Goal: Check status: Check status

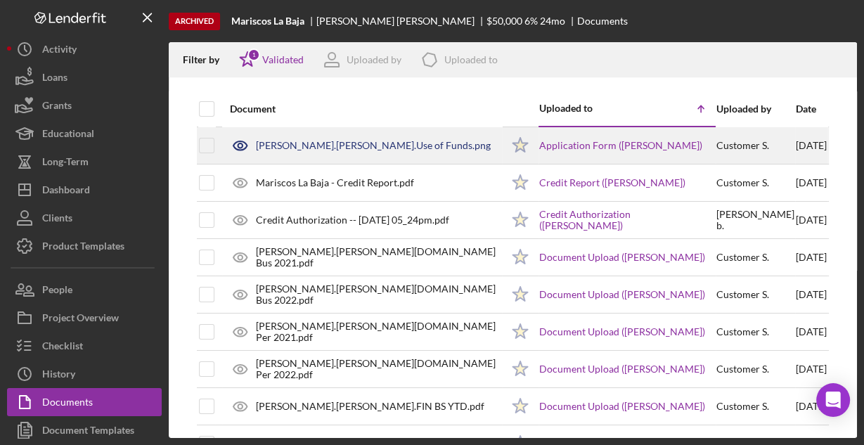
click at [324, 145] on div "Barbosa Escamilla.Mayra Alejandra.Use of Funds.png" at bounding box center [373, 145] width 235 height 11
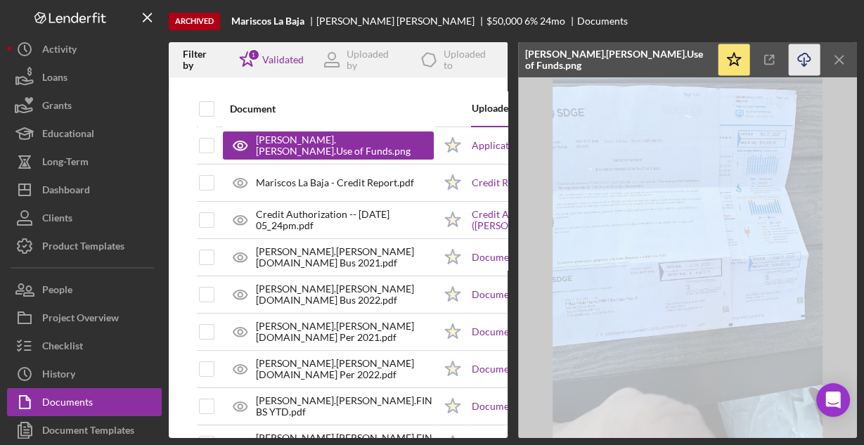
click at [802, 58] on icon "Icon/Download" at bounding box center [804, 60] width 32 height 32
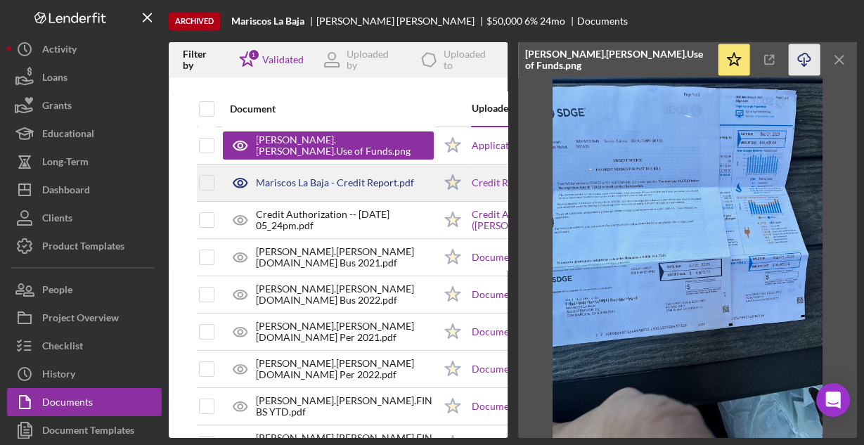
click at [378, 184] on div "Mariscos La Baja - Credit Report.pdf" at bounding box center [335, 182] width 158 height 11
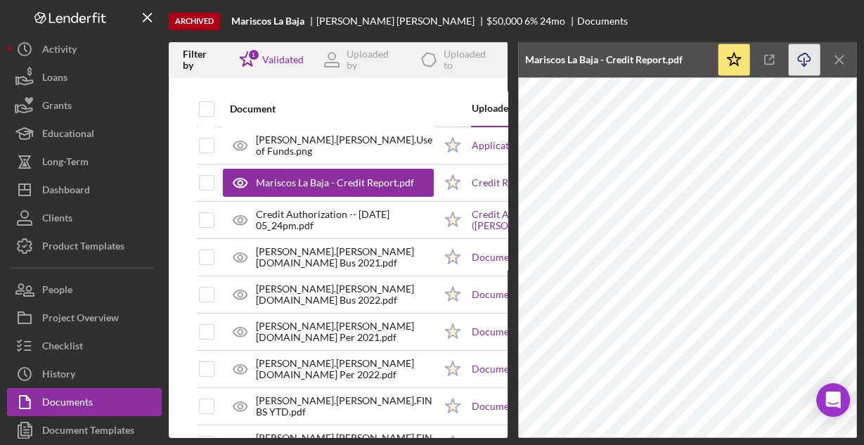
click at [799, 58] on icon "Icon/Download" at bounding box center [804, 60] width 32 height 32
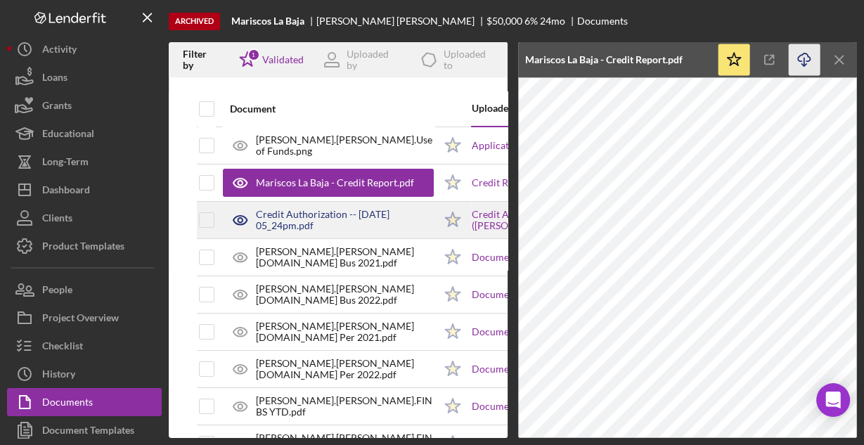
click at [367, 215] on div "Credit Authorization -- 2023-10-10 05_24pm.pdf" at bounding box center [345, 220] width 178 height 22
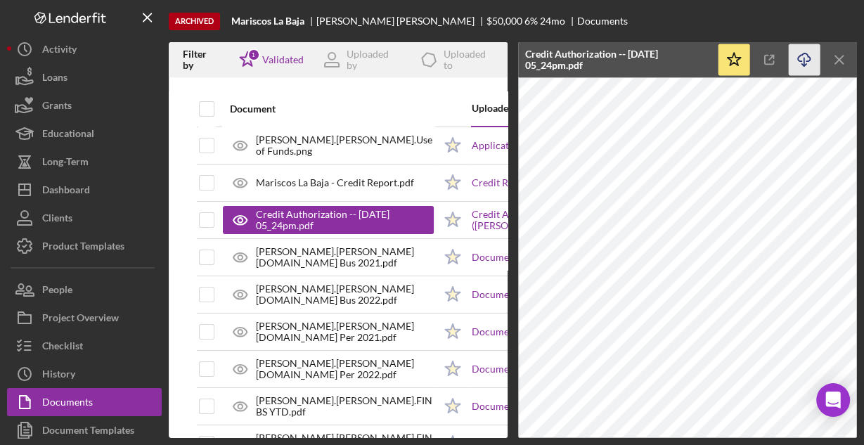
click at [801, 62] on icon "Icon/Download" at bounding box center [804, 60] width 32 height 32
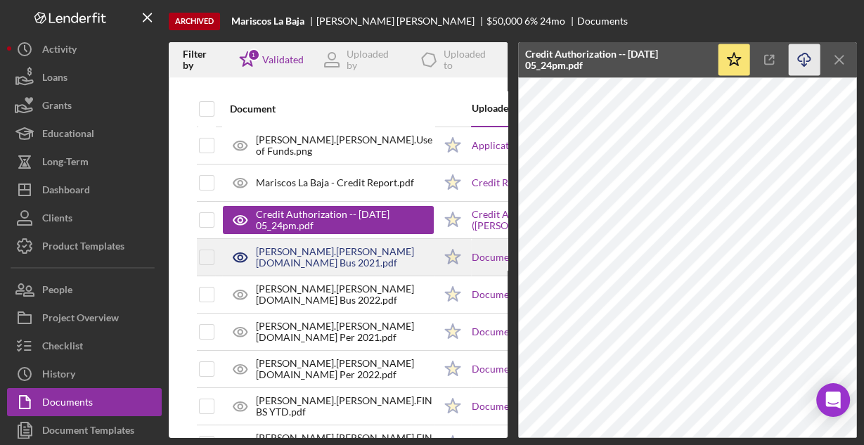
click at [370, 259] on div "Barbosa Escamilla.Mayra Alejandra.TR Bus 2021.pdf" at bounding box center [345, 257] width 178 height 22
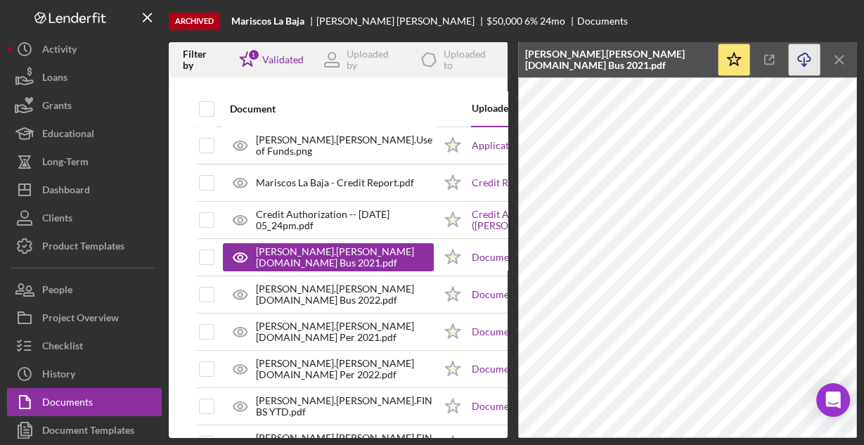
click at [804, 58] on line "button" at bounding box center [804, 62] width 0 height 8
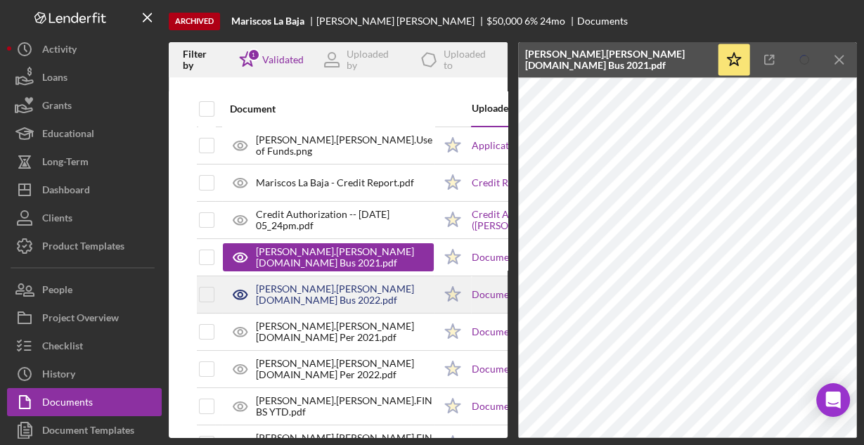
click at [367, 292] on div "Barbosa Escamilla.Mayra Alejandra.TR Bus 2022.pdf" at bounding box center [345, 294] width 178 height 22
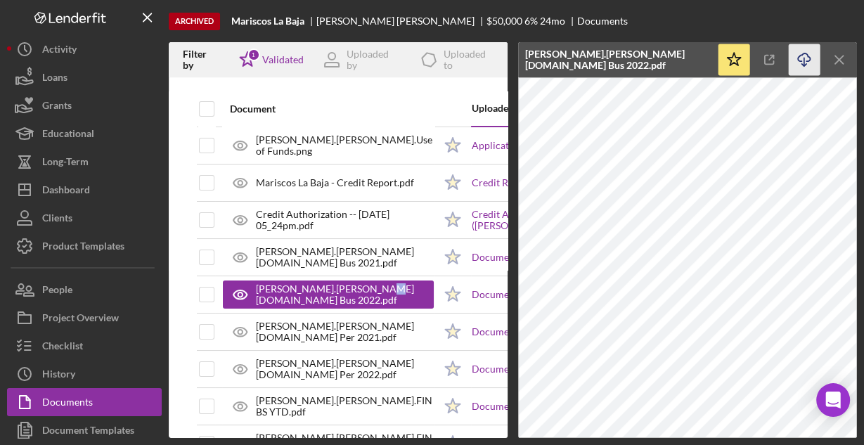
click at [802, 57] on icon "Icon/Download" at bounding box center [804, 60] width 32 height 32
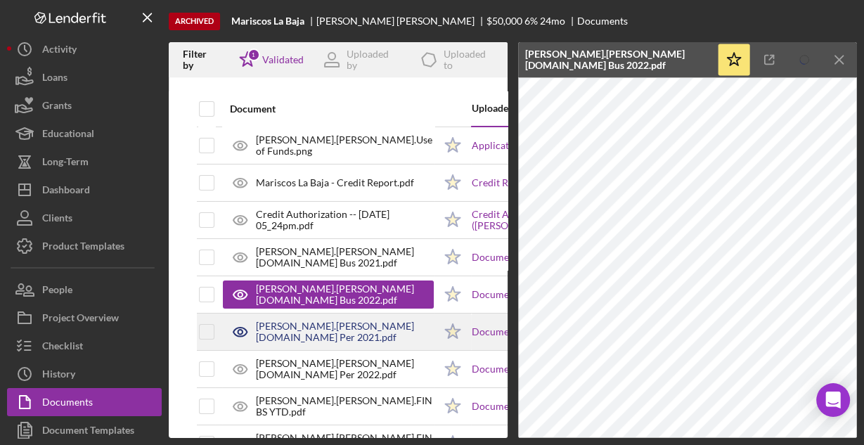
click at [392, 322] on div "Barbosa Escamilla.Mayra Alejandra.TR Per 2021.pdf" at bounding box center [345, 331] width 178 height 22
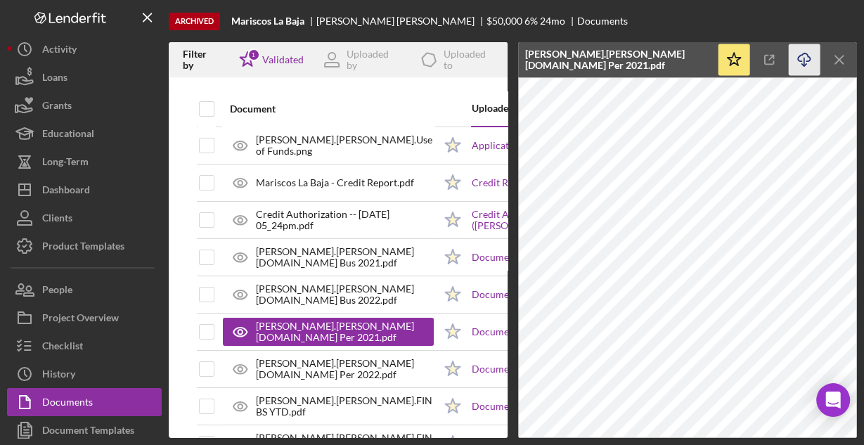
click at [799, 60] on icon "Icon/Download" at bounding box center [804, 60] width 32 height 32
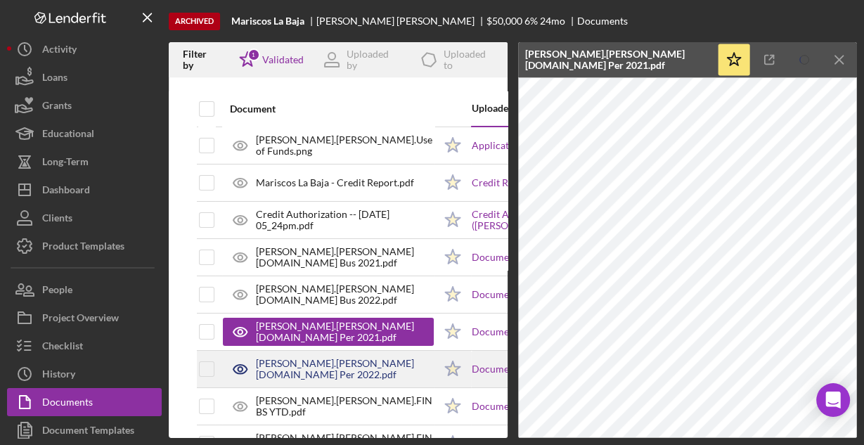
click at [347, 358] on div "Barbosa Escamilla.Mayra Alejandra.TR Per 2022.pdf" at bounding box center [345, 369] width 178 height 22
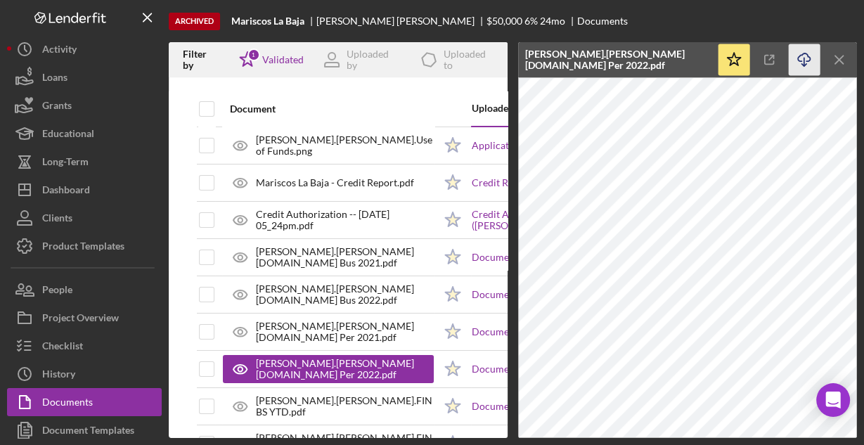
click at [803, 57] on icon "Icon/Download" at bounding box center [804, 60] width 32 height 32
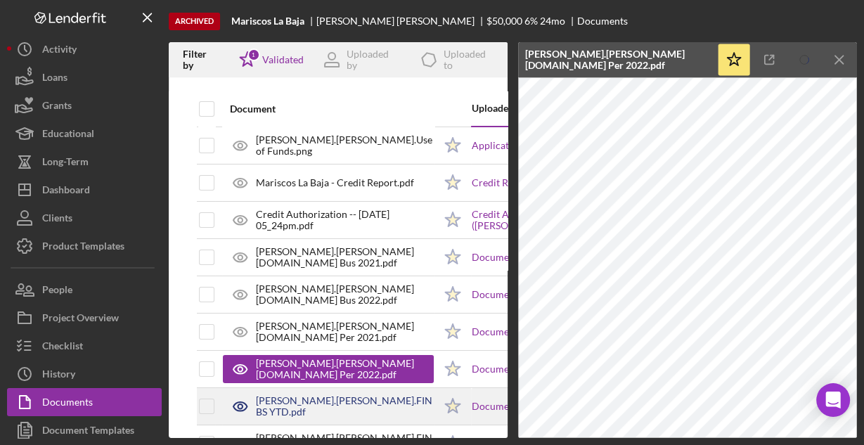
click at [324, 396] on div "Barbosa Escamilla.Mayra Alejandra.FIN BS YTD.pdf" at bounding box center [345, 406] width 178 height 22
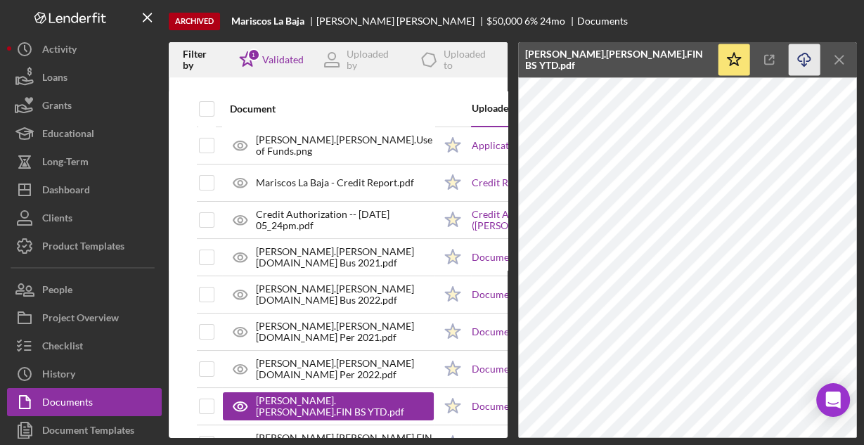
click at [799, 58] on icon "Icon/Download" at bounding box center [804, 60] width 32 height 32
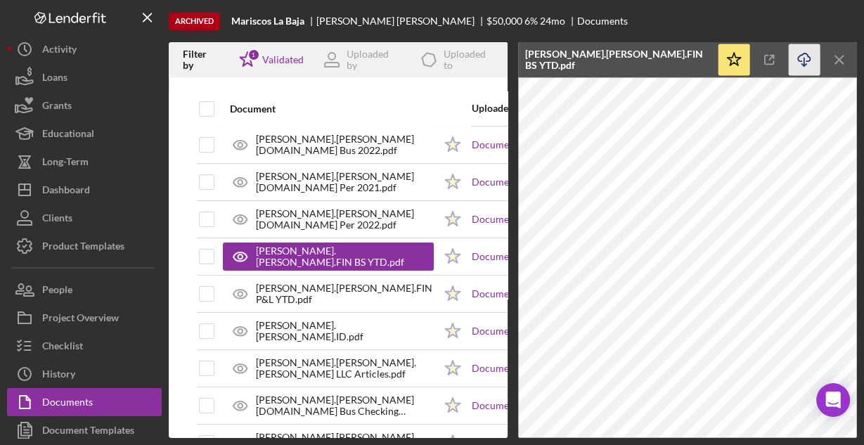
scroll to position [169, 0]
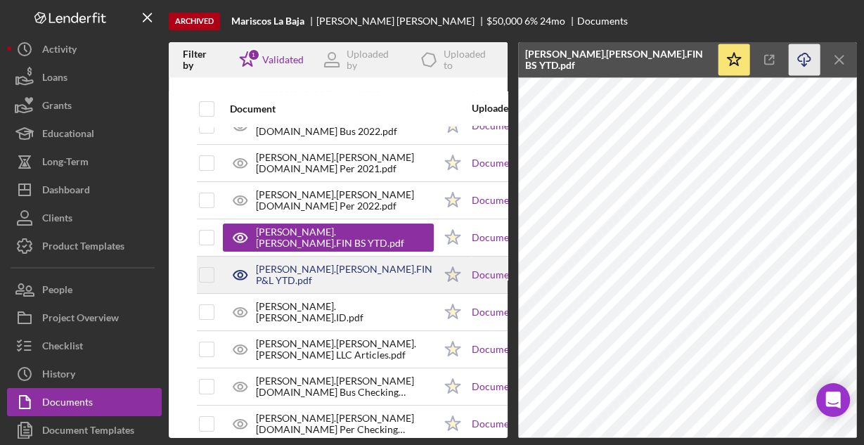
click at [296, 266] on div "Barbosa Escamilla.Mayra Alejandra.FIN P&L YTD.pdf" at bounding box center [345, 274] width 178 height 22
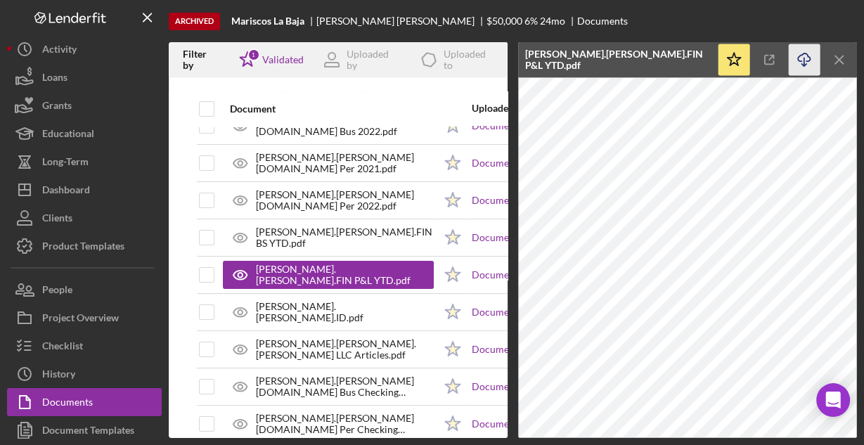
click at [802, 53] on icon "button" at bounding box center [803, 57] width 12 height 8
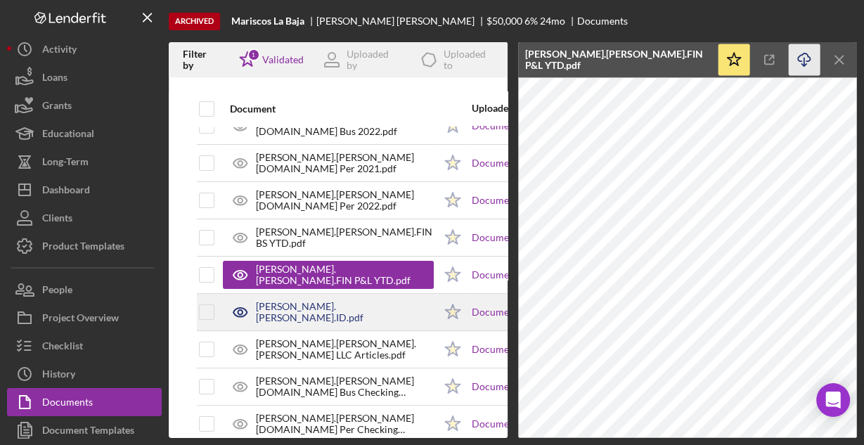
click at [360, 308] on div "Barbosa Escamilla.Mayra Alejandra.ID.pdf" at bounding box center [345, 312] width 178 height 22
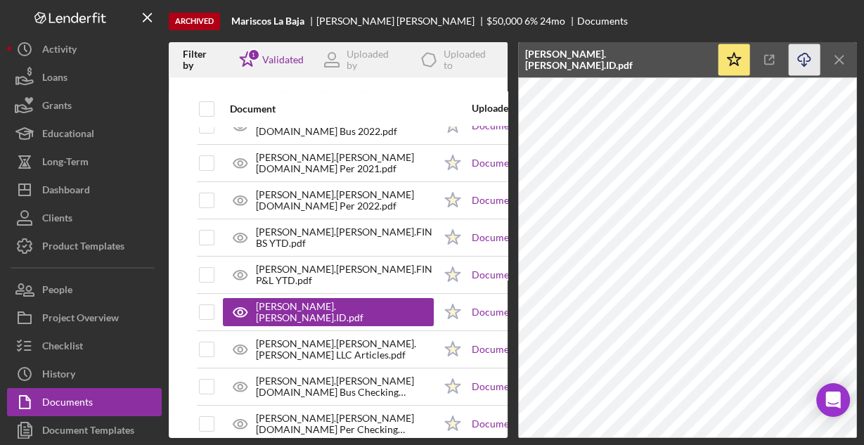
click at [804, 58] on line "button" at bounding box center [804, 62] width 0 height 8
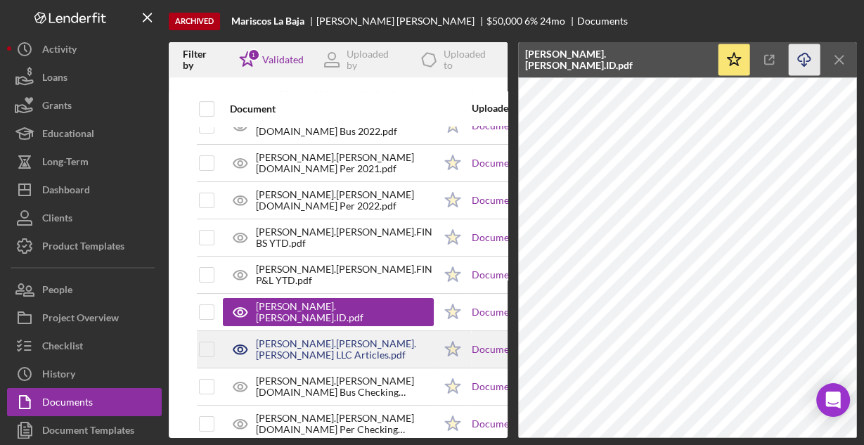
click at [369, 348] on div "Barbosa Escamilla.Mayra Alejandra.POE LLC Articles.pdf" at bounding box center [345, 349] width 178 height 22
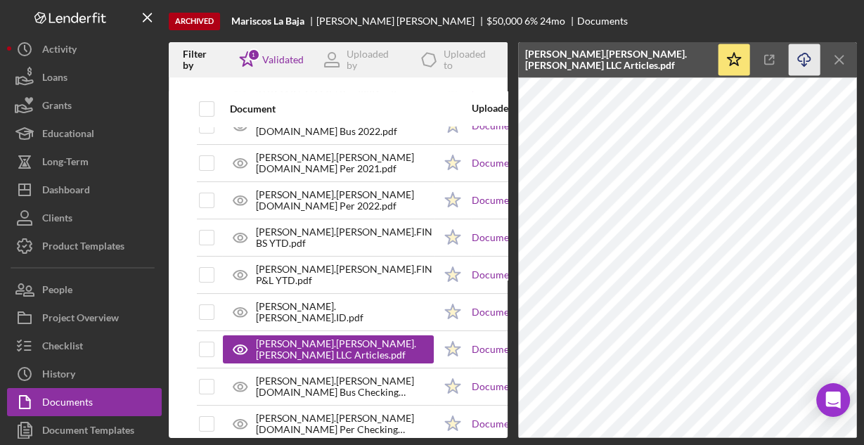
click at [801, 56] on icon "Icon/Download" at bounding box center [804, 60] width 32 height 32
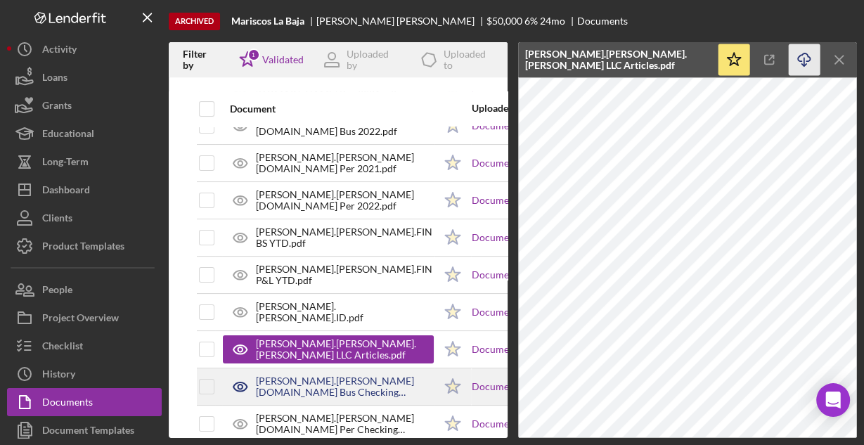
click at [365, 384] on div "Barbosa Escamilla.Mayra Alejandra.BS Bus Checking 1109.pdf" at bounding box center [345, 386] width 178 height 22
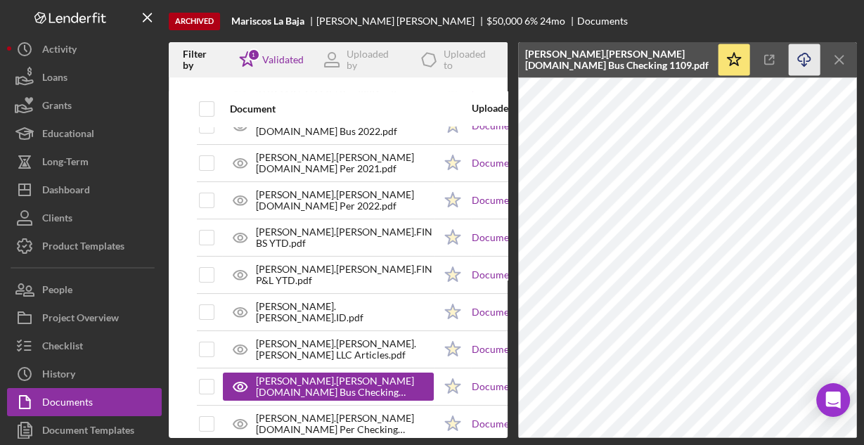
click at [802, 58] on icon "Icon/Download" at bounding box center [804, 60] width 32 height 32
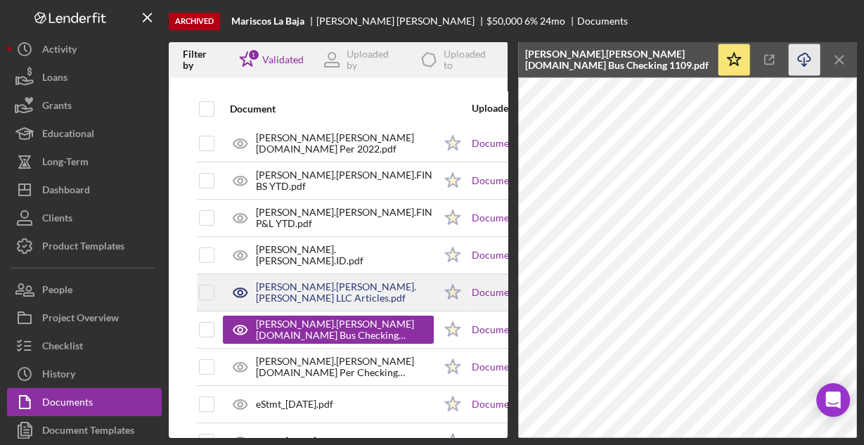
scroll to position [281, 0]
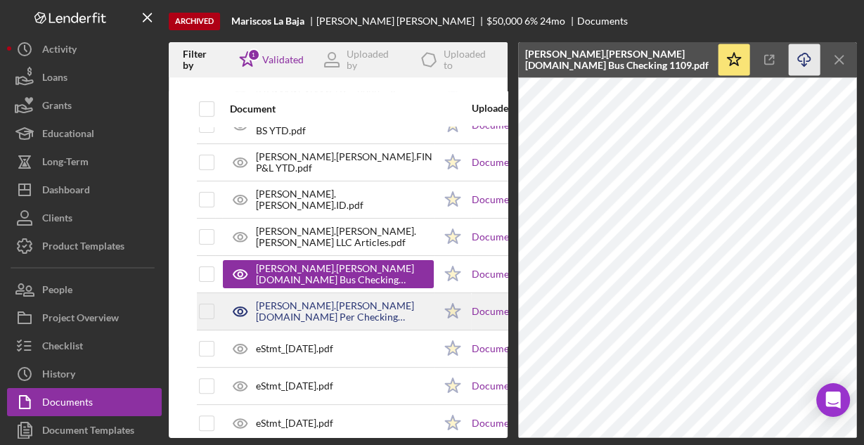
click at [392, 306] on div "Barbosa Escamilla.Mayra Alejandra.BS Per Checking 4357.pdf" at bounding box center [345, 311] width 178 height 22
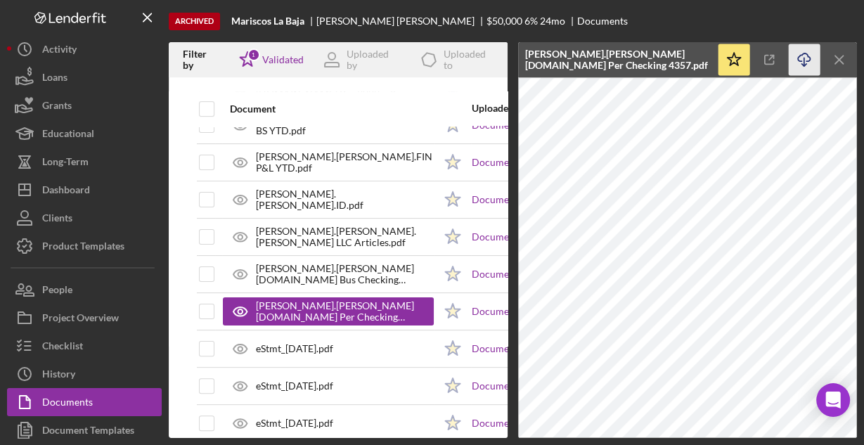
click at [804, 62] on icon "Icon/Download" at bounding box center [804, 60] width 32 height 32
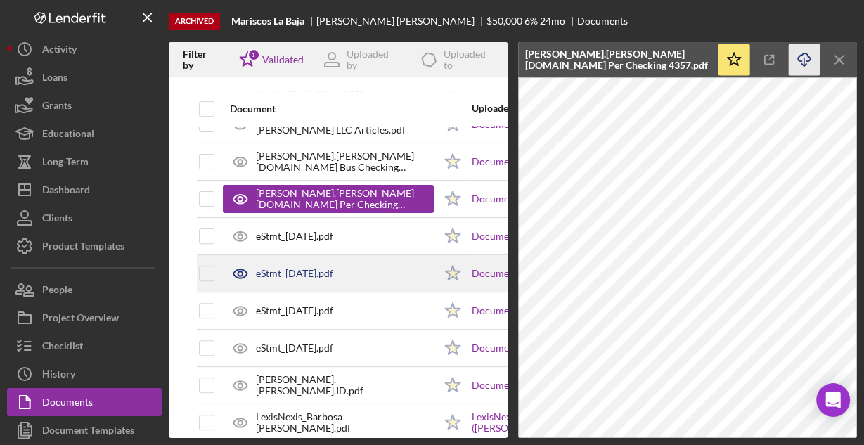
scroll to position [450, 0]
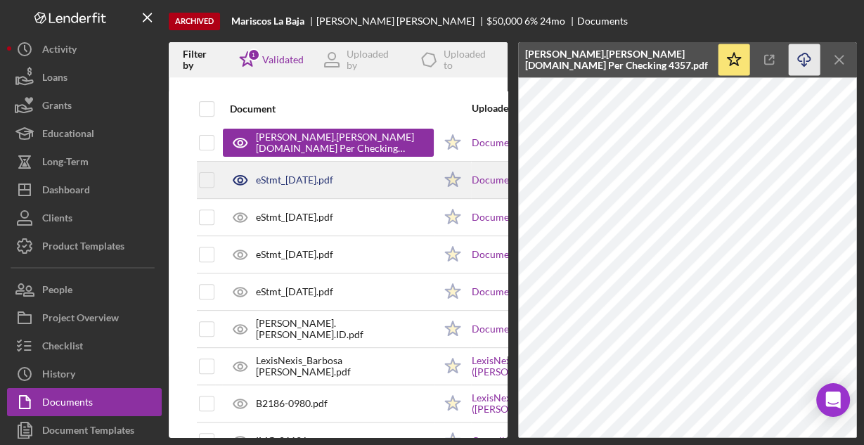
click at [356, 181] on div "eStmt_2023-04-28.pdf" at bounding box center [328, 179] width 211 height 35
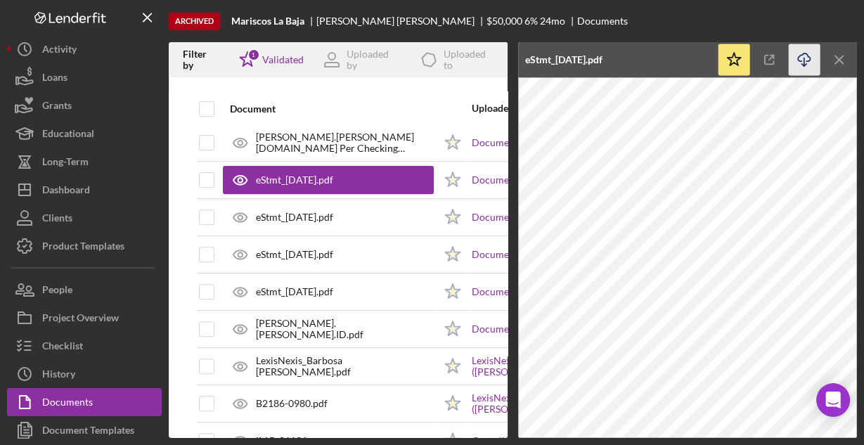
click at [802, 53] on icon "button" at bounding box center [803, 57] width 12 height 8
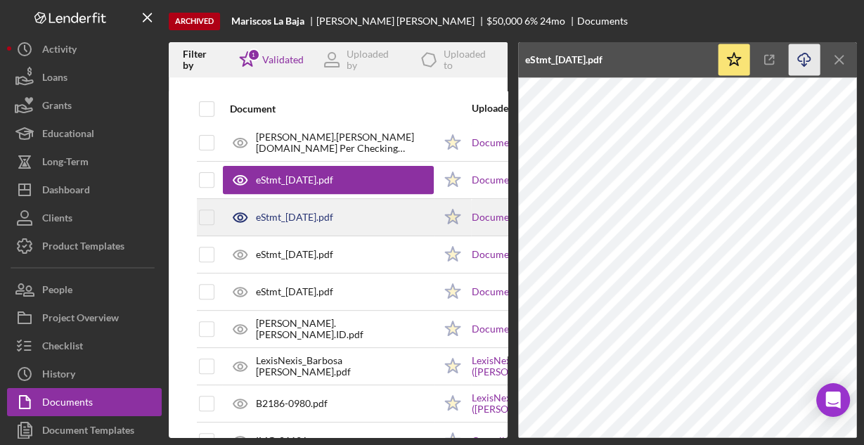
click at [287, 218] on div "eStmt_2023-09-29.pdf" at bounding box center [294, 216] width 77 height 11
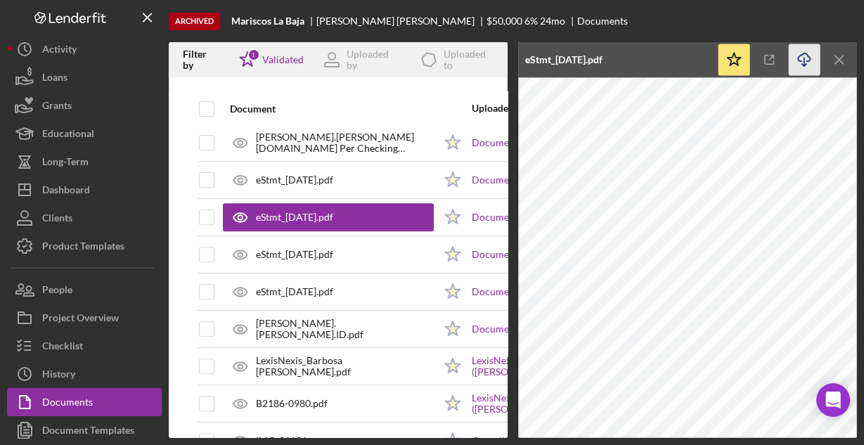
click at [800, 56] on icon "Icon/Download" at bounding box center [804, 60] width 32 height 32
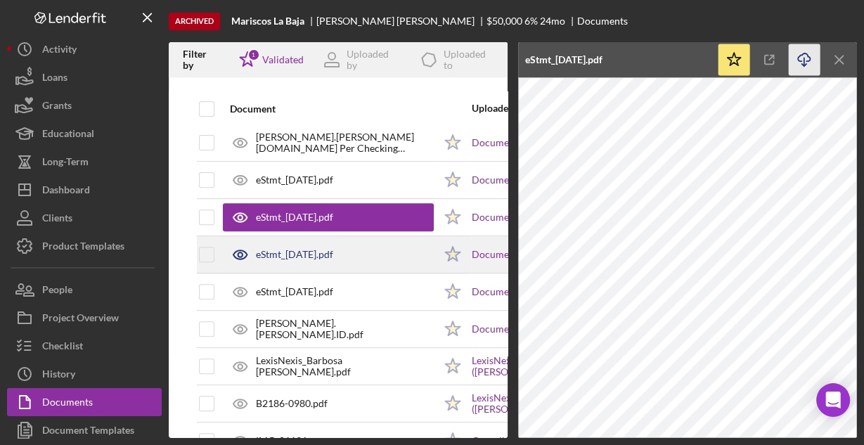
click at [333, 250] on div "eStmt_2023-04-14.pdf" at bounding box center [294, 254] width 77 height 11
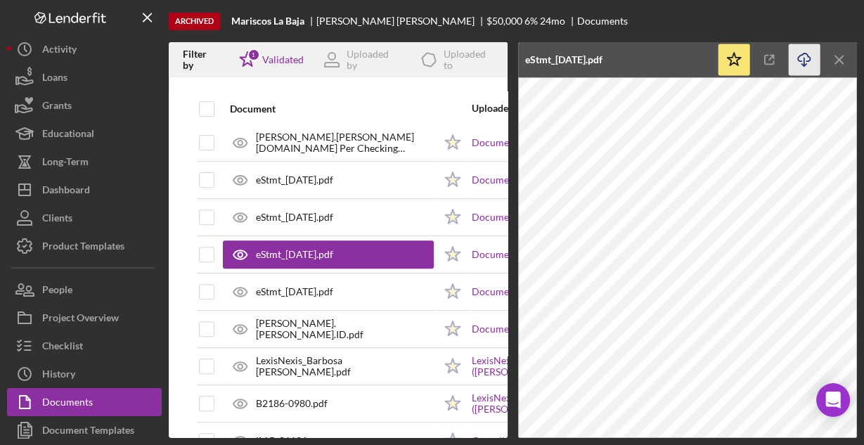
click at [804, 62] on icon "Icon/Download" at bounding box center [804, 60] width 32 height 32
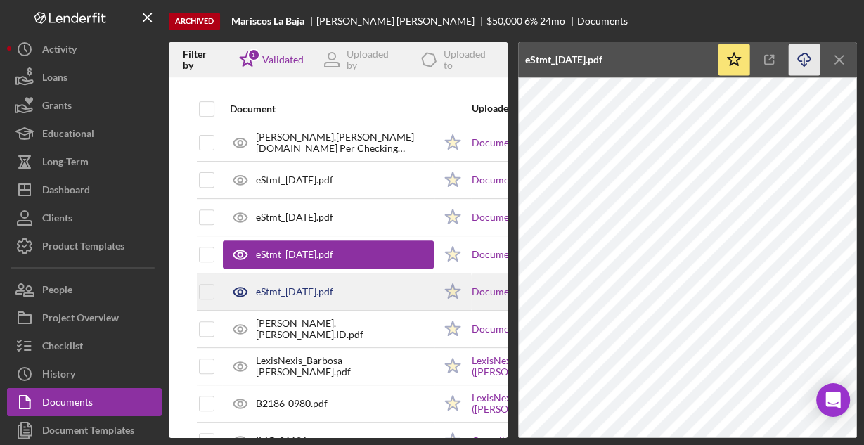
click at [357, 288] on div "eStmt_2023-09-15.pdf" at bounding box center [328, 291] width 211 height 35
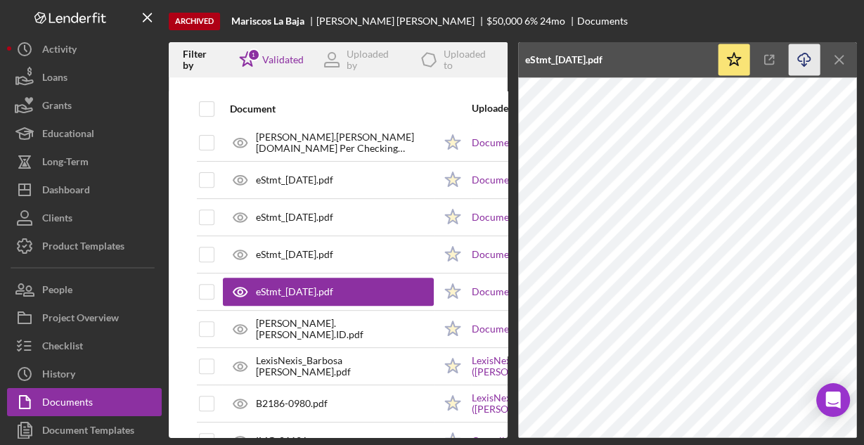
click at [798, 56] on icon "button" at bounding box center [803, 57] width 12 height 8
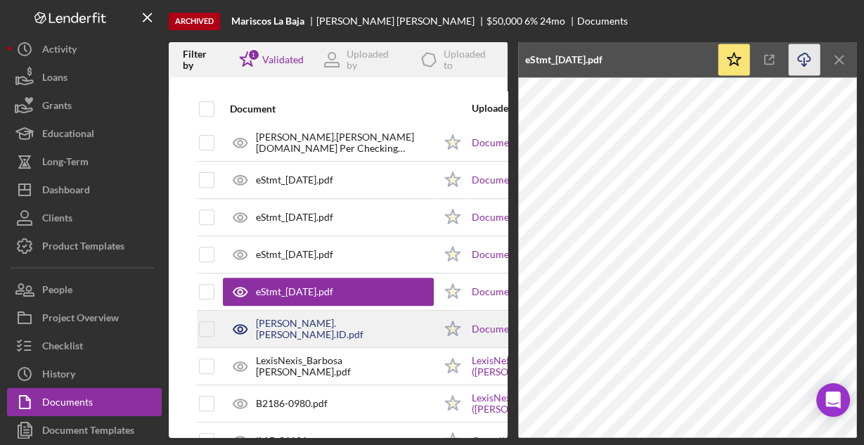
click at [374, 319] on div "Barbosa Escamilla.Mayra Alejandra.ID.pdf" at bounding box center [345, 329] width 178 height 22
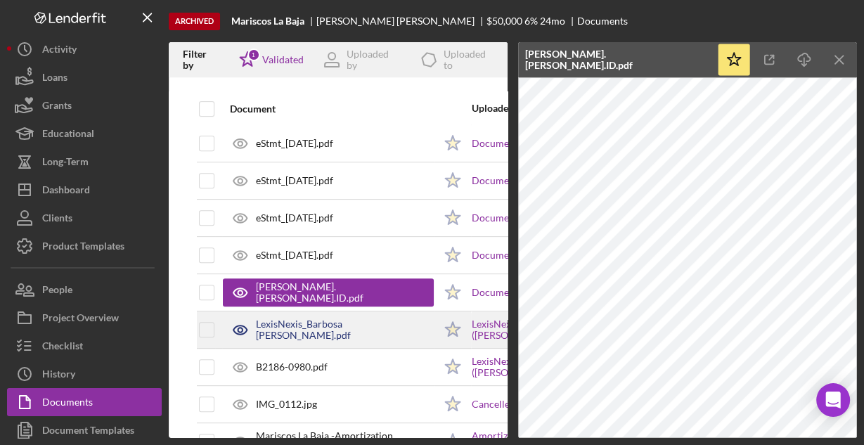
scroll to position [506, 0]
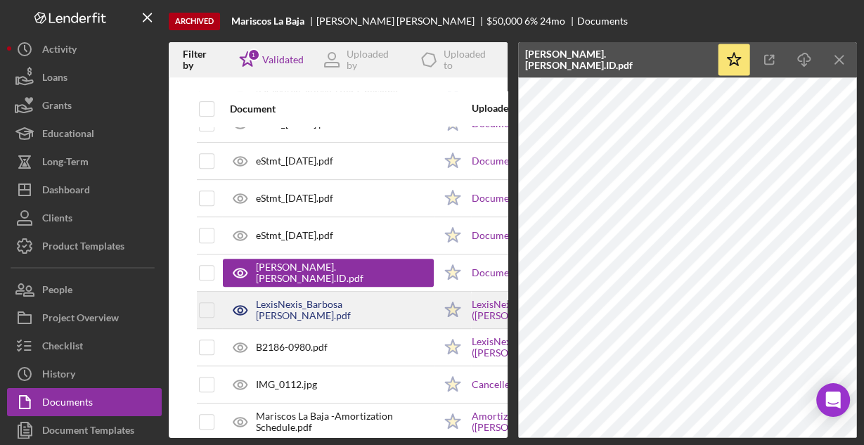
click at [360, 310] on div "LexisNexis_Barbosa Mayra.pdf" at bounding box center [345, 310] width 178 height 22
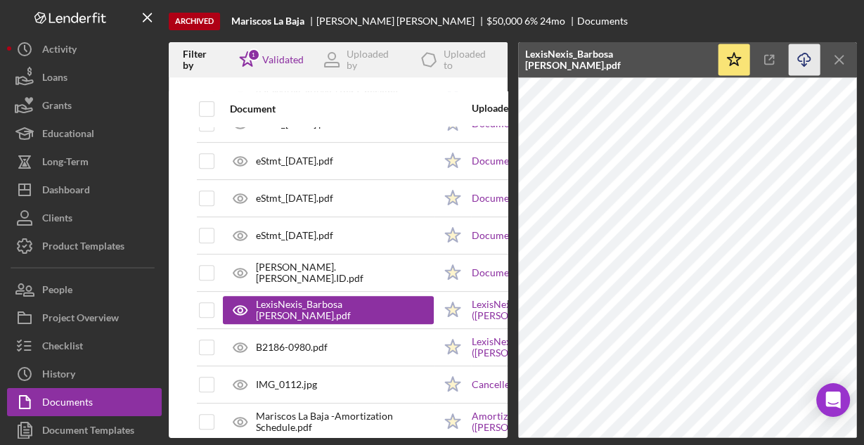
click at [805, 58] on icon "Icon/Download" at bounding box center [804, 60] width 32 height 32
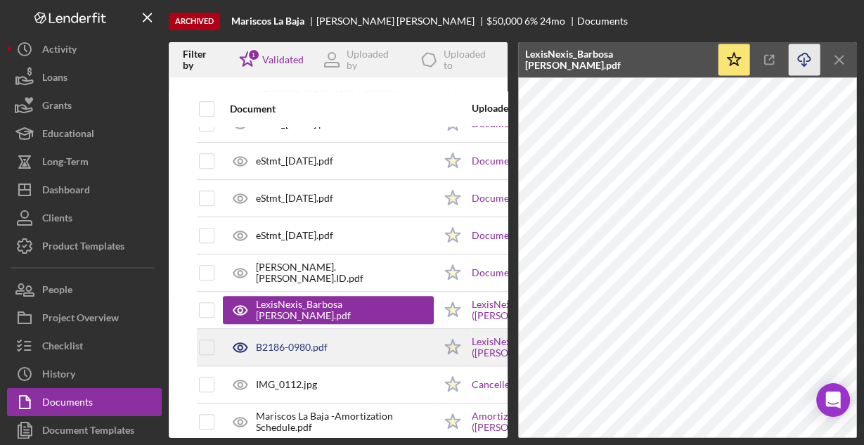
click at [379, 339] on div "B2186-0980.pdf" at bounding box center [328, 347] width 211 height 35
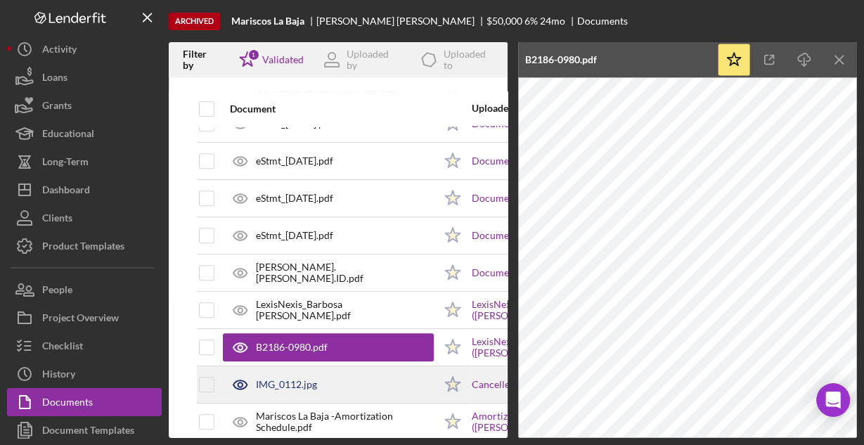
click at [359, 380] on div "IMG_0112.jpg" at bounding box center [328, 384] width 211 height 35
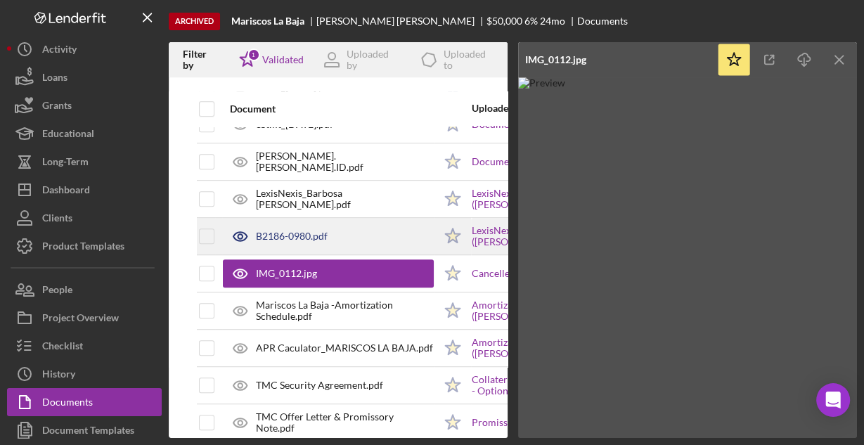
scroll to position [618, 0]
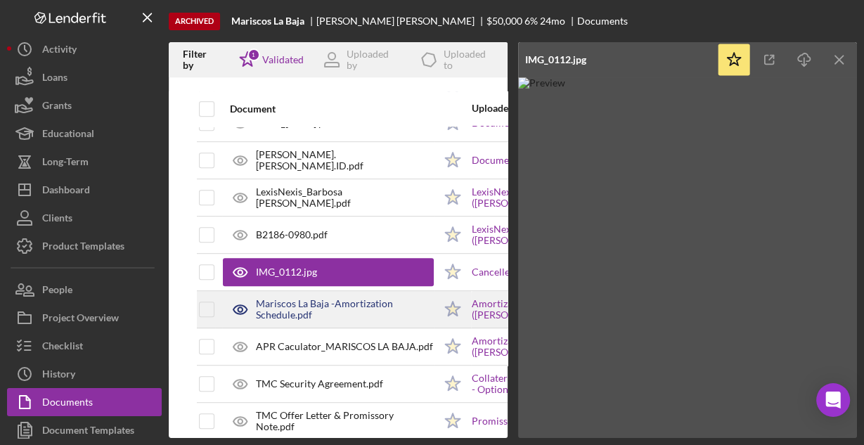
click at [289, 298] on div "Mariscos La Baja -Amortization Schedule.pdf" at bounding box center [345, 309] width 178 height 22
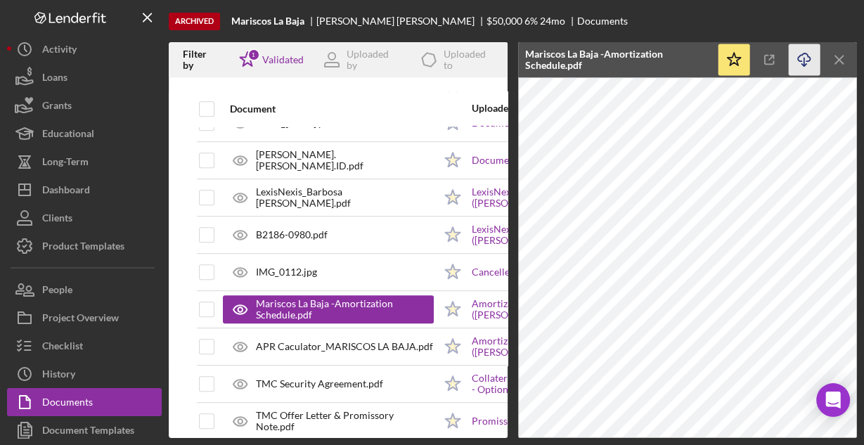
click at [804, 59] on icon "Icon/Download" at bounding box center [804, 60] width 32 height 32
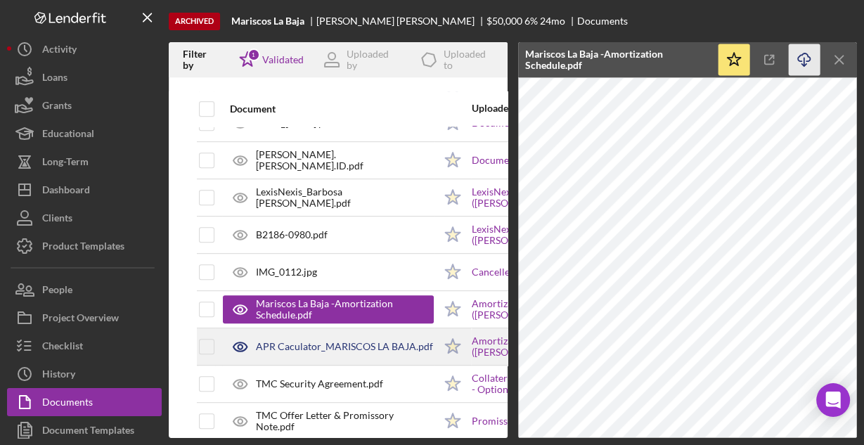
click at [391, 341] on div "APR Caculator_MARISCOS LA BAJA.pdf" at bounding box center [344, 346] width 177 height 11
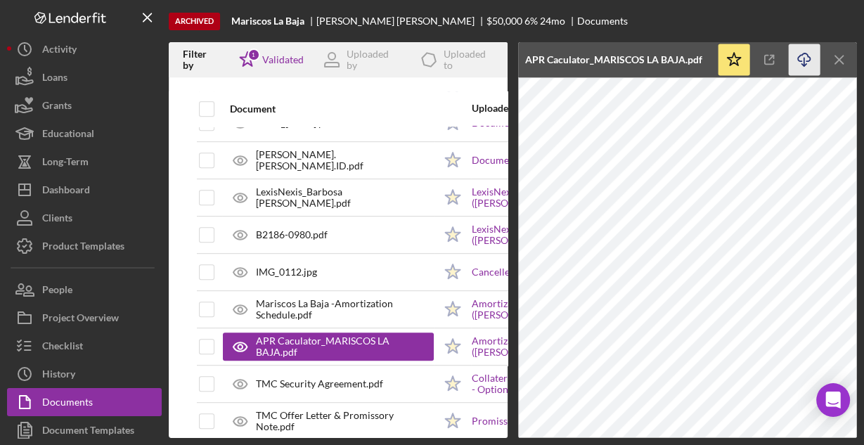
click at [803, 54] on icon "Icon/Download" at bounding box center [804, 60] width 32 height 32
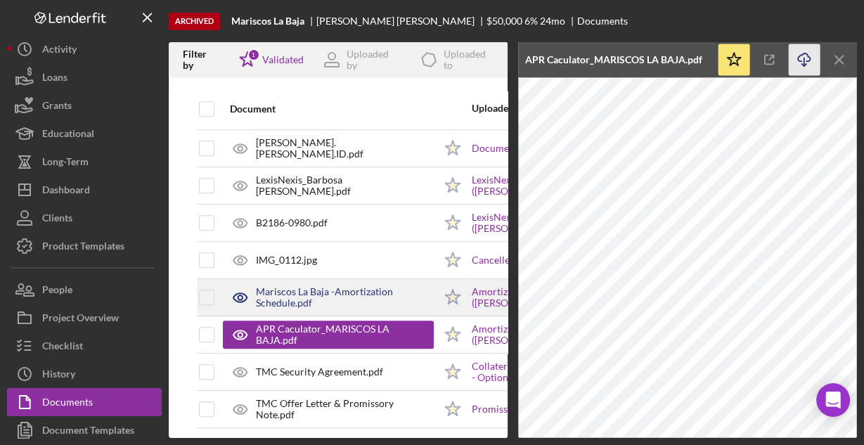
scroll to position [637, 0]
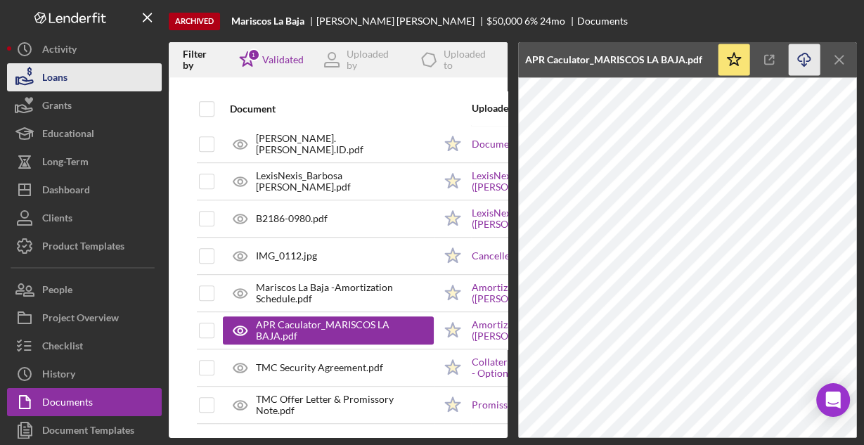
click at [82, 77] on button "Loans" at bounding box center [84, 77] width 155 height 28
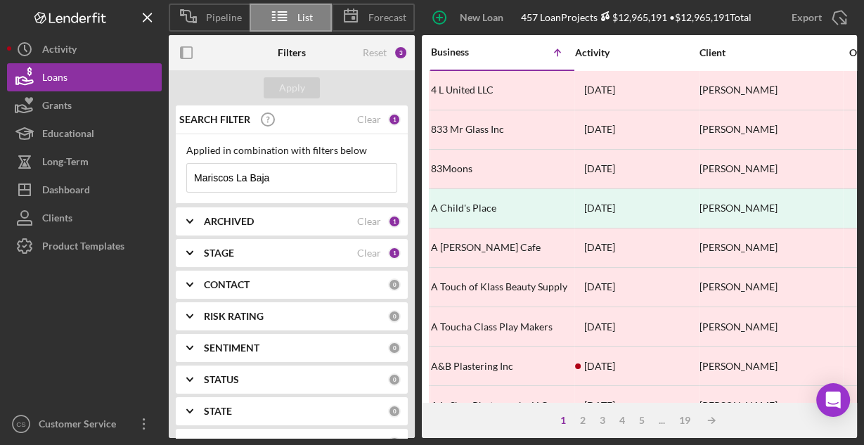
click at [294, 168] on input "Mariscos La Baja" at bounding box center [291, 178] width 209 height 28
paste input "TV Confidential"
type input "TV Confidential"
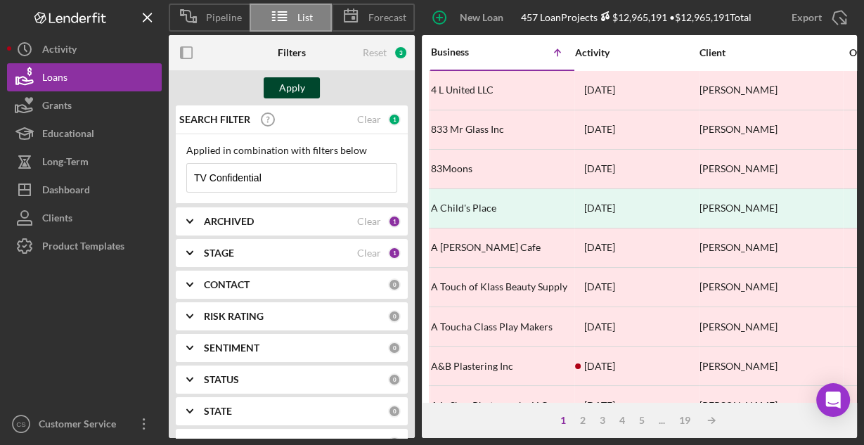
click at [294, 89] on div "Apply" at bounding box center [292, 87] width 26 height 21
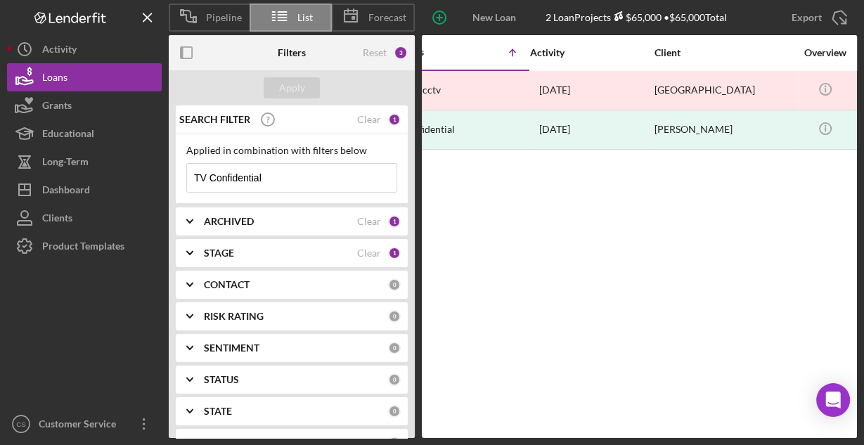
scroll to position [0, 5]
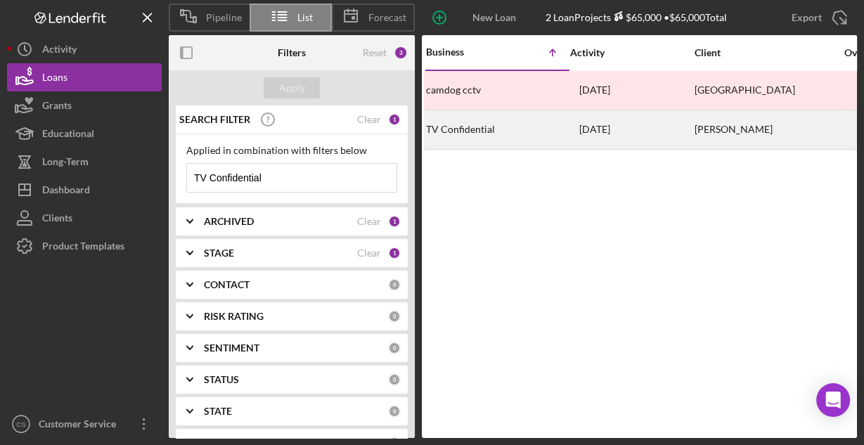
click at [514, 130] on div "TV Confidential" at bounding box center [496, 129] width 141 height 37
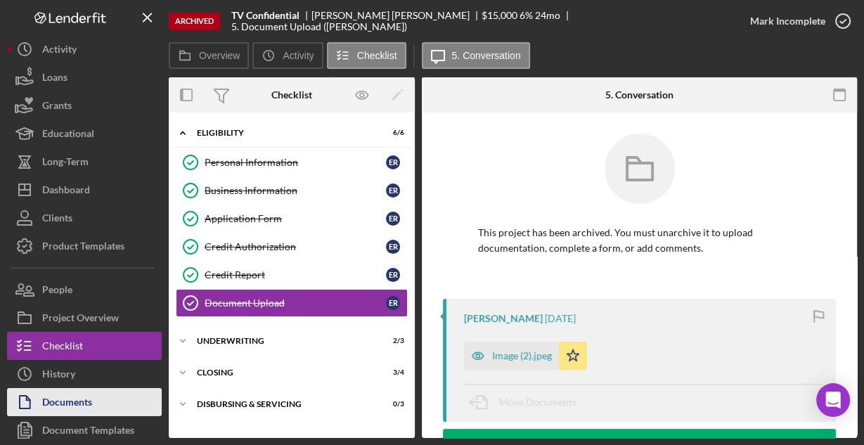
click at [90, 400] on div "Documents" at bounding box center [67, 404] width 50 height 32
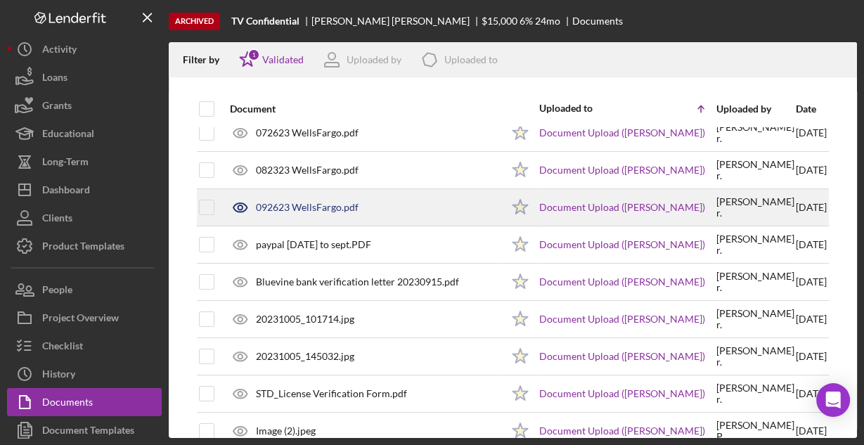
scroll to position [225, 0]
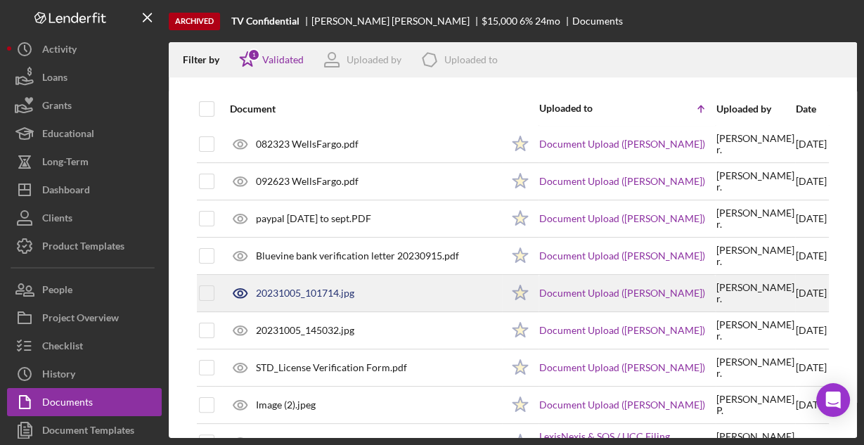
click at [310, 292] on div "20231005_101714.jpg" at bounding box center [305, 292] width 98 height 11
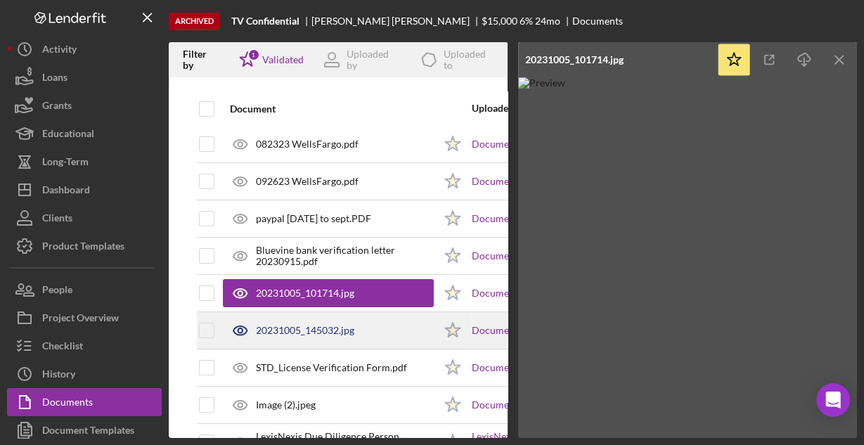
click at [307, 320] on div "20231005_145032.jpg" at bounding box center [328, 330] width 211 height 35
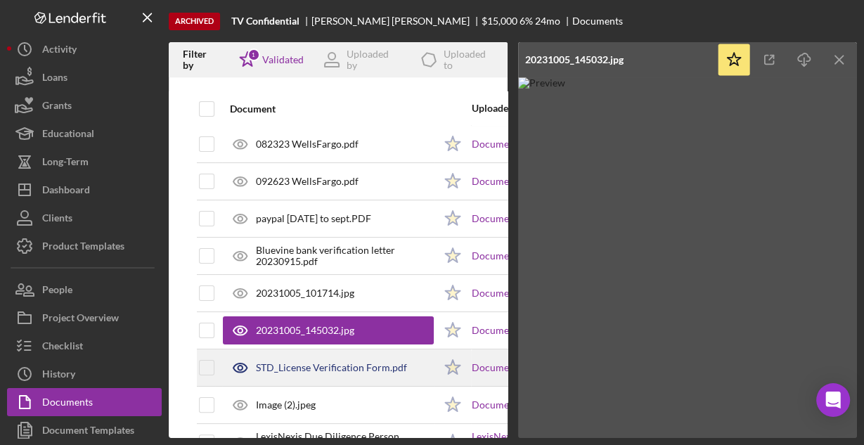
click at [309, 362] on div "STD_License Verification Form.pdf" at bounding box center [331, 367] width 151 height 11
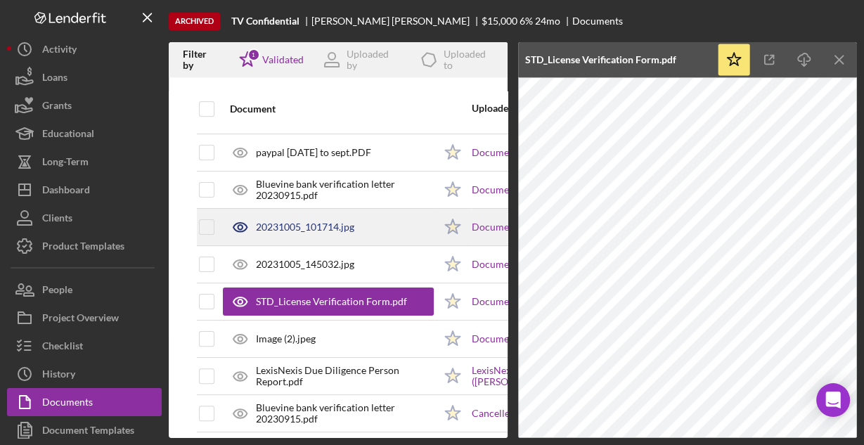
scroll to position [337, 0]
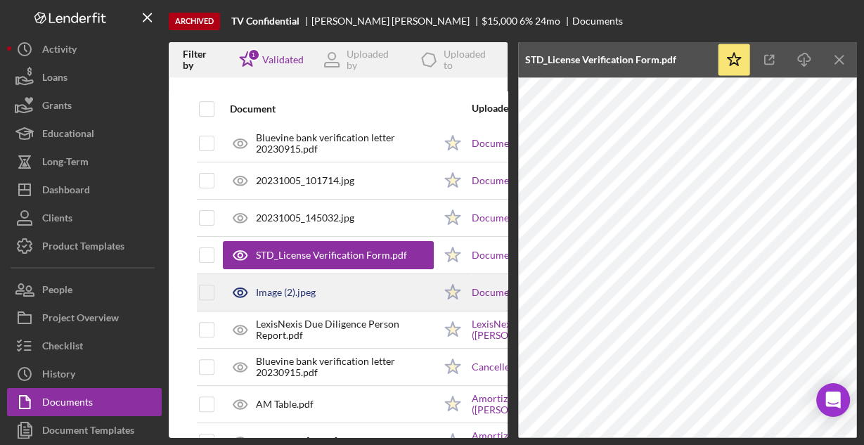
click at [308, 297] on div "Image (2).jpeg" at bounding box center [328, 292] width 211 height 35
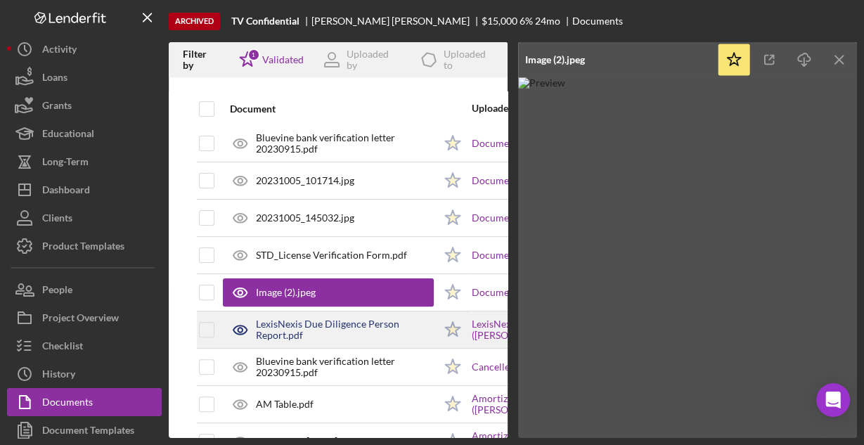
click at [313, 329] on div "LexisNexis Due Diligence Person Report.pdf" at bounding box center [345, 329] width 178 height 22
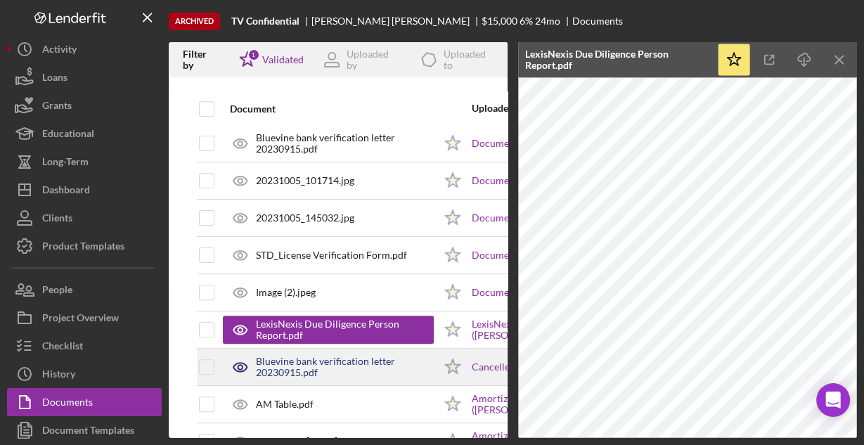
click at [320, 360] on div "Bluevine bank verification letter 20230915.pdf" at bounding box center [345, 367] width 178 height 22
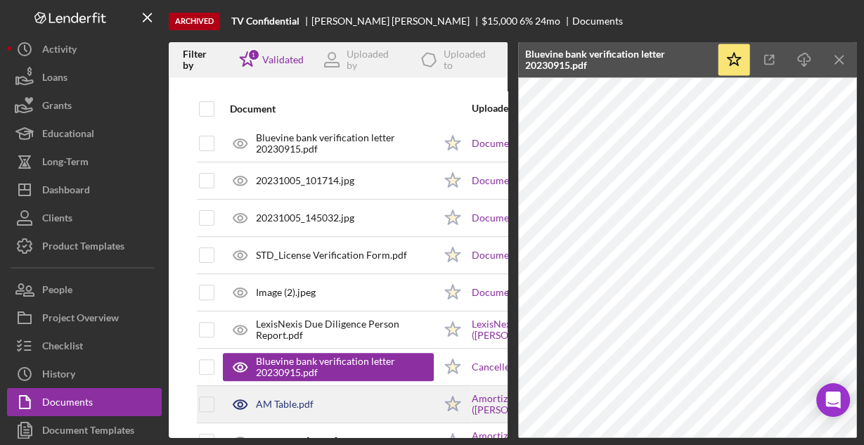
click at [316, 394] on div "AM Table.pdf" at bounding box center [328, 403] width 211 height 35
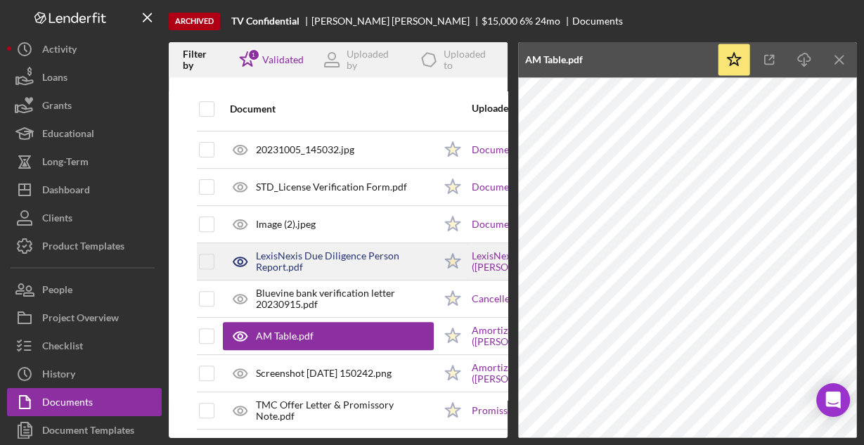
scroll to position [415, 0]
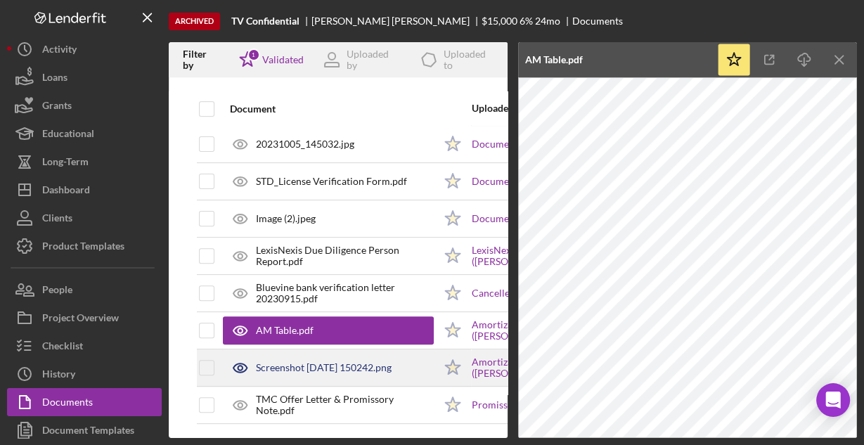
click at [330, 351] on div "Screenshot 2023-10-19 150242.png" at bounding box center [328, 367] width 211 height 35
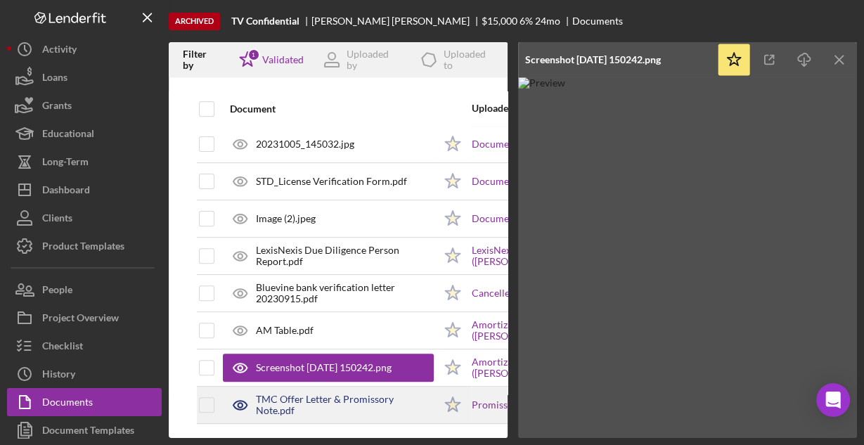
click at [311, 387] on div "TMC Offer Letter & Promissory Note.pdf" at bounding box center [328, 404] width 211 height 35
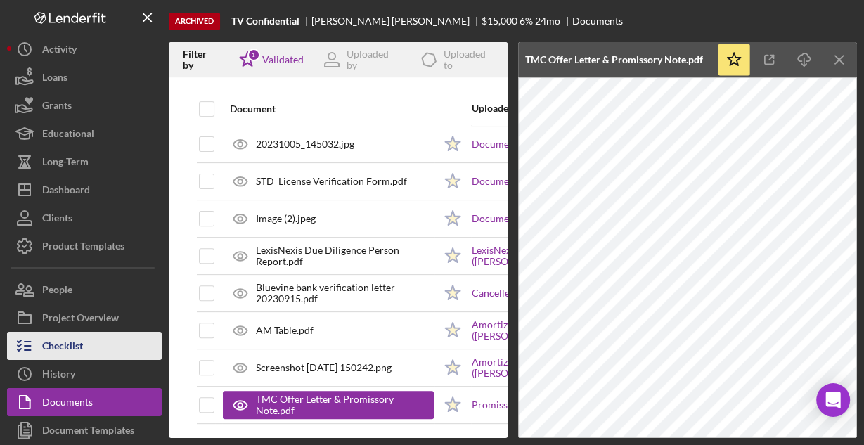
click at [72, 338] on div "Checklist" at bounding box center [62, 348] width 41 height 32
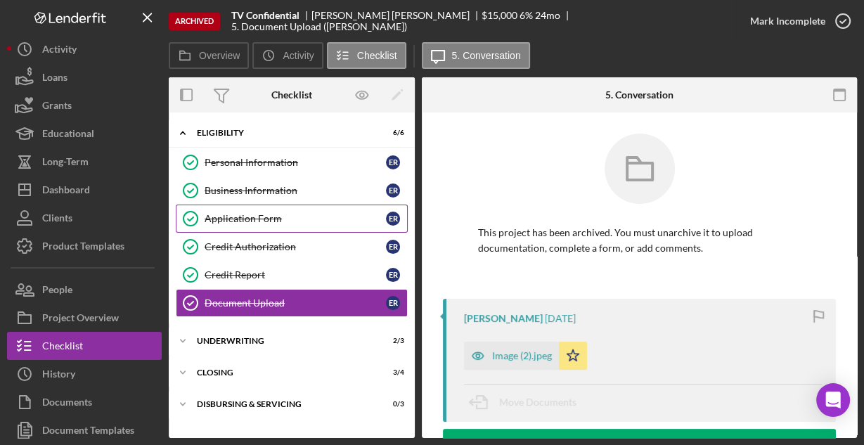
click at [229, 214] on div "Application Form" at bounding box center [294, 218] width 181 height 11
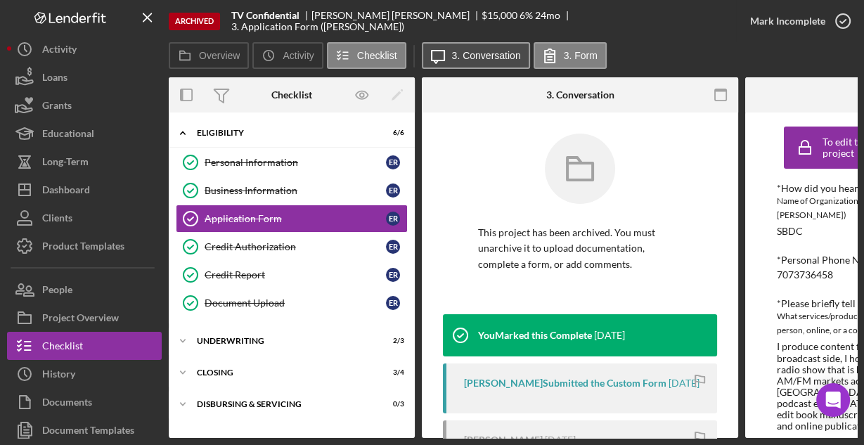
click at [445, 52] on icon "Icon/Message" at bounding box center [437, 55] width 35 height 35
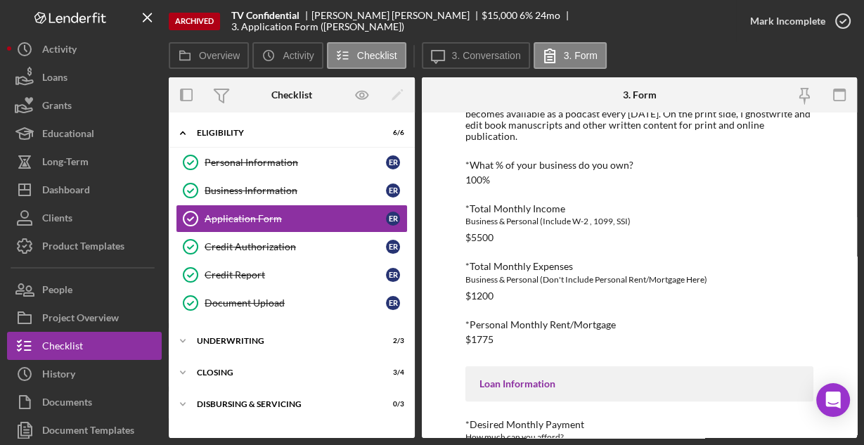
scroll to position [353, 0]
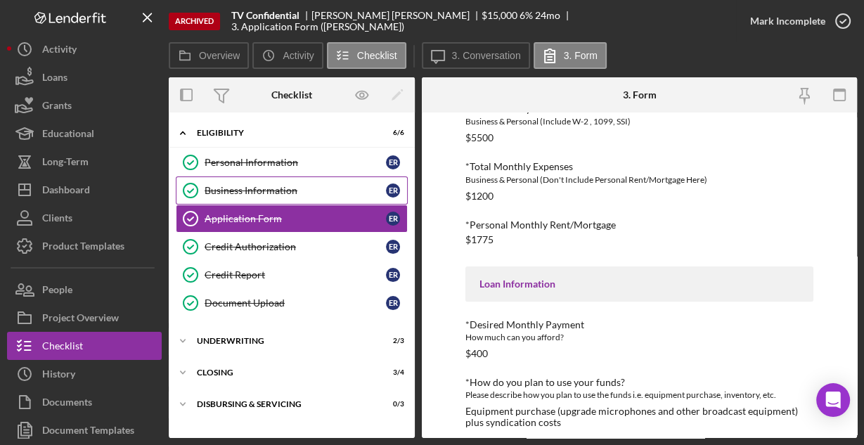
click at [272, 192] on div "Business Information" at bounding box center [294, 190] width 181 height 11
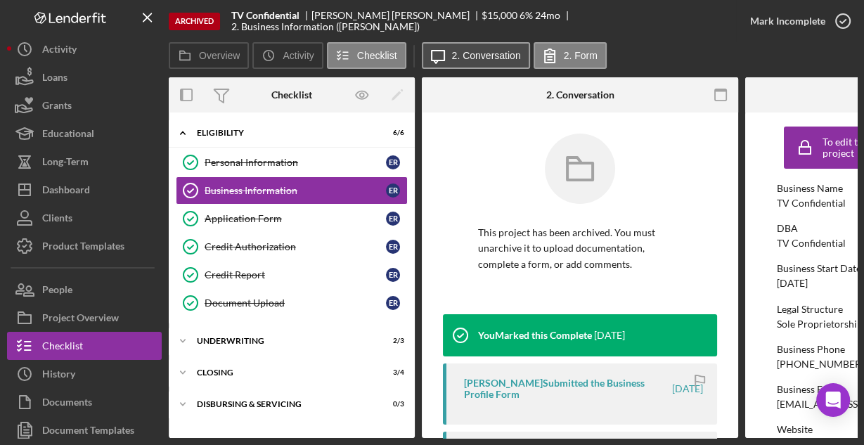
click at [464, 59] on label "2. Conversation" at bounding box center [486, 55] width 69 height 11
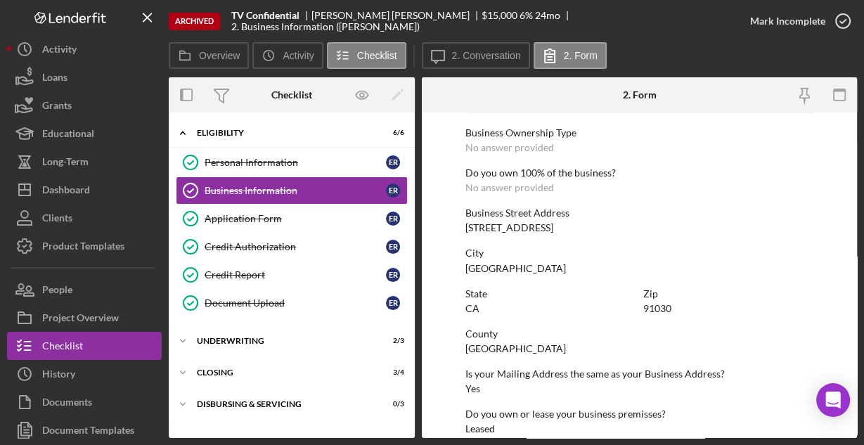
scroll to position [734, 0]
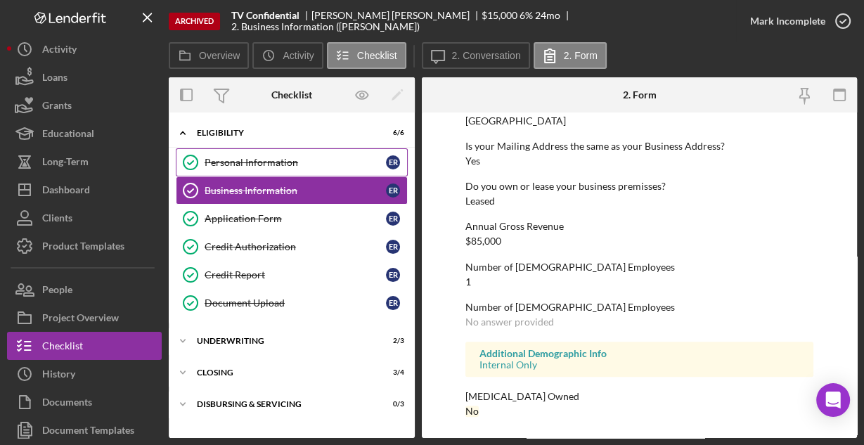
click at [272, 162] on div "Personal Information" at bounding box center [294, 162] width 181 height 11
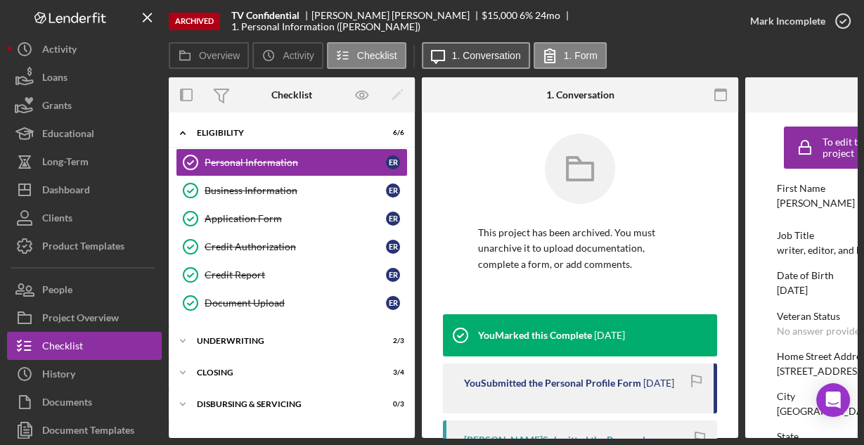
click at [484, 60] on button "Icon/Message 1. Conversation" at bounding box center [476, 55] width 108 height 27
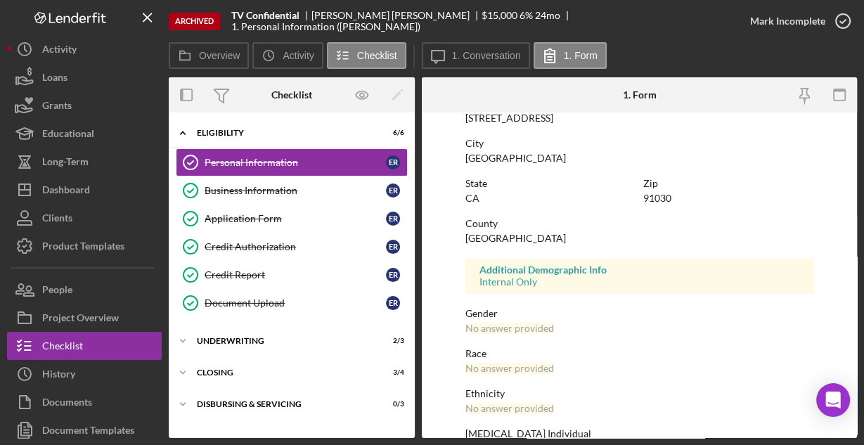
scroll to position [331, 0]
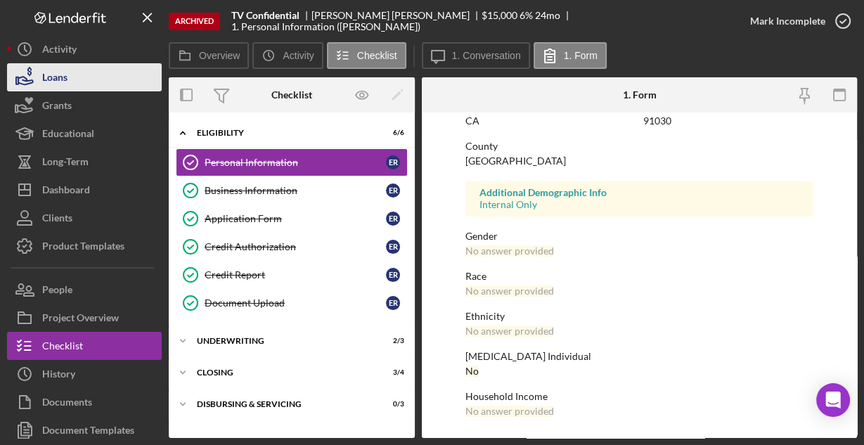
click at [91, 81] on button "Loans" at bounding box center [84, 77] width 155 height 28
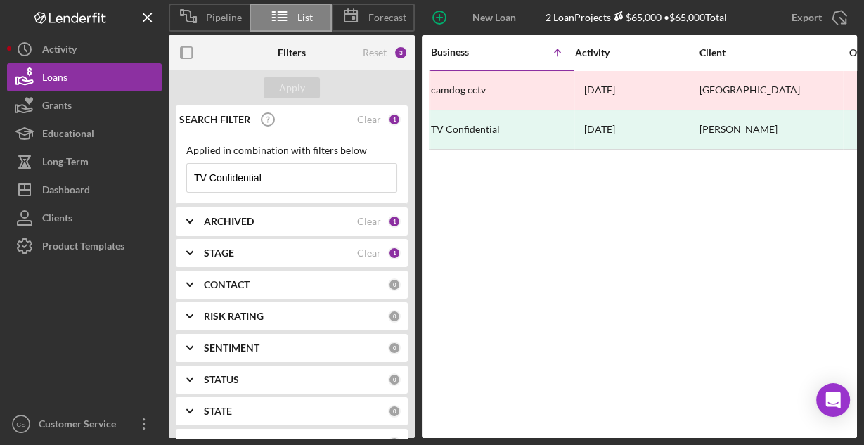
click at [276, 176] on input "TV Confidential" at bounding box center [291, 178] width 209 height 28
paste input "MindfulFee LLC."
type input "MindfulFee LLC"
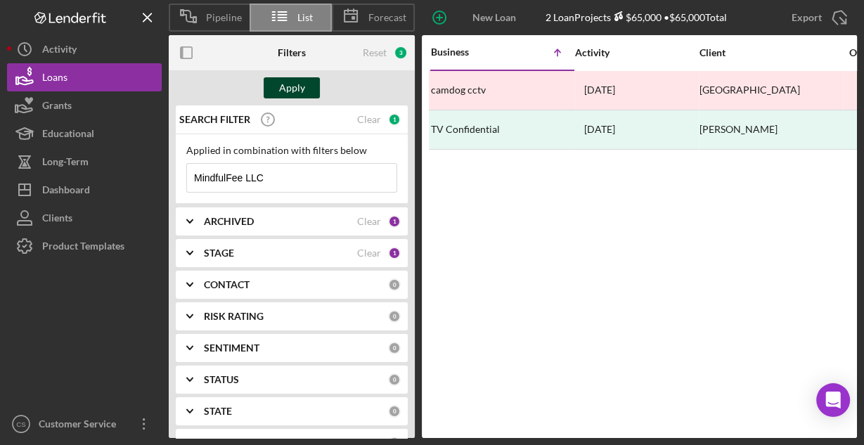
click at [304, 94] on div "Apply" at bounding box center [292, 87] width 26 height 21
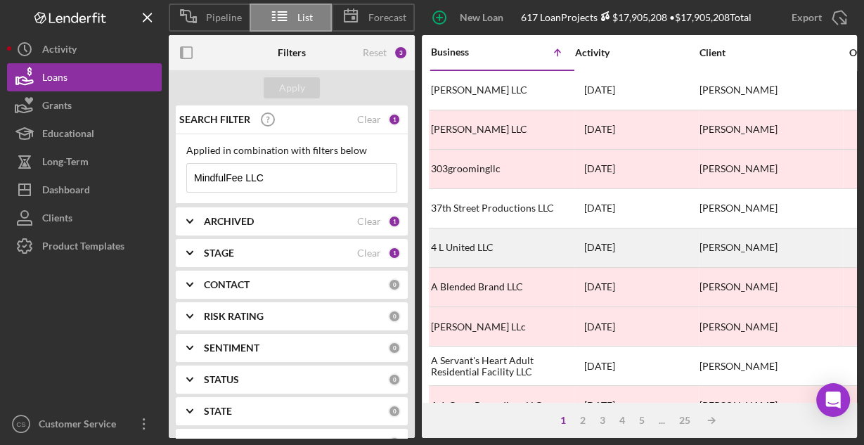
scroll to position [56, 0]
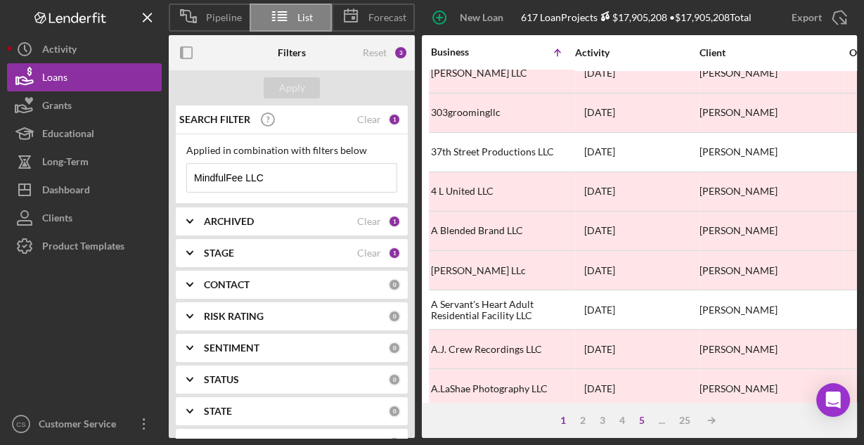
click at [639, 416] on div "5" at bounding box center [642, 420] width 20 height 11
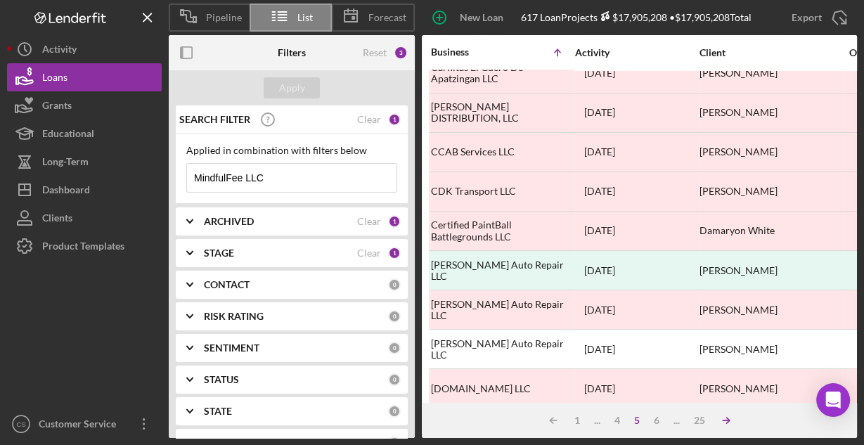
click at [724, 418] on icon "Icon/Table Sort Arrow" at bounding box center [726, 420] width 28 height 28
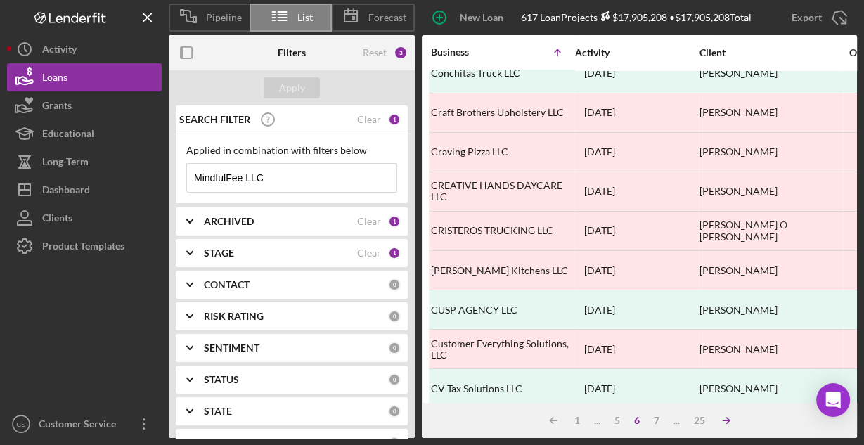
click at [725, 420] on icon "Icon/Table Sort Arrow" at bounding box center [726, 420] width 28 height 28
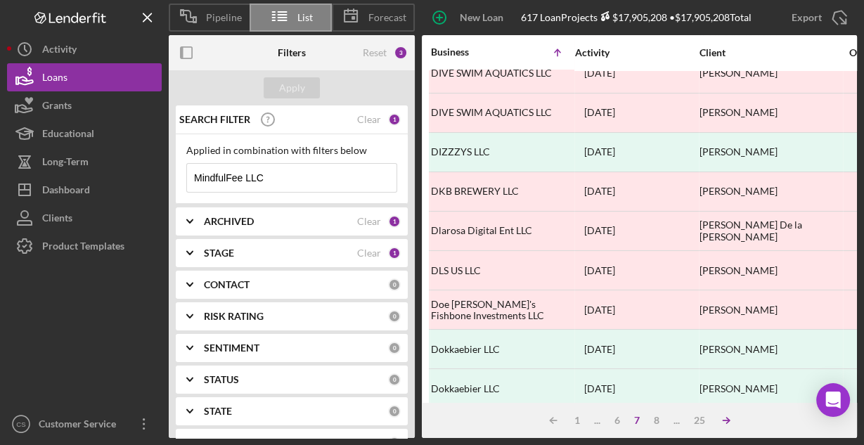
click at [724, 420] on line at bounding box center [725, 420] width 6 height 0
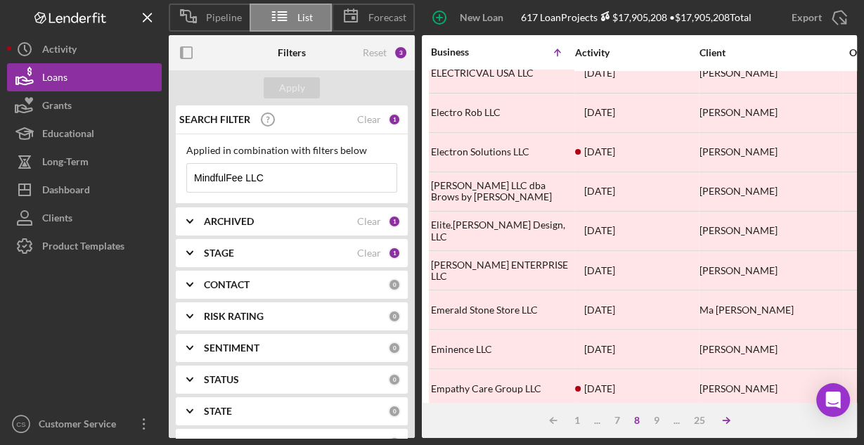
click at [724, 420] on line at bounding box center [725, 420] width 6 height 0
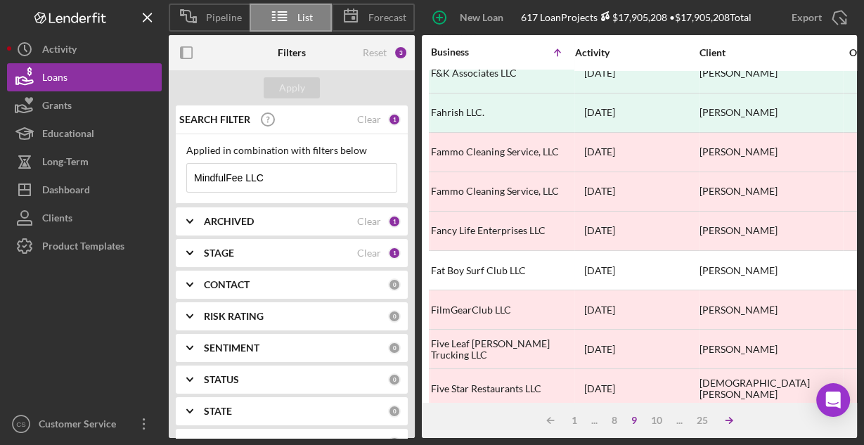
click at [724, 419] on icon "Icon/Table Sort Arrow" at bounding box center [729, 420] width 28 height 28
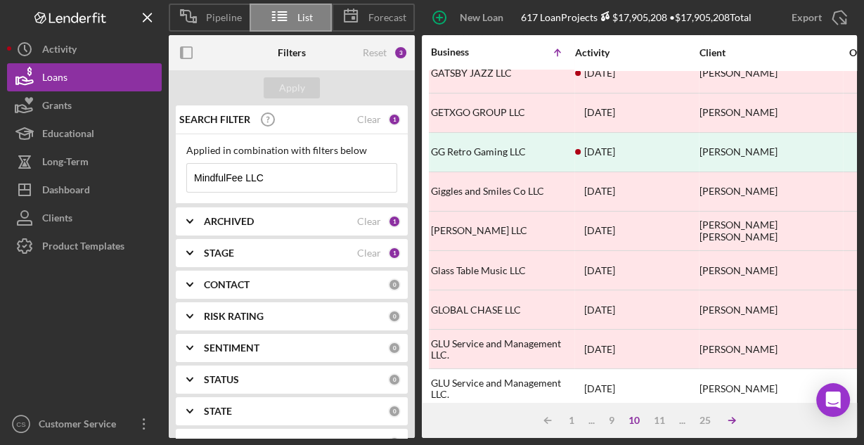
click at [724, 419] on icon "Icon/Table Sort Arrow" at bounding box center [731, 420] width 28 height 28
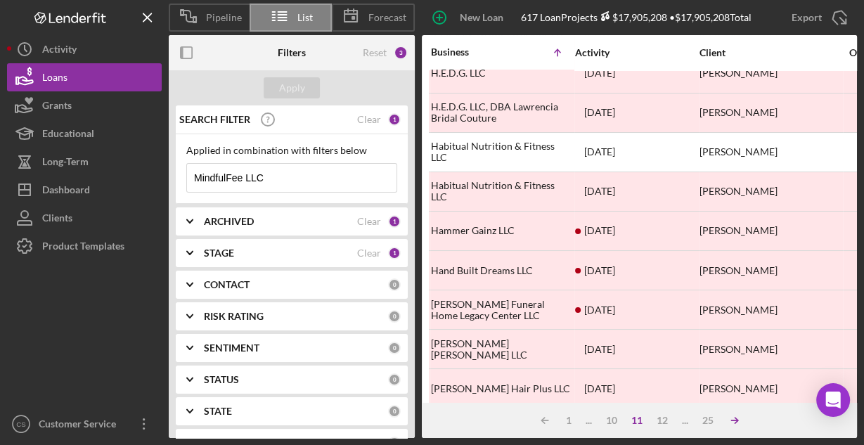
click at [724, 419] on icon "Icon/Table Sort Arrow" at bounding box center [734, 420] width 28 height 28
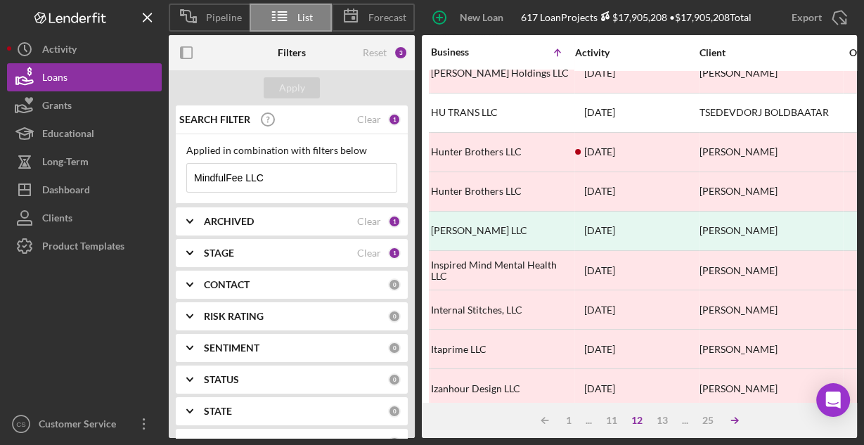
click at [724, 419] on icon "Icon/Table Sort Arrow" at bounding box center [734, 420] width 28 height 28
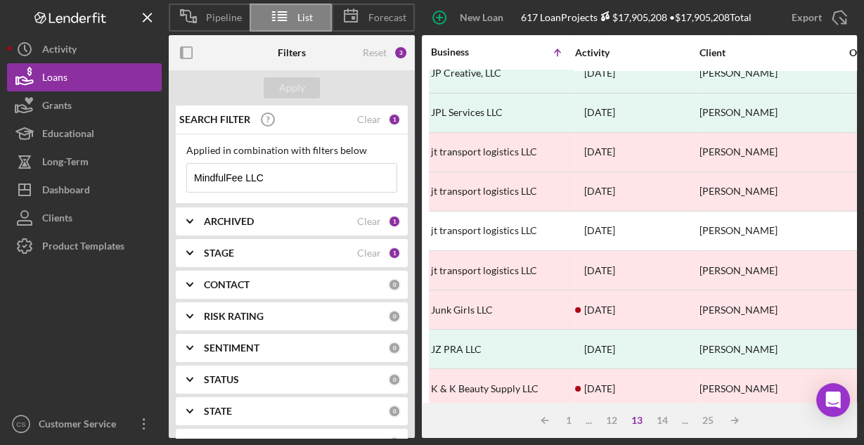
click at [734, 420] on line at bounding box center [734, 420] width 6 height 0
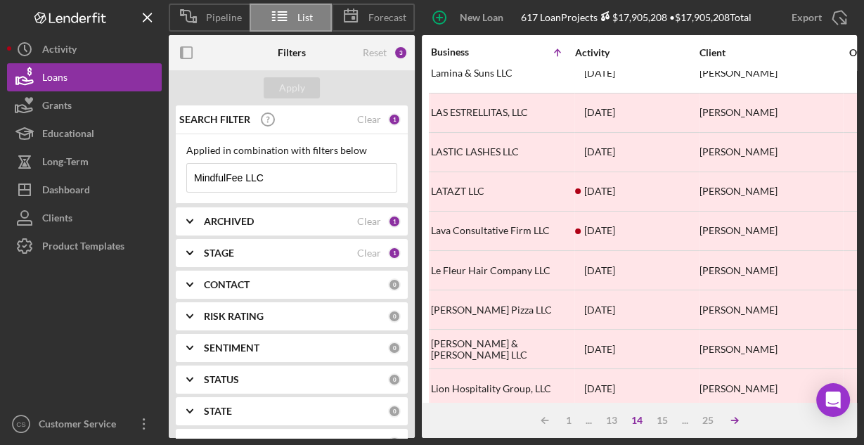
click at [733, 420] on line at bounding box center [734, 420] width 6 height 0
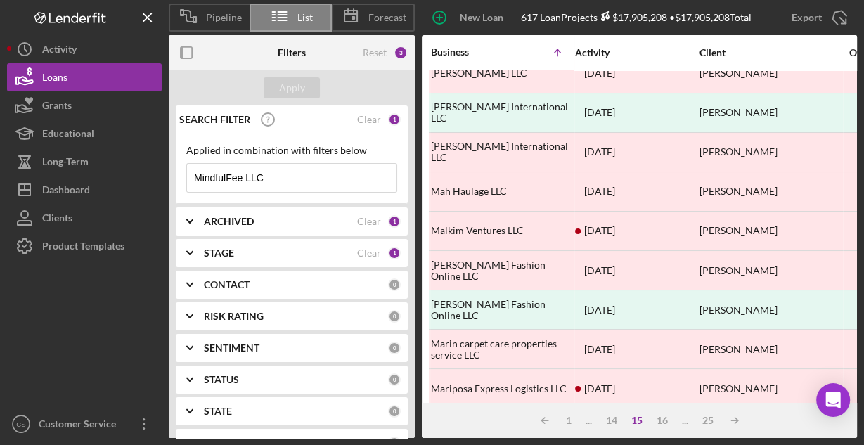
click at [215, 250] on b "STAGE" at bounding box center [219, 252] width 30 height 11
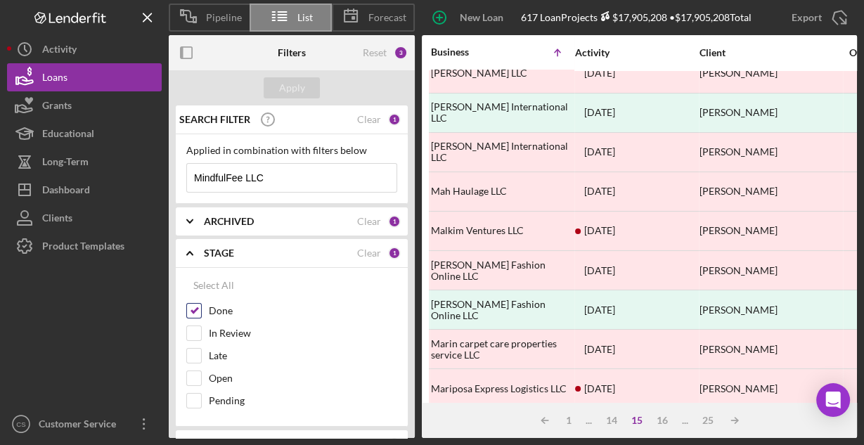
click at [195, 306] on input "Done" at bounding box center [194, 311] width 14 height 14
checkbox input "false"
click at [235, 227] on div "ARCHIVED Clear 1" at bounding box center [302, 221] width 197 height 28
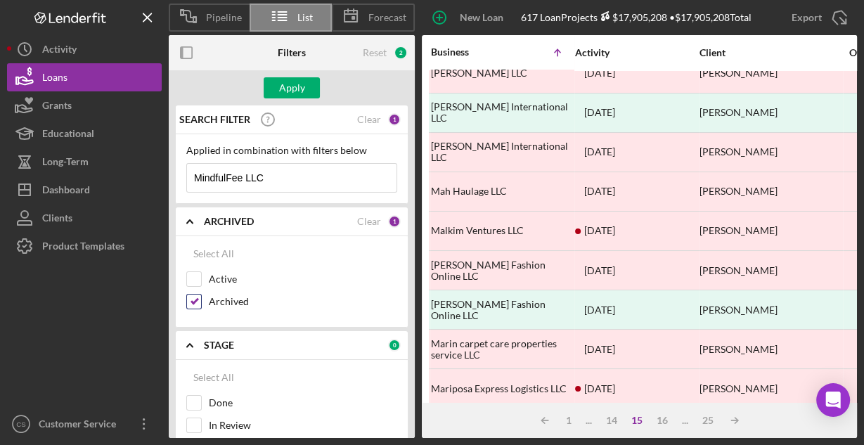
click at [216, 299] on label "Archived" at bounding box center [303, 301] width 188 height 14
click at [201, 299] on input "Archived" at bounding box center [194, 301] width 14 height 14
checkbox input "false"
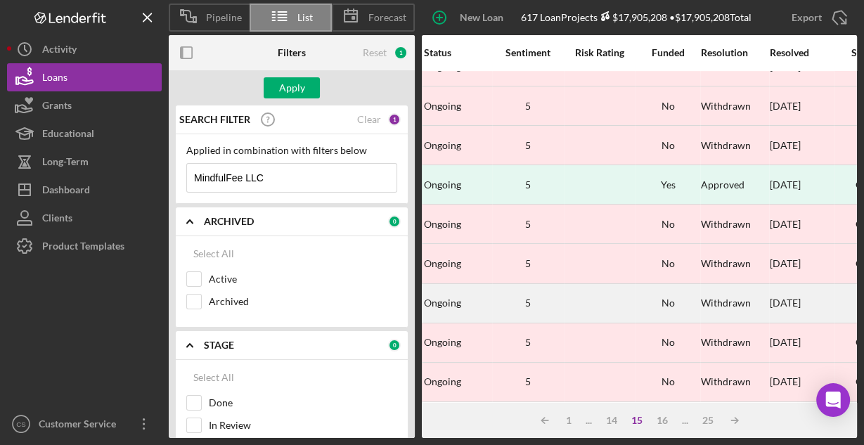
scroll to position [654, 1020]
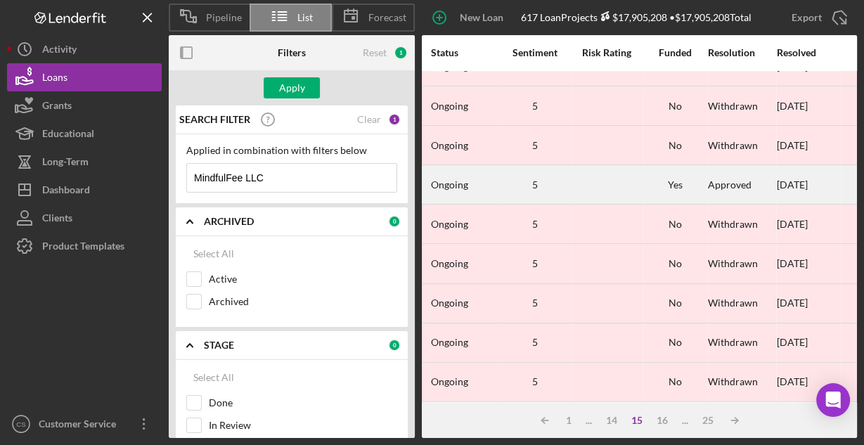
click at [544, 179] on div "5" at bounding box center [535, 184] width 70 height 11
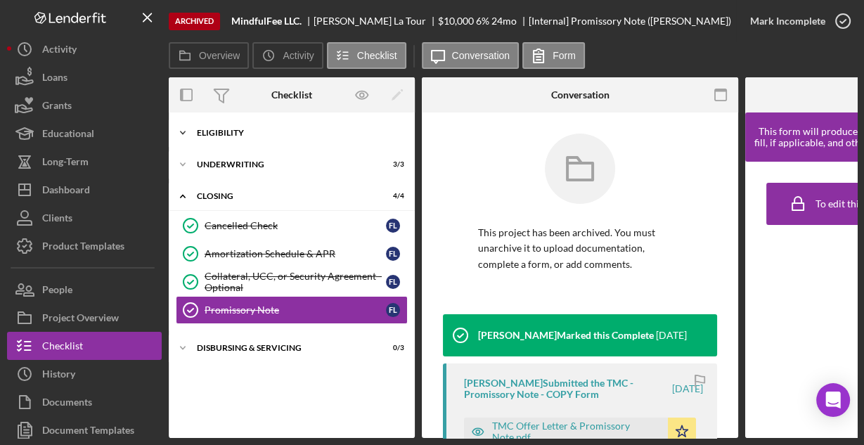
click at [221, 129] on div "Eligibility" at bounding box center [297, 133] width 200 height 8
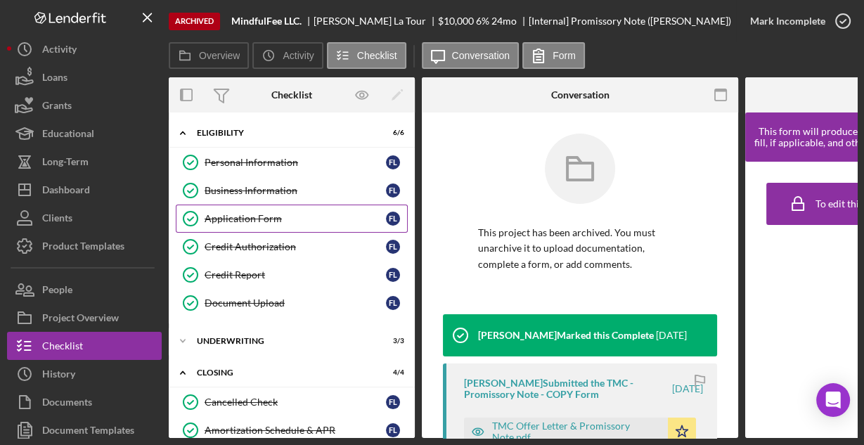
click at [246, 216] on div "Application Form" at bounding box center [294, 218] width 181 height 11
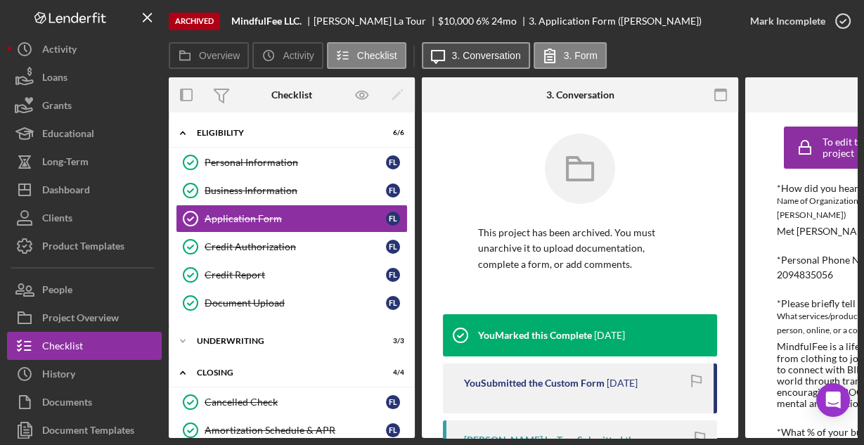
click at [467, 59] on label "3. Conversation" at bounding box center [486, 55] width 69 height 11
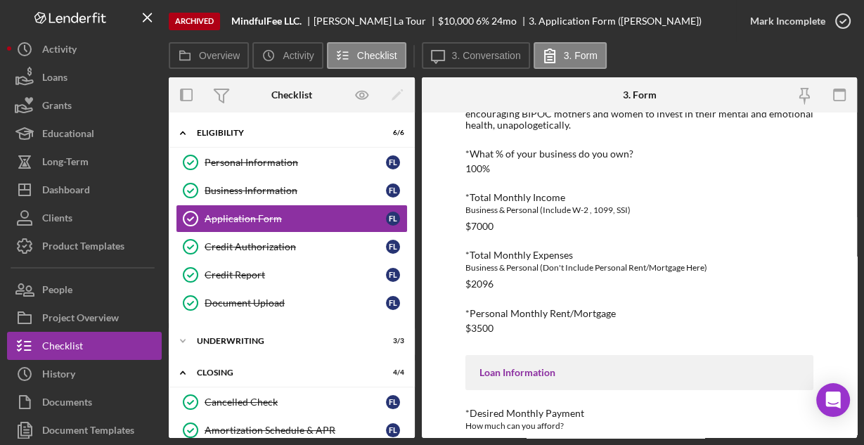
scroll to position [353, 0]
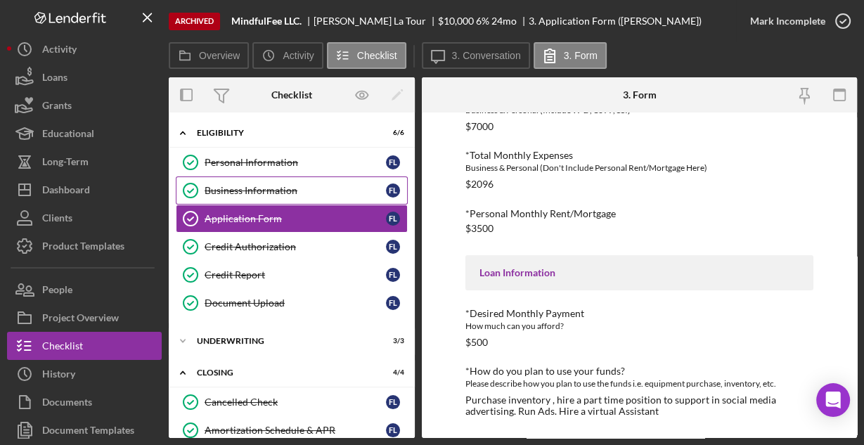
click at [281, 181] on link "Business Information Business Information F L" at bounding box center [292, 190] width 232 height 28
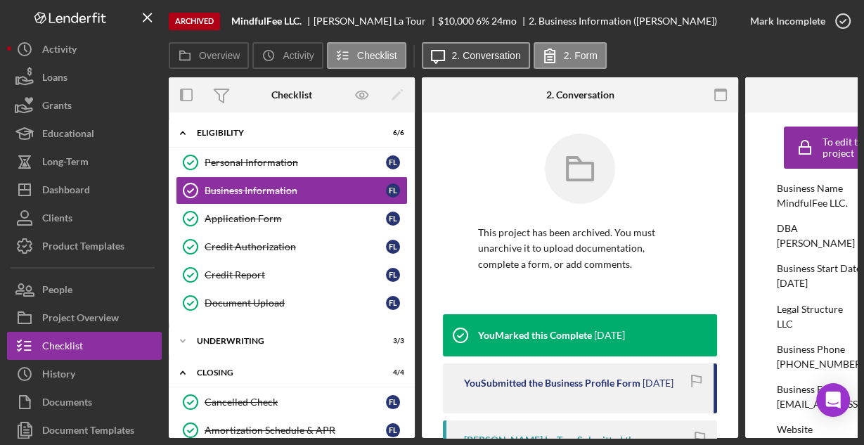
click at [486, 57] on label "2. Conversation" at bounding box center [486, 55] width 69 height 11
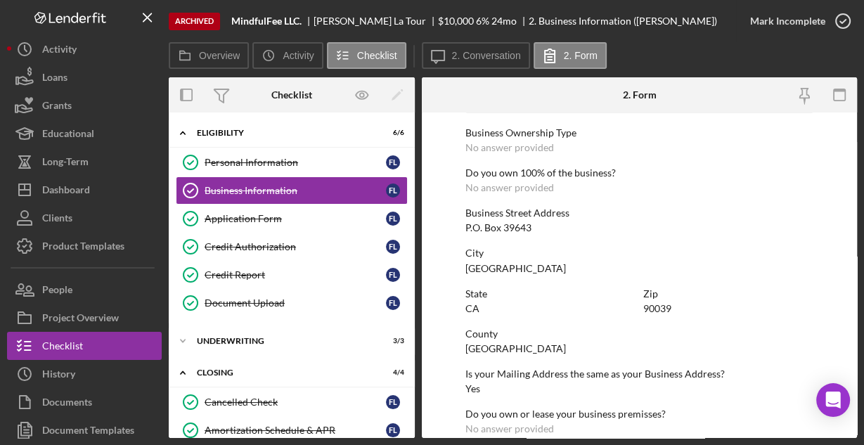
scroll to position [734, 0]
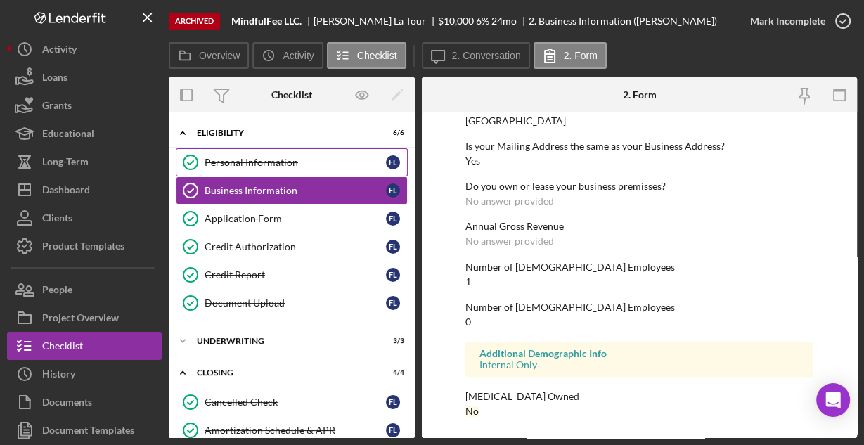
click at [256, 157] on div "Personal Information" at bounding box center [294, 162] width 181 height 11
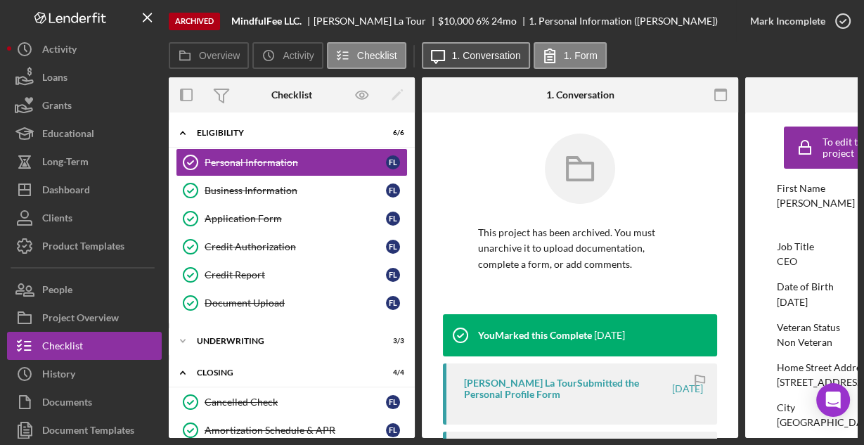
click at [463, 63] on button "Icon/Message 1. Conversation" at bounding box center [476, 55] width 108 height 27
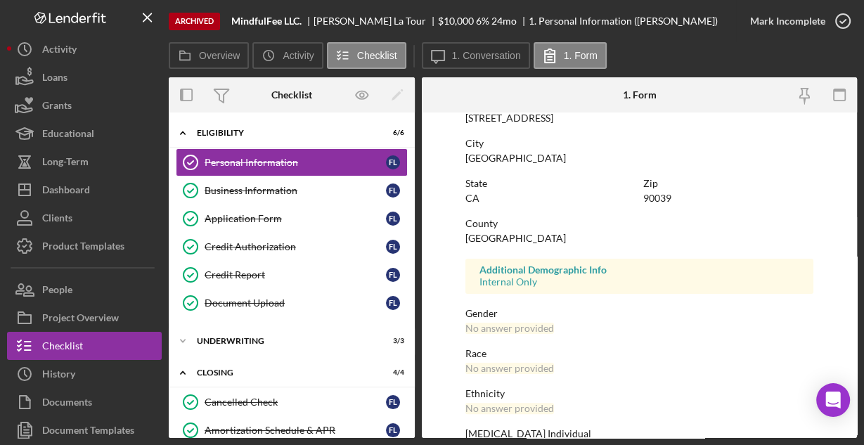
scroll to position [331, 0]
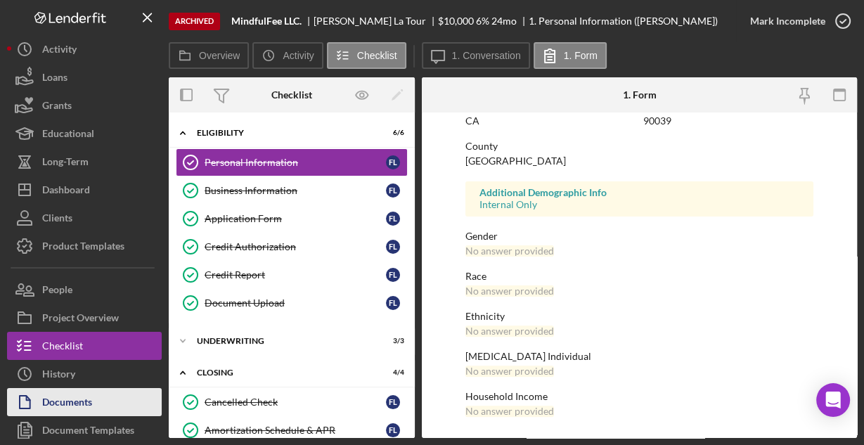
click at [115, 394] on button "Documents" at bounding box center [84, 402] width 155 height 28
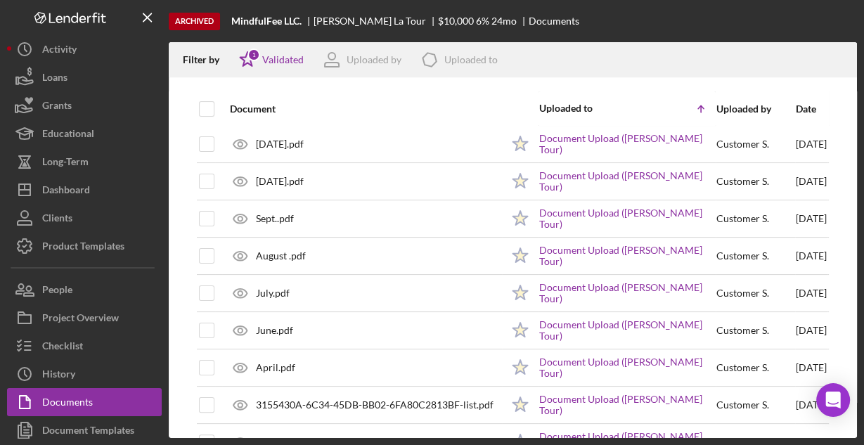
scroll to position [337, 0]
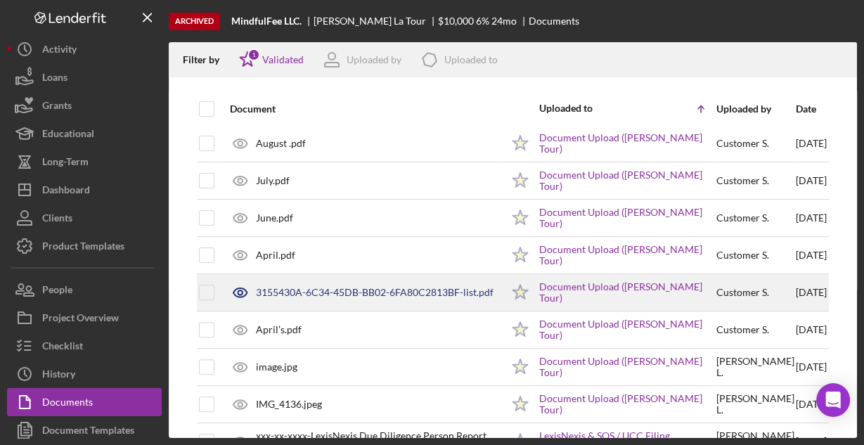
click at [303, 287] on div "3155430A-6C34-45DB-BB02-6FA80C2813BF-list.pdf" at bounding box center [374, 292] width 237 height 11
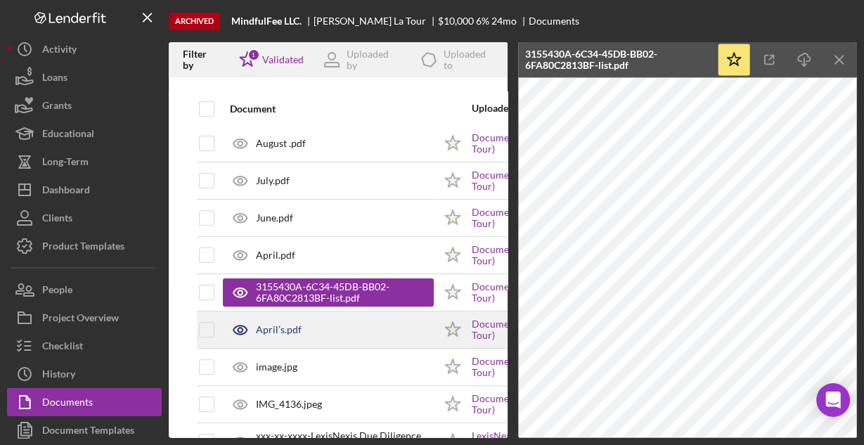
click at [299, 330] on div "April’s.pdf" at bounding box center [328, 329] width 211 height 35
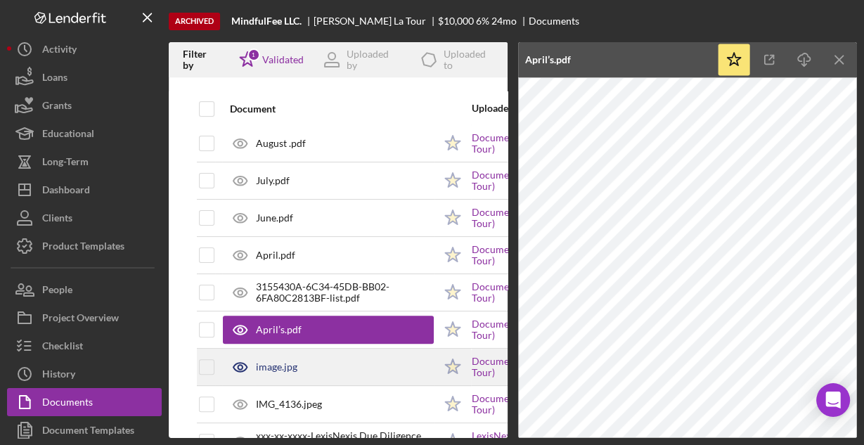
click at [317, 360] on div "image.jpg" at bounding box center [328, 366] width 211 height 35
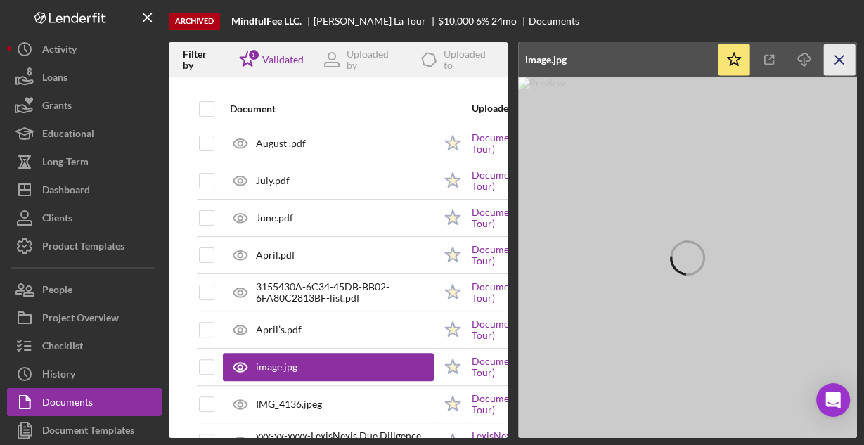
click at [840, 62] on line "button" at bounding box center [839, 60] width 8 height 8
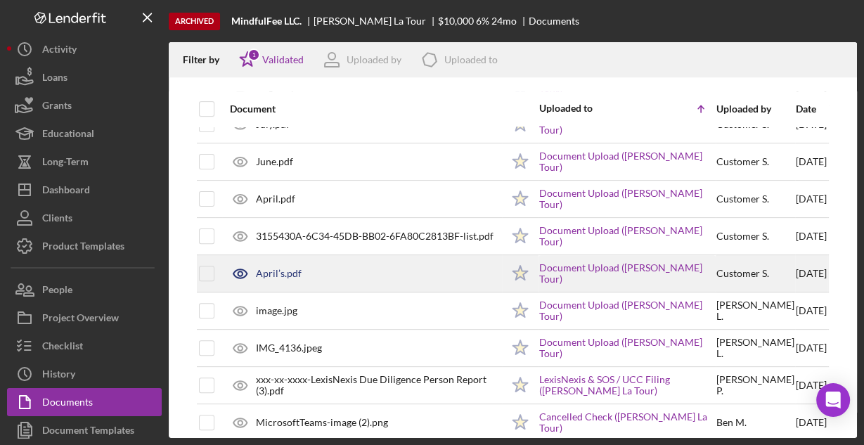
scroll to position [450, 0]
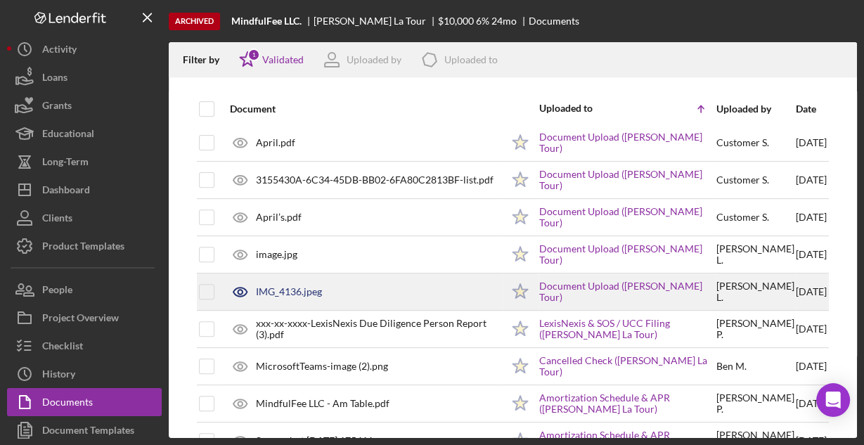
click at [296, 292] on div "IMG_4136.jpeg" at bounding box center [289, 291] width 66 height 11
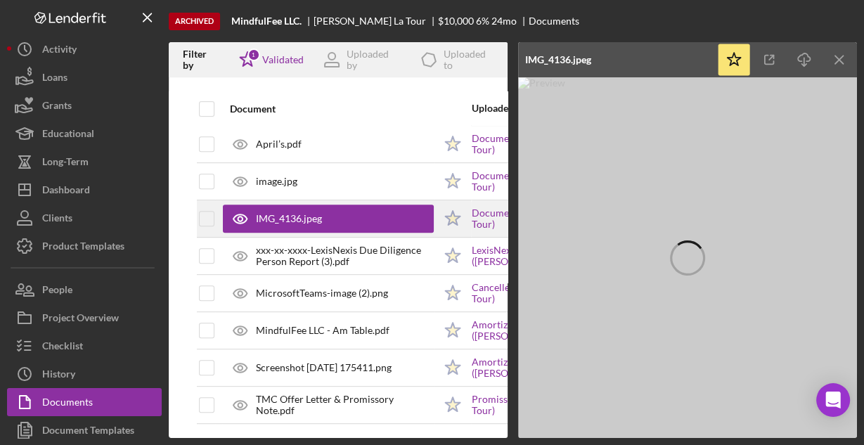
scroll to position [526, 0]
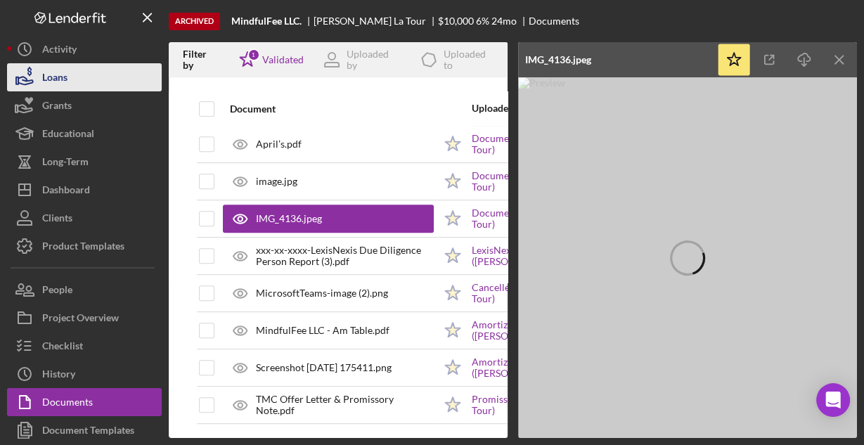
click at [67, 82] on div "Loans" at bounding box center [54, 79] width 25 height 32
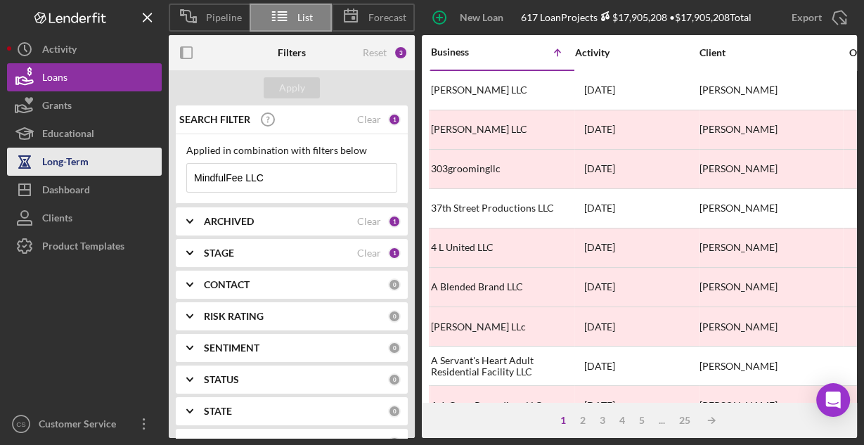
drag, startPoint x: 273, startPoint y: 174, endPoint x: 140, endPoint y: 159, distance: 134.3
click at [140, 159] on div "Pipeline List Forecast New Loan Project 617 Loan Projects $17,905,208 • $17,905…" at bounding box center [431, 219] width 849 height 438
paste input "Latino Tax Coach"
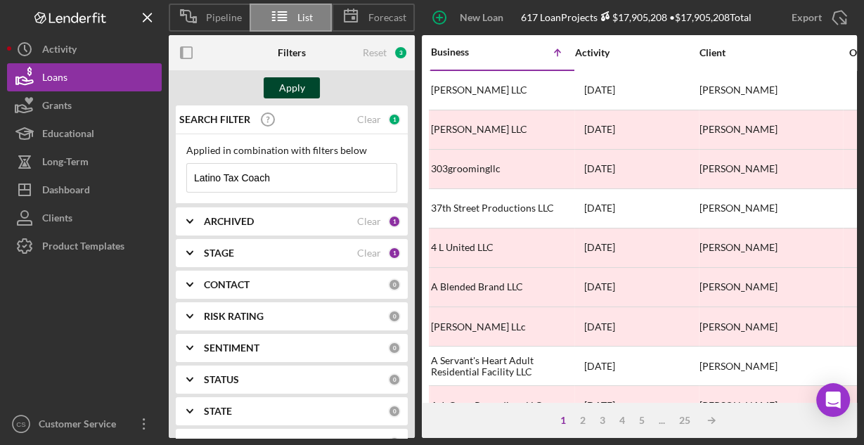
type input "Latino Tax Coach"
click at [304, 81] on button "Apply" at bounding box center [291, 87] width 56 height 21
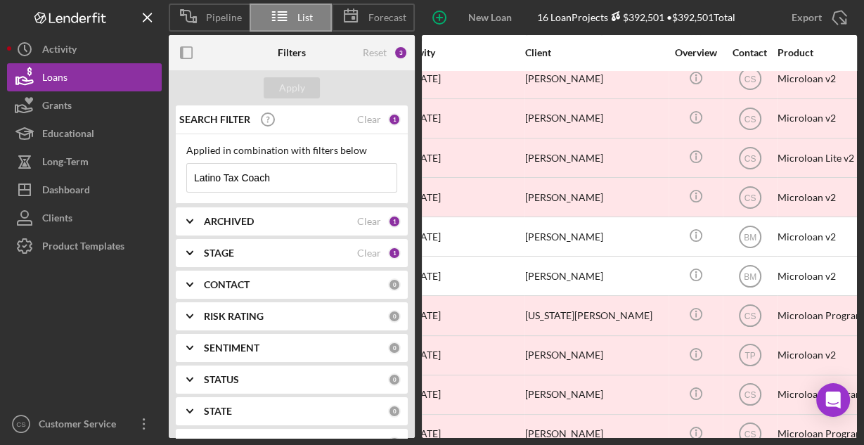
scroll to position [169, 11]
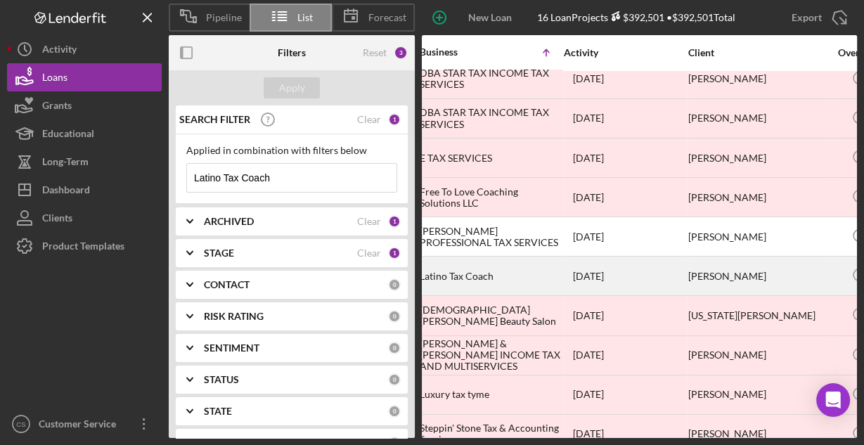
click at [471, 272] on div "Latino Tax Coach" at bounding box center [489, 275] width 141 height 37
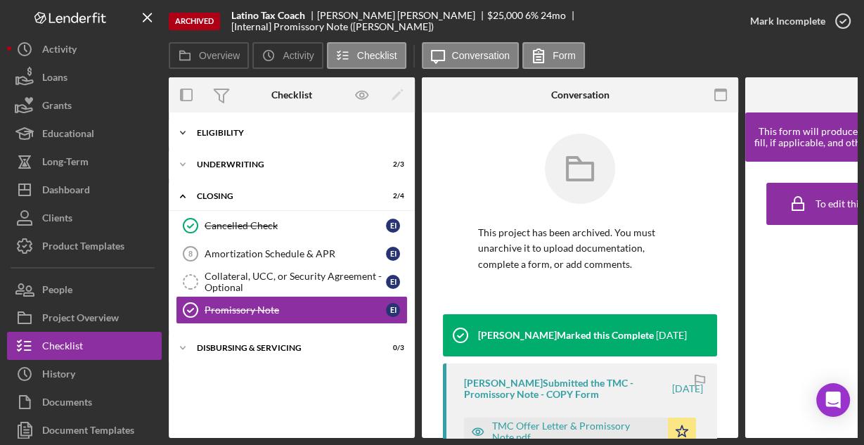
click at [219, 131] on div "Eligibility" at bounding box center [297, 133] width 200 height 8
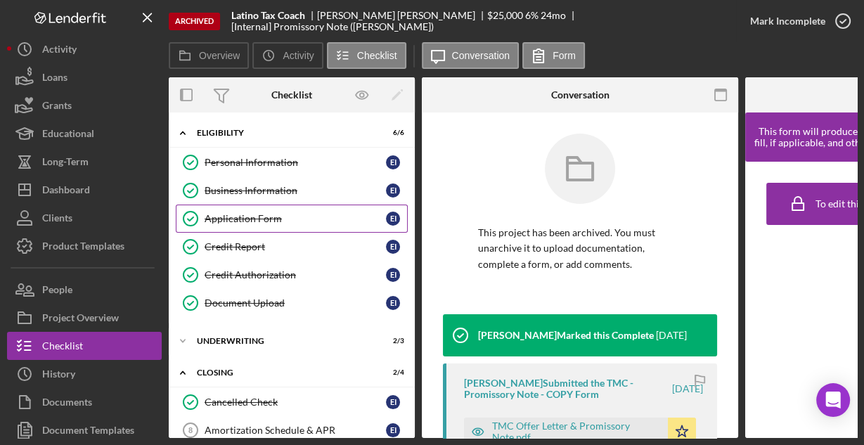
click at [230, 216] on div "Application Form" at bounding box center [294, 218] width 181 height 11
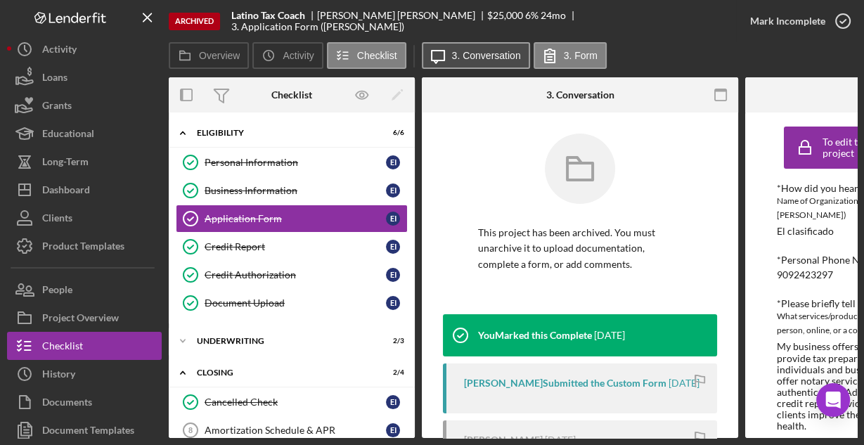
click at [461, 63] on button "Icon/Message 3. Conversation" at bounding box center [476, 55] width 108 height 27
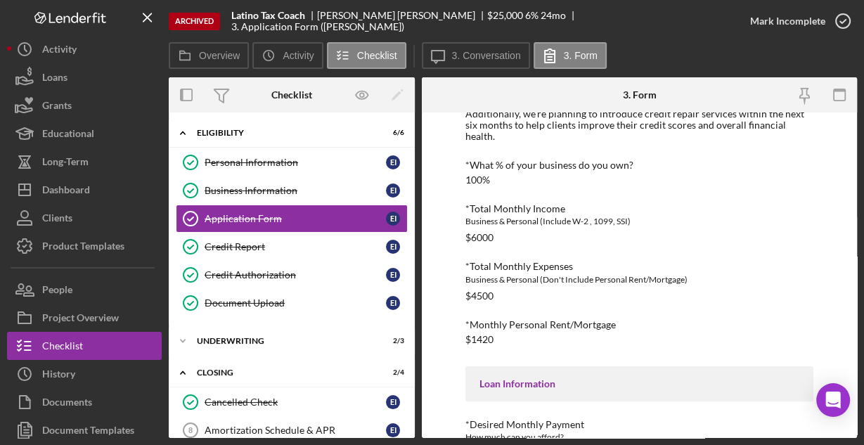
scroll to position [488, 0]
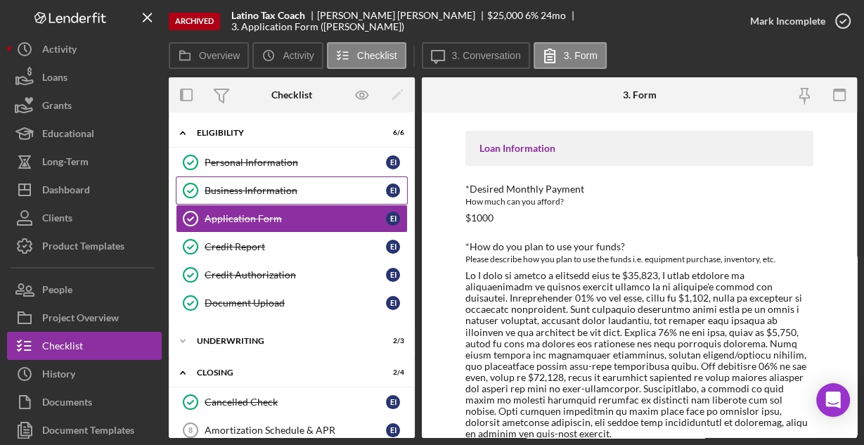
click at [236, 185] on div "Business Information" at bounding box center [294, 190] width 181 height 11
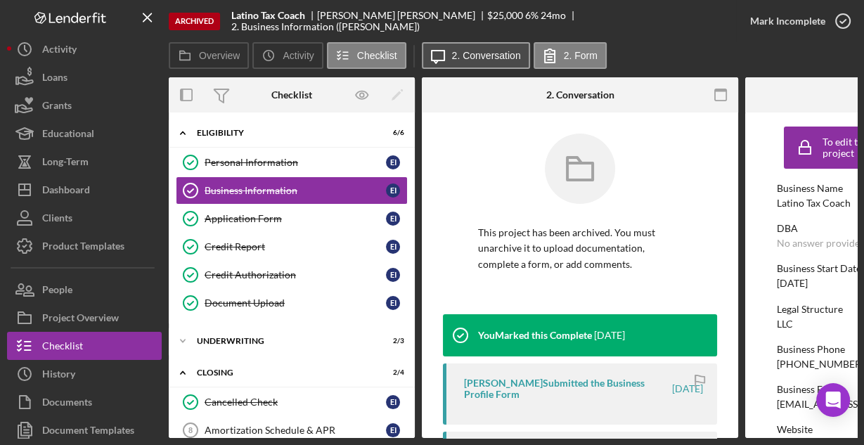
click at [457, 54] on label "2. Conversation" at bounding box center [486, 55] width 69 height 11
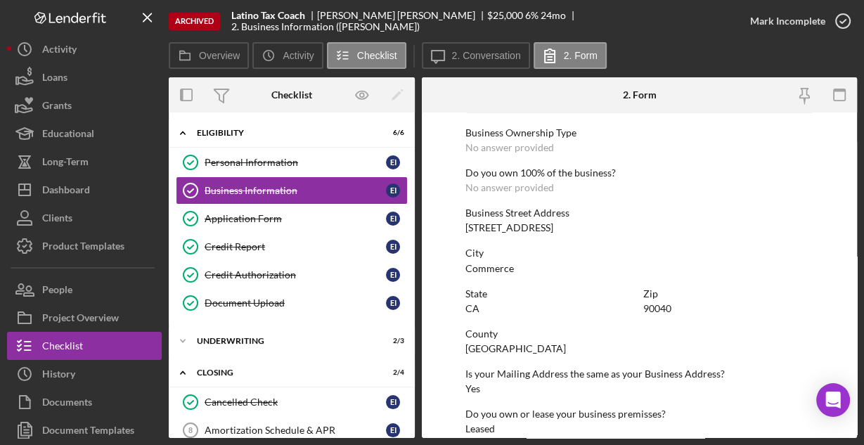
scroll to position [734, 0]
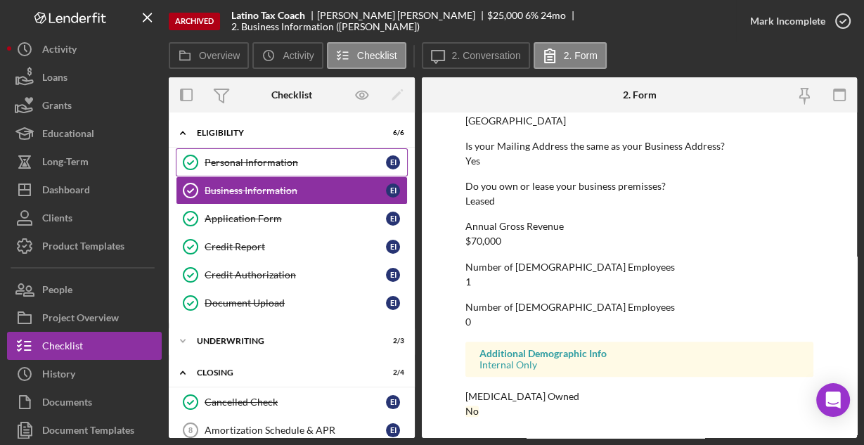
click at [253, 159] on div "Personal Information" at bounding box center [294, 162] width 181 height 11
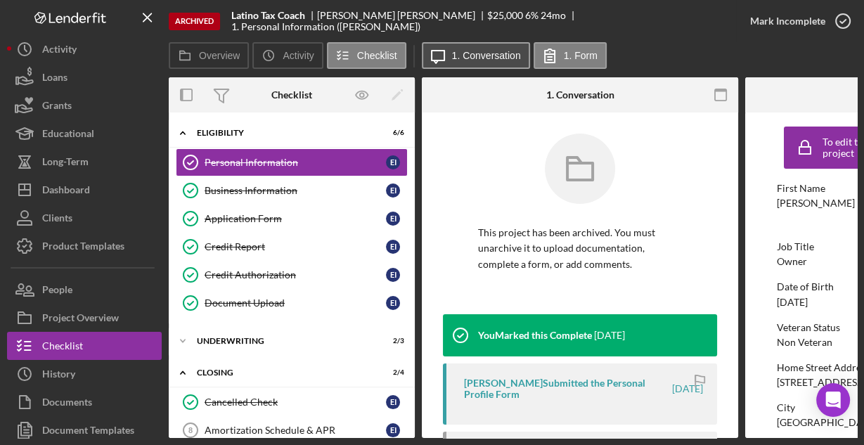
click at [464, 55] on label "1. Conversation" at bounding box center [486, 55] width 69 height 11
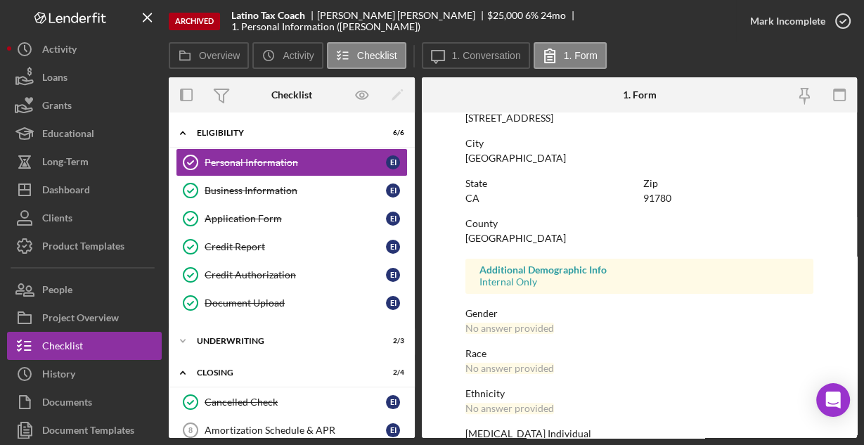
scroll to position [331, 0]
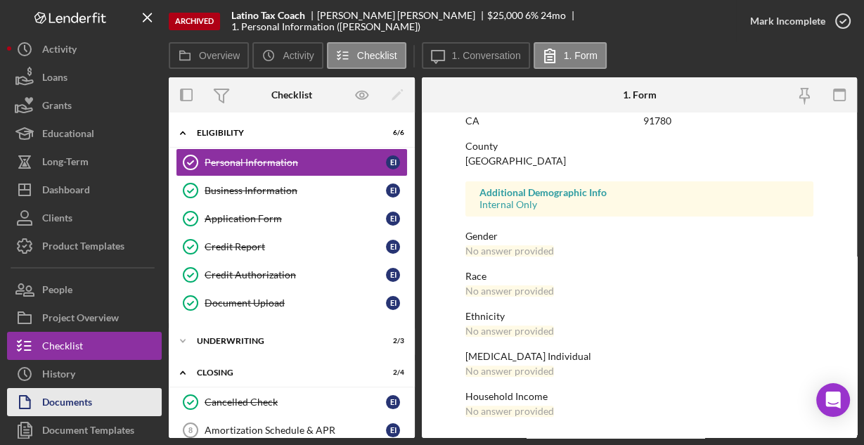
click at [90, 394] on div "Documents" at bounding box center [67, 404] width 50 height 32
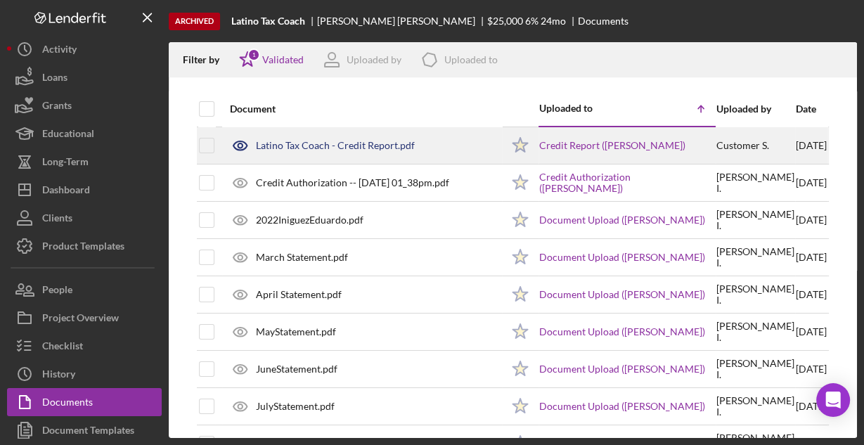
click at [315, 148] on div "Latino Tax Coach - Credit Report.pdf" at bounding box center [335, 145] width 159 height 11
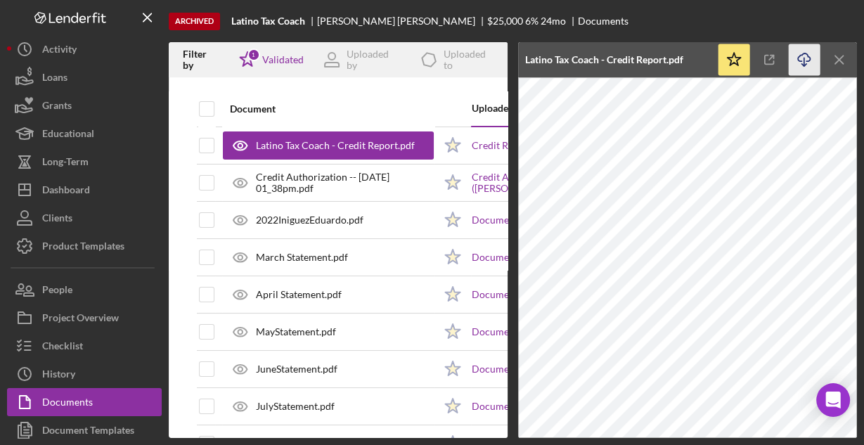
click at [807, 59] on icon "Icon/Download" at bounding box center [804, 60] width 32 height 32
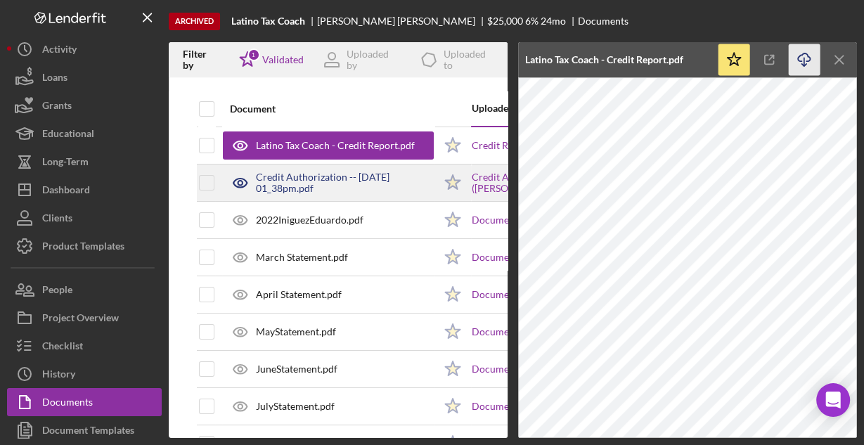
click at [390, 174] on div "Credit Authorization -- [DATE] 01_38pm.pdf" at bounding box center [345, 182] width 178 height 22
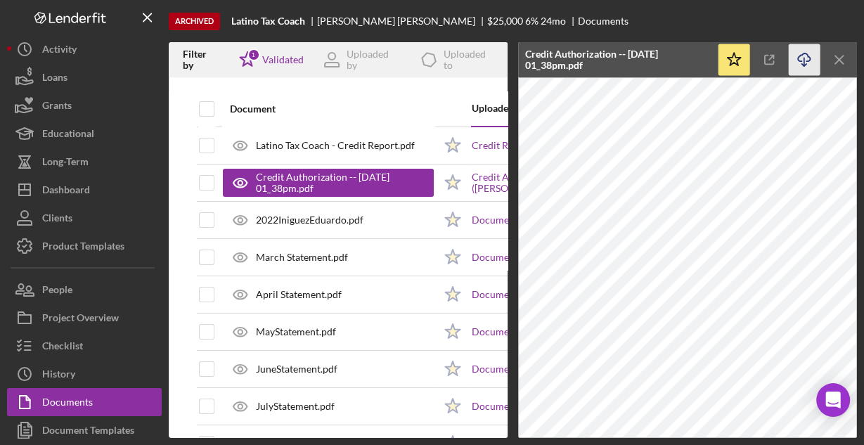
click at [797, 60] on icon "button" at bounding box center [803, 57] width 12 height 8
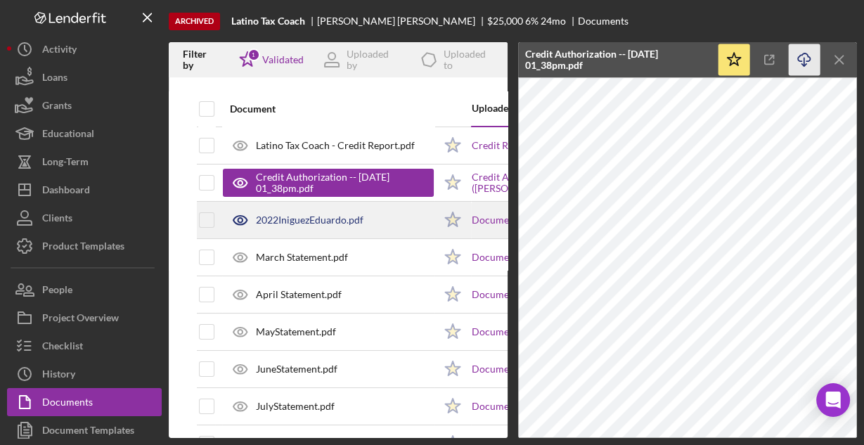
click at [324, 218] on div "2022IniguezEduardo.pdf" at bounding box center [310, 219] width 108 height 11
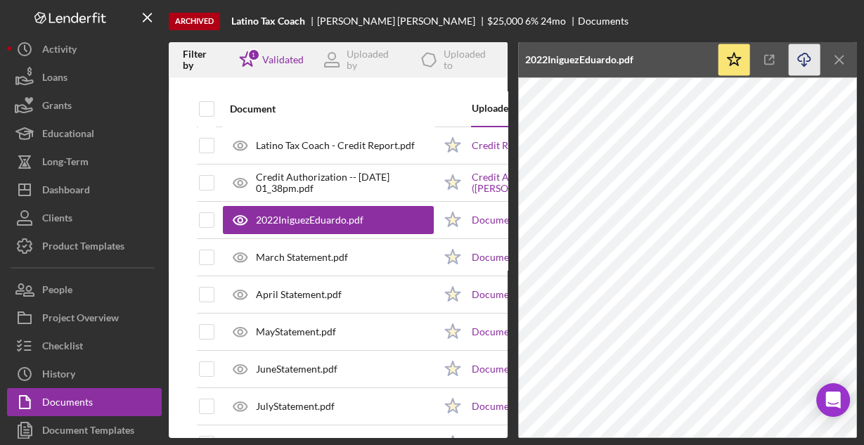
click at [810, 56] on icon "Icon/Download" at bounding box center [804, 60] width 32 height 32
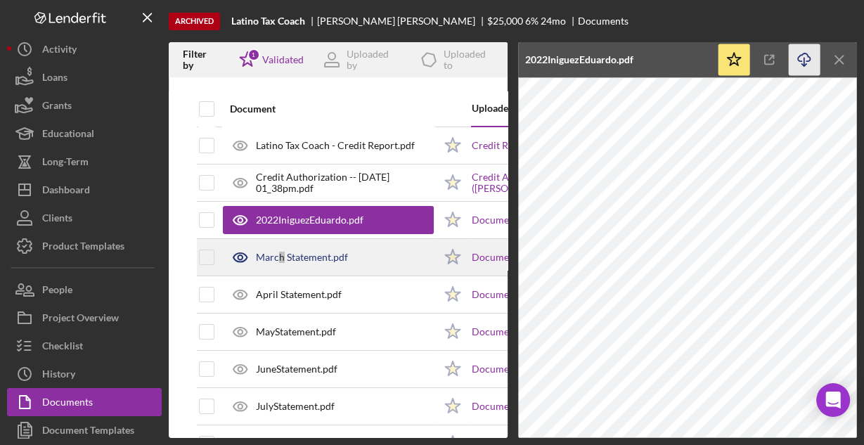
click at [280, 259] on div "March Statement.pdf" at bounding box center [302, 257] width 92 height 11
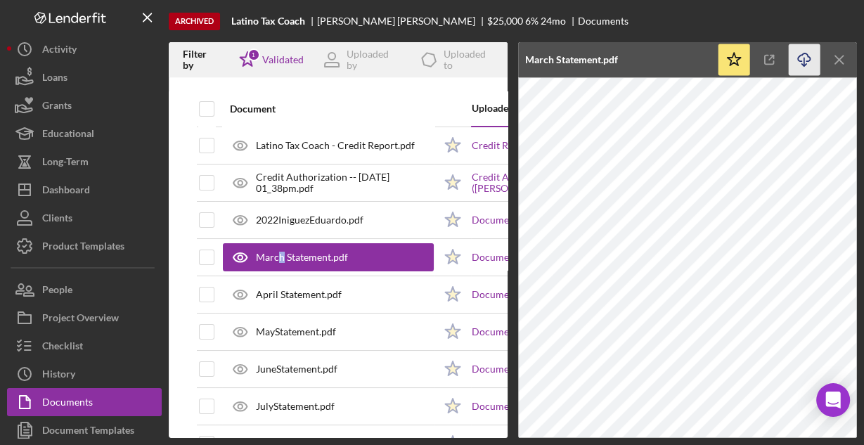
click at [802, 60] on icon "Icon/Download" at bounding box center [804, 60] width 32 height 32
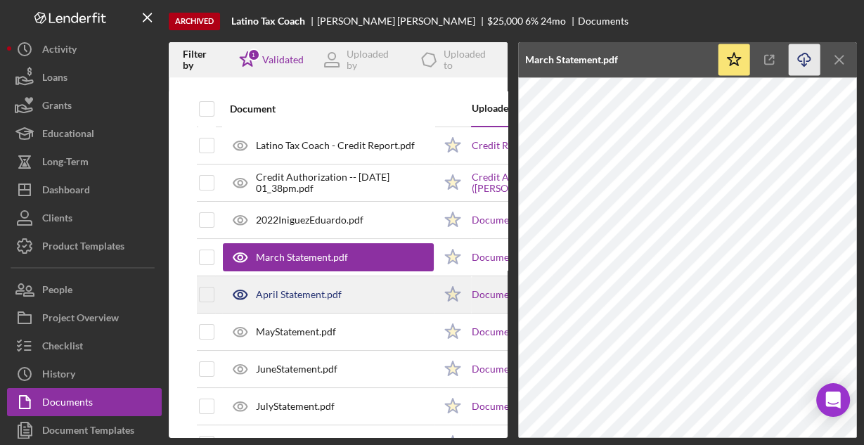
click at [365, 287] on div "April Statement.pdf" at bounding box center [328, 294] width 211 height 35
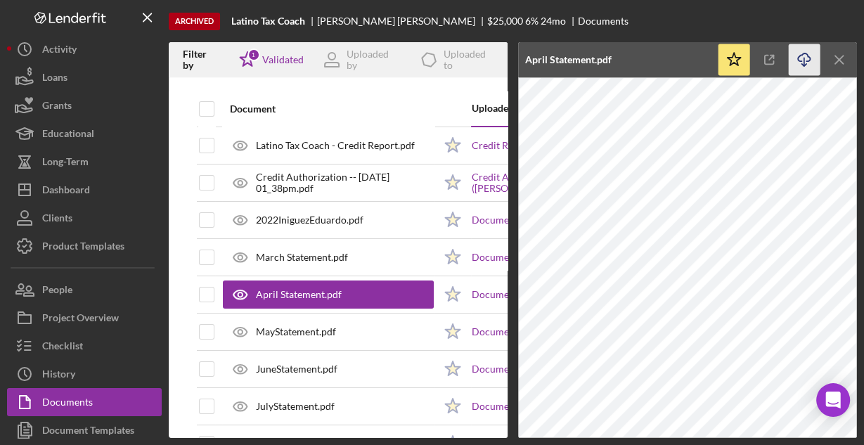
click at [793, 58] on icon "Icon/Download" at bounding box center [804, 60] width 32 height 32
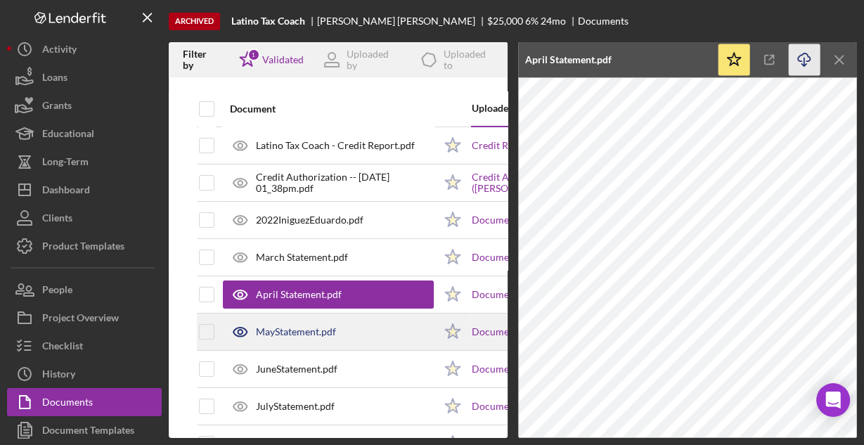
click at [357, 327] on div "MayStatement.pdf" at bounding box center [328, 331] width 211 height 35
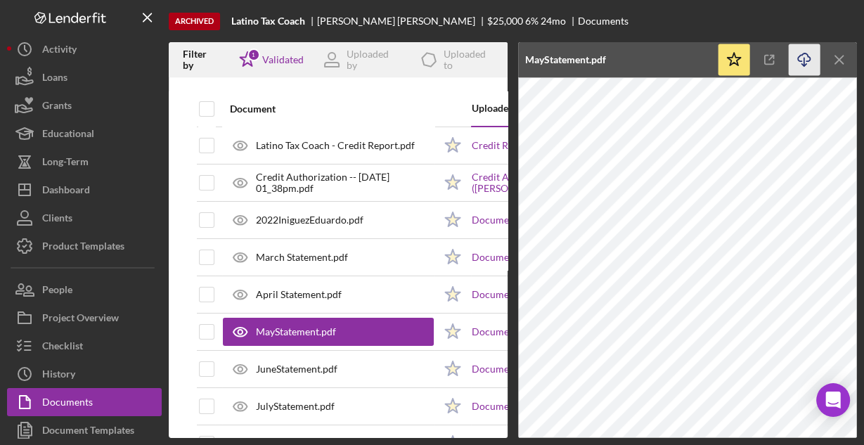
click at [808, 66] on icon "Icon/Download" at bounding box center [804, 60] width 32 height 32
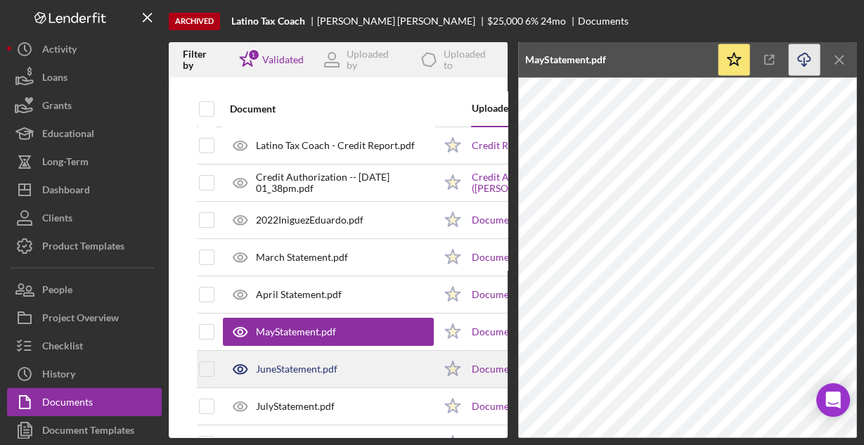
click at [390, 372] on div "JuneStatement.pdf" at bounding box center [328, 368] width 211 height 35
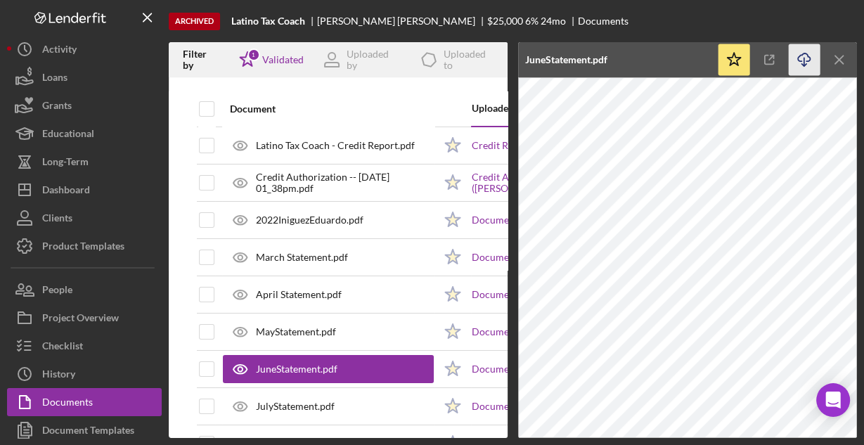
click at [802, 64] on icon "Icon/Download" at bounding box center [804, 60] width 32 height 32
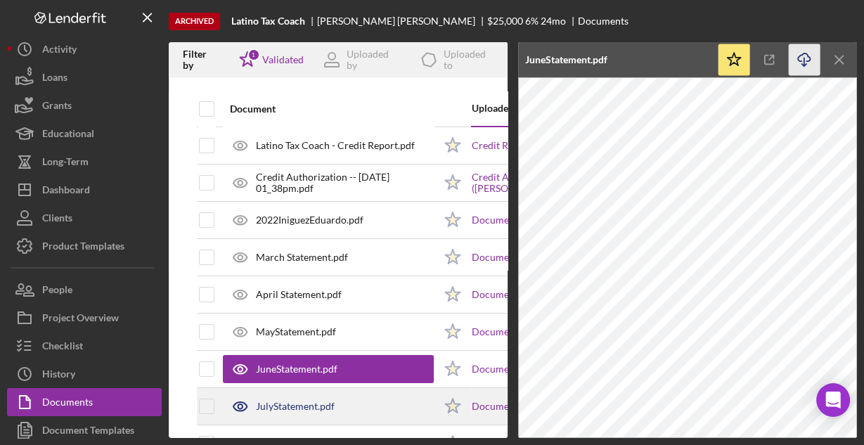
click at [398, 393] on div "JulyStatement.pdf" at bounding box center [328, 406] width 211 height 35
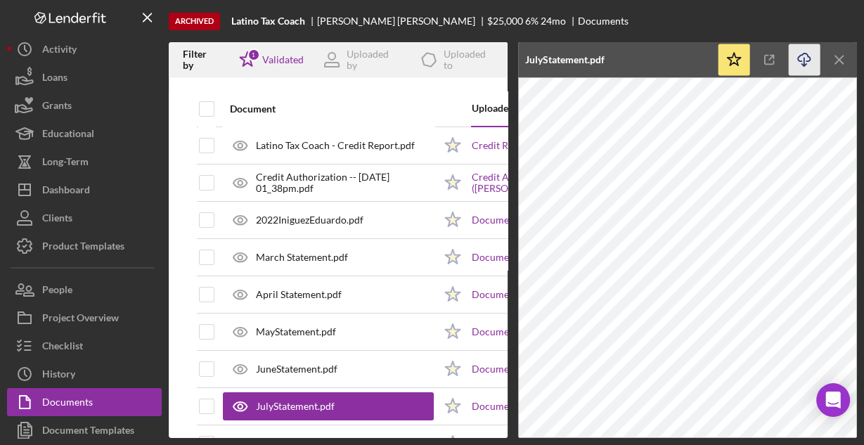
click at [812, 60] on icon "Icon/Download" at bounding box center [804, 60] width 32 height 32
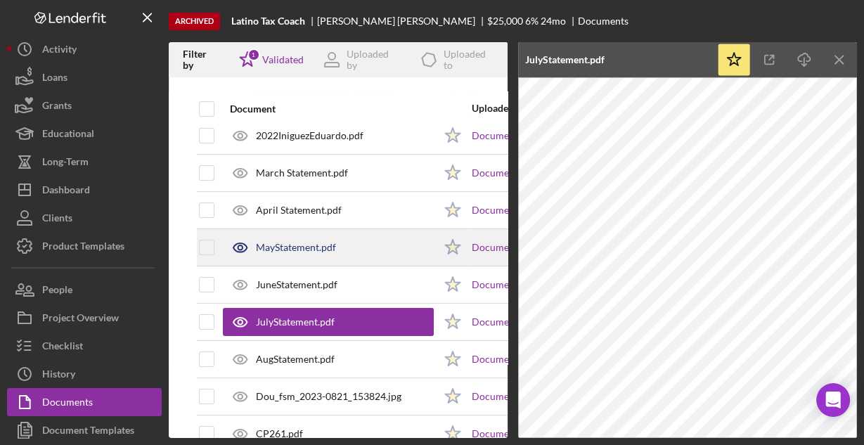
scroll to position [112, 0]
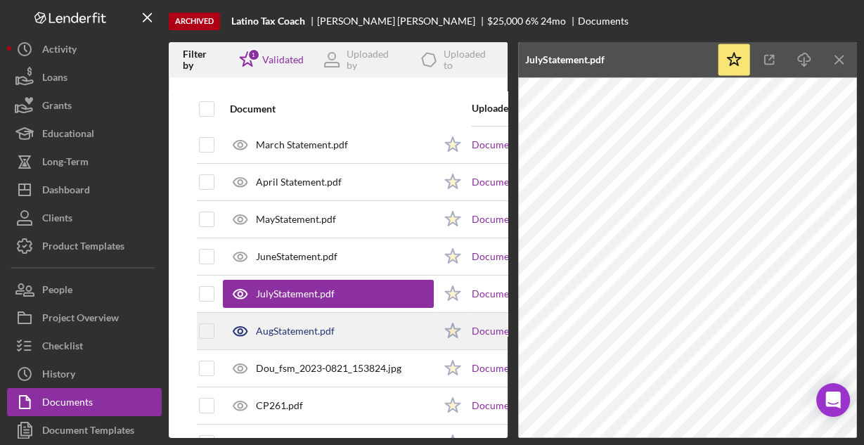
click at [375, 335] on div "AugStatement.pdf" at bounding box center [328, 330] width 211 height 35
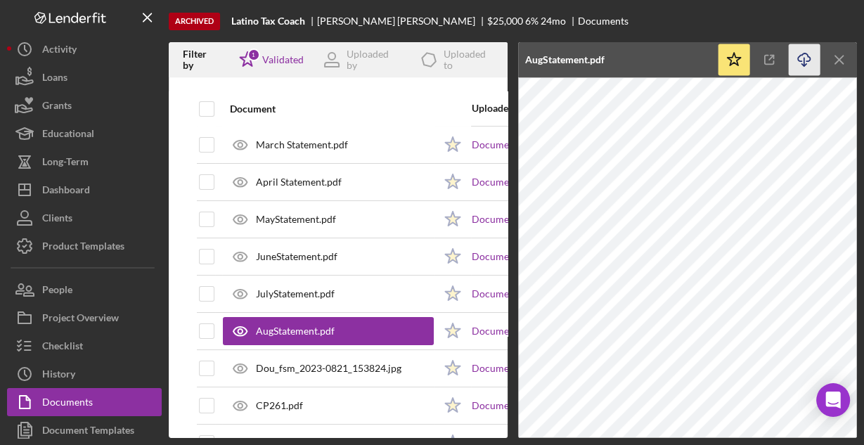
click at [802, 65] on polyline "button" at bounding box center [803, 65] width 5 height 2
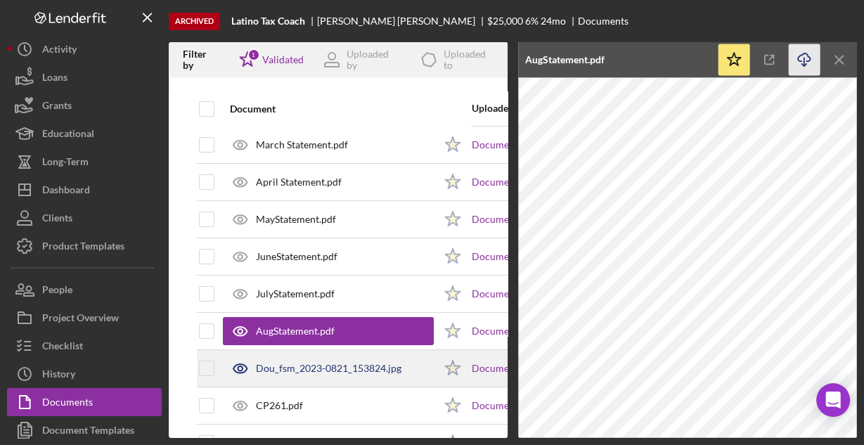
click at [379, 364] on div "Dou_fsm_2023-0821_153824.jpg" at bounding box center [328, 368] width 145 height 11
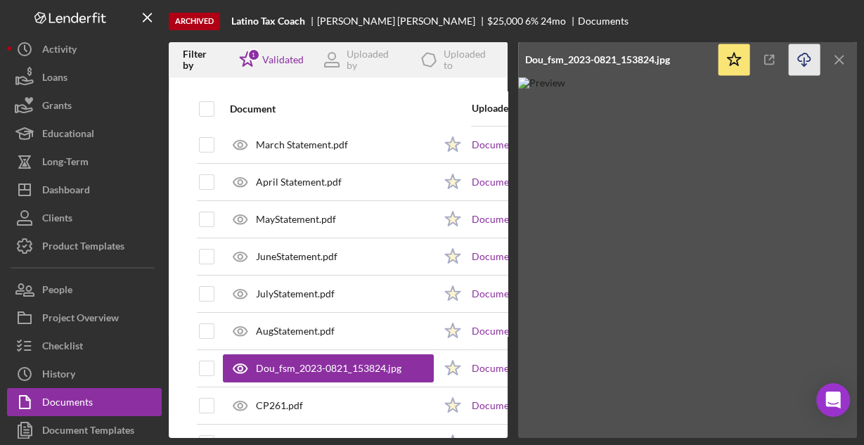
click at [804, 65] on line "button" at bounding box center [804, 62] width 0 height 8
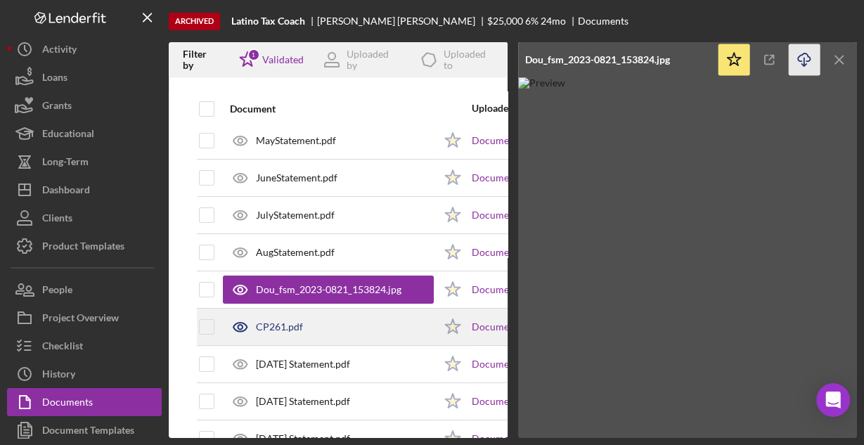
scroll to position [225, 0]
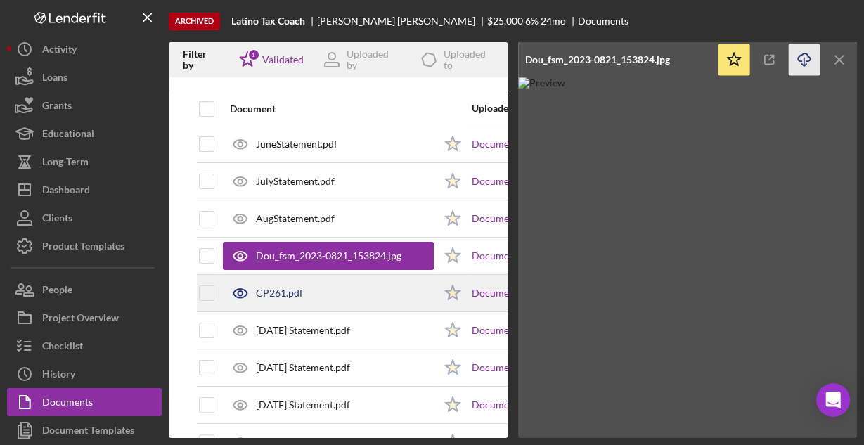
click at [339, 288] on div "CP261.pdf" at bounding box center [328, 292] width 211 height 35
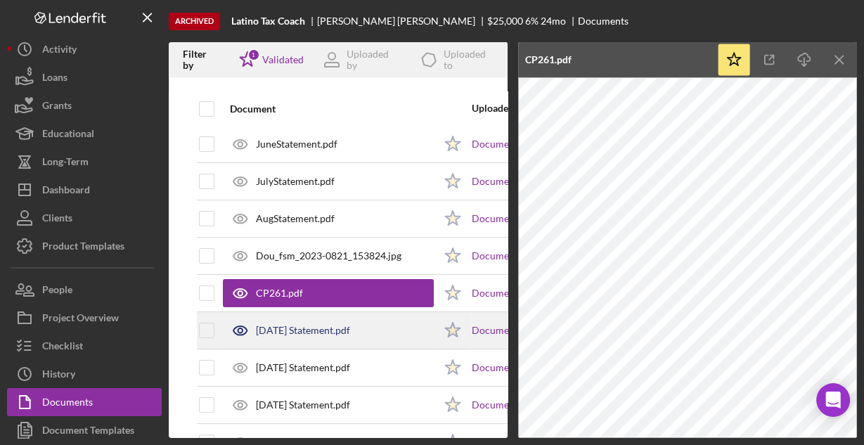
click at [372, 336] on div "[DATE] Statement.pdf" at bounding box center [328, 330] width 211 height 35
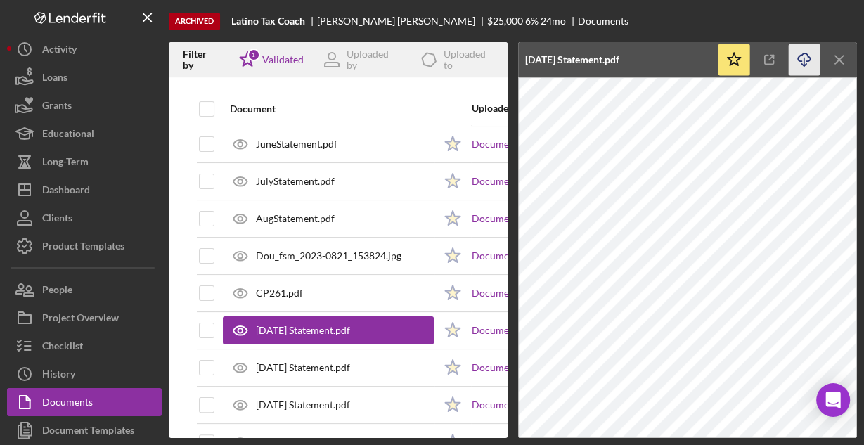
click at [805, 59] on icon "Icon/Download" at bounding box center [804, 60] width 32 height 32
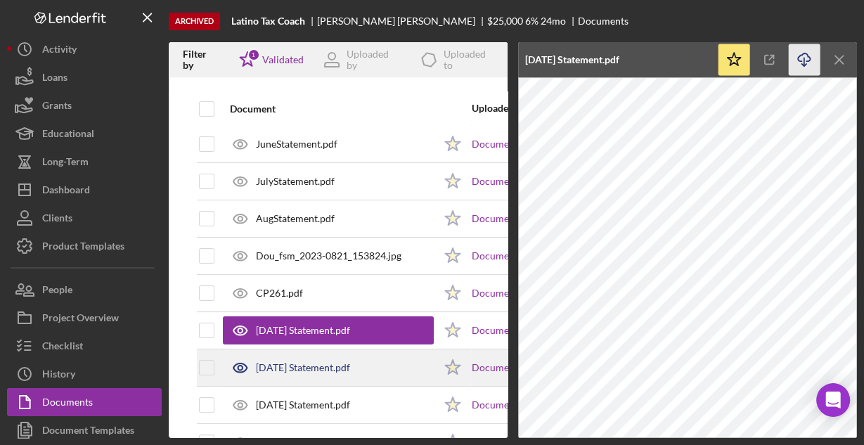
click at [365, 362] on div "[DATE] Statement.pdf" at bounding box center [328, 367] width 211 height 35
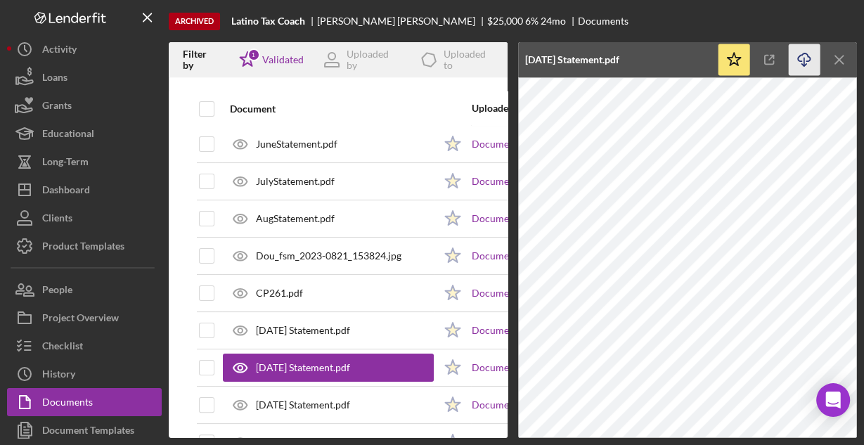
click at [798, 61] on icon "button" at bounding box center [803, 57] width 12 height 8
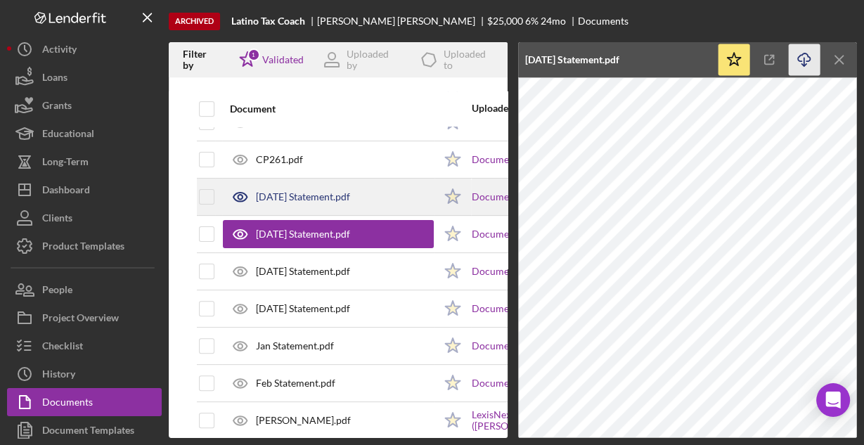
scroll to position [393, 0]
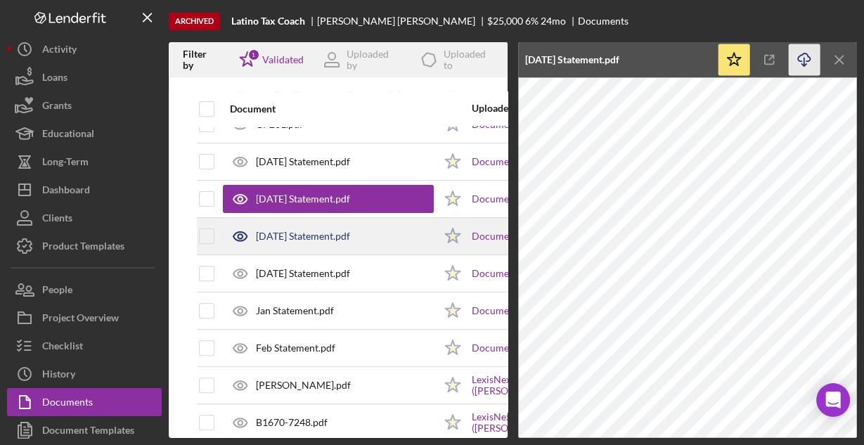
click at [356, 229] on div "[DATE] Statement.pdf" at bounding box center [328, 236] width 211 height 35
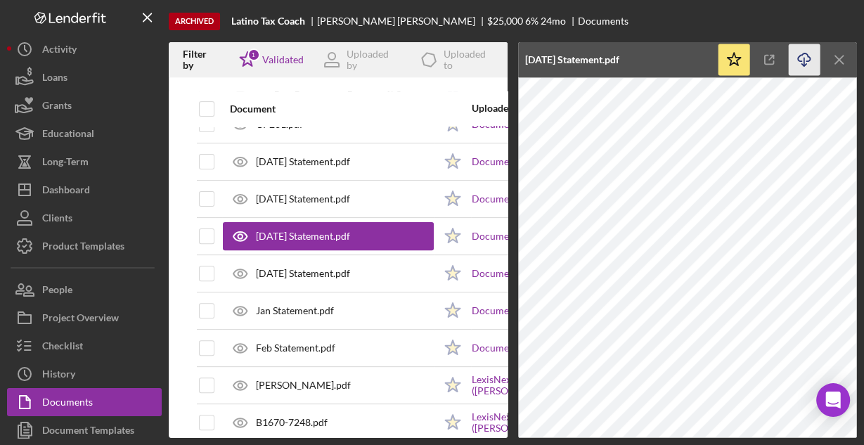
click at [800, 58] on icon "Icon/Download" at bounding box center [804, 60] width 32 height 32
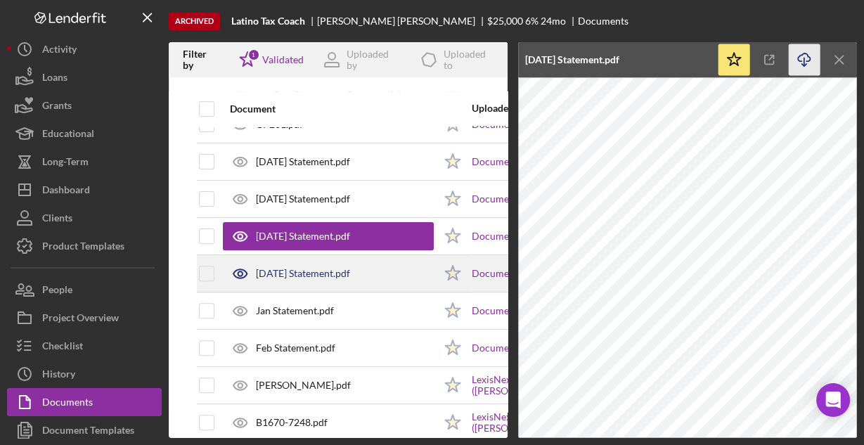
click at [388, 278] on div "[DATE] Statement.pdf" at bounding box center [328, 273] width 211 height 35
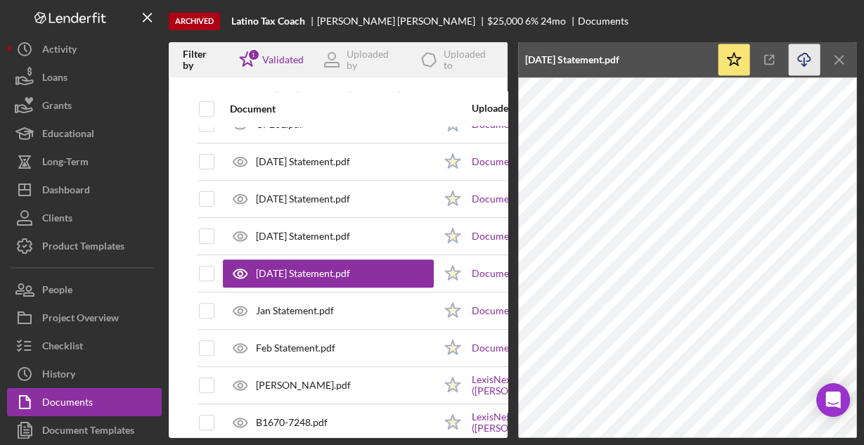
click at [802, 59] on icon "Icon/Download" at bounding box center [804, 60] width 32 height 32
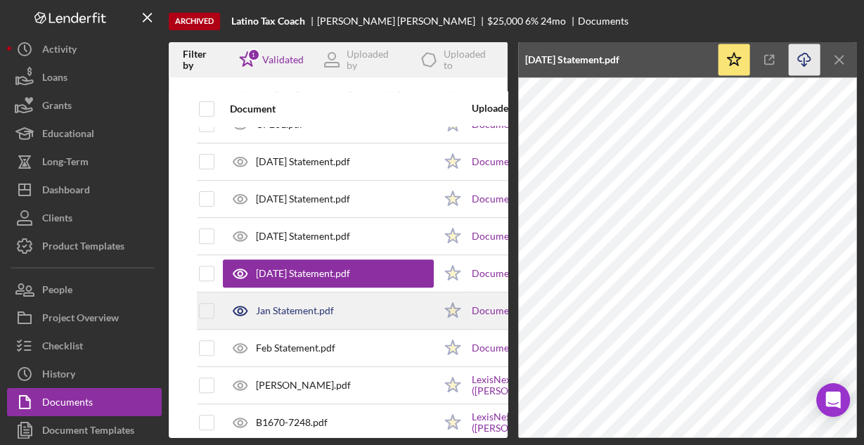
click at [392, 305] on div "Jan Statement.pdf" at bounding box center [328, 310] width 211 height 35
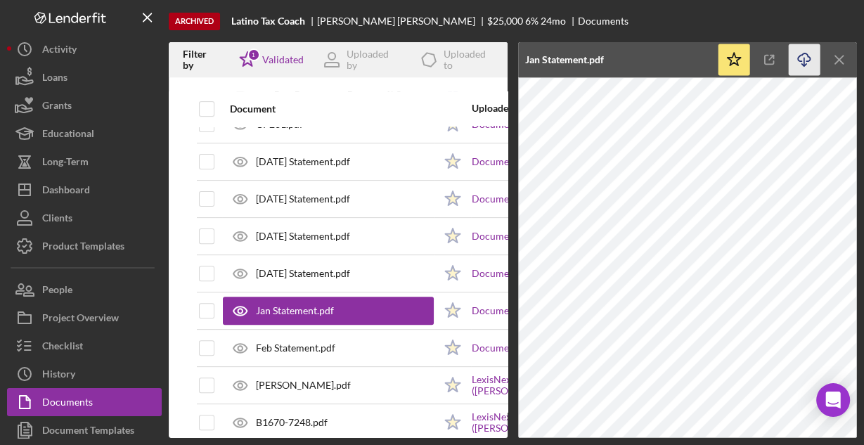
click at [807, 60] on icon "button" at bounding box center [803, 57] width 12 height 8
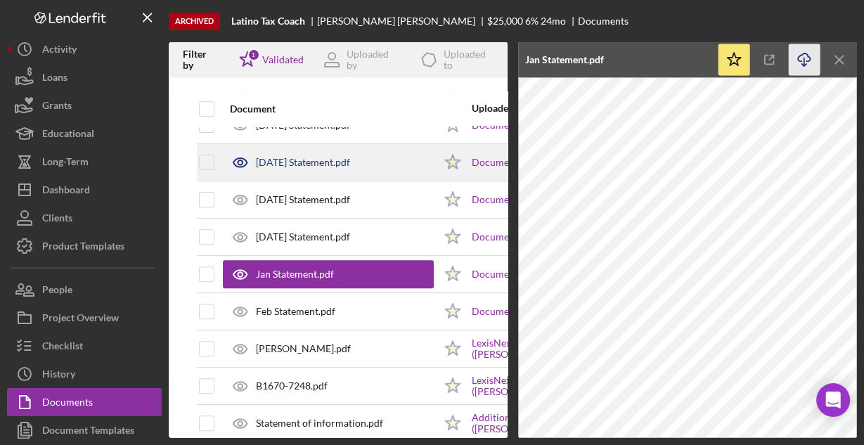
scroll to position [450, 0]
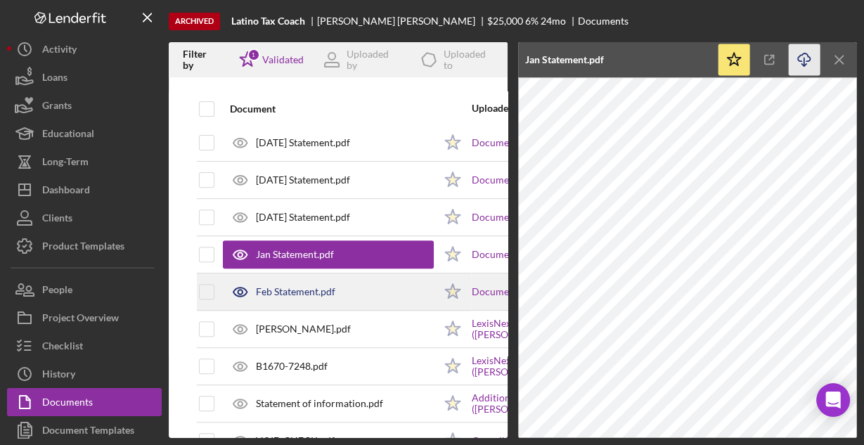
click at [370, 283] on div "Feb Statement.pdf" at bounding box center [328, 291] width 211 height 35
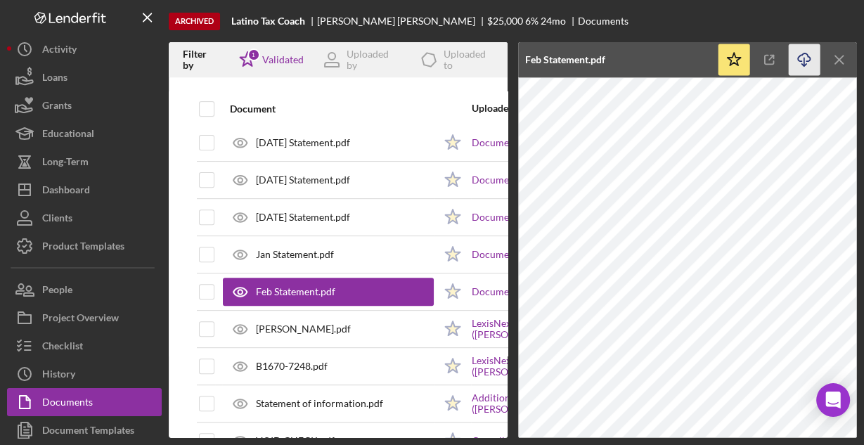
click at [804, 58] on icon "Icon/Download" at bounding box center [804, 60] width 32 height 32
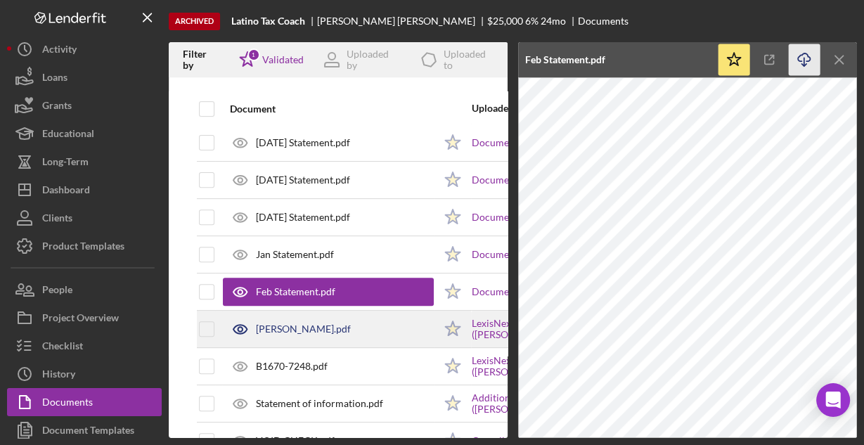
click at [327, 324] on div "[PERSON_NAME].pdf" at bounding box center [303, 328] width 95 height 11
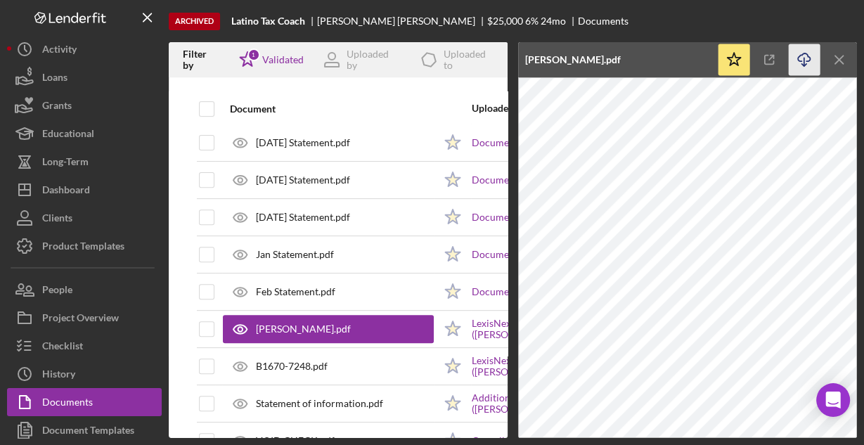
click at [802, 59] on icon "Icon/Download" at bounding box center [804, 60] width 32 height 32
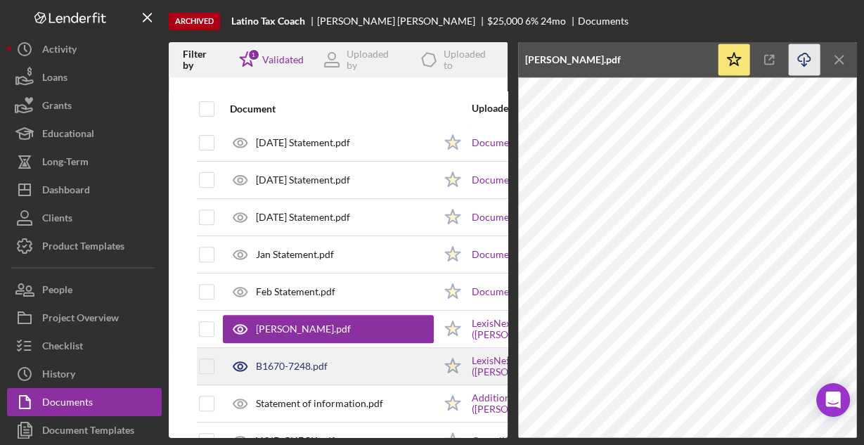
click at [284, 360] on div "B1670-7248.pdf" at bounding box center [292, 365] width 72 height 11
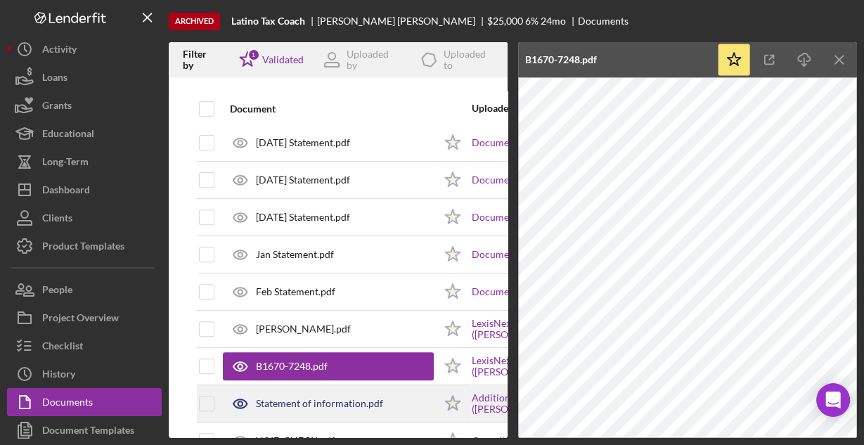
click at [342, 398] on div "Statement of information.pdf" at bounding box center [319, 403] width 127 height 11
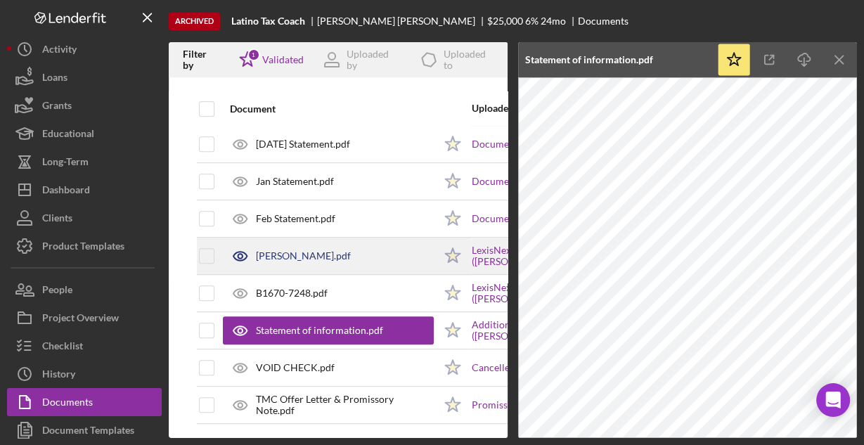
scroll to position [526, 0]
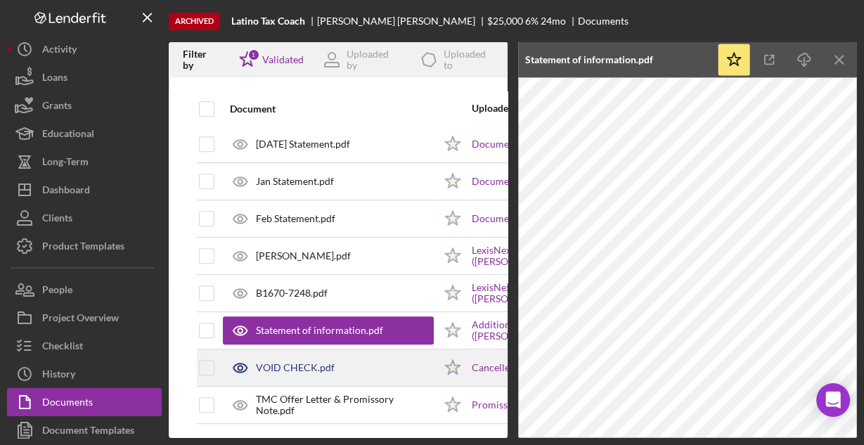
click at [331, 362] on div "VOID CHECK.pdf" at bounding box center [295, 367] width 79 height 11
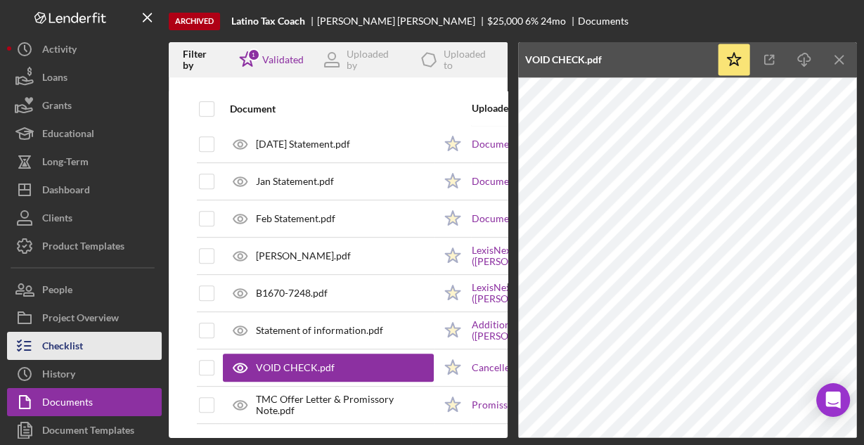
click at [74, 344] on div "Checklist" at bounding box center [62, 348] width 41 height 32
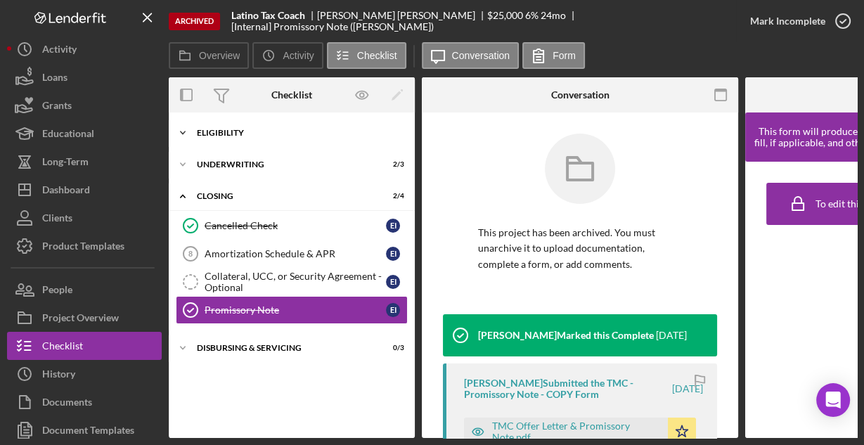
click at [230, 133] on div "Eligibility" at bounding box center [297, 133] width 200 height 8
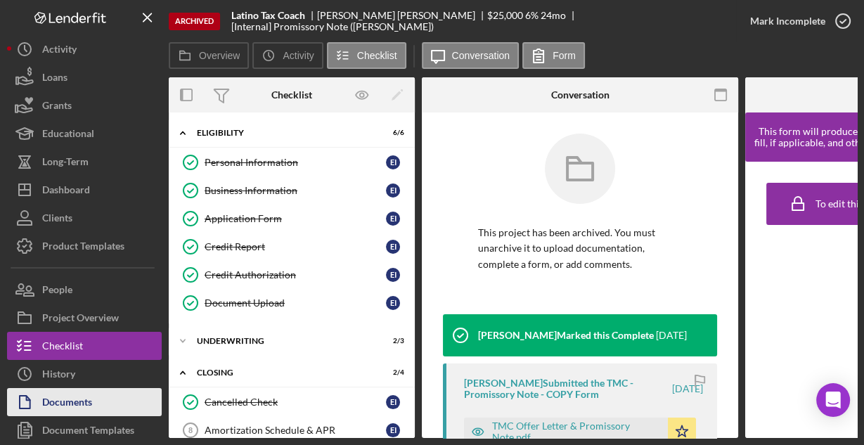
click at [73, 398] on div "Documents" at bounding box center [67, 404] width 50 height 32
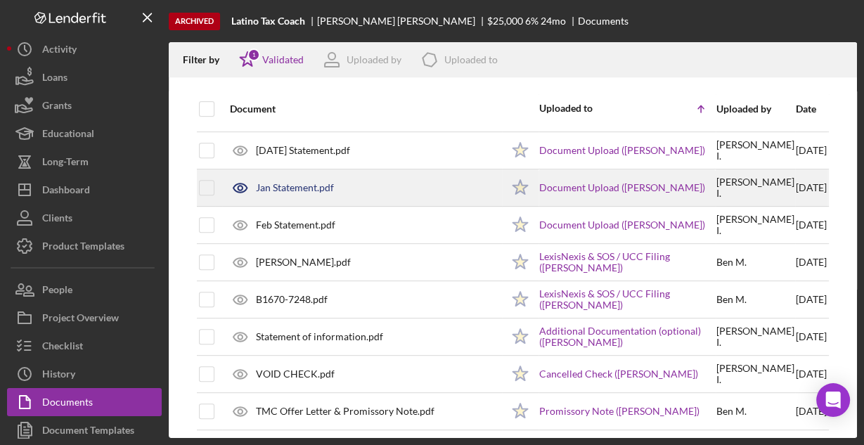
scroll to position [517, 0]
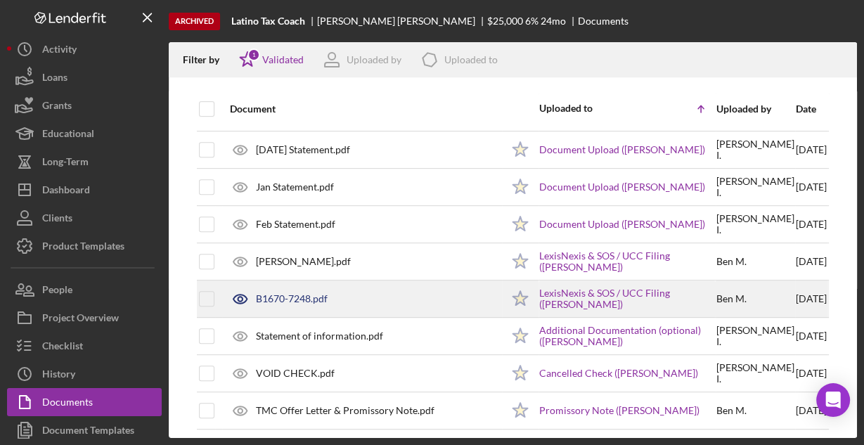
click at [293, 293] on div "B1670-7248.pdf" at bounding box center [292, 298] width 72 height 11
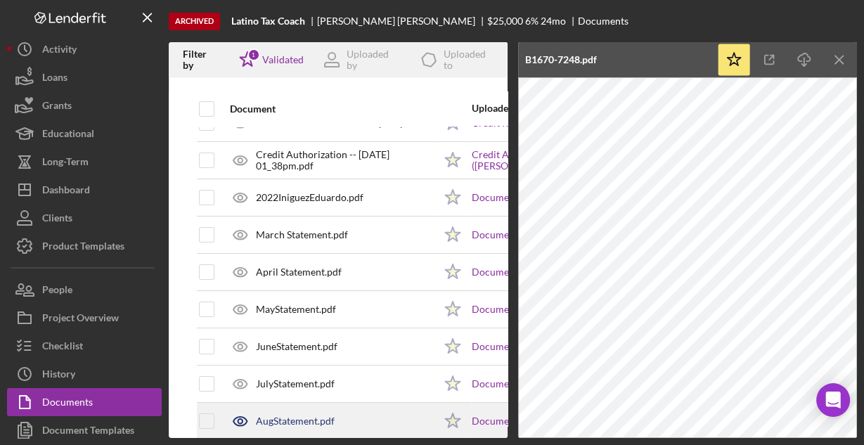
scroll to position [0, 0]
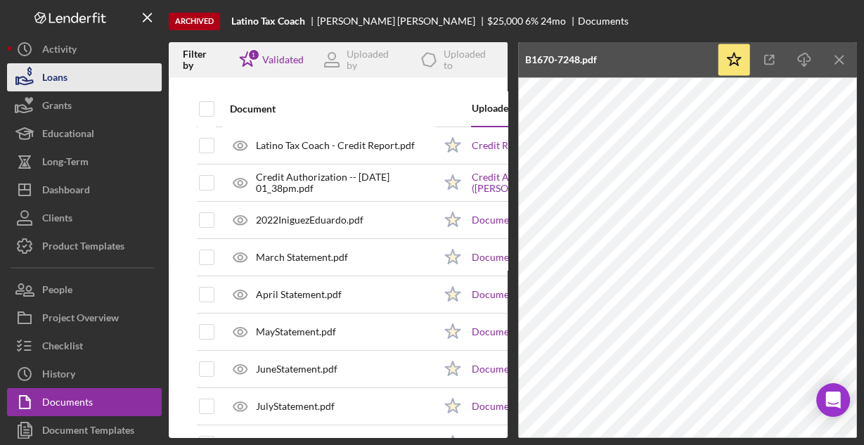
click at [73, 70] on button "Loans" at bounding box center [84, 77] width 155 height 28
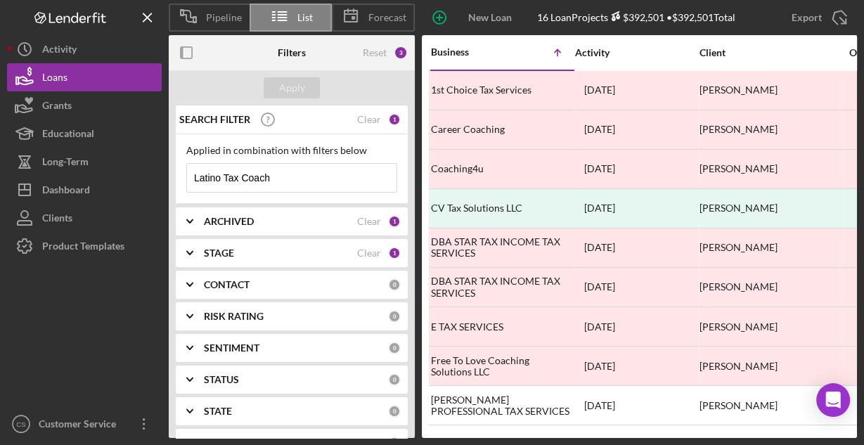
click at [292, 176] on input "Latino Tax Coach" at bounding box center [291, 178] width 209 height 28
click at [293, 176] on input "Latino Tax Coach" at bounding box center [291, 178] width 209 height 28
paste input "37th Street Productions LLC"
type input "37th Street Productions LLC"
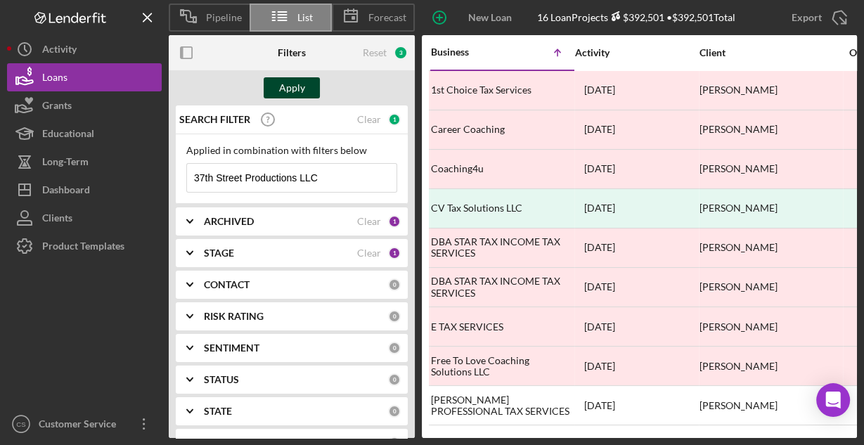
click at [300, 91] on div "Apply" at bounding box center [292, 87] width 26 height 21
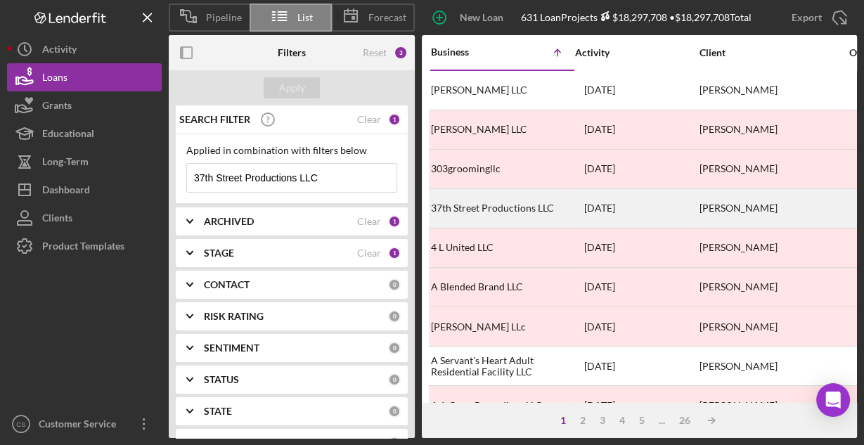
click at [500, 205] on div "37th Street Productions LLC" at bounding box center [501, 208] width 141 height 37
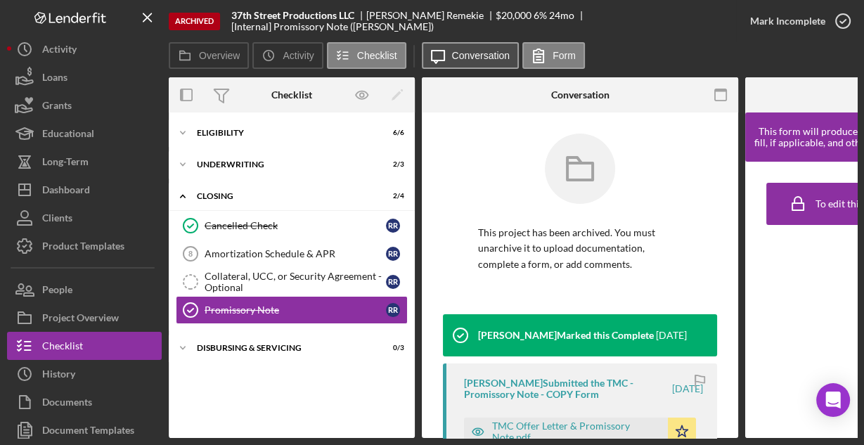
click at [474, 53] on label "Conversation" at bounding box center [481, 55] width 58 height 11
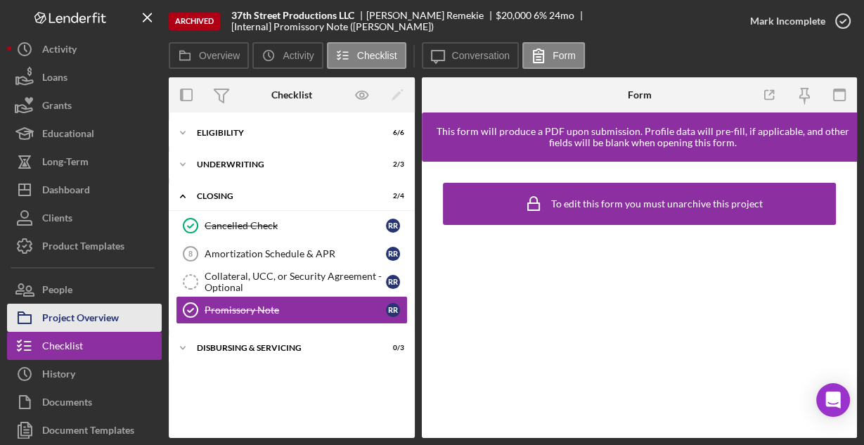
click at [98, 313] on div "Project Overview" at bounding box center [80, 320] width 77 height 32
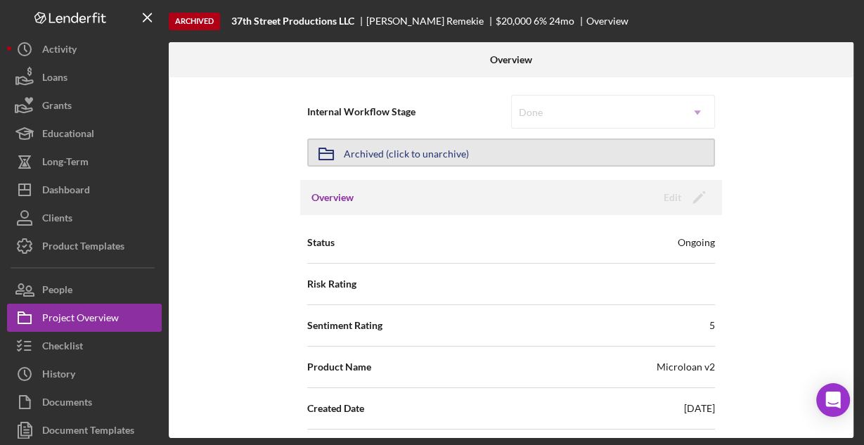
click at [398, 155] on div "Archived (click to unarchive)" at bounding box center [406, 152] width 125 height 25
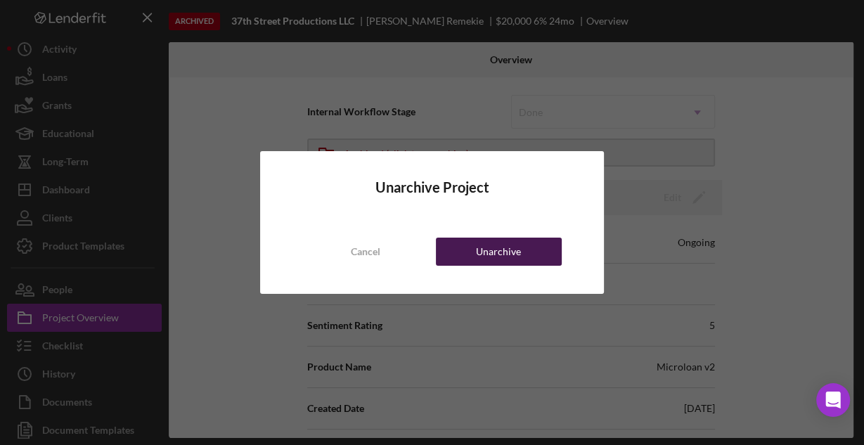
click at [488, 249] on div "Unarchive" at bounding box center [498, 251] width 45 height 28
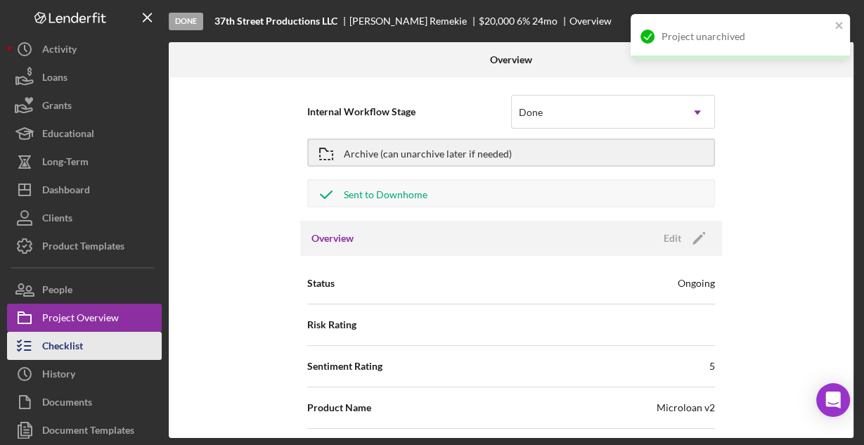
click at [89, 344] on button "Checklist" at bounding box center [84, 346] width 155 height 28
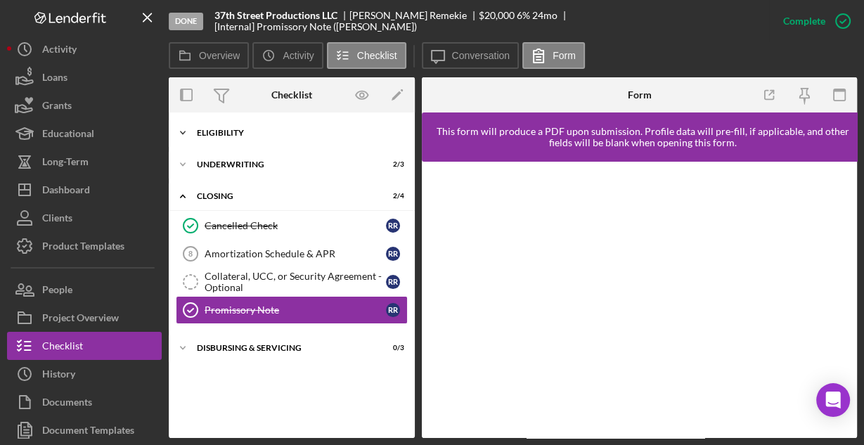
click at [218, 137] on div "Icon/Expander Eligibility 6 / 6" at bounding box center [292, 133] width 246 height 28
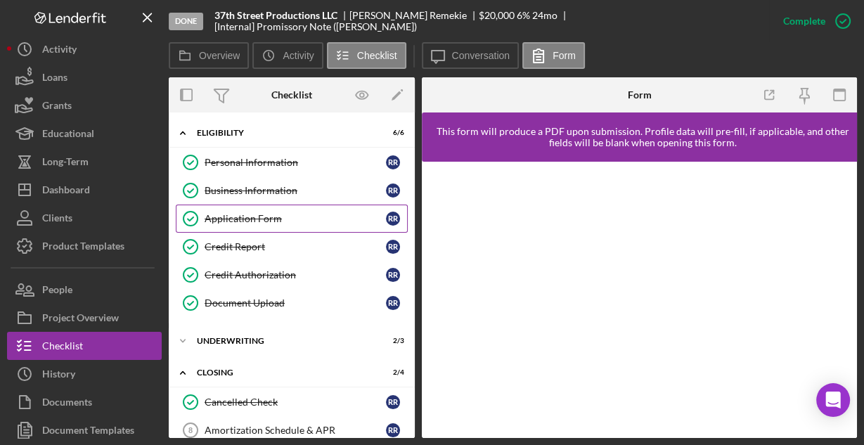
click at [243, 213] on div "Application Form" at bounding box center [294, 218] width 181 height 11
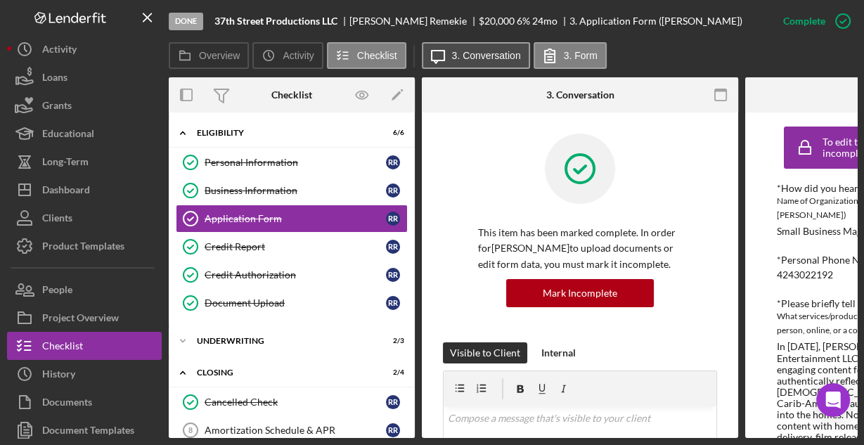
click at [487, 58] on label "3. Conversation" at bounding box center [486, 55] width 69 height 11
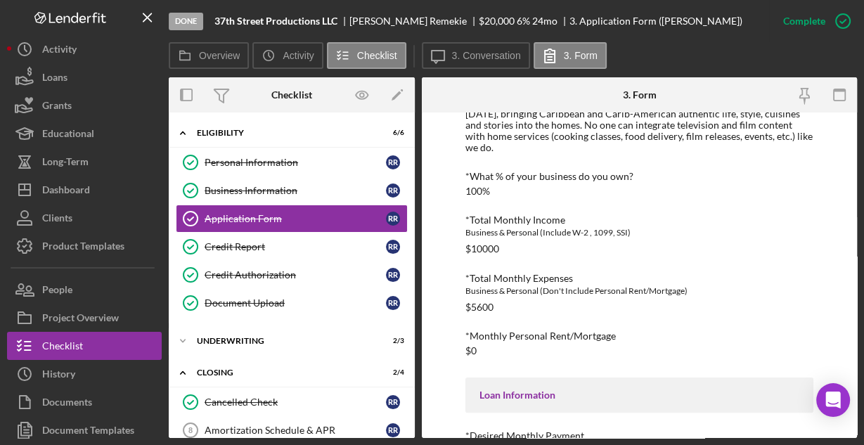
scroll to position [364, 0]
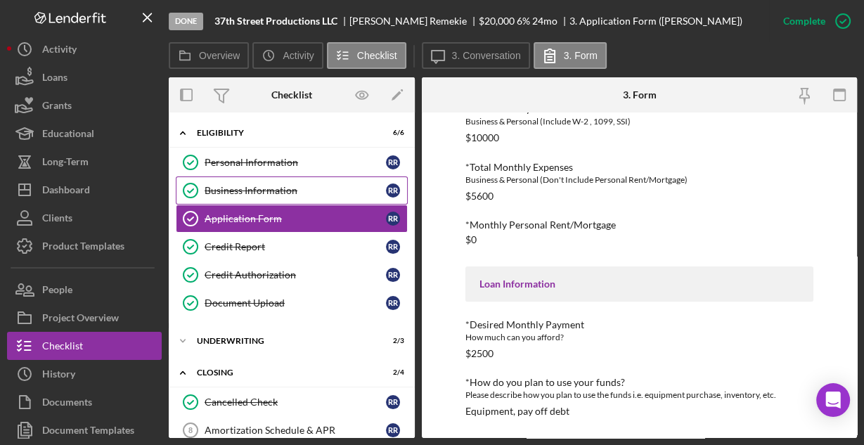
click at [258, 182] on link "Business Information Business Information R R" at bounding box center [292, 190] width 232 height 28
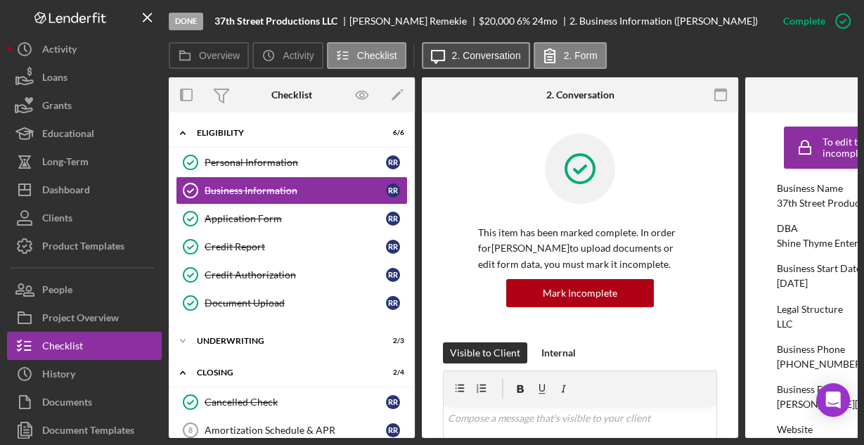
click at [474, 57] on label "2. Conversation" at bounding box center [486, 55] width 69 height 11
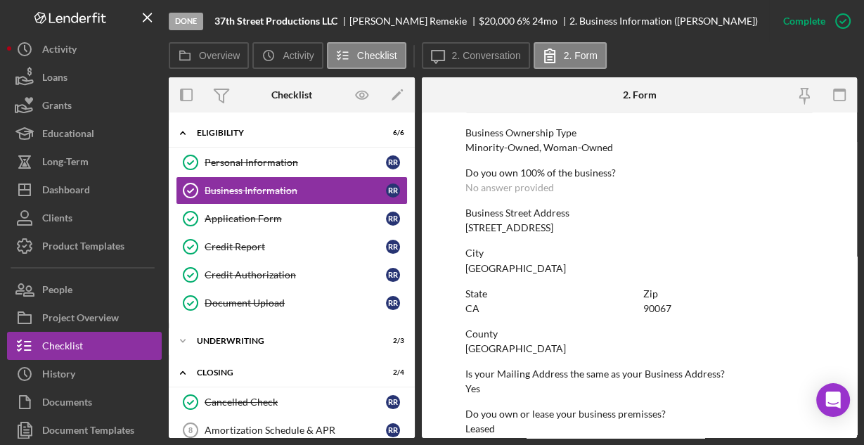
scroll to position [734, 0]
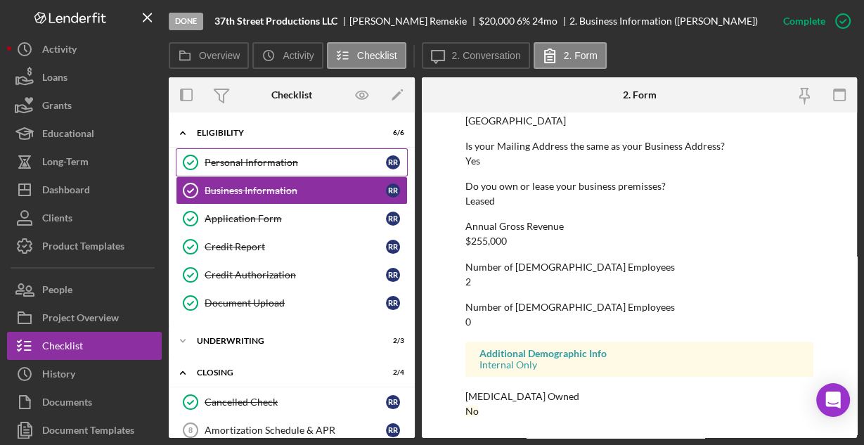
click at [285, 164] on div "Personal Information" at bounding box center [294, 162] width 181 height 11
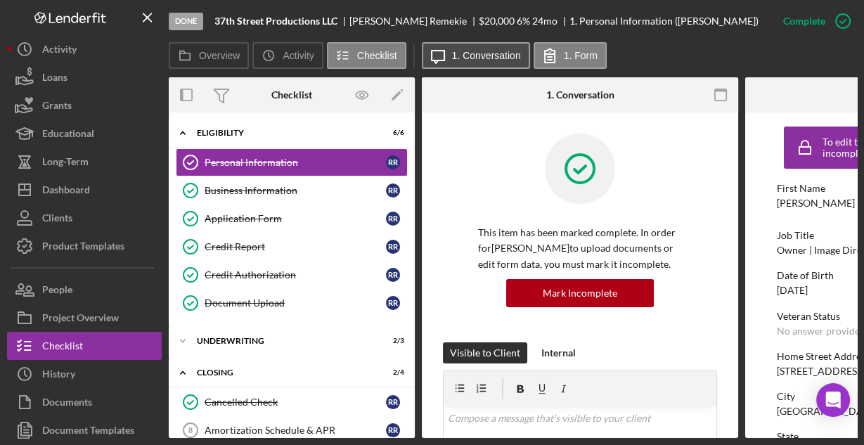
click at [476, 56] on label "1. Conversation" at bounding box center [486, 55] width 69 height 11
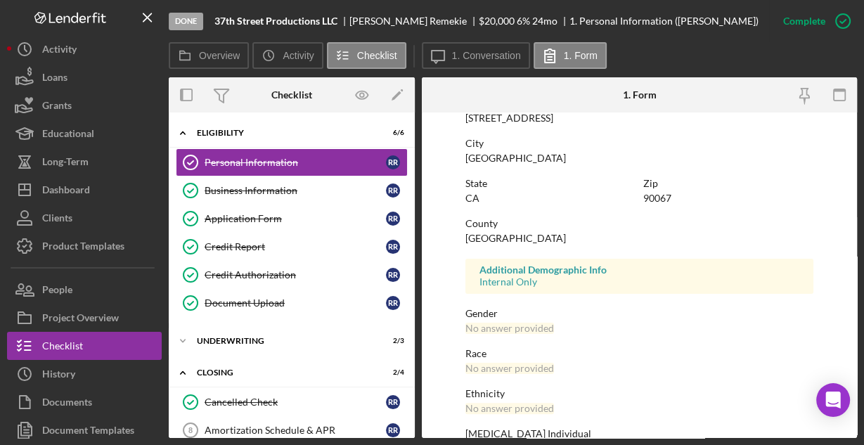
scroll to position [331, 0]
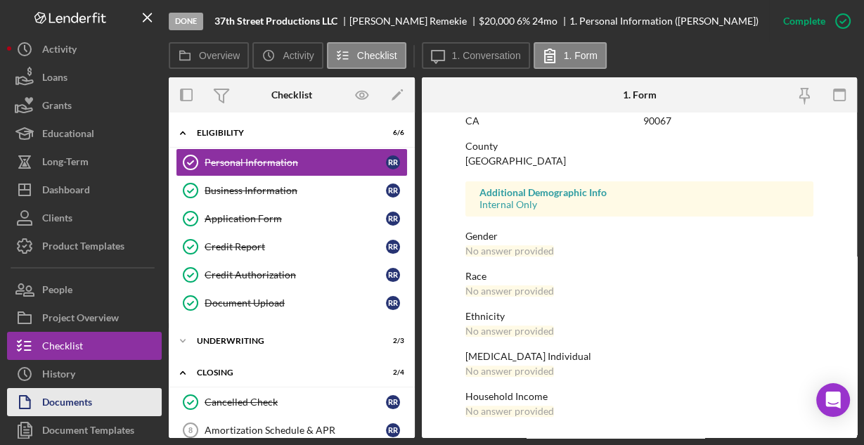
click at [58, 393] on div "Documents" at bounding box center [67, 404] width 50 height 32
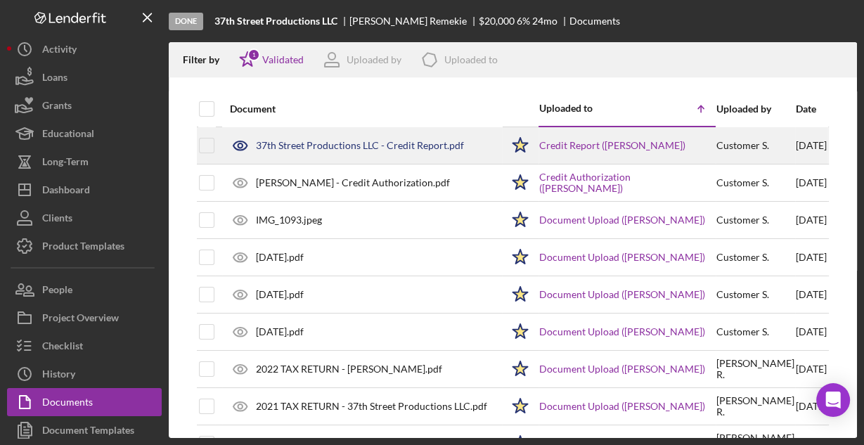
click at [365, 140] on div "37th Street Productions LLC - Credit Report.pdf" at bounding box center [360, 145] width 208 height 11
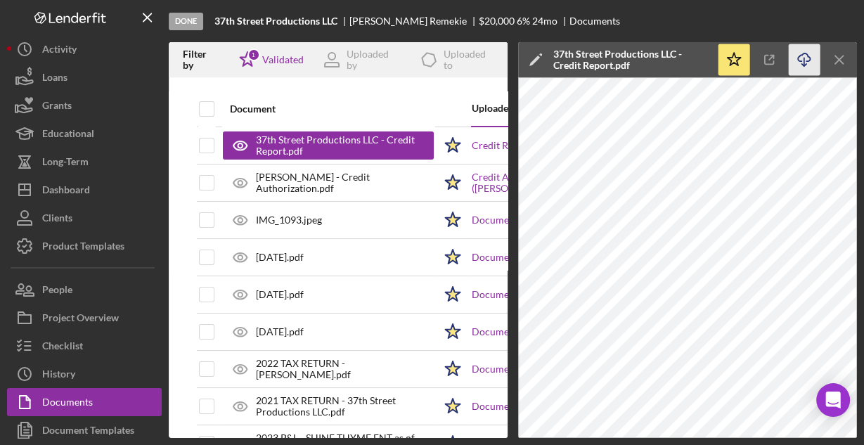
click at [797, 58] on icon "button" at bounding box center [803, 57] width 12 height 8
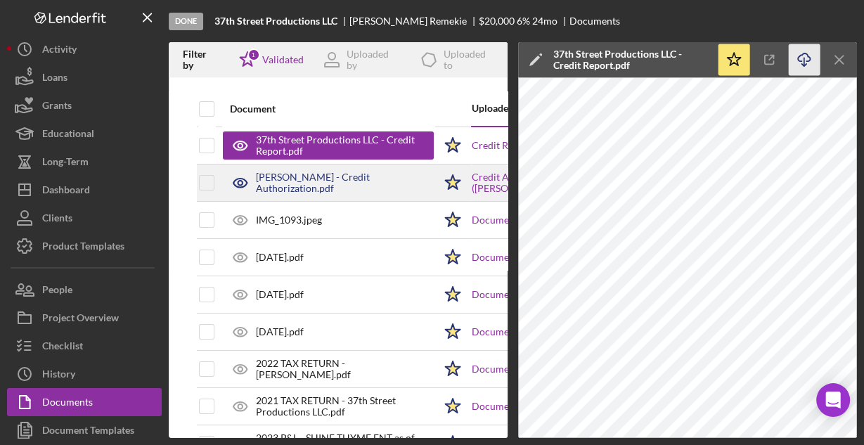
click at [339, 187] on div "[PERSON_NAME] - Credit Authorization.pdf" at bounding box center [345, 182] width 178 height 22
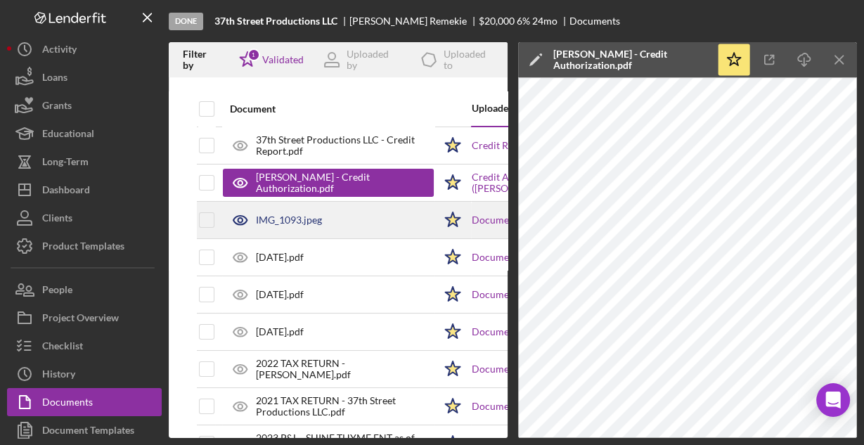
click at [309, 216] on div "IMG_1093.jpeg" at bounding box center [289, 219] width 66 height 11
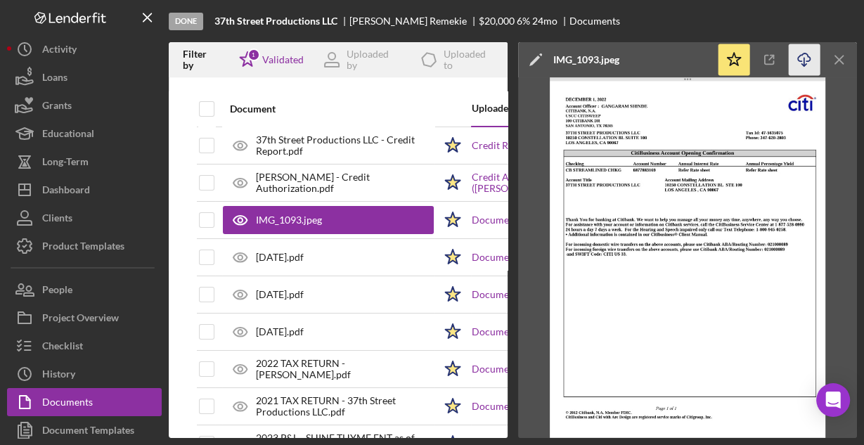
click at [793, 59] on icon "Icon/Download" at bounding box center [804, 60] width 32 height 32
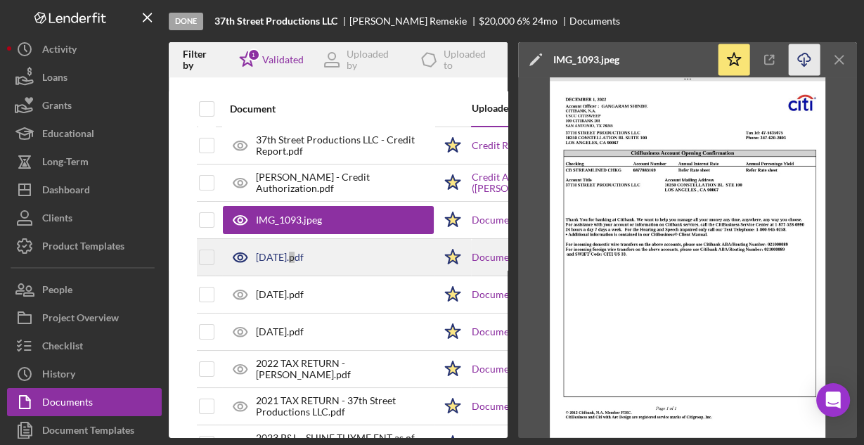
click at [299, 258] on div "[DATE].pdf" at bounding box center [280, 257] width 48 height 11
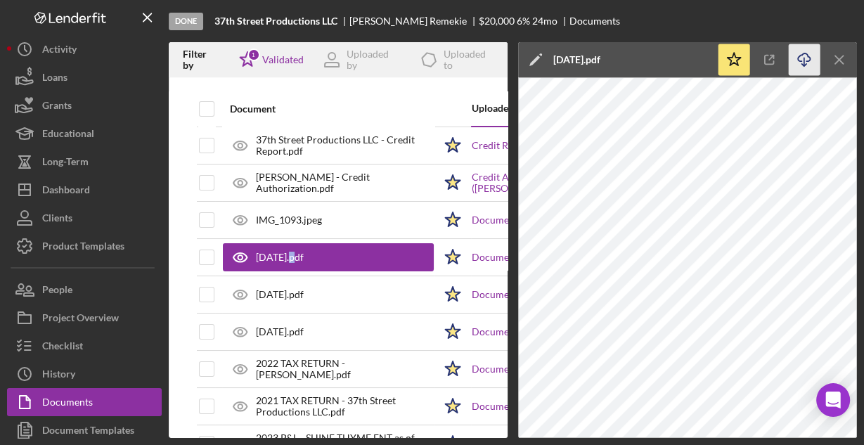
click at [802, 57] on icon "Icon/Download" at bounding box center [804, 60] width 32 height 32
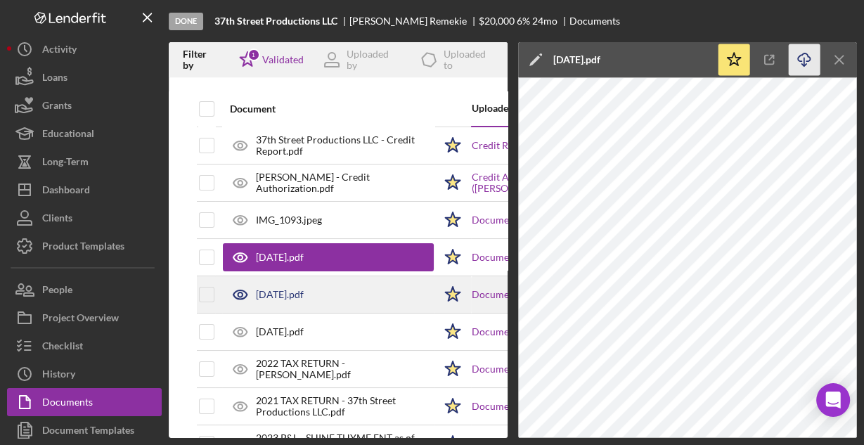
click at [349, 293] on div "[DATE].pdf" at bounding box center [328, 294] width 211 height 35
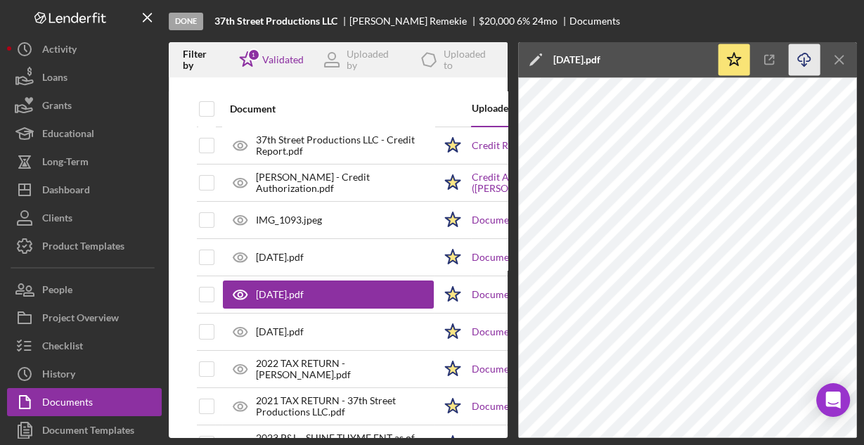
click at [805, 58] on icon "Icon/Download" at bounding box center [804, 60] width 32 height 32
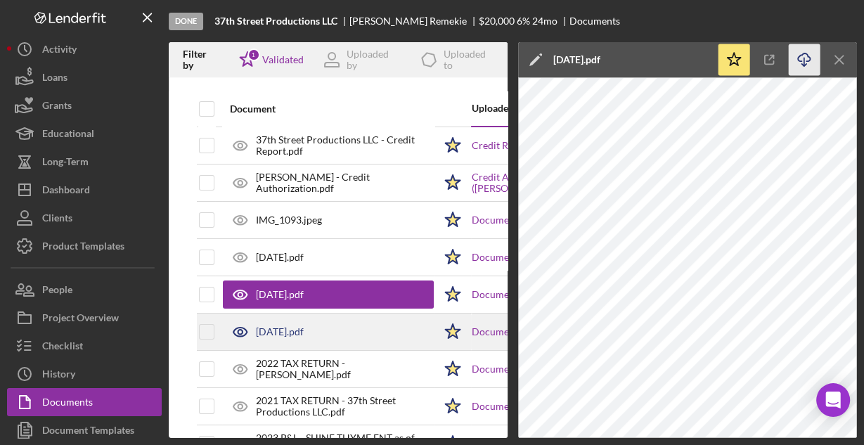
click at [365, 328] on div "[DATE].pdf" at bounding box center [328, 331] width 211 height 35
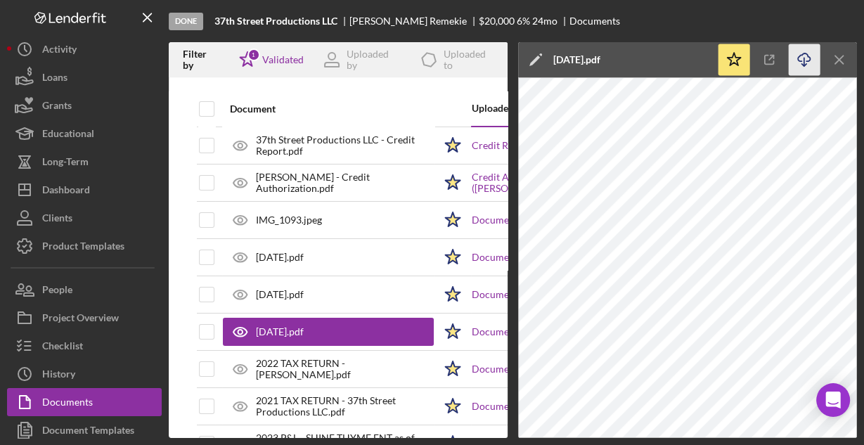
click at [803, 57] on icon "Icon/Download" at bounding box center [804, 60] width 32 height 32
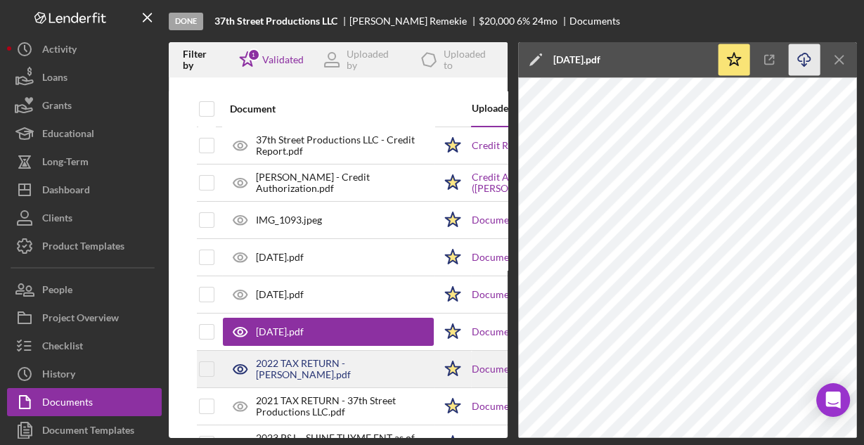
click at [282, 358] on div "2022 TAX RETURN - [PERSON_NAME].pdf" at bounding box center [345, 369] width 178 height 22
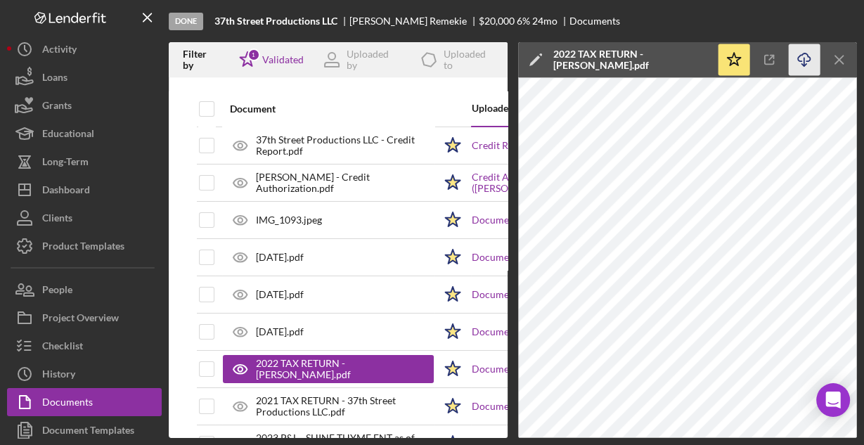
click at [804, 53] on icon "button" at bounding box center [803, 57] width 12 height 8
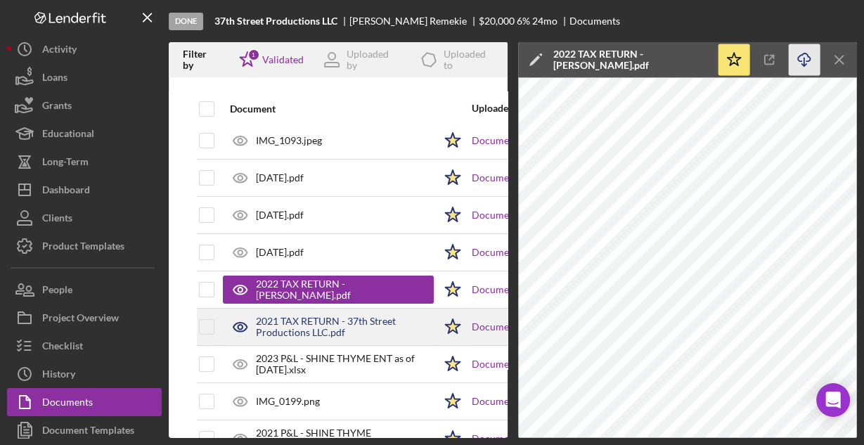
scroll to position [112, 0]
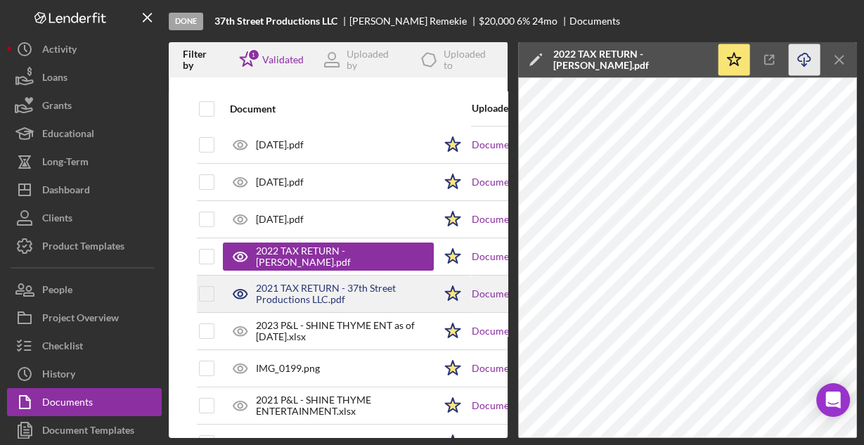
click at [318, 294] on div "2021 TAX RETURN - 37th Street Productions LLC.pdf" at bounding box center [345, 293] width 178 height 22
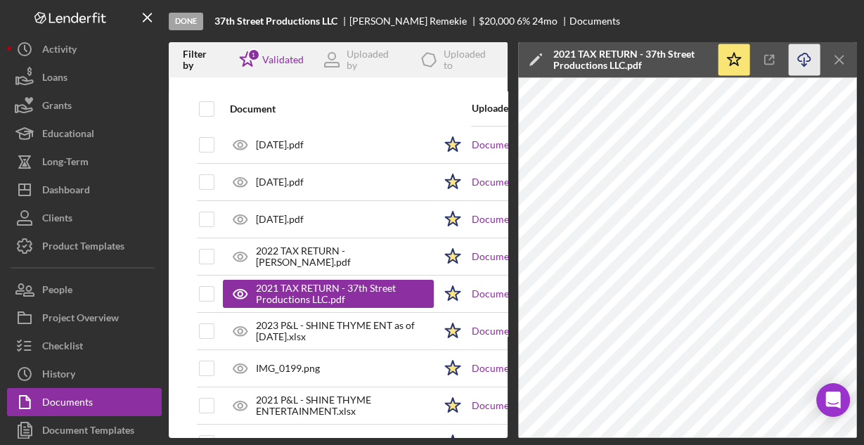
click at [804, 57] on icon "Icon/Download" at bounding box center [804, 60] width 32 height 32
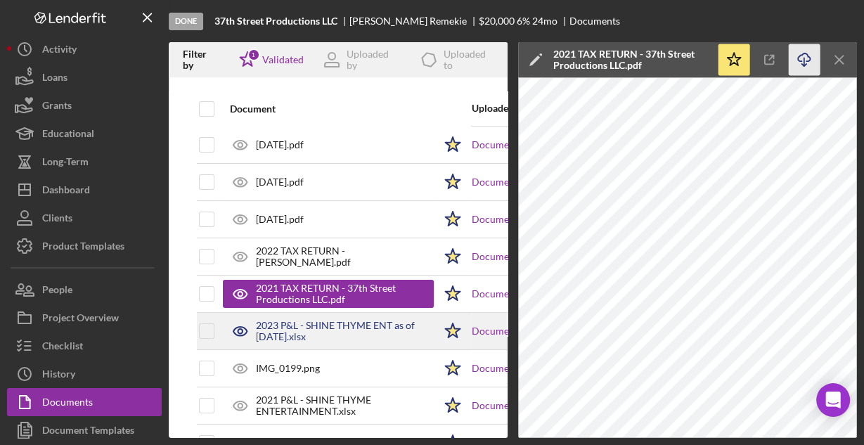
click at [365, 327] on div "2023 P&L - SHINE THYME ENT as of [DATE].xlsx" at bounding box center [345, 331] width 178 height 22
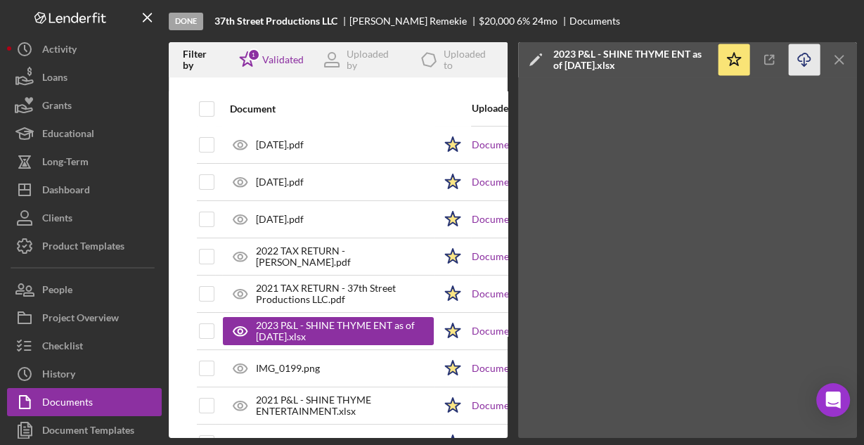
click at [802, 58] on icon "Icon/Download" at bounding box center [804, 60] width 32 height 32
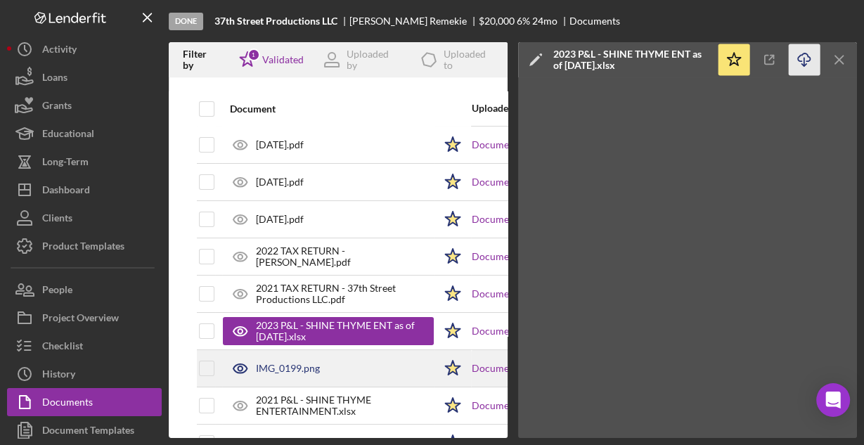
click at [367, 362] on div "IMG_0199.png" at bounding box center [328, 368] width 211 height 35
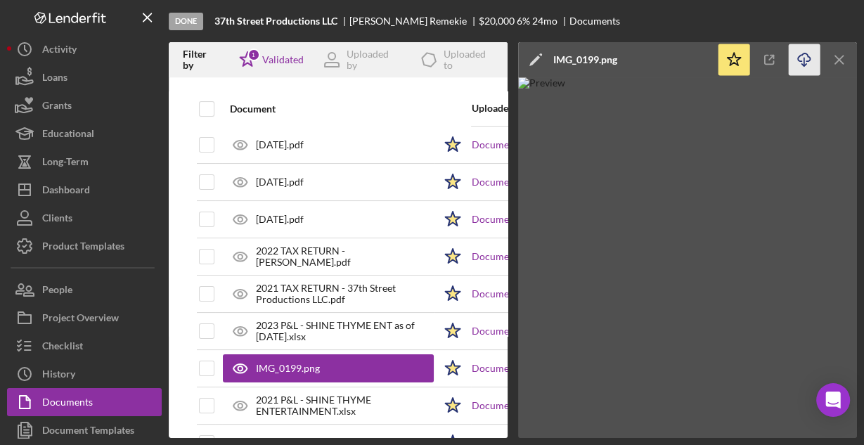
click at [812, 53] on icon "Icon/Download" at bounding box center [804, 60] width 32 height 32
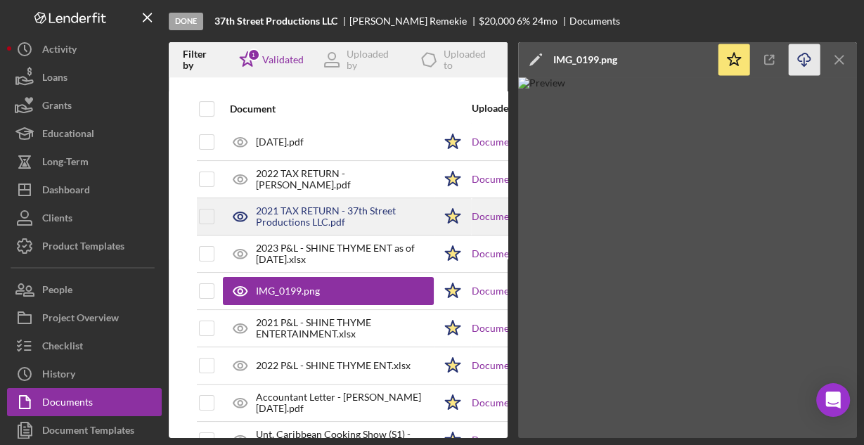
scroll to position [225, 0]
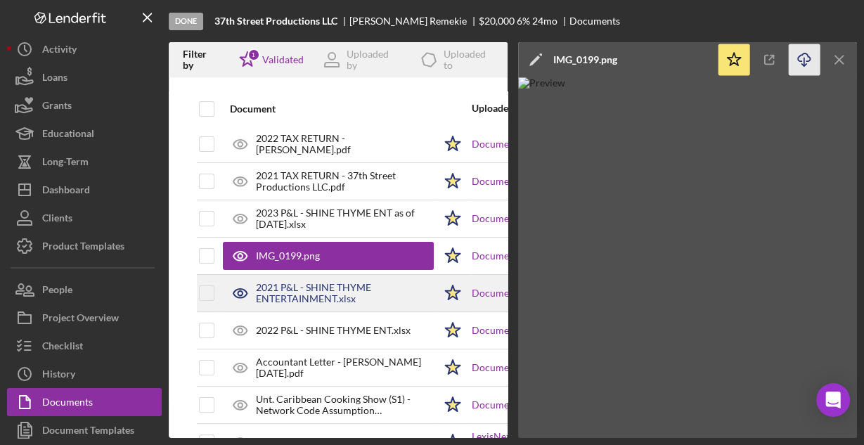
click at [288, 294] on div "2021 P&L - SHINE THYME ENTERTAINMENT.xlsx" at bounding box center [345, 293] width 178 height 22
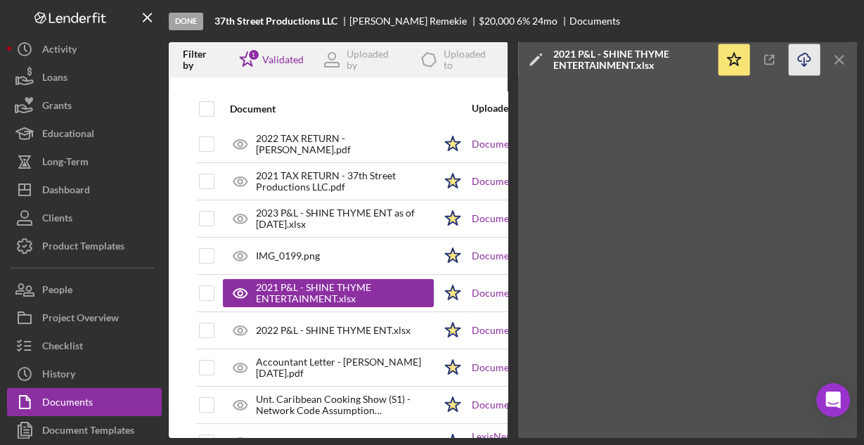
click at [808, 56] on icon "button" at bounding box center [803, 57] width 12 height 8
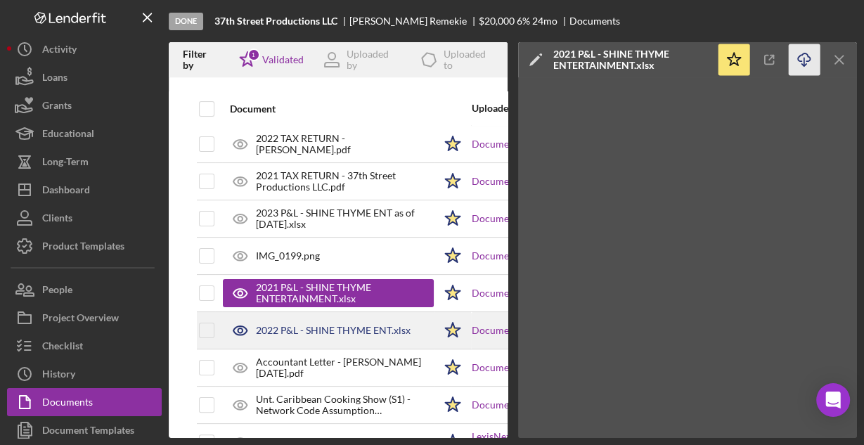
click at [344, 325] on div "2022 P&L - SHINE THYME ENT.xlsx" at bounding box center [333, 330] width 155 height 11
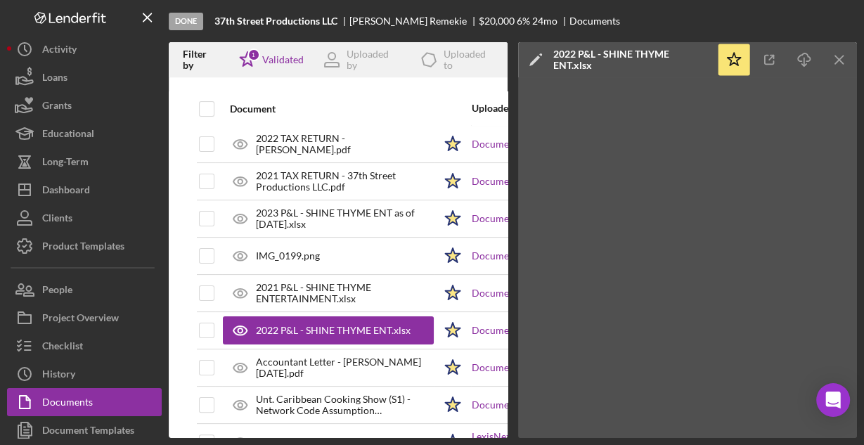
click at [832, 15] on div "Done 37th Street Productions LLC [PERSON_NAME] $20,000 6 % 24 mo Documents" at bounding box center [513, 21] width 688 height 42
click at [808, 60] on icon "Icon/Download" at bounding box center [804, 60] width 32 height 32
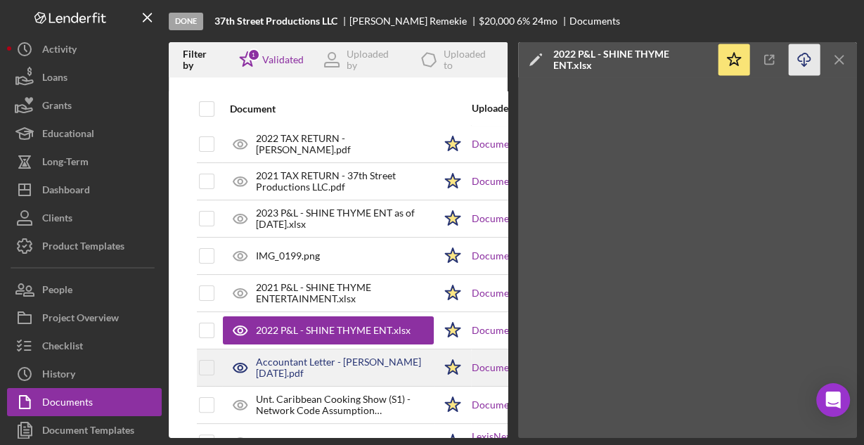
click at [360, 351] on div "Accountant Letter - [PERSON_NAME] [DATE].pdf" at bounding box center [328, 367] width 211 height 35
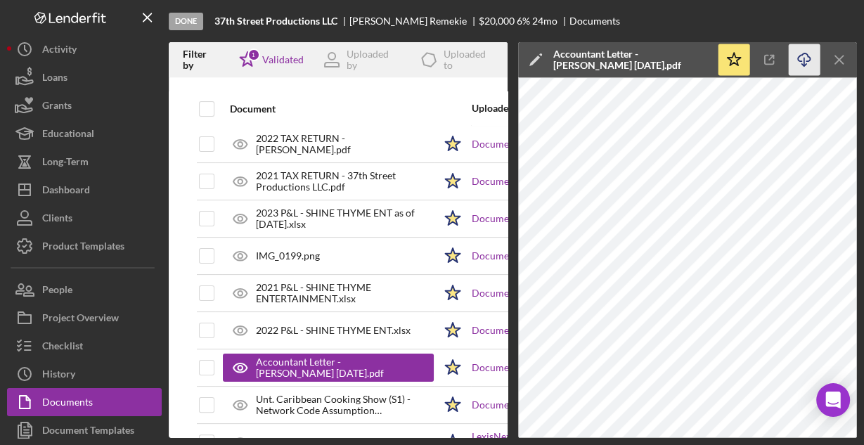
click at [807, 56] on icon "button" at bounding box center [803, 57] width 12 height 8
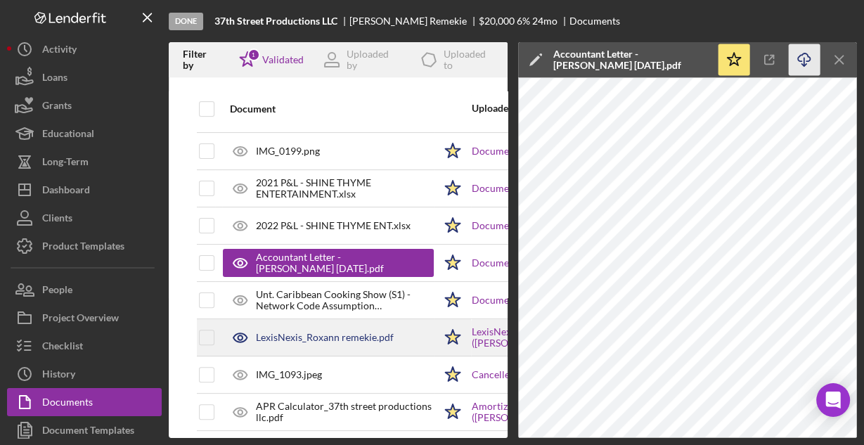
scroll to position [337, 0]
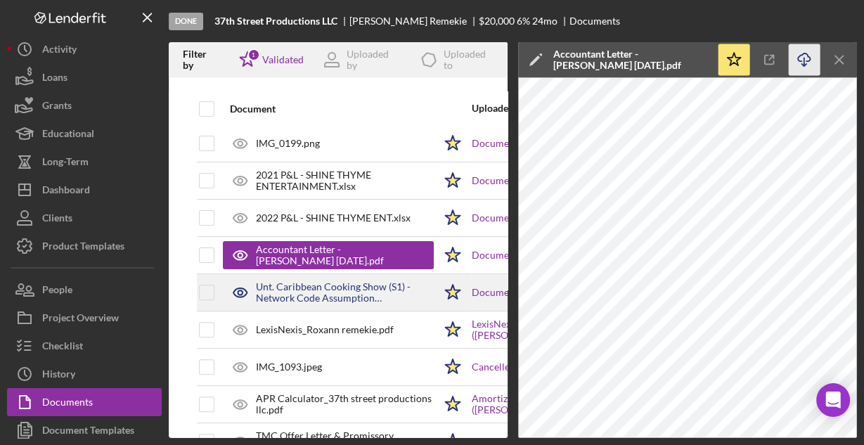
click at [349, 284] on div "Unt. Caribbean Cooking Show (S1) - Network Code Assumption Agreement(1).pdf" at bounding box center [345, 292] width 178 height 22
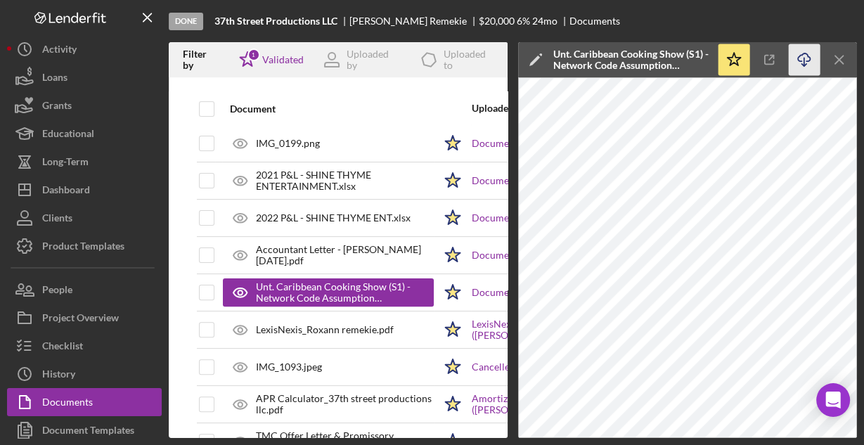
click at [804, 58] on line "button" at bounding box center [804, 62] width 0 height 8
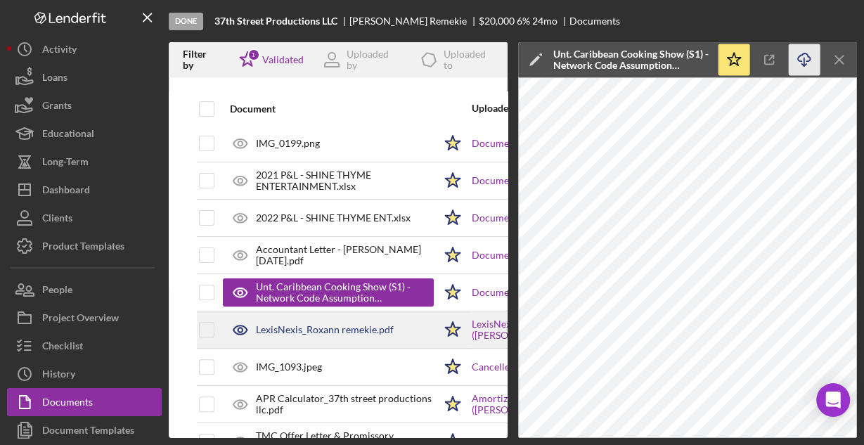
click at [327, 327] on div "LexisNexis_Roxann remekie.pdf" at bounding box center [325, 329] width 138 height 11
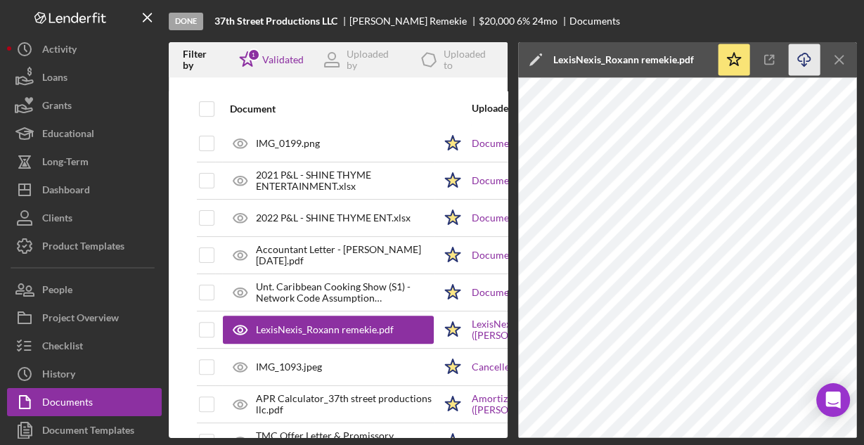
click at [800, 63] on icon "Icon/Download" at bounding box center [804, 60] width 32 height 32
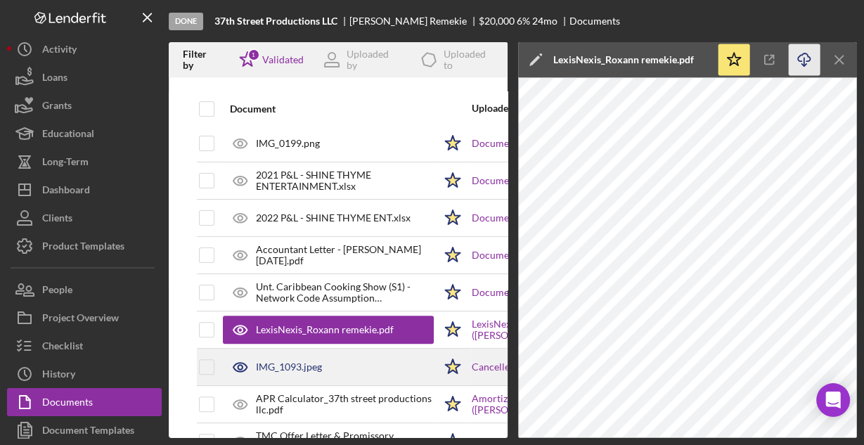
click at [306, 367] on div "IMG_1093.jpeg" at bounding box center [289, 366] width 66 height 11
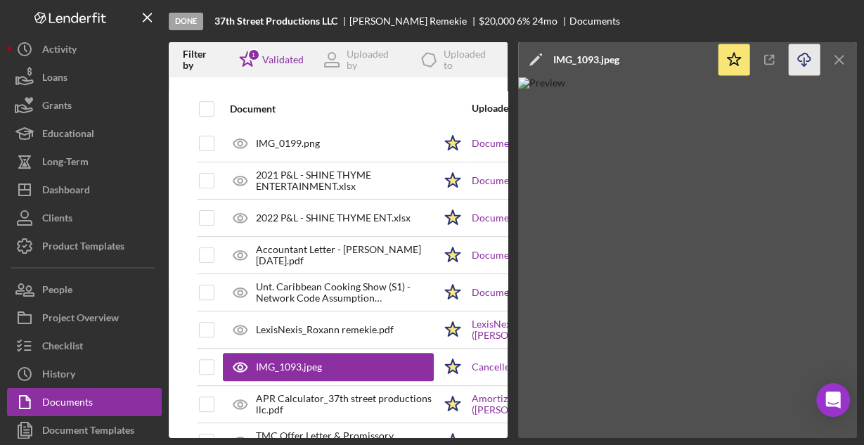
click at [802, 59] on icon "Icon/Download" at bounding box center [804, 60] width 32 height 32
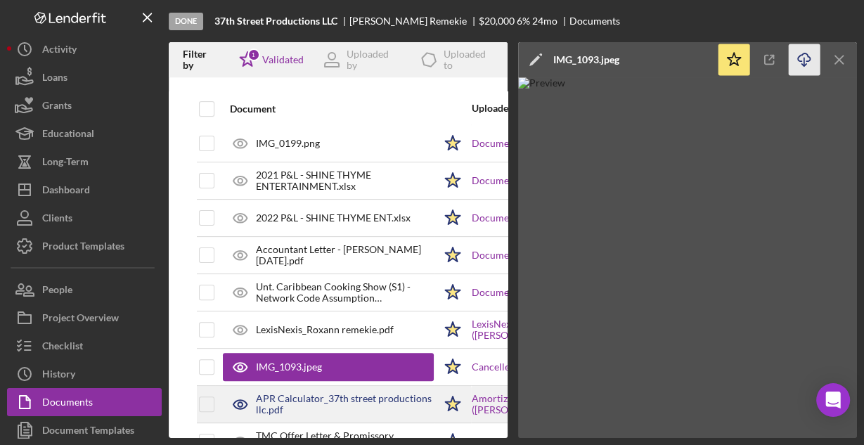
click at [312, 388] on div "APR Calculator_37th street productions llc.pdf" at bounding box center [328, 403] width 211 height 35
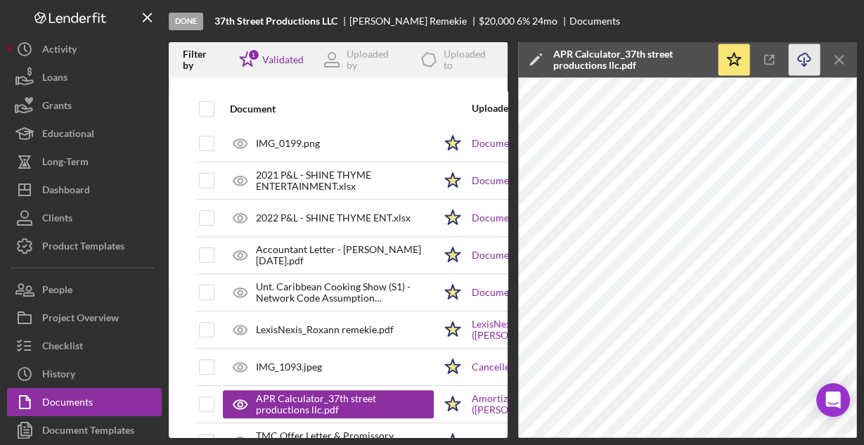
click at [804, 61] on line "button" at bounding box center [804, 62] width 0 height 8
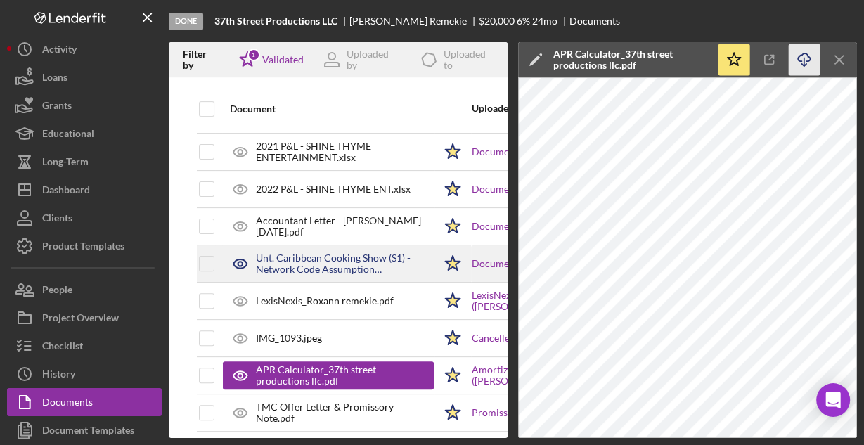
scroll to position [377, 0]
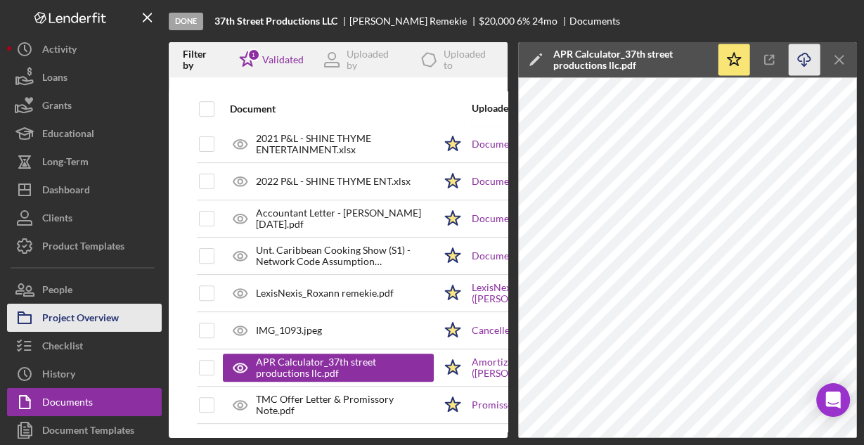
click at [76, 313] on div "Project Overview" at bounding box center [80, 320] width 77 height 32
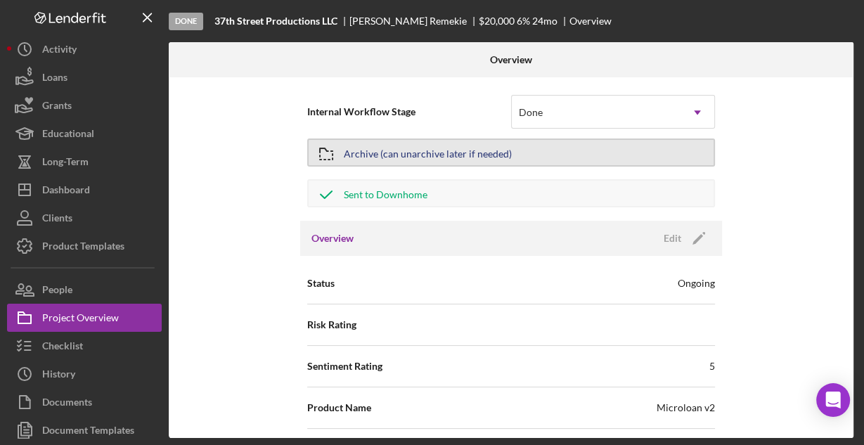
click at [394, 155] on div "Archive (can unarchive later if needed)" at bounding box center [428, 152] width 168 height 25
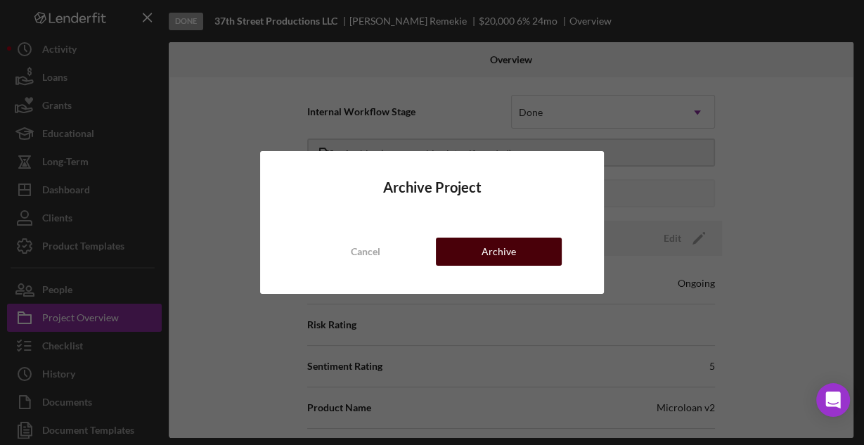
click at [484, 254] on div "Archive" at bounding box center [498, 251] width 34 height 28
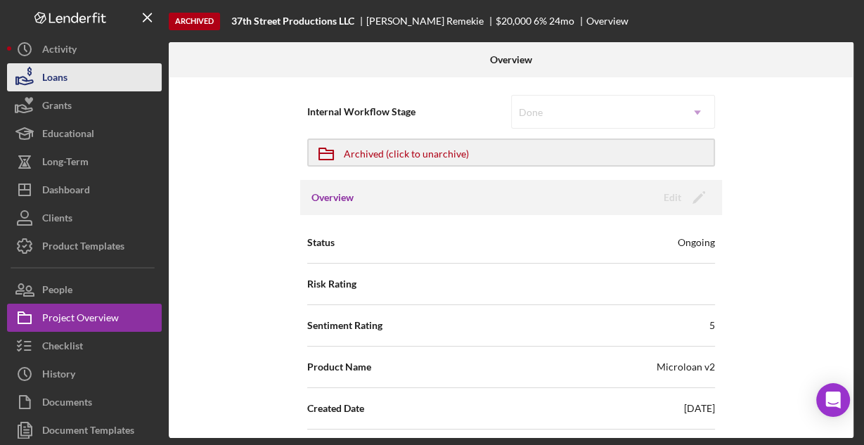
click at [62, 78] on div "Loans" at bounding box center [54, 79] width 25 height 32
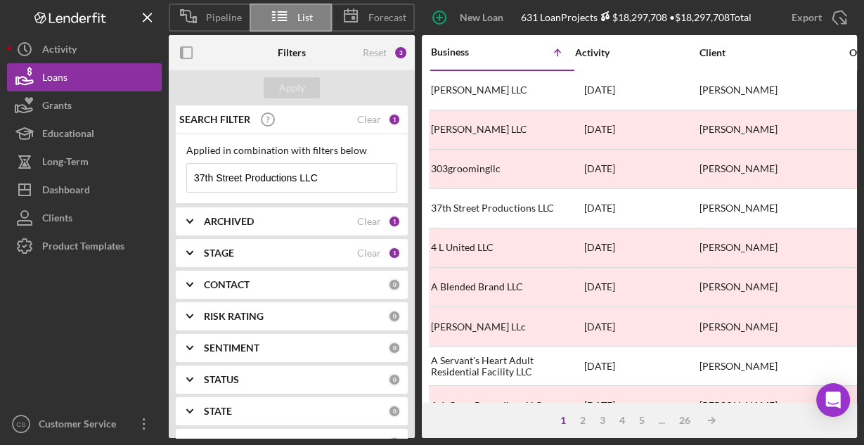
click at [297, 174] on input "37th Street Productions LLC" at bounding box center [291, 178] width 209 height 28
paste input "[PERSON_NAME] Tile Inc"
type input "[PERSON_NAME] Tile Inc"
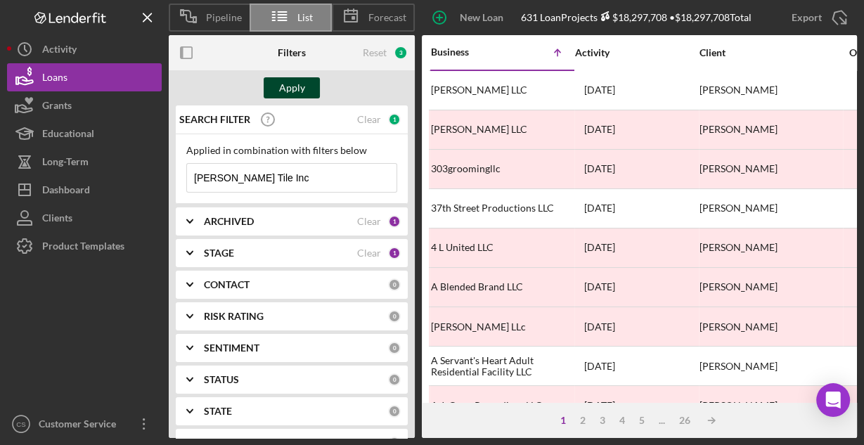
click at [297, 84] on div "Apply" at bounding box center [292, 87] width 26 height 21
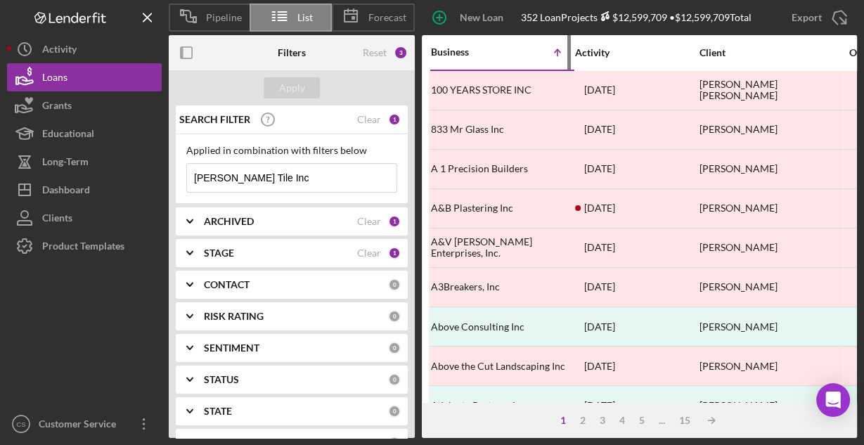
click at [464, 52] on div "Business" at bounding box center [466, 51] width 70 height 11
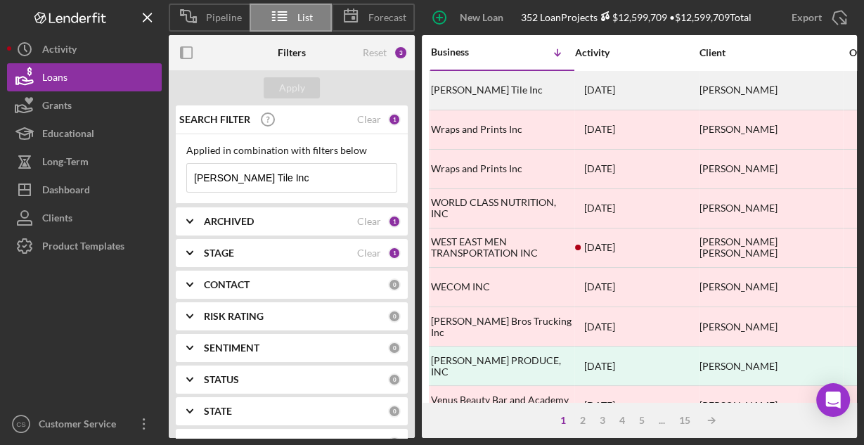
click at [479, 83] on div "[PERSON_NAME] Tile Inc" at bounding box center [501, 90] width 141 height 37
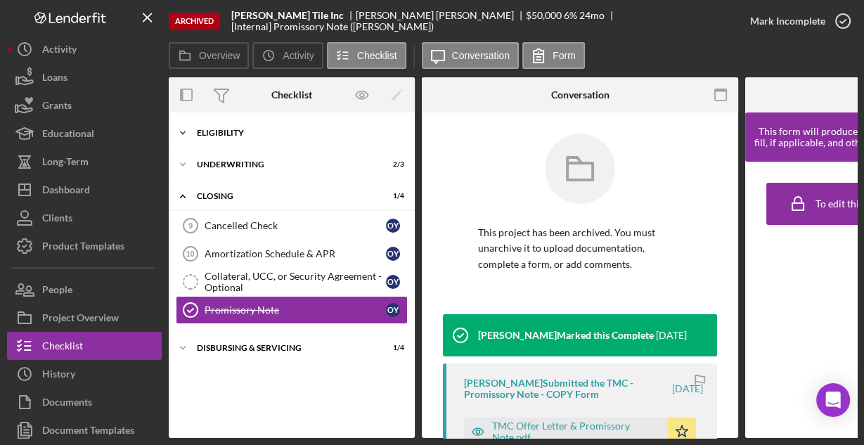
click at [222, 129] on div "Eligibility" at bounding box center [297, 133] width 200 height 8
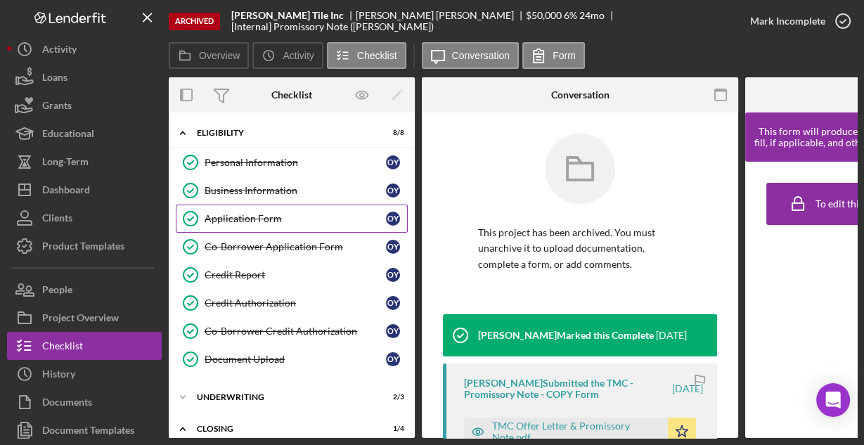
click at [241, 217] on div "Application Form" at bounding box center [294, 218] width 181 height 11
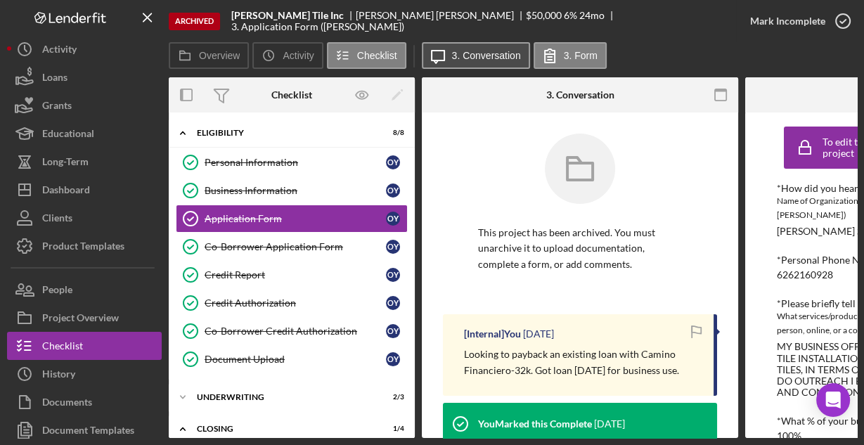
click at [482, 49] on button "Icon/Message 3. Conversation" at bounding box center [476, 55] width 108 height 27
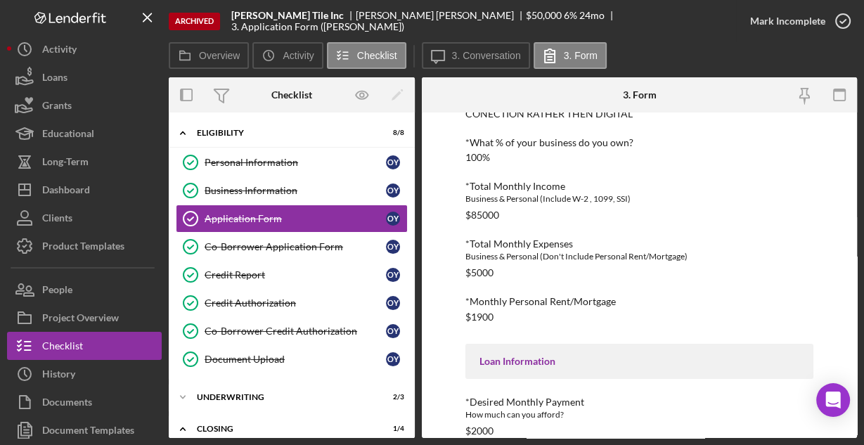
scroll to position [341, 0]
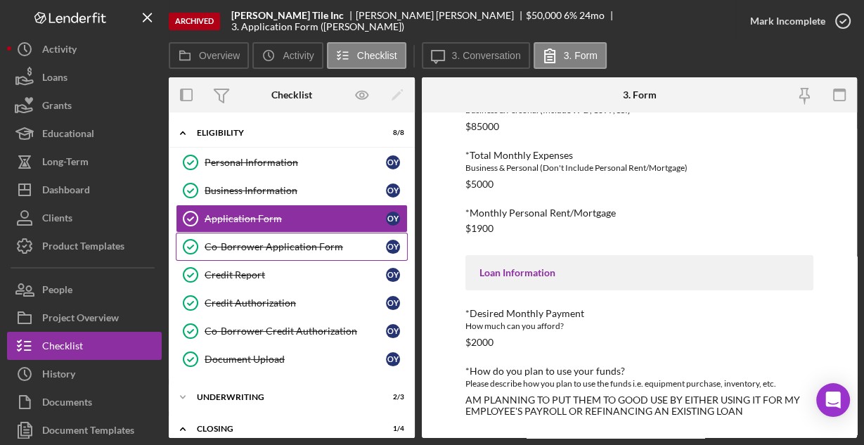
click at [263, 242] on div "Co-Borrower Application Form" at bounding box center [294, 246] width 181 height 11
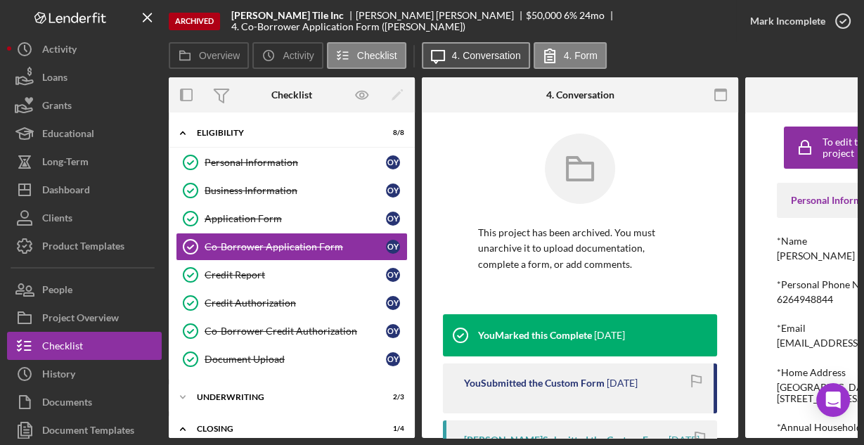
click at [470, 62] on button "Icon/Message 4. Conversation" at bounding box center [476, 55] width 108 height 27
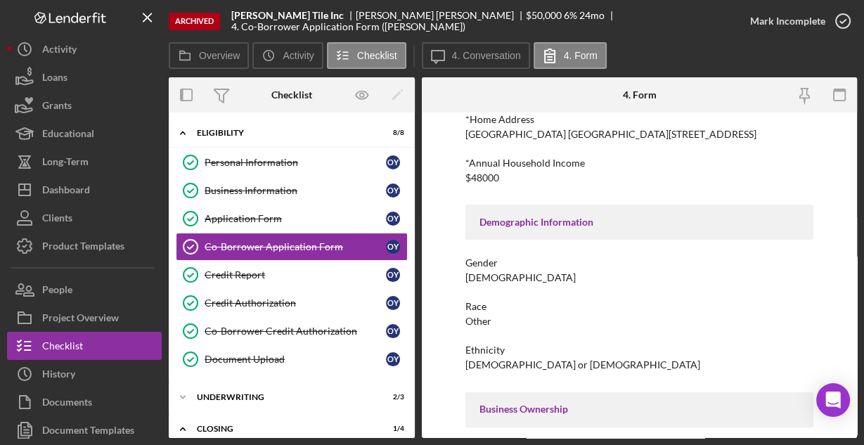
scroll to position [351, 0]
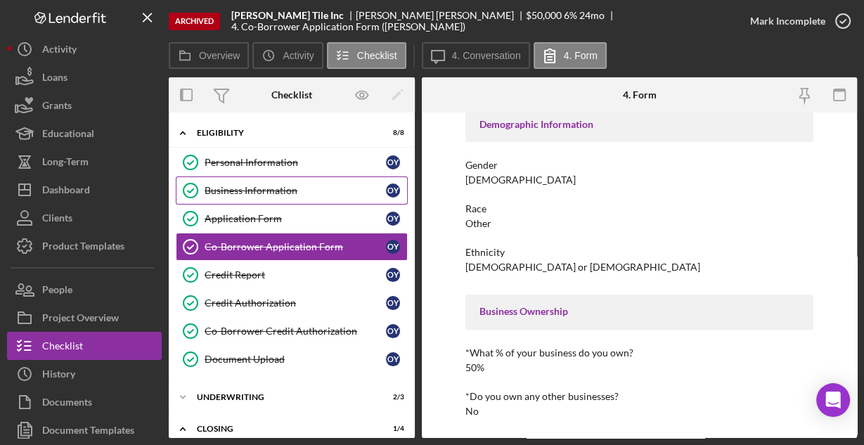
click at [236, 188] on div "Business Information" at bounding box center [294, 190] width 181 height 11
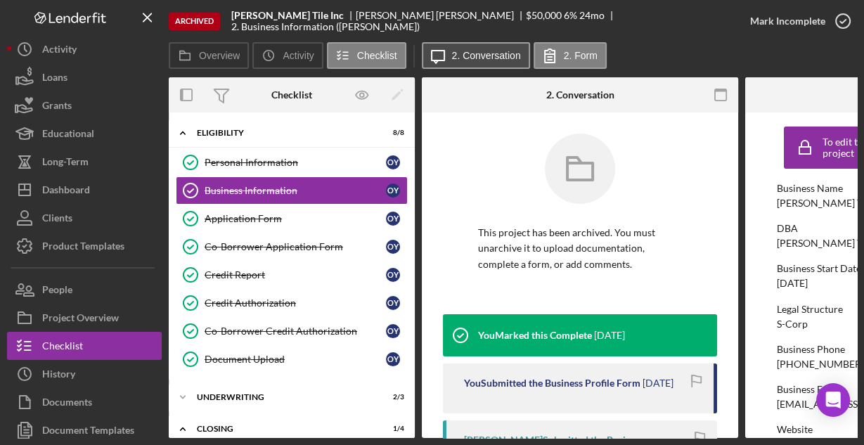
click at [500, 58] on label "2. Conversation" at bounding box center [486, 55] width 69 height 11
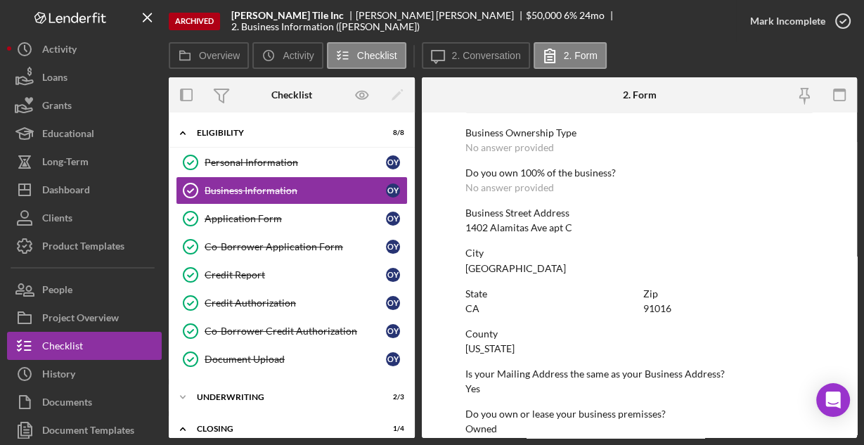
scroll to position [734, 0]
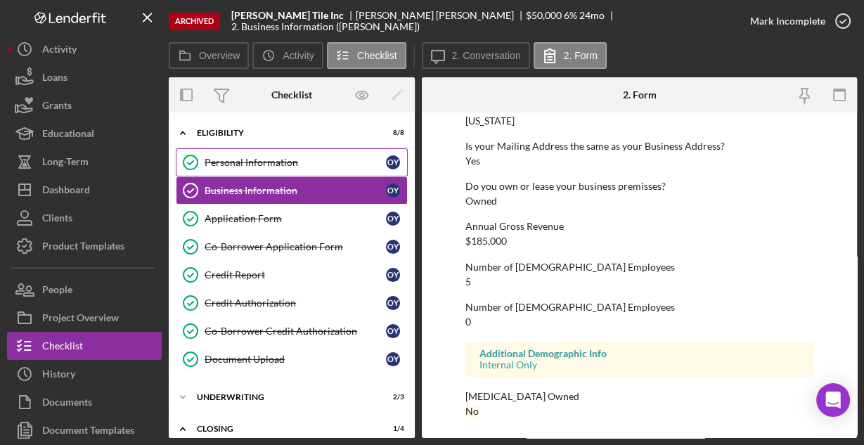
click at [219, 162] on div "Personal Information" at bounding box center [294, 162] width 181 height 11
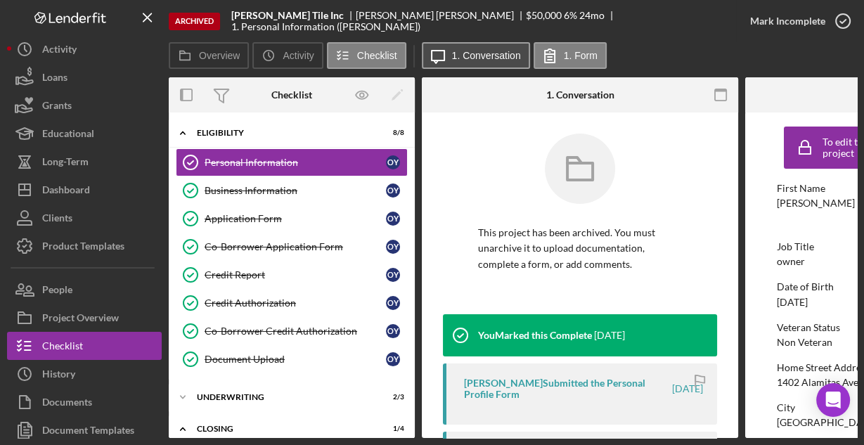
click at [501, 54] on label "1. Conversation" at bounding box center [486, 55] width 69 height 11
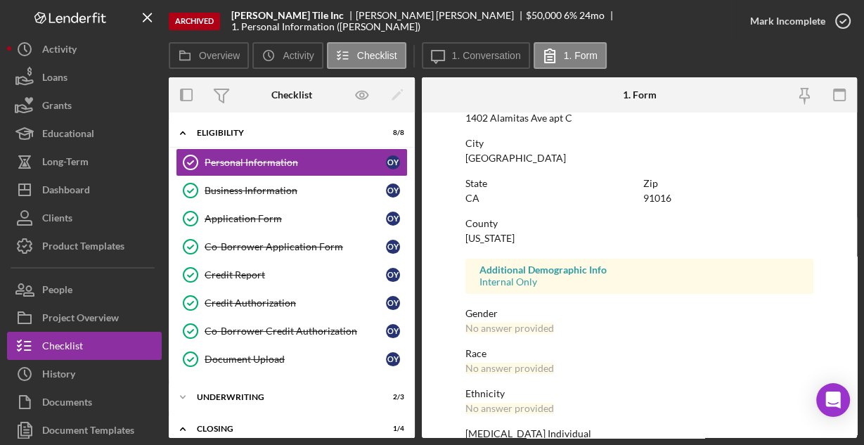
scroll to position [331, 0]
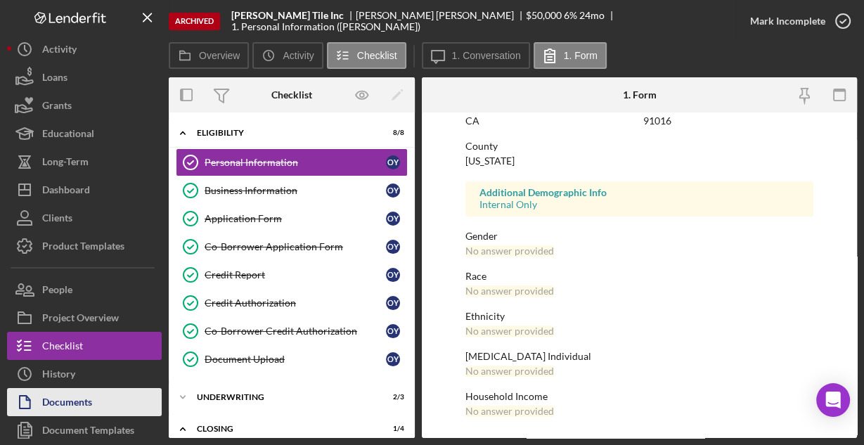
click at [77, 396] on div "Documents" at bounding box center [67, 404] width 50 height 32
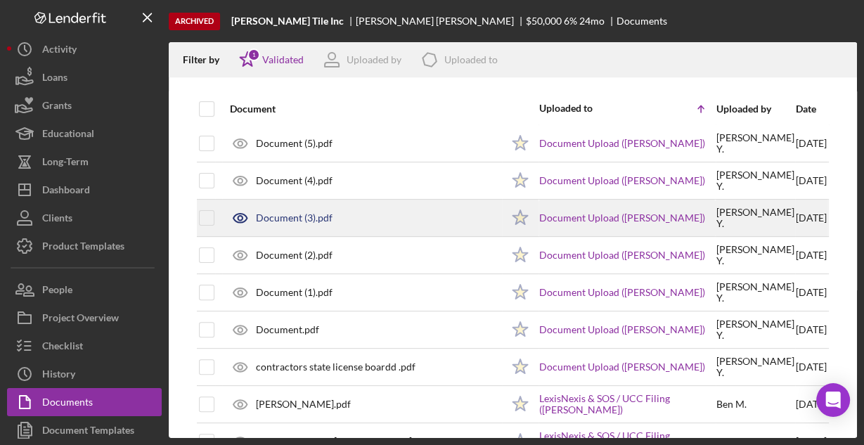
scroll to position [443, 0]
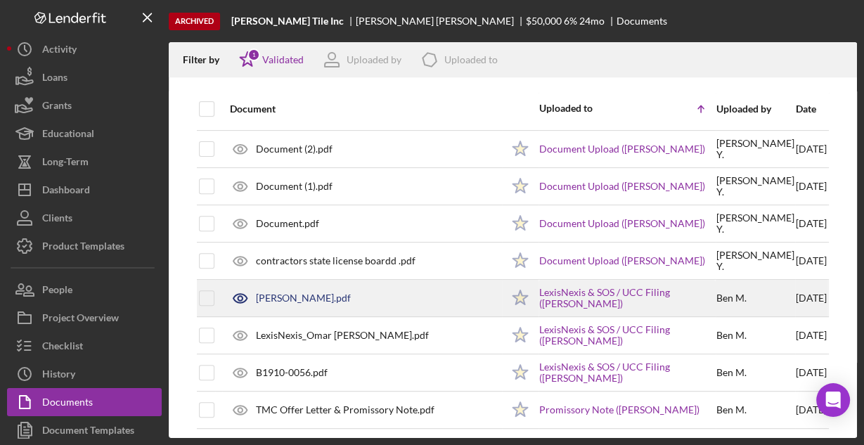
click at [337, 294] on div "[PERSON_NAME].pdf" at bounding box center [303, 297] width 95 height 11
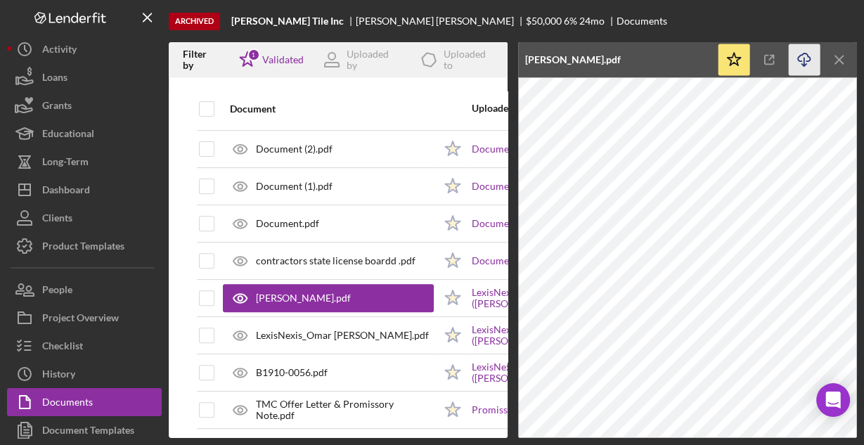
click at [807, 58] on icon "Icon/Download" at bounding box center [804, 60] width 32 height 32
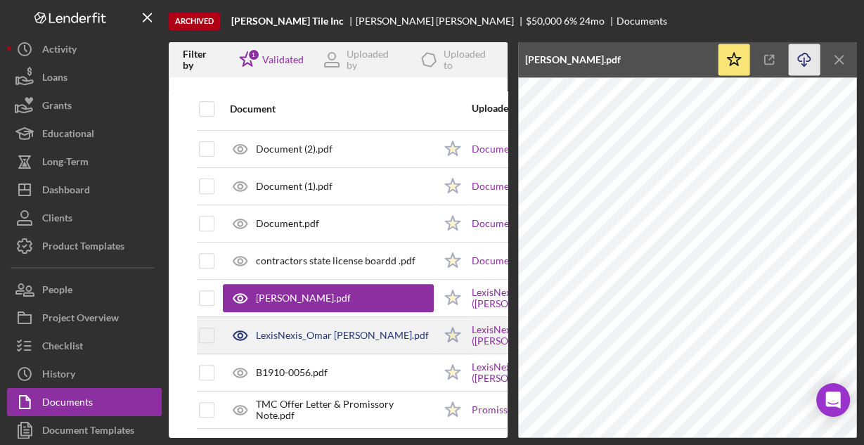
click at [372, 330] on div "LexisNexis_Omar [PERSON_NAME].pdf" at bounding box center [342, 335] width 173 height 11
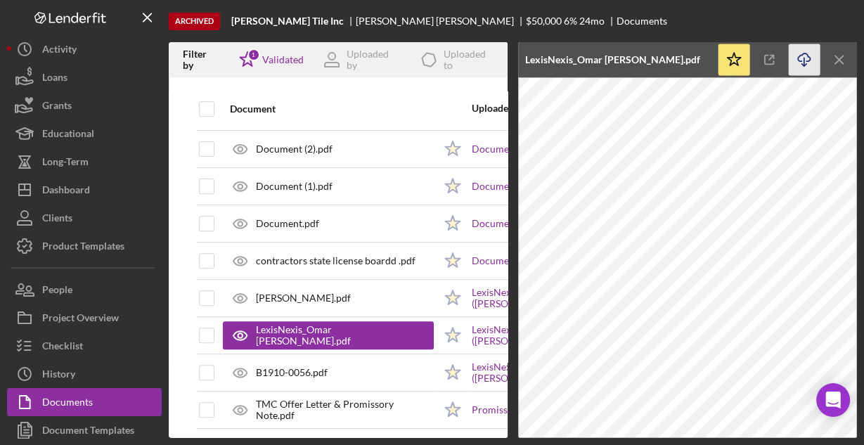
click at [803, 48] on icon "Icon/Download" at bounding box center [804, 60] width 32 height 32
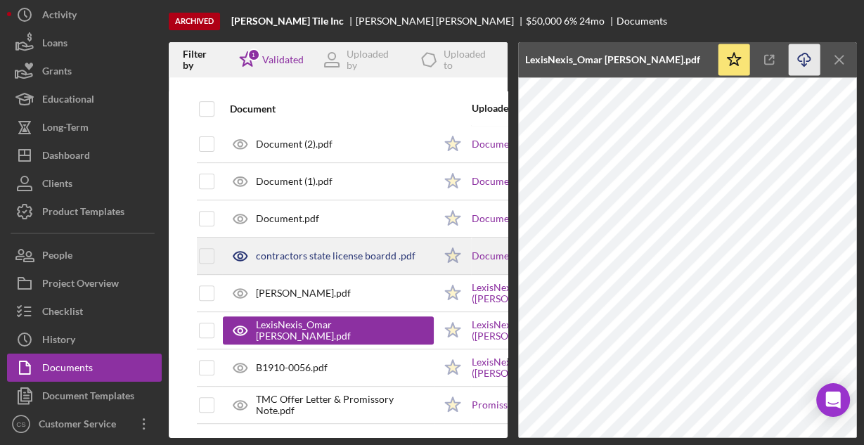
scroll to position [452, 0]
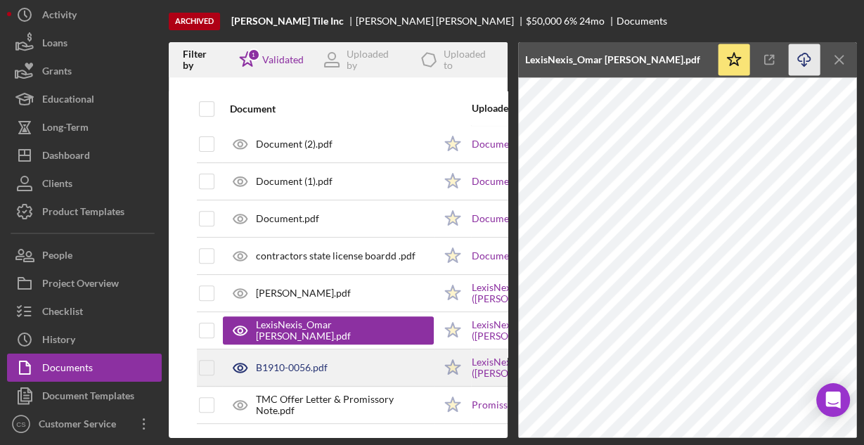
click at [303, 362] on div "B1910-0056.pdf" at bounding box center [292, 367] width 72 height 11
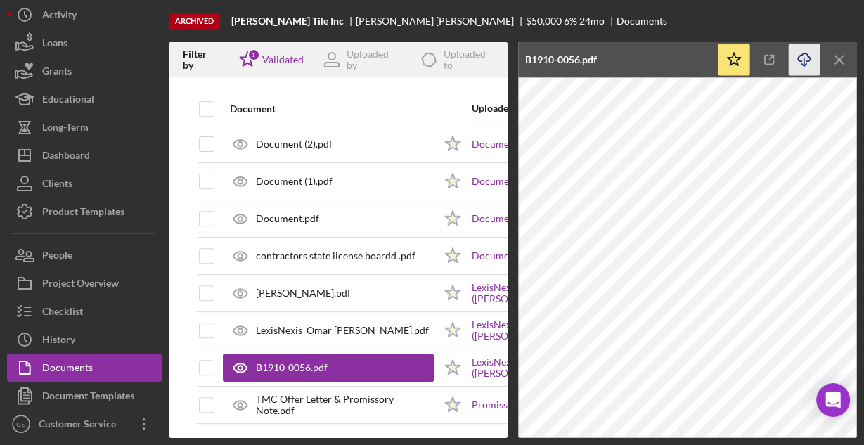
click at [800, 54] on icon "Icon/Download" at bounding box center [804, 60] width 32 height 32
click at [597, 25] on div "Archived [PERSON_NAME] Tile Inc [PERSON_NAME] $50,000 6 % 24 mo Documents" at bounding box center [513, 21] width 688 height 42
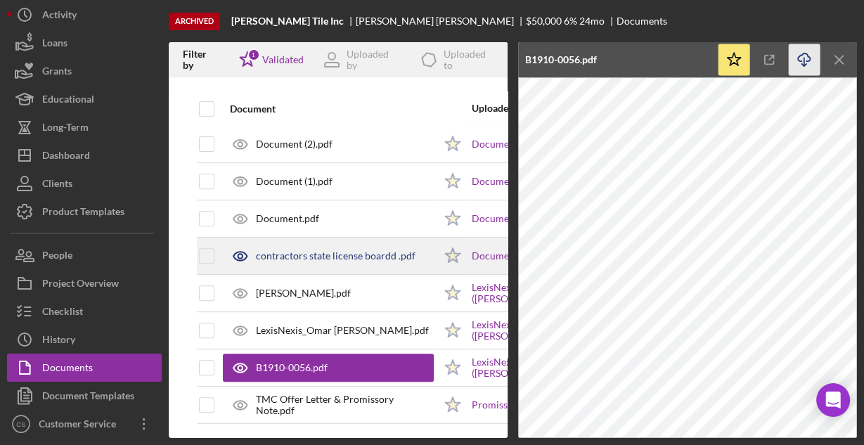
click at [360, 252] on div "contractors state license boardd .pdf" at bounding box center [335, 255] width 159 height 11
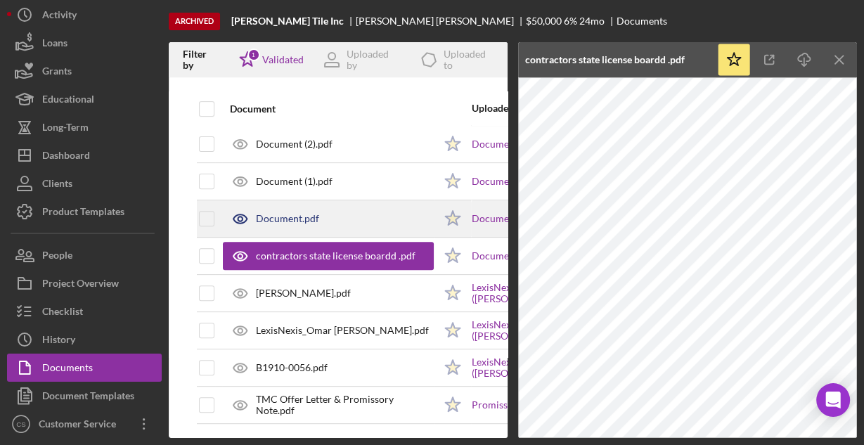
click at [323, 208] on div "Document.pdf" at bounding box center [328, 218] width 211 height 35
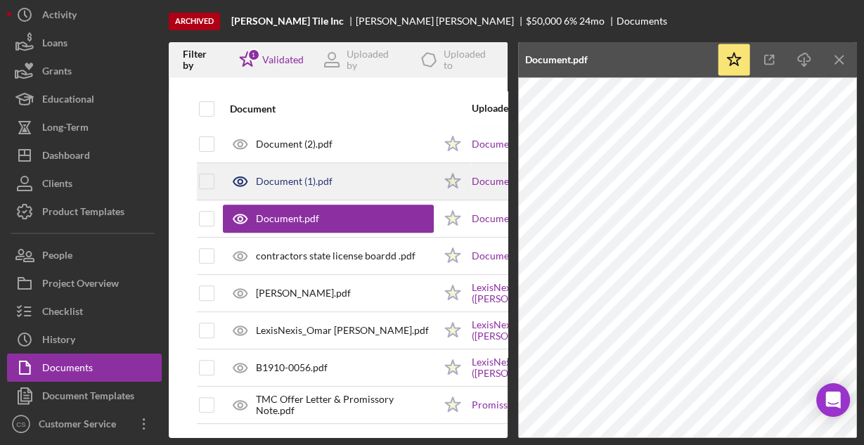
click at [335, 181] on div "Document (1).pdf" at bounding box center [328, 181] width 211 height 35
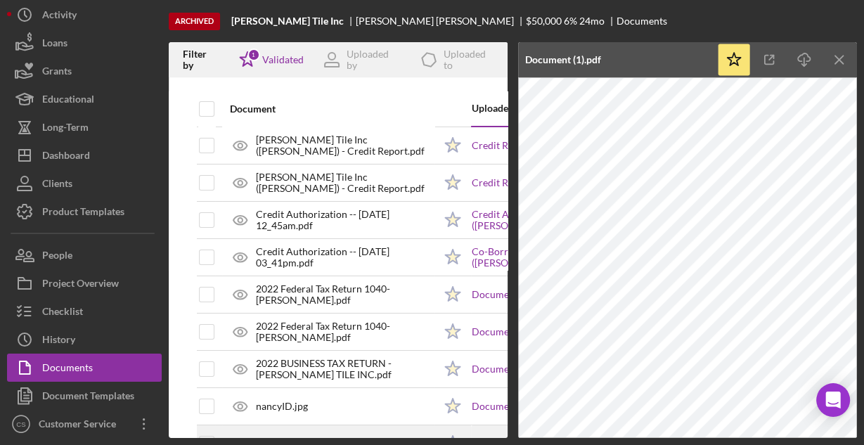
scroll to position [0, 0]
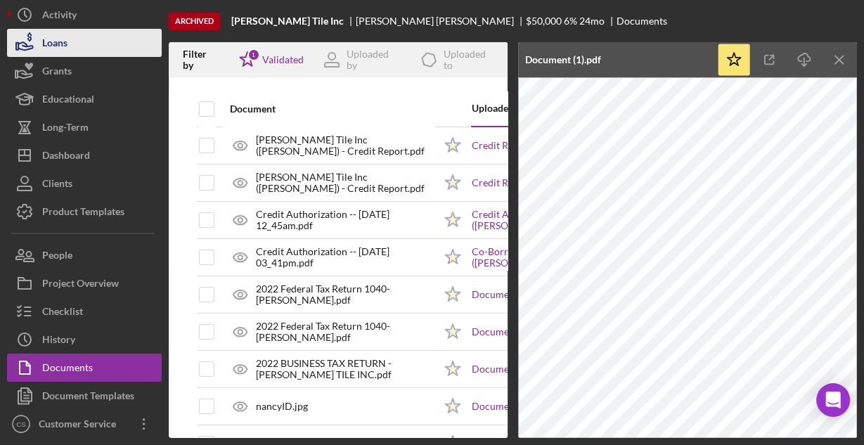
click at [95, 46] on button "Loans" at bounding box center [84, 43] width 155 height 28
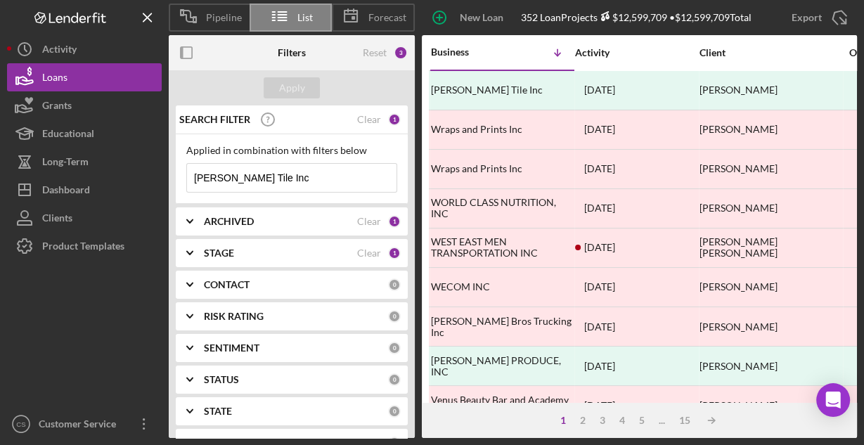
click at [298, 171] on input "[PERSON_NAME] Tile Inc" at bounding box center [291, 178] width 209 height 28
paste input "[PERSON_NAME] [PERSON_NAME]"
type input "[PERSON_NAME] [PERSON_NAME]"
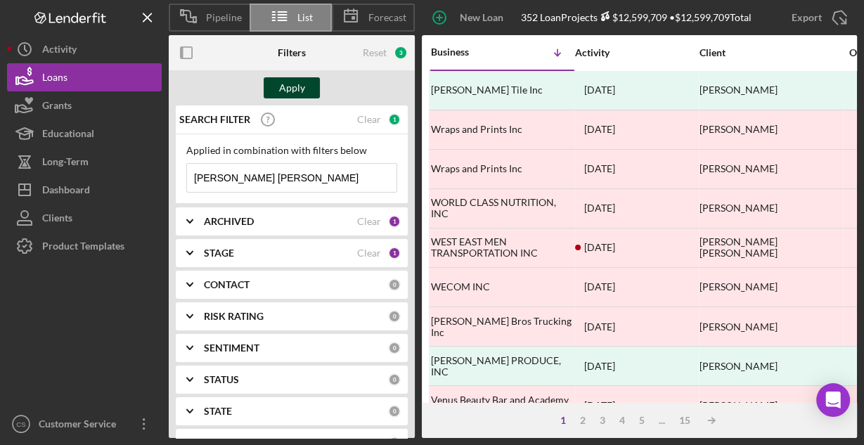
click at [272, 79] on button "Apply" at bounding box center [291, 87] width 56 height 21
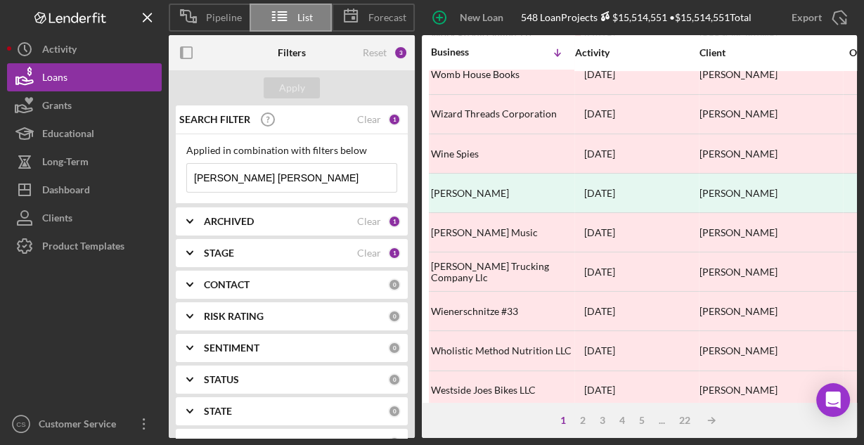
scroll to position [654, 0]
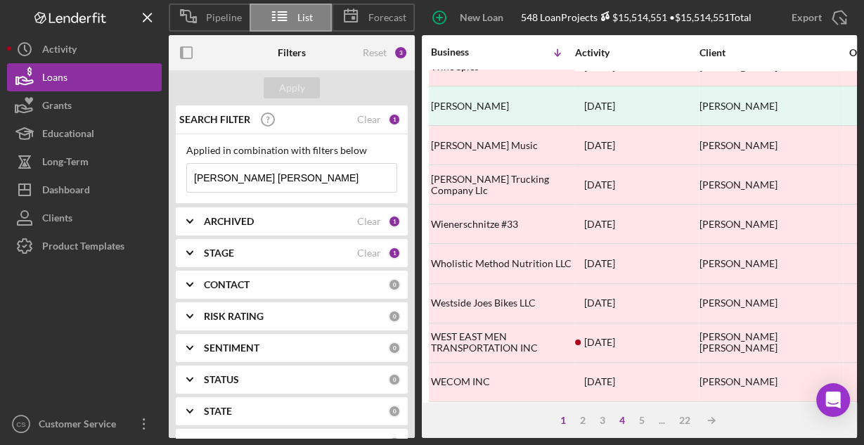
click at [620, 419] on div "4" at bounding box center [622, 420] width 20 height 11
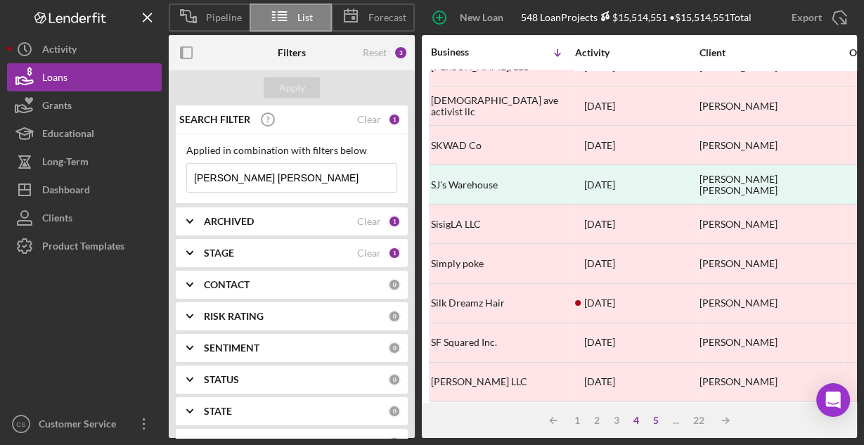
click at [658, 418] on div "5" at bounding box center [656, 420] width 20 height 11
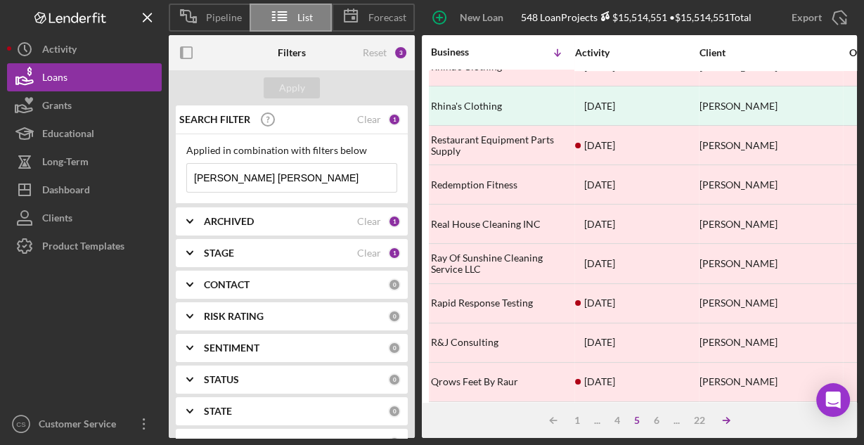
click at [728, 417] on icon "Icon/Table Sort Arrow" at bounding box center [726, 420] width 28 height 28
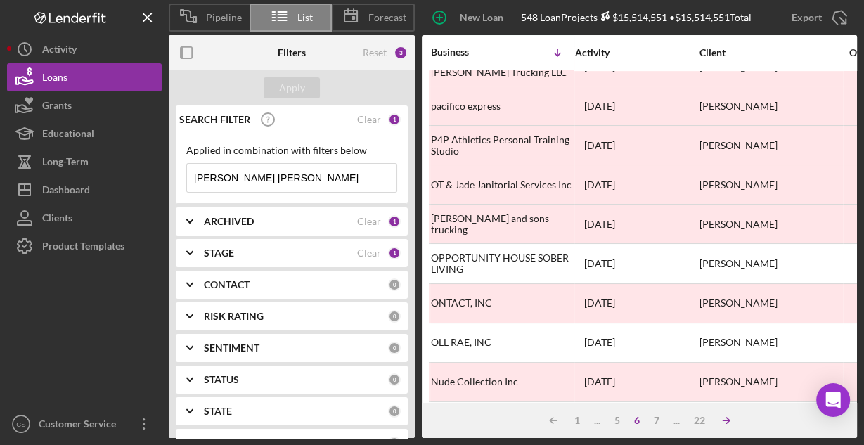
click at [728, 417] on icon "Icon/Table Sort Arrow" at bounding box center [726, 420] width 28 height 28
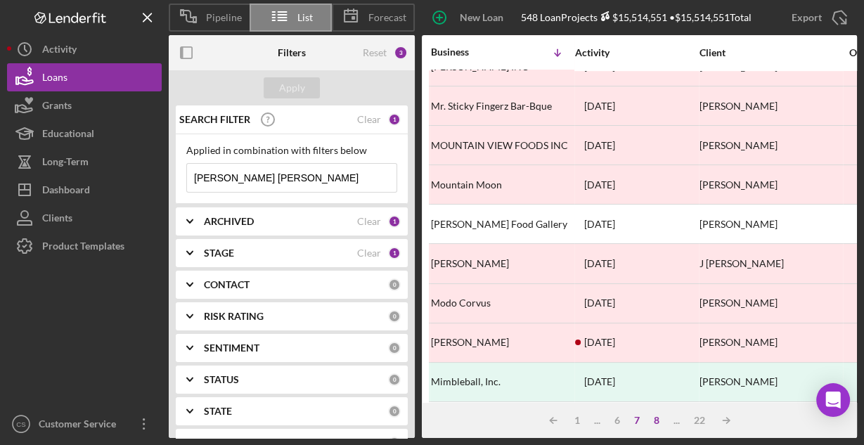
click at [659, 420] on div "8" at bounding box center [656, 420] width 20 height 11
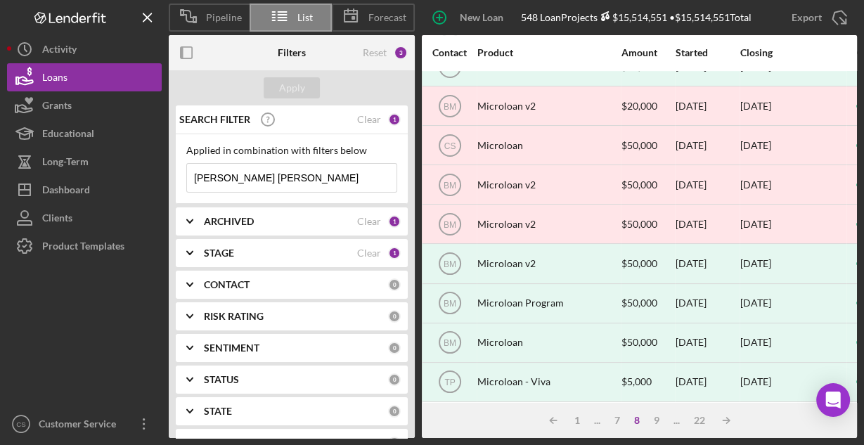
click at [591, 403] on div "Icon/Table Sort Arrow 1 ... 7 8 9 ... 22 Icon/Table Sort Arrow" at bounding box center [639, 420] width 435 height 35
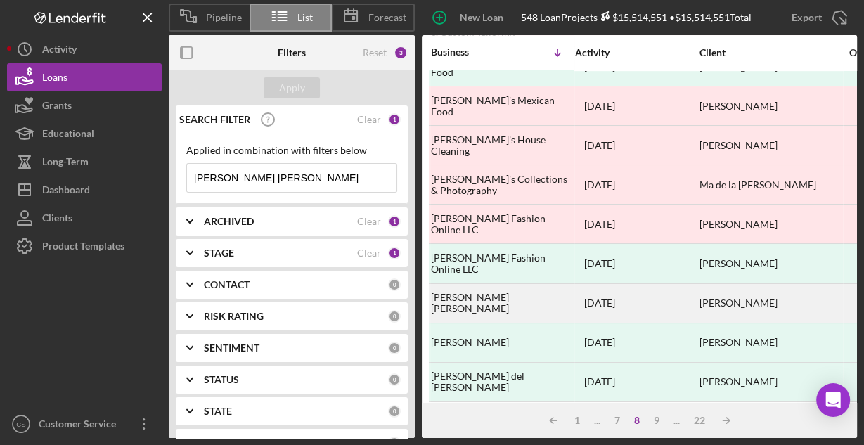
click at [478, 285] on div "[PERSON_NAME] [PERSON_NAME]" at bounding box center [501, 303] width 141 height 37
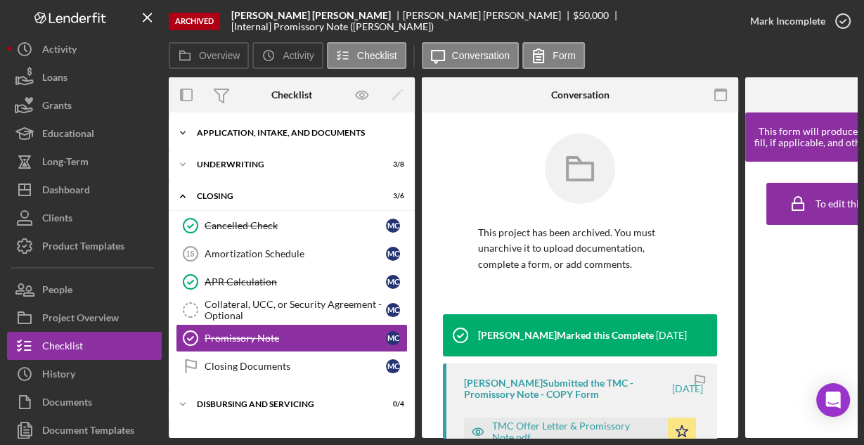
click at [227, 134] on div "Application, Intake, and Documents" at bounding box center [297, 133] width 200 height 8
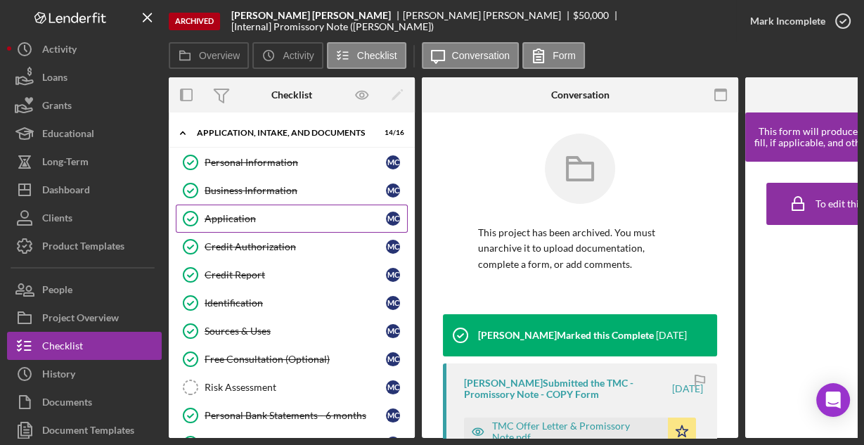
click at [233, 216] on div "Application" at bounding box center [294, 218] width 181 height 11
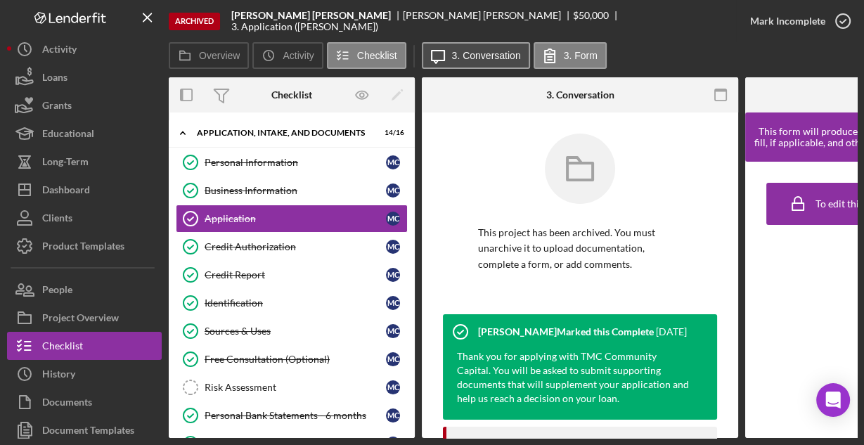
click at [468, 58] on label "3. Conversation" at bounding box center [486, 55] width 69 height 11
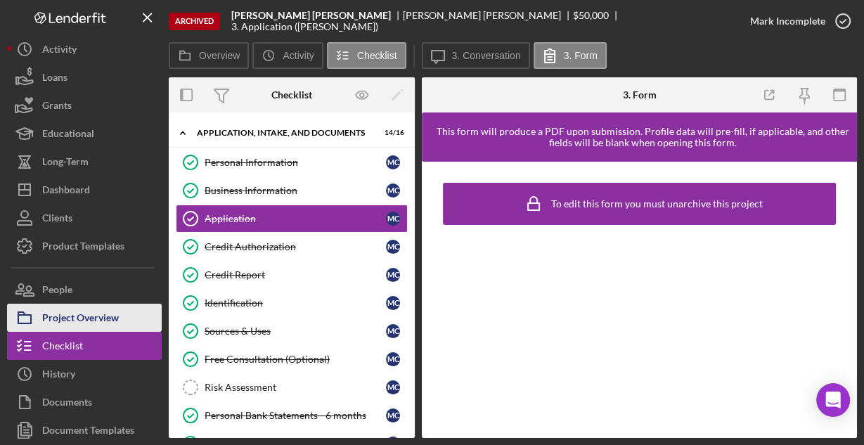
click at [106, 312] on div "Project Overview" at bounding box center [80, 320] width 77 height 32
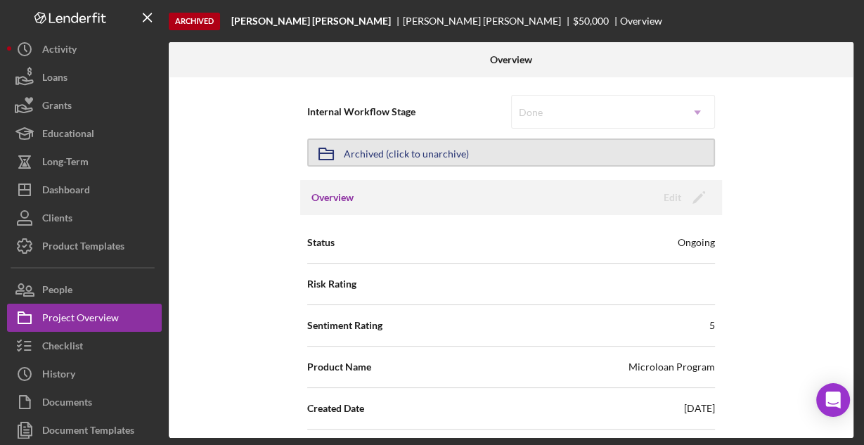
click at [391, 152] on div "Archived (click to unarchive)" at bounding box center [406, 152] width 125 height 25
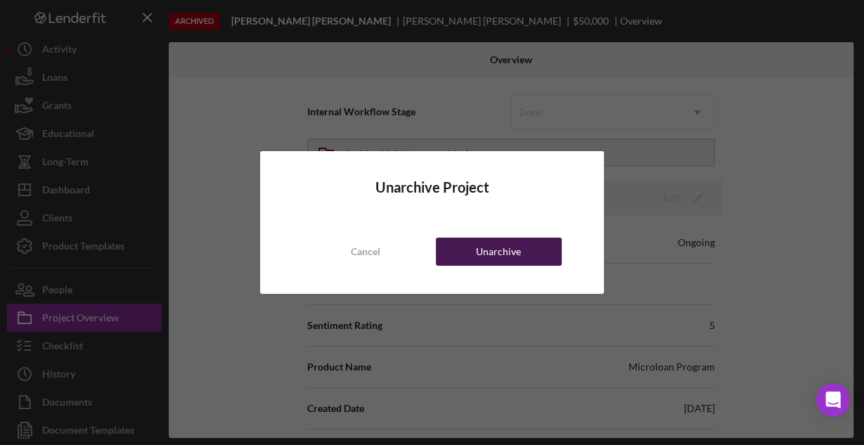
click at [469, 256] on button "Unarchive" at bounding box center [499, 251] width 126 height 28
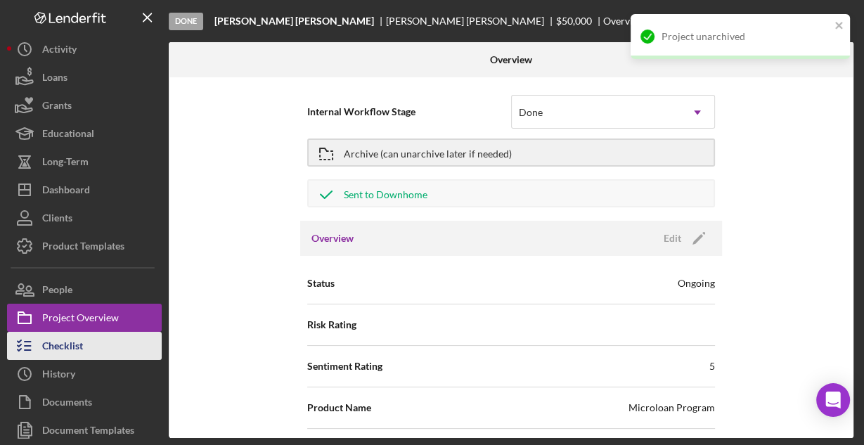
click at [96, 340] on button "Checklist" at bounding box center [84, 346] width 155 height 28
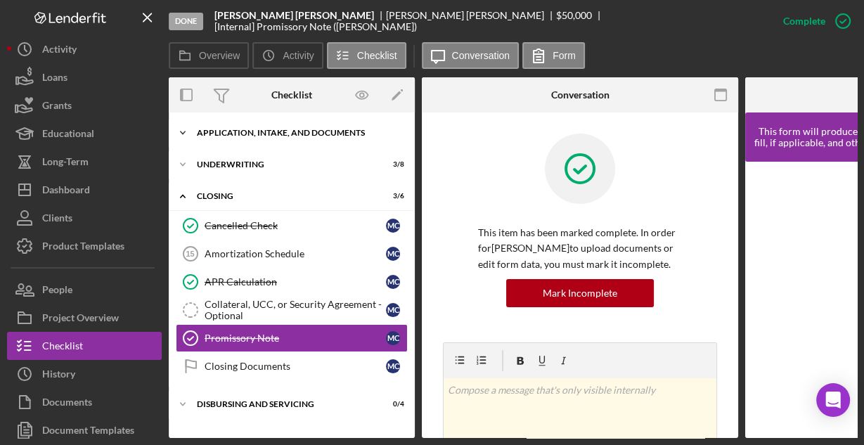
click at [221, 135] on div "Application, Intake, and Documents" at bounding box center [297, 133] width 200 height 8
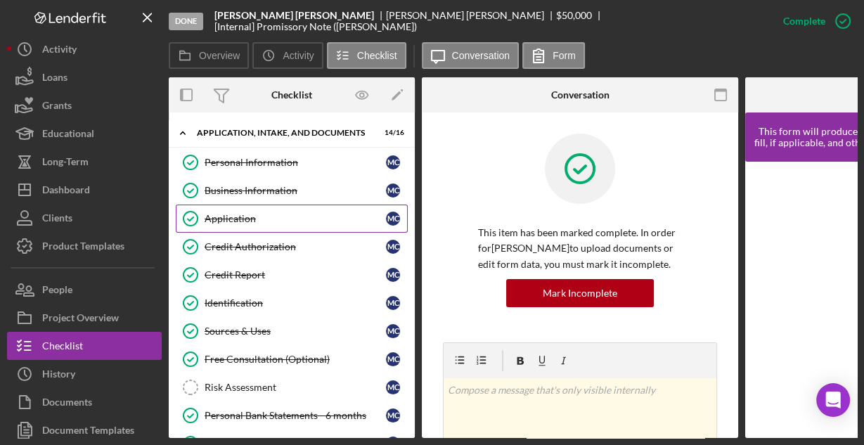
click at [222, 218] on div "Application" at bounding box center [294, 218] width 181 height 11
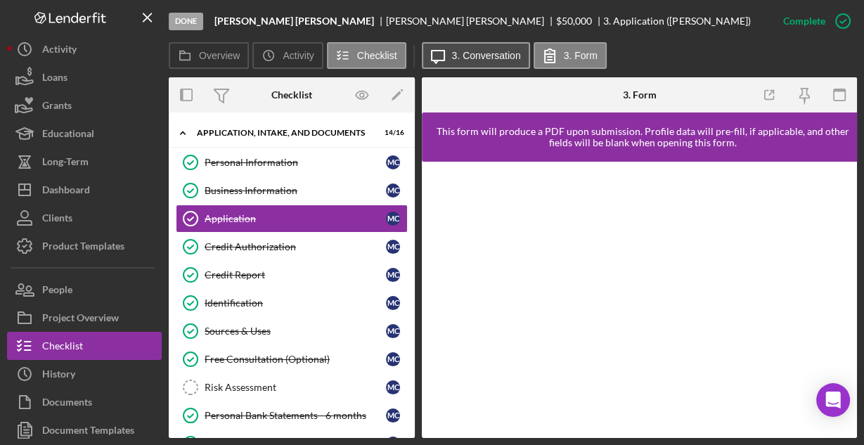
click at [486, 62] on button "Icon/Message 3. Conversation" at bounding box center [476, 55] width 108 height 27
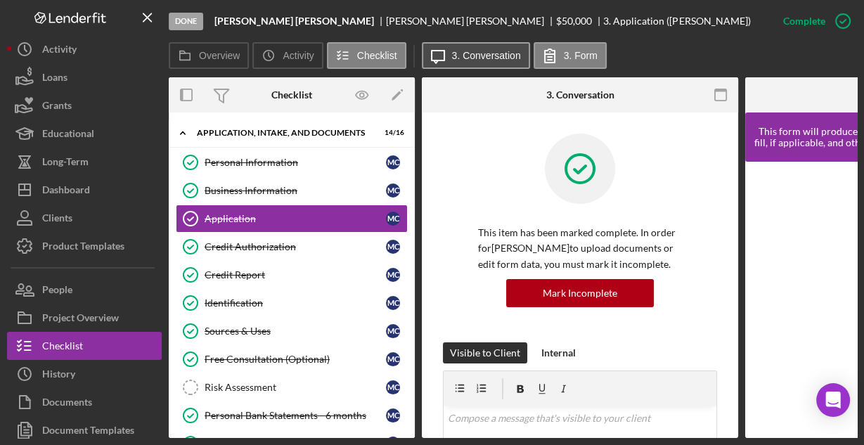
click at [488, 65] on button "Icon/Message 3. Conversation" at bounding box center [476, 55] width 108 height 27
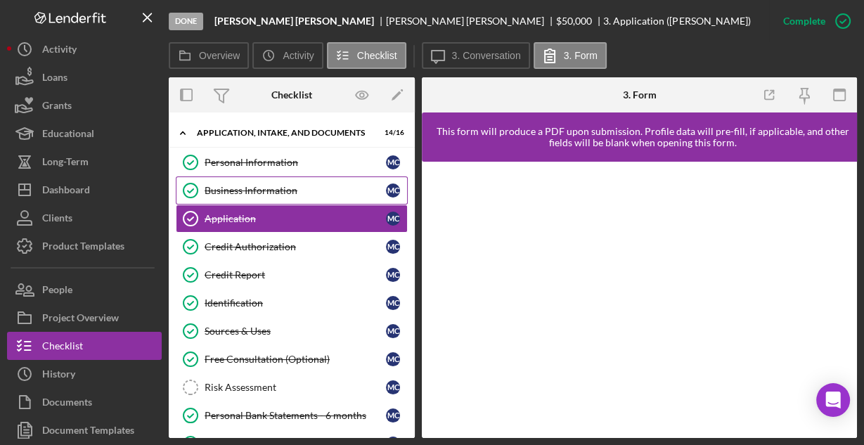
click at [268, 185] on div "Business Information" at bounding box center [294, 190] width 181 height 11
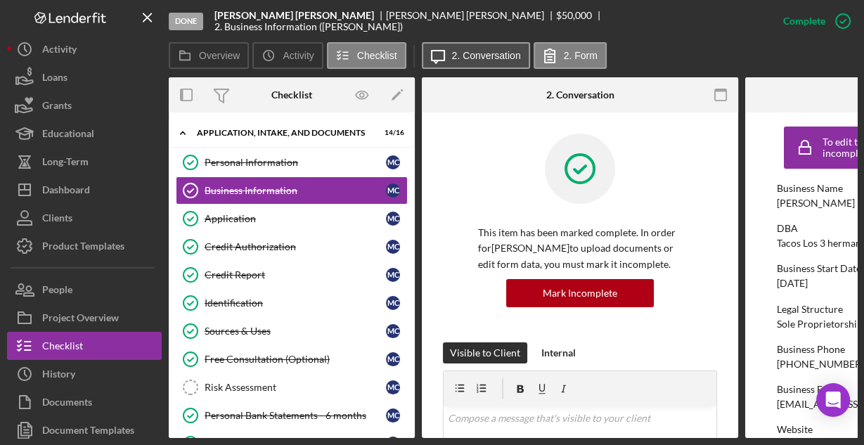
click at [466, 57] on label "2. Conversation" at bounding box center [486, 55] width 69 height 11
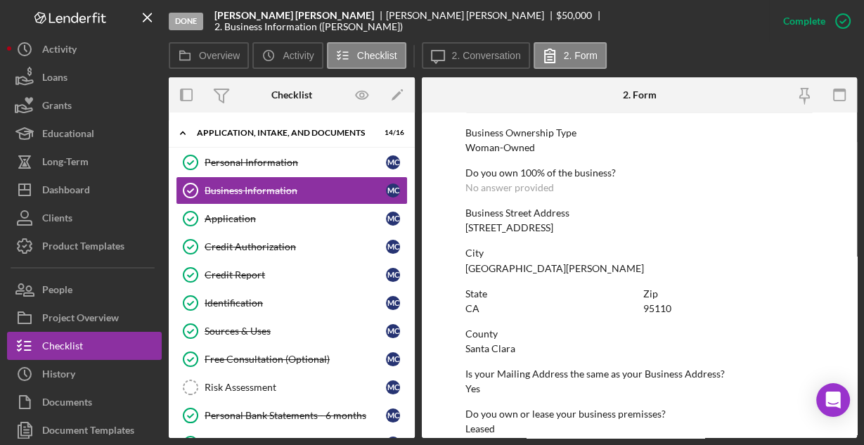
scroll to position [734, 0]
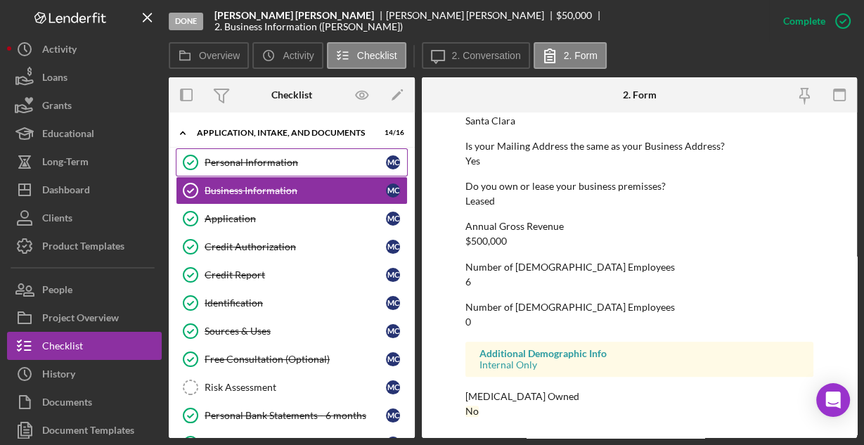
click at [273, 155] on link "Personal Information Personal Information M C" at bounding box center [292, 162] width 232 height 28
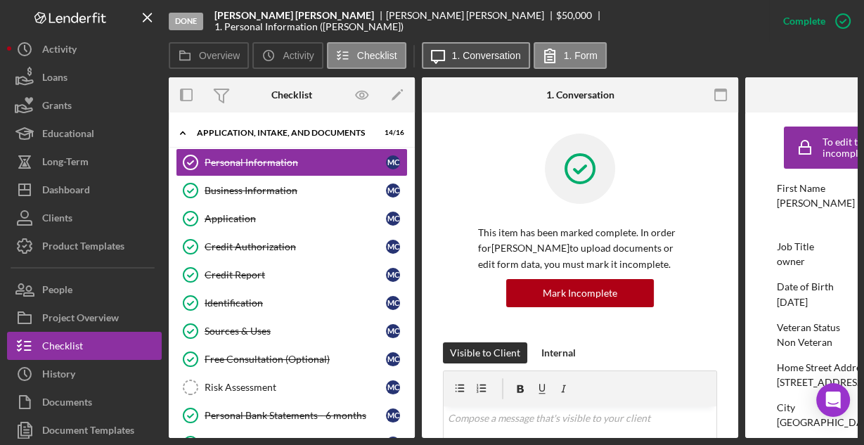
click at [488, 58] on label "1. Conversation" at bounding box center [486, 55] width 69 height 11
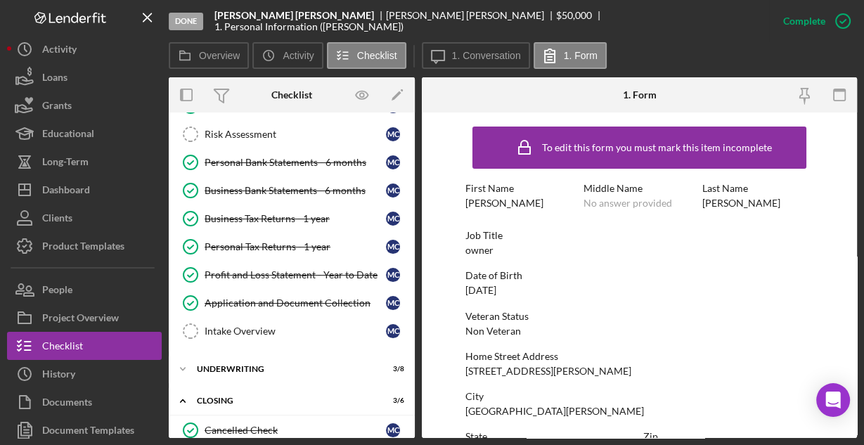
scroll to position [434, 0]
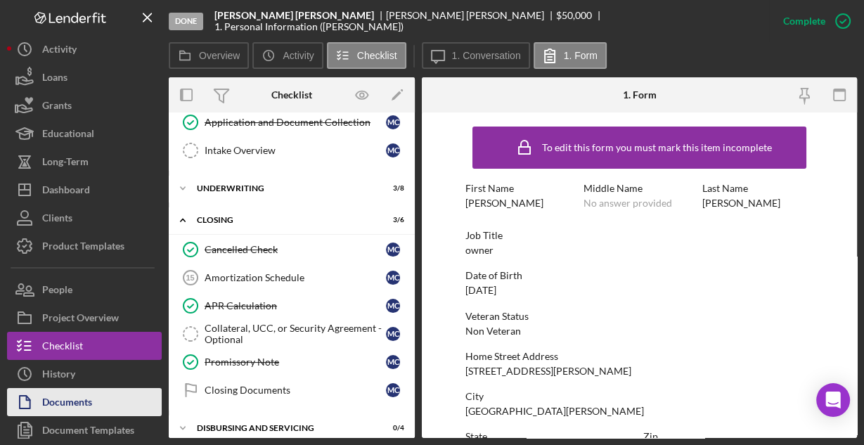
click at [102, 396] on button "Documents" at bounding box center [84, 402] width 155 height 28
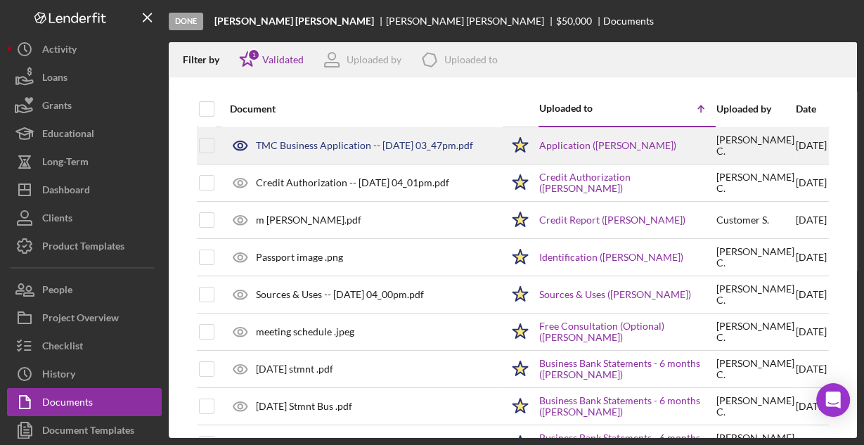
click at [306, 148] on div "TMC Business Application -- [DATE] 03_47pm.pdf" at bounding box center [364, 145] width 217 height 11
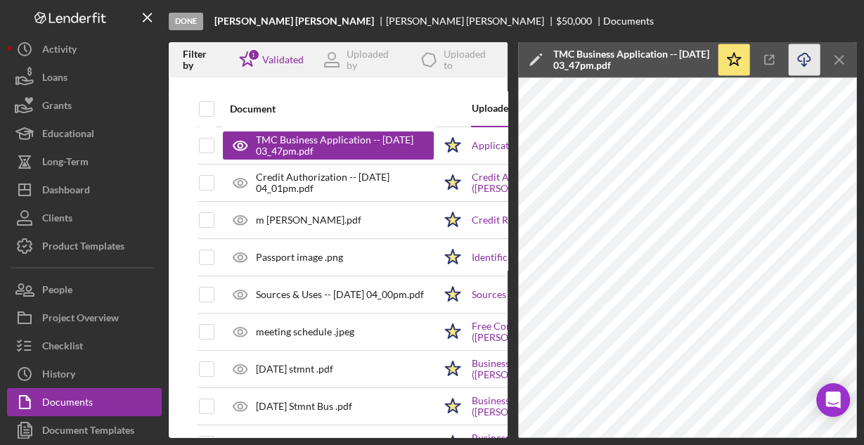
click at [797, 56] on icon "Icon/Download" at bounding box center [804, 60] width 32 height 32
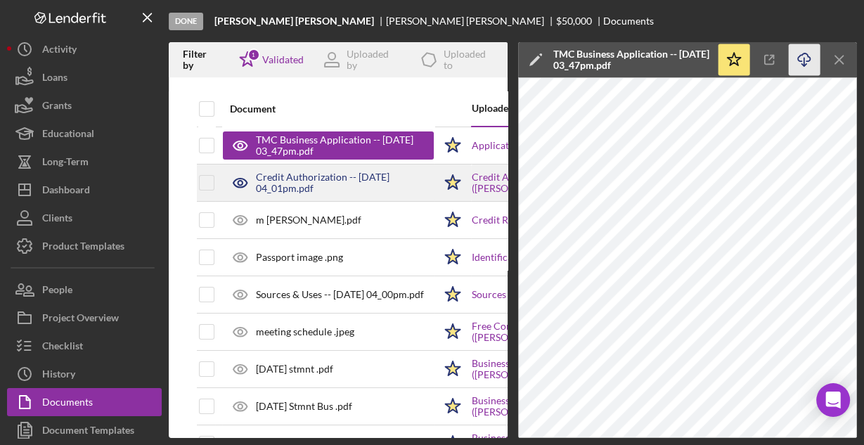
click at [379, 185] on div "Credit Authorization -- [DATE] 04_01pm.pdf" at bounding box center [345, 182] width 178 height 22
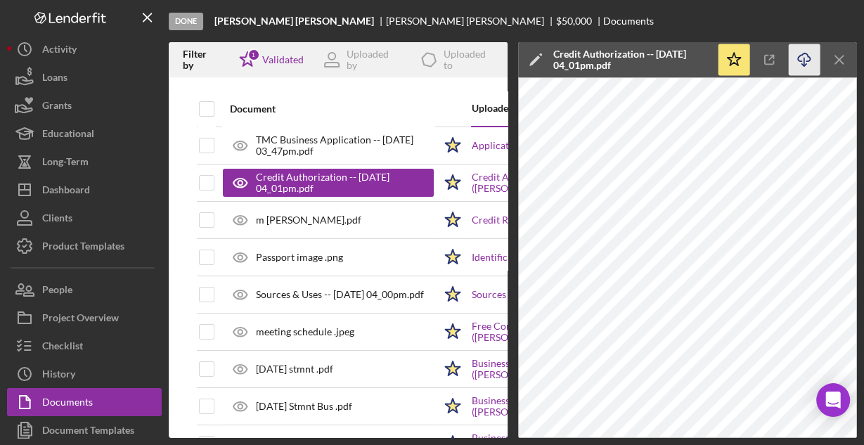
click at [794, 57] on icon "Icon/Download" at bounding box center [804, 60] width 32 height 32
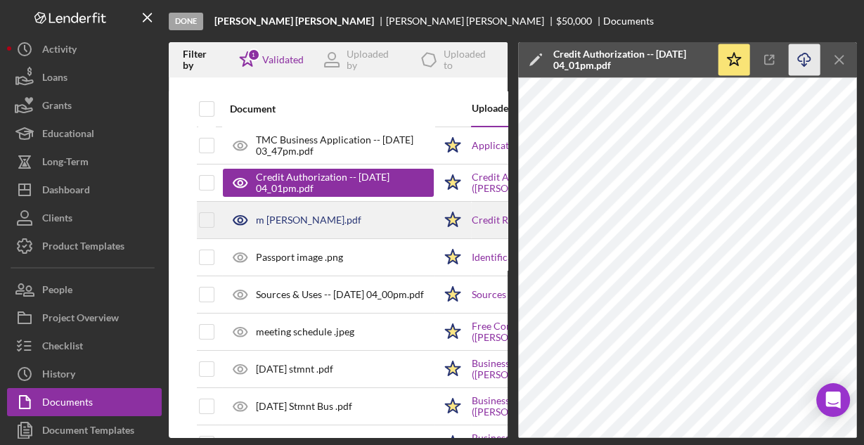
click at [294, 218] on div "m [PERSON_NAME].pdf" at bounding box center [308, 219] width 105 height 11
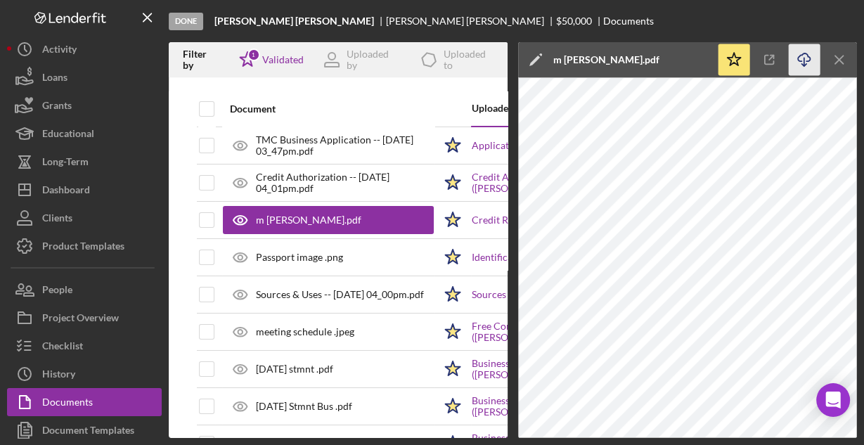
click at [805, 62] on icon "Icon/Download" at bounding box center [804, 60] width 32 height 32
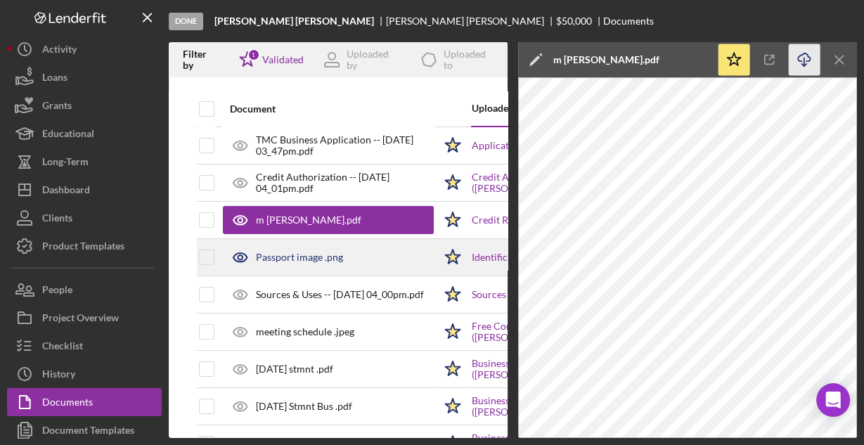
click at [315, 259] on div "Passport image .png" at bounding box center [299, 257] width 87 height 11
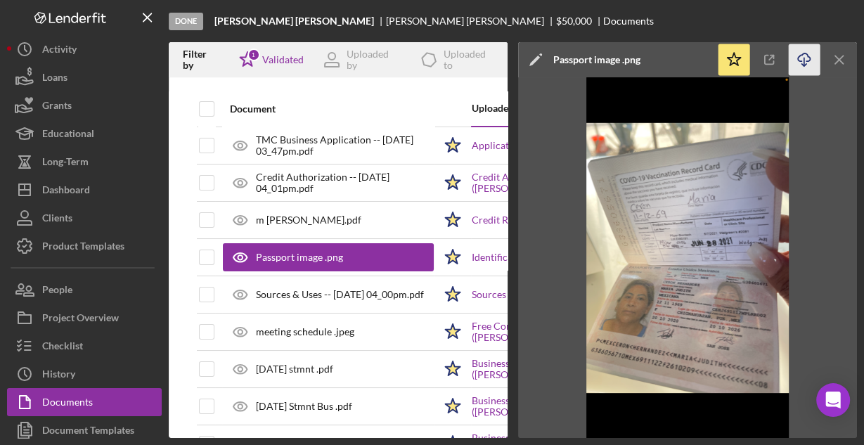
click at [805, 57] on icon "Icon/Download" at bounding box center [804, 60] width 32 height 32
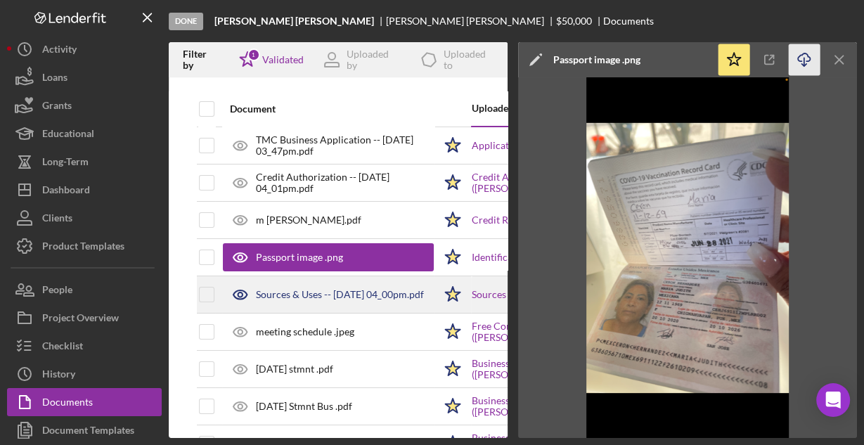
click at [330, 297] on div "Sources & Uses -- [DATE] 04_00pm.pdf" at bounding box center [340, 294] width 168 height 11
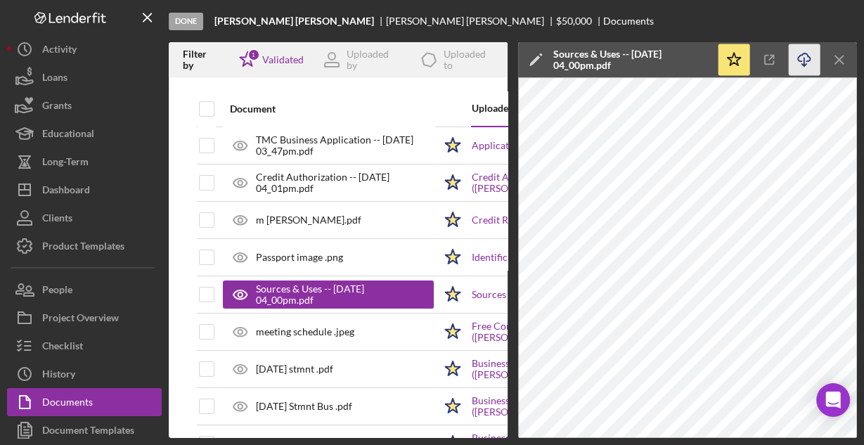
click at [804, 60] on icon "Icon/Download" at bounding box center [804, 60] width 32 height 32
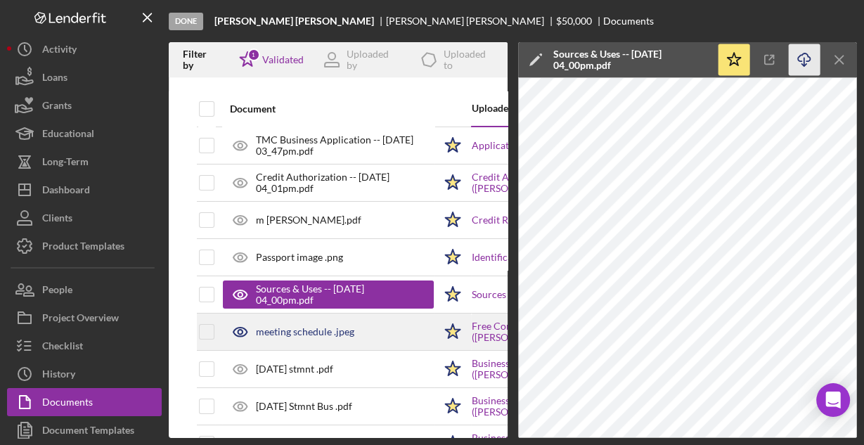
click at [365, 328] on div "meeting schedule .jpeg" at bounding box center [328, 331] width 211 height 35
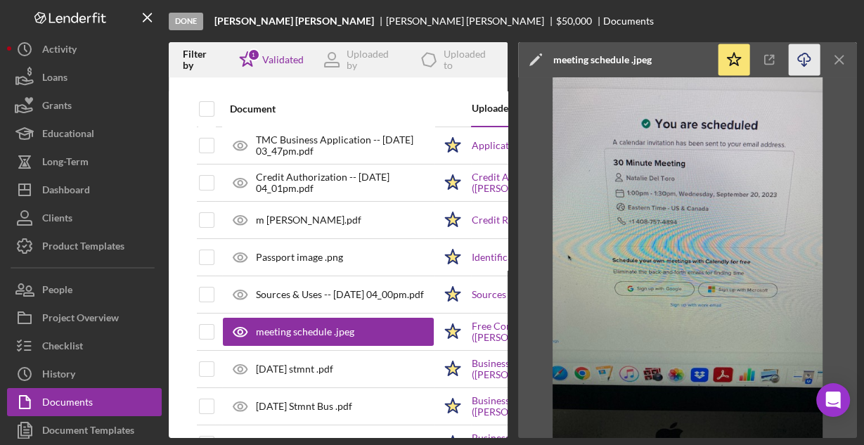
click at [792, 57] on icon "Icon/Download" at bounding box center [804, 60] width 32 height 32
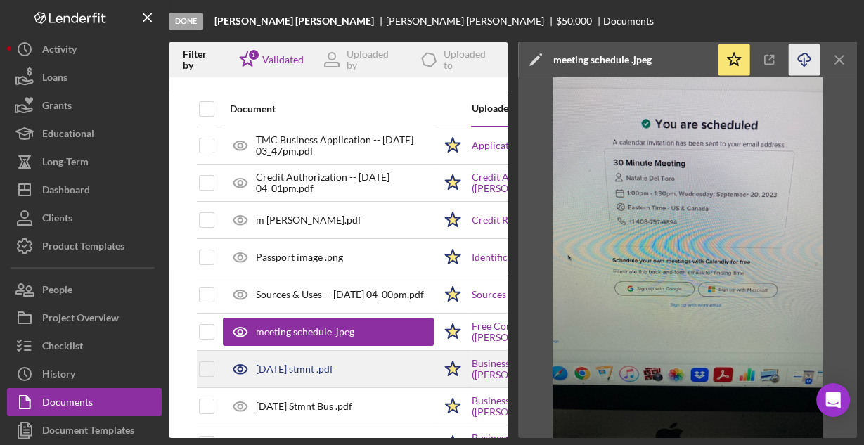
click at [319, 363] on div "[DATE] stmnt .pdf" at bounding box center [294, 368] width 77 height 11
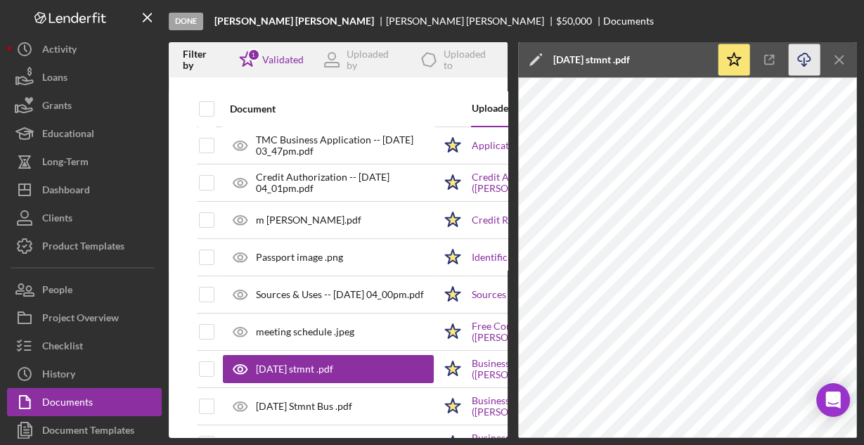
click at [811, 56] on icon "Icon/Download" at bounding box center [804, 60] width 32 height 32
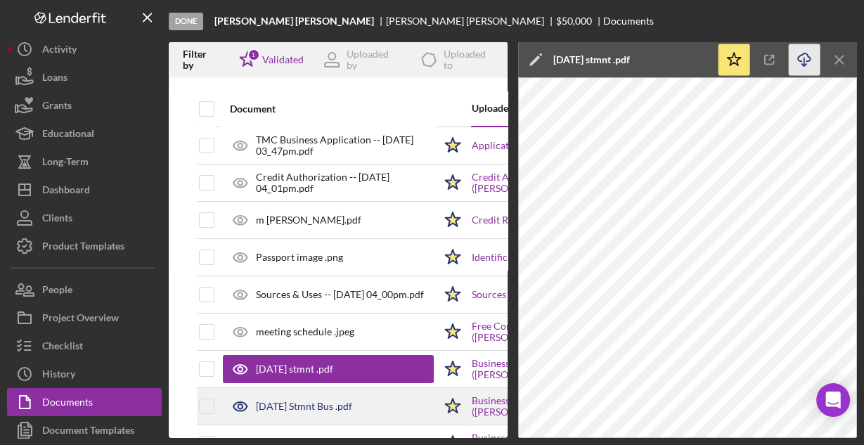
click at [350, 398] on div "[DATE] Stmnt Bus .pdf" at bounding box center [328, 406] width 211 height 35
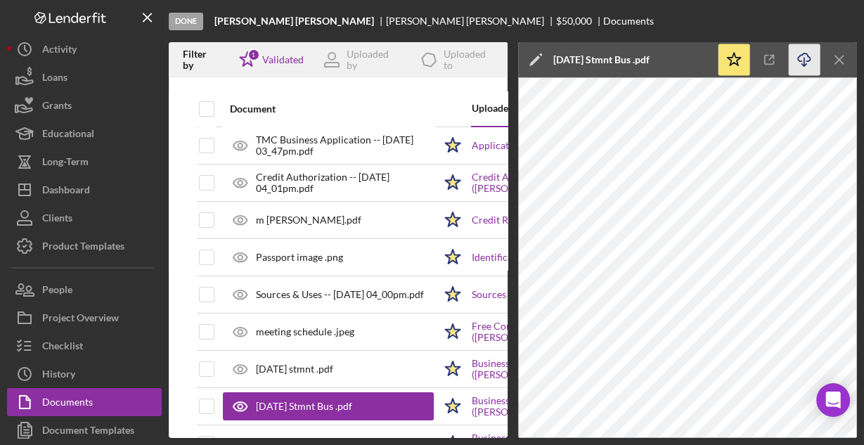
click at [802, 54] on icon "Icon/Download" at bounding box center [804, 60] width 32 height 32
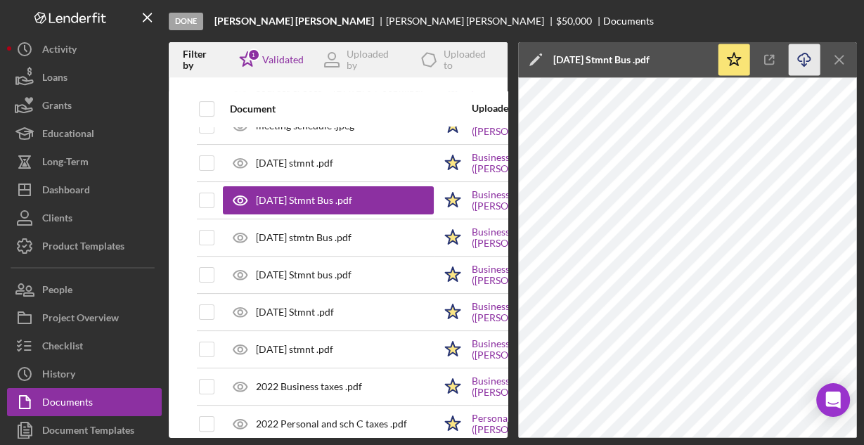
scroll to position [225, 0]
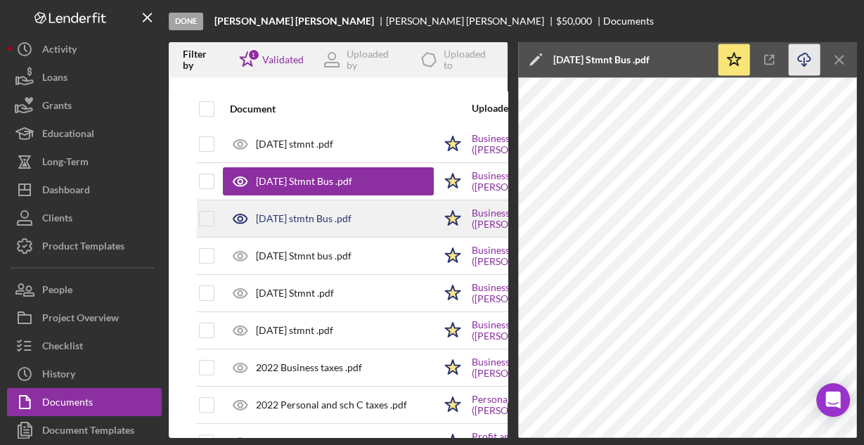
click at [317, 213] on div "[DATE] stmtn Bus .pdf" at bounding box center [304, 218] width 96 height 11
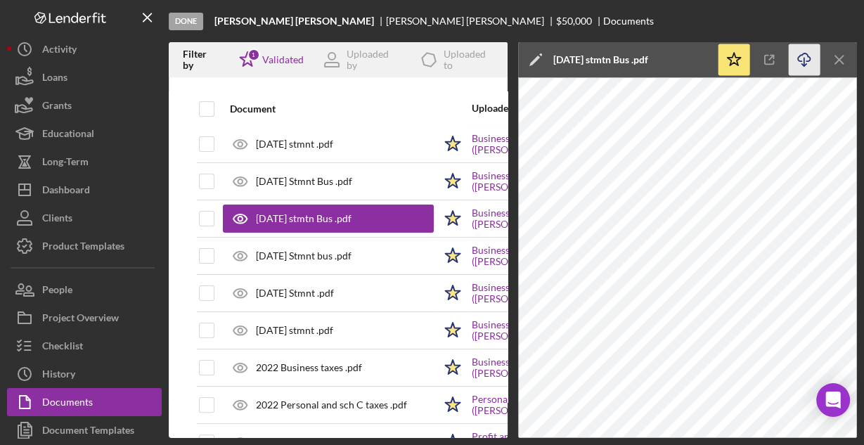
click at [809, 59] on icon "button" at bounding box center [803, 57] width 12 height 8
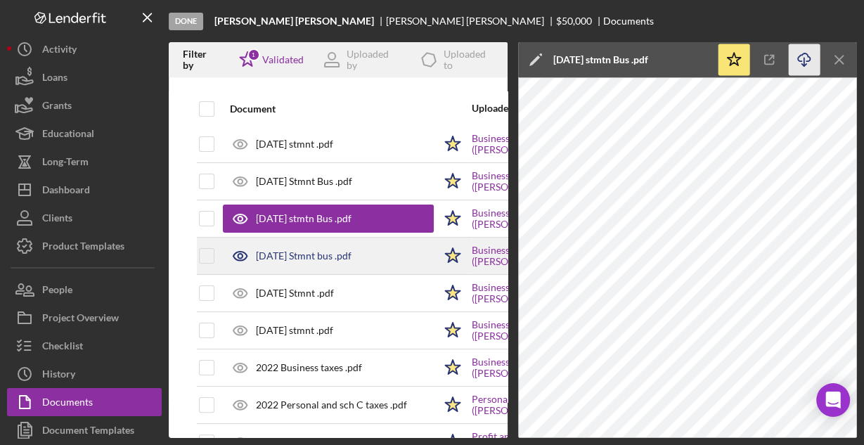
click at [350, 245] on div "[DATE] Stmnt bus .pdf" at bounding box center [328, 255] width 211 height 35
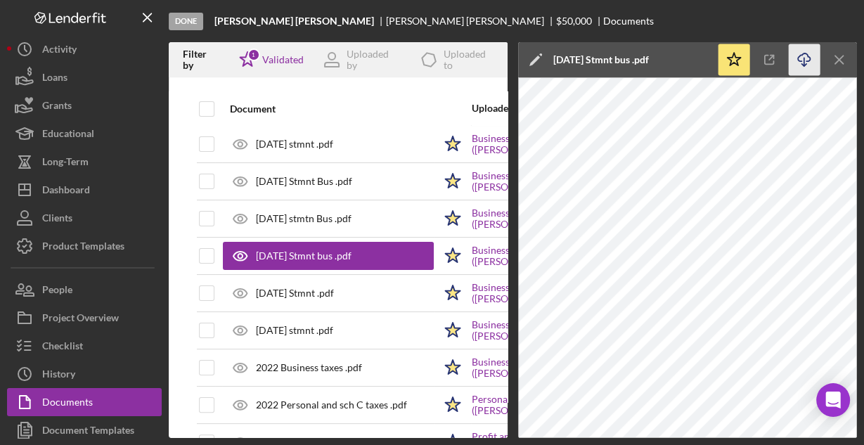
click at [797, 56] on icon "Icon/Download" at bounding box center [804, 60] width 32 height 32
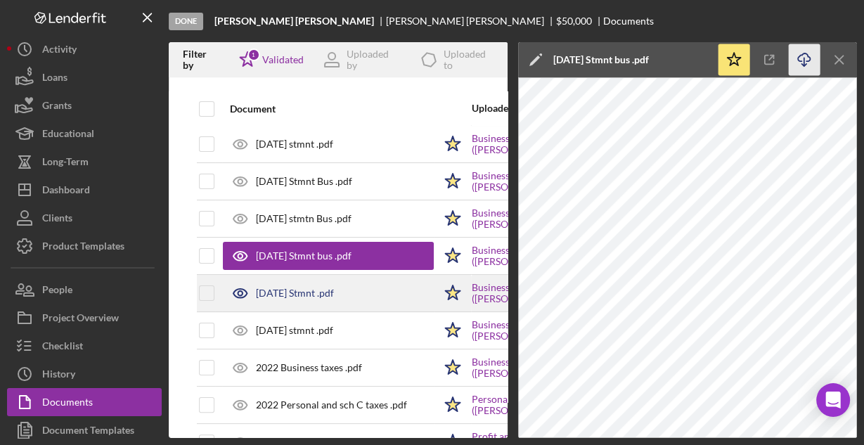
click at [322, 283] on div "[DATE] Stmnt .pdf" at bounding box center [328, 292] width 211 height 35
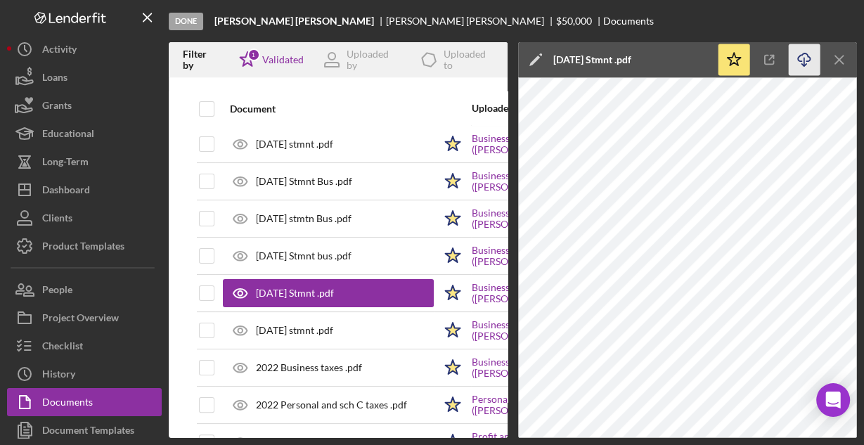
click at [797, 65] on icon "Icon/Download" at bounding box center [804, 60] width 32 height 32
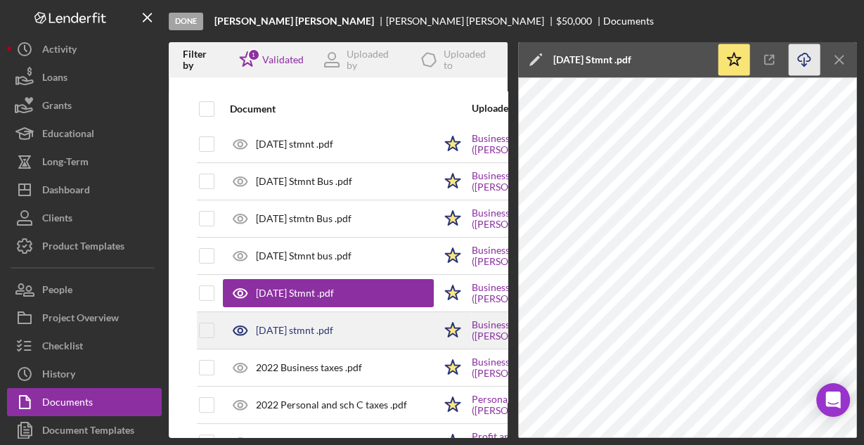
click at [333, 332] on div "[DATE] stmnt .pdf" at bounding box center [294, 330] width 77 height 11
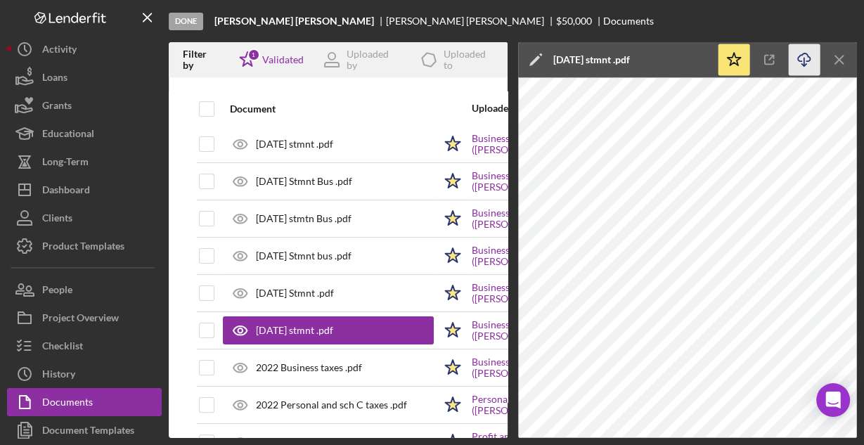
click at [804, 56] on icon "Icon/Download" at bounding box center [804, 60] width 32 height 32
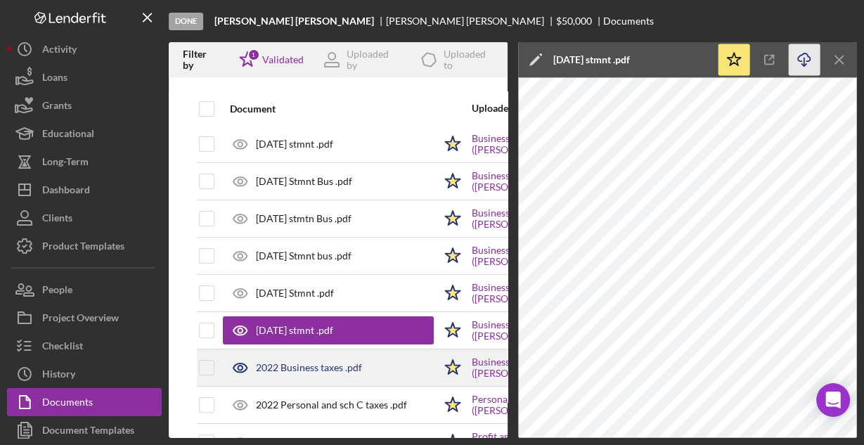
click at [356, 362] on div "2022 Business taxes .pdf" at bounding box center [309, 367] width 106 height 11
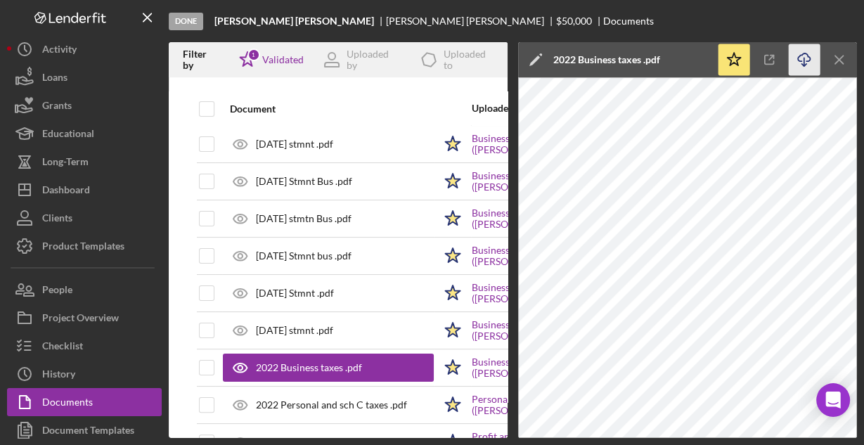
click at [799, 53] on icon "Icon/Download" at bounding box center [804, 60] width 32 height 32
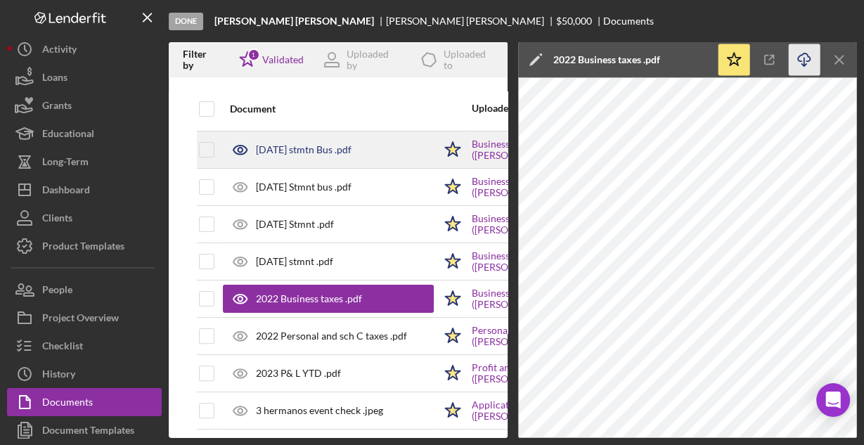
scroll to position [337, 0]
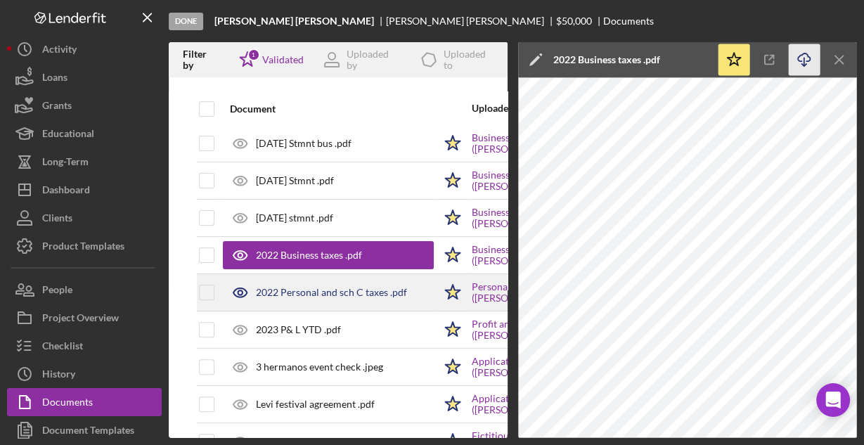
click at [353, 288] on div "2022 Personal and sch C taxes .pdf" at bounding box center [331, 292] width 151 height 11
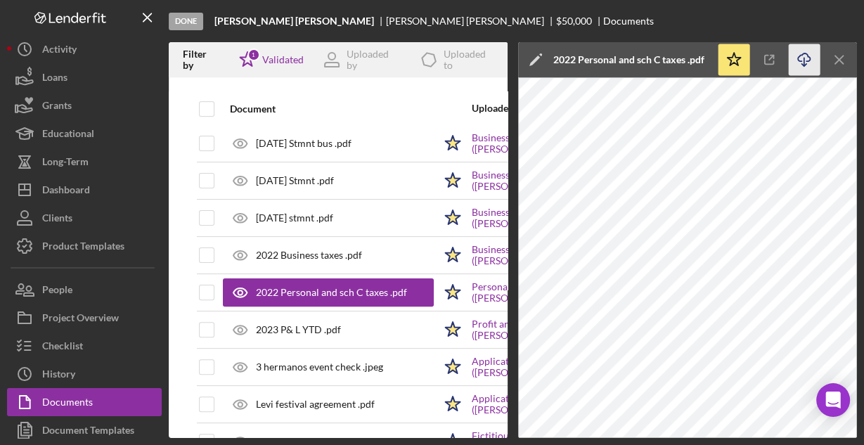
click at [801, 59] on icon "Icon/Download" at bounding box center [804, 60] width 32 height 32
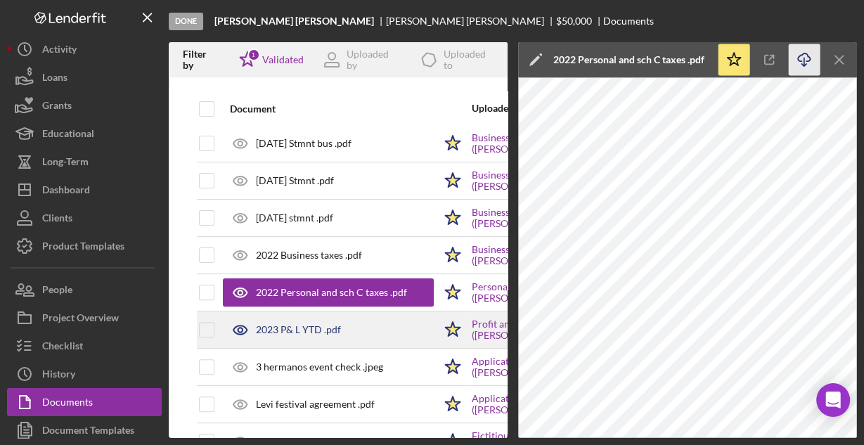
click at [287, 324] on div "2023 P& L YTD .pdf" at bounding box center [298, 329] width 85 height 11
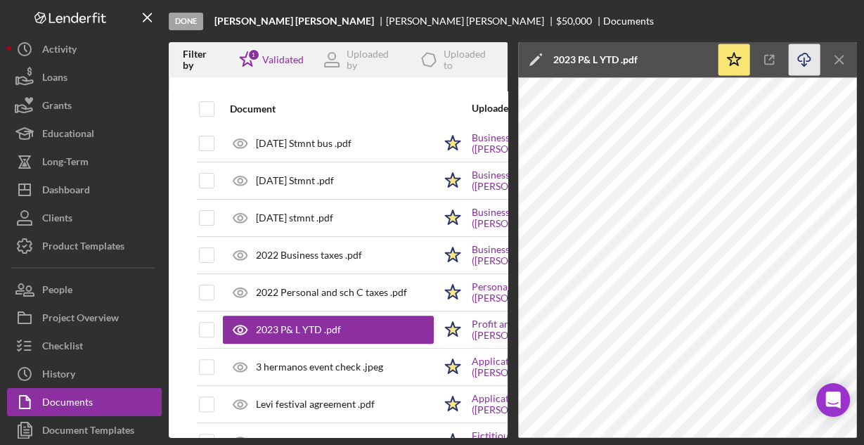
click at [799, 58] on icon "Icon/Download" at bounding box center [804, 60] width 32 height 32
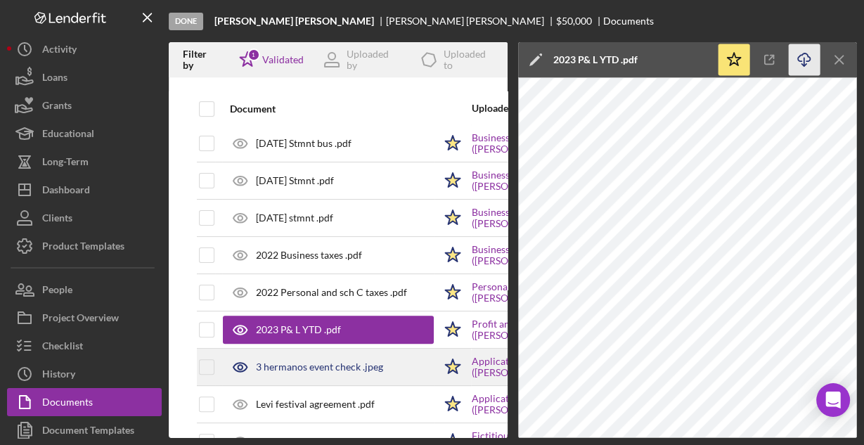
click at [335, 361] on div "3 hermanos event check .jpeg" at bounding box center [319, 366] width 127 height 11
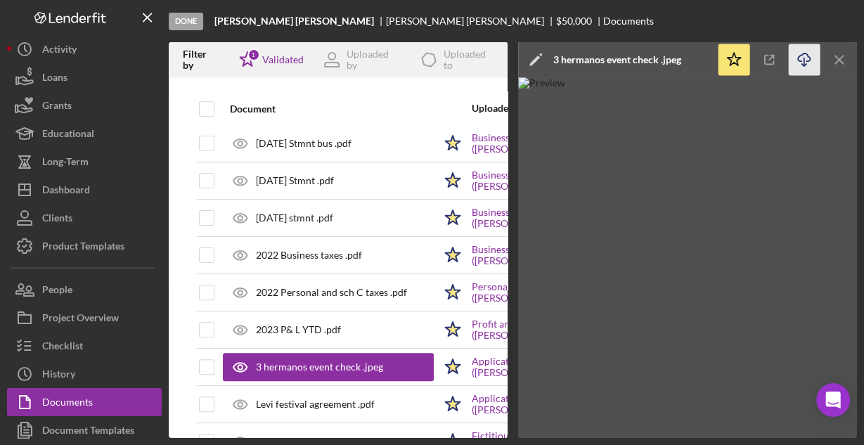
click at [800, 58] on icon "Icon/Download" at bounding box center [804, 60] width 32 height 32
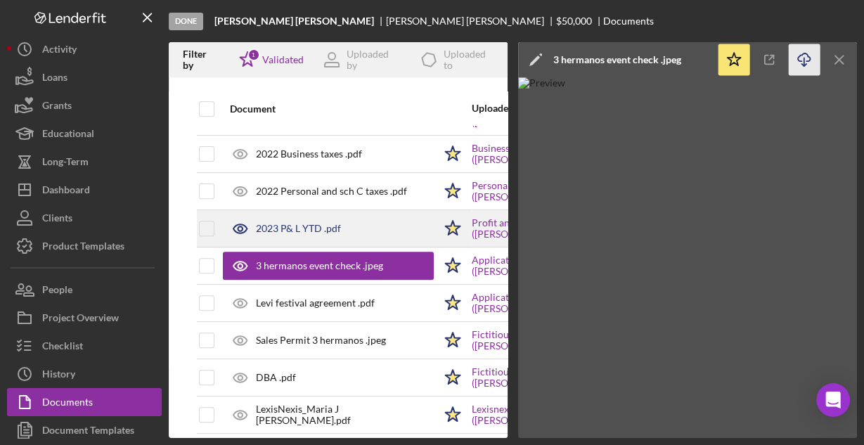
scroll to position [450, 0]
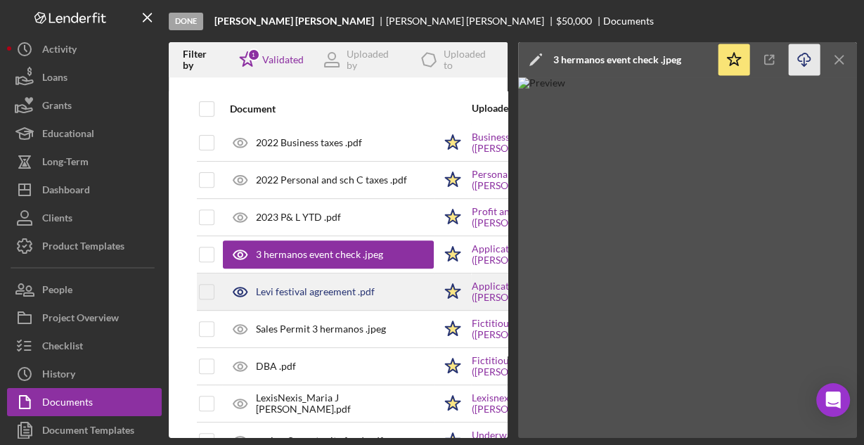
click at [297, 286] on div "Levi festival agreement .pdf" at bounding box center [315, 291] width 119 height 11
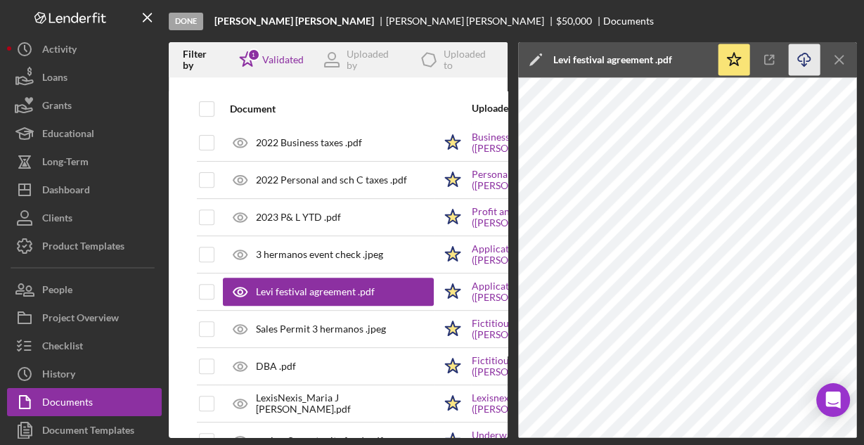
click at [806, 54] on icon "button" at bounding box center [803, 57] width 12 height 8
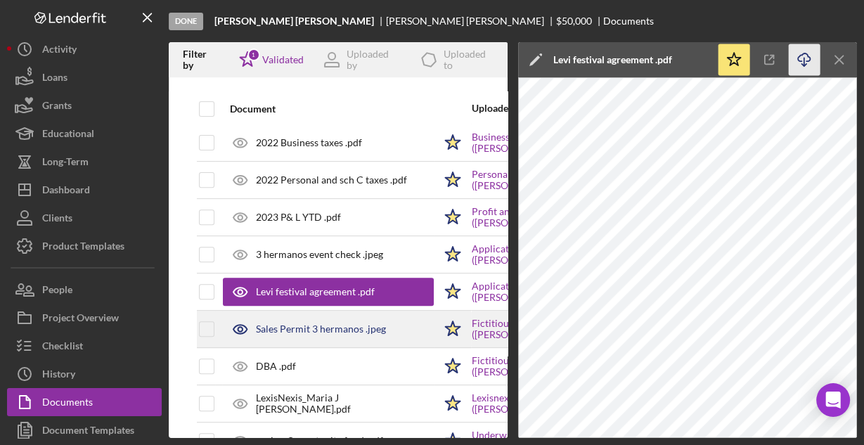
click at [349, 323] on div "Sales Permit 3 hermanos .jpeg" at bounding box center [321, 328] width 130 height 11
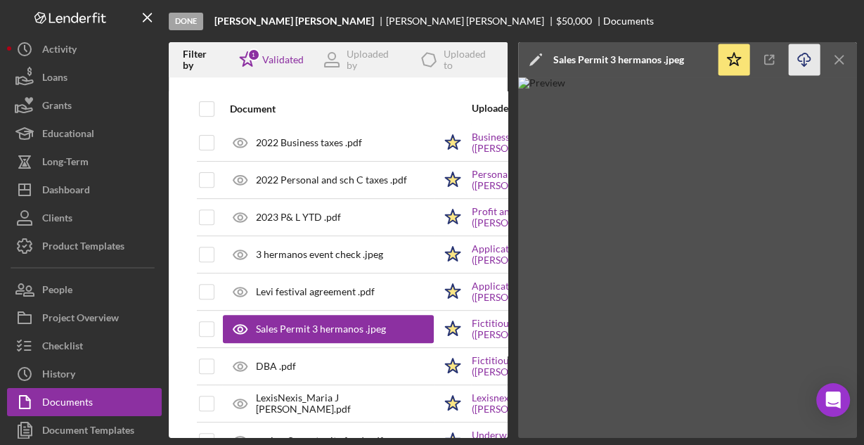
click at [798, 60] on icon "Icon/Download" at bounding box center [804, 60] width 32 height 32
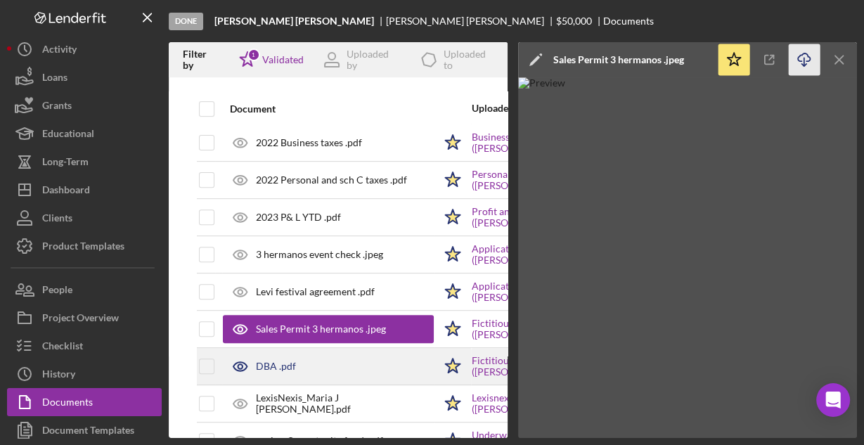
click at [264, 362] on div "DBA .pdf" at bounding box center [276, 365] width 40 height 11
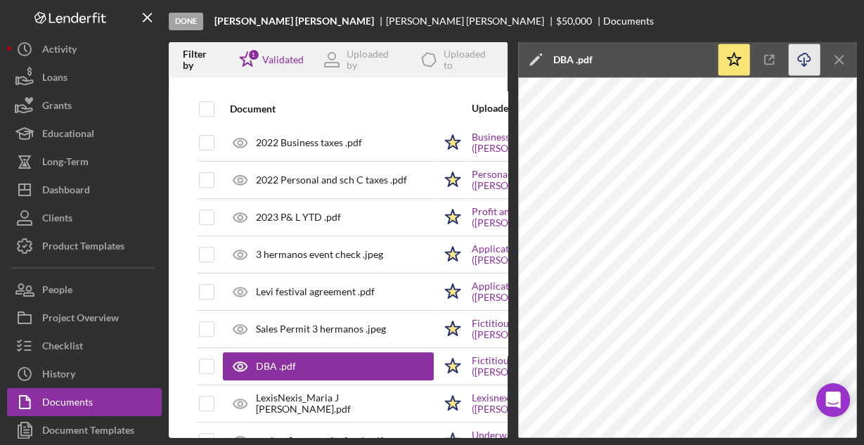
click at [804, 60] on icon "Icon/Download" at bounding box center [804, 60] width 32 height 32
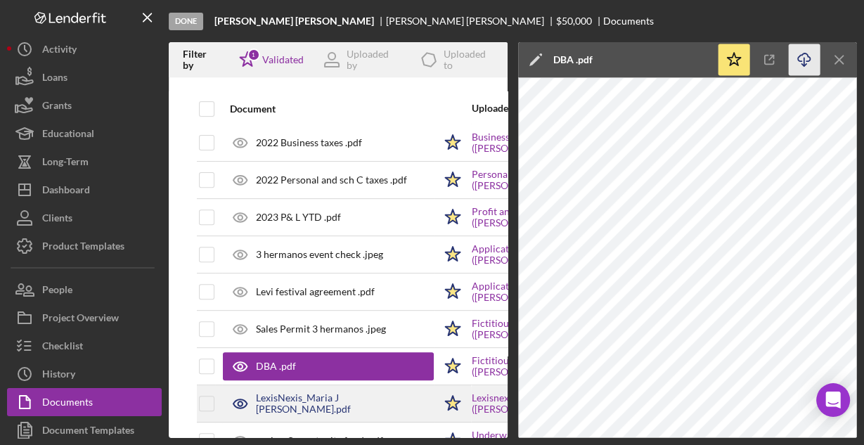
click at [315, 394] on div "LexisNexis_Maria J [PERSON_NAME].pdf" at bounding box center [345, 403] width 178 height 22
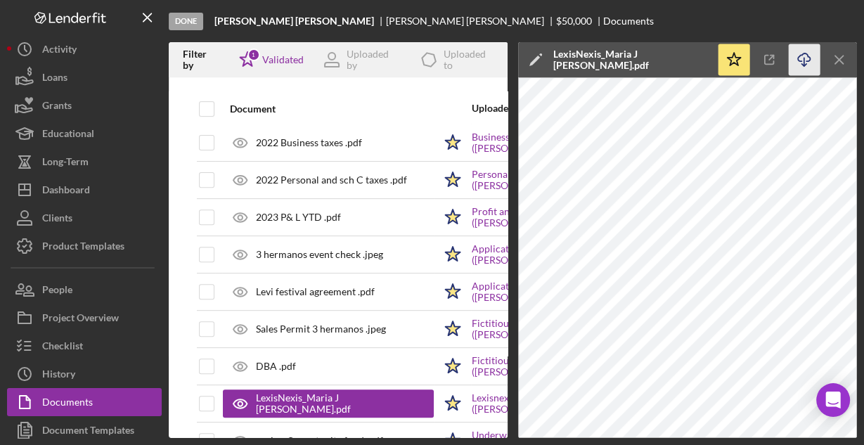
click at [799, 58] on icon "Icon/Download" at bounding box center [804, 60] width 32 height 32
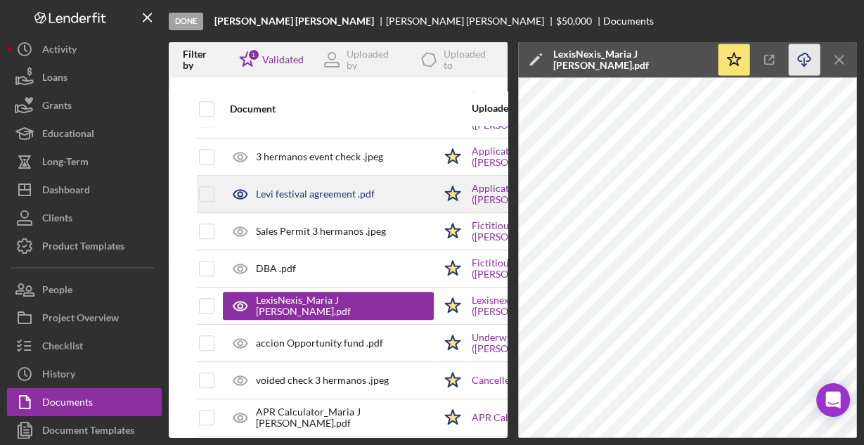
scroll to position [562, 0]
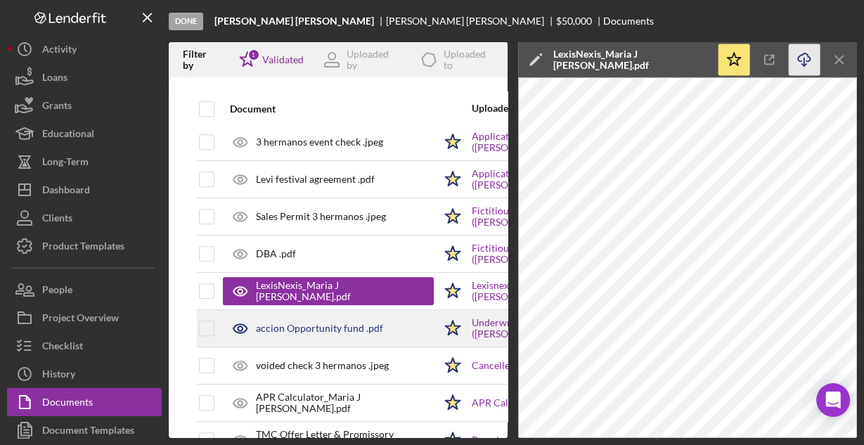
click at [283, 316] on div "accion Opportunity fund .pdf" at bounding box center [328, 328] width 211 height 35
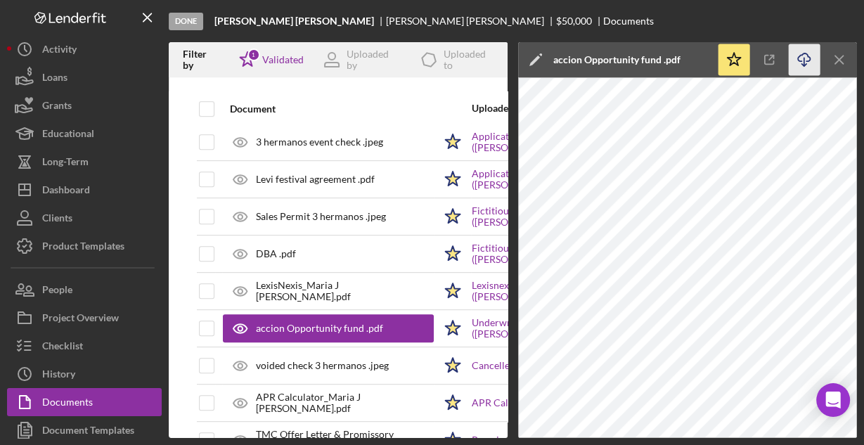
click at [800, 57] on icon "Icon/Download" at bounding box center [804, 60] width 32 height 32
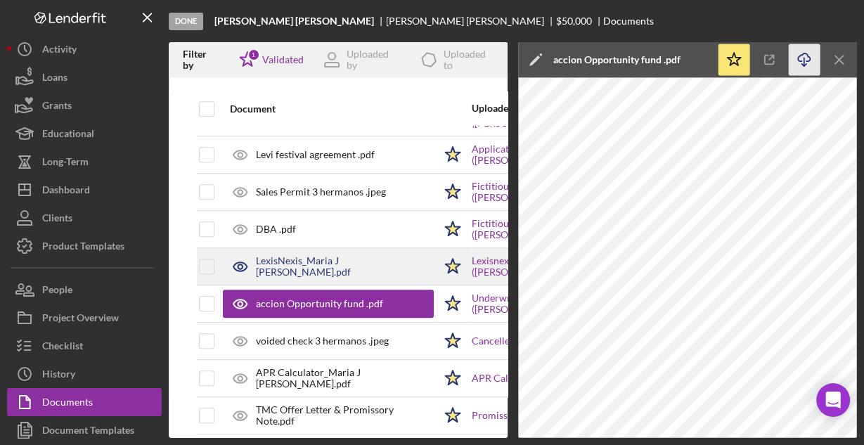
scroll to position [599, 0]
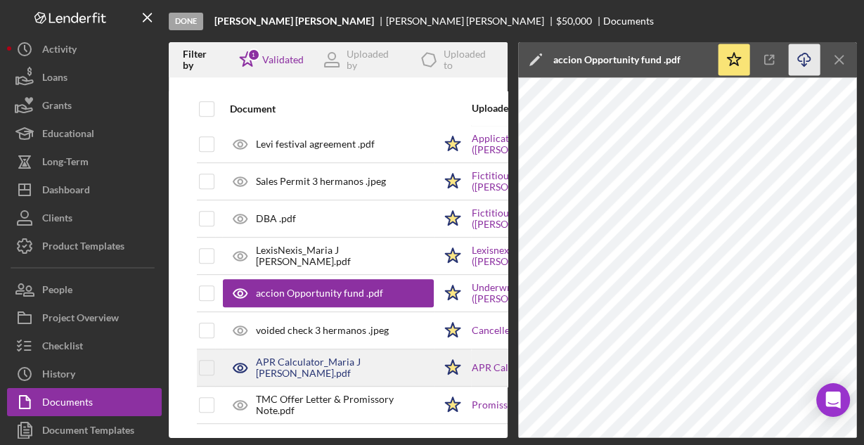
click at [310, 364] on div "APR Calculator_Maria J [PERSON_NAME].pdf" at bounding box center [345, 367] width 178 height 22
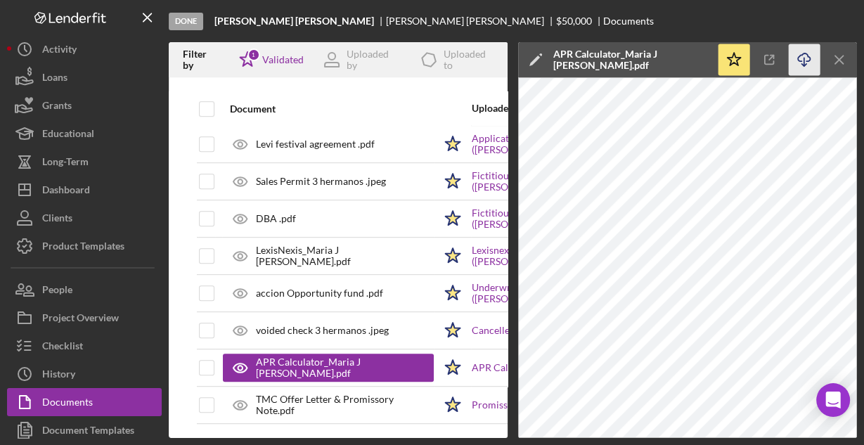
click at [800, 58] on icon "Icon/Download" at bounding box center [804, 60] width 32 height 32
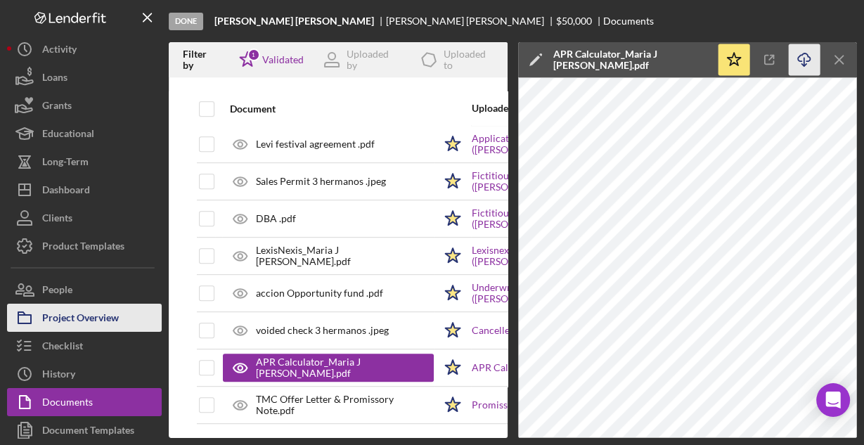
click at [58, 320] on div "Project Overview" at bounding box center [80, 320] width 77 height 32
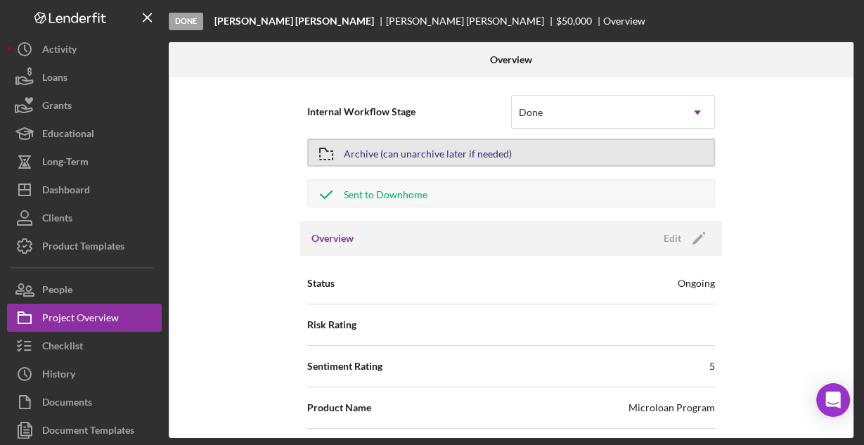
click at [405, 149] on div "Archive (can unarchive later if needed)" at bounding box center [428, 152] width 168 height 25
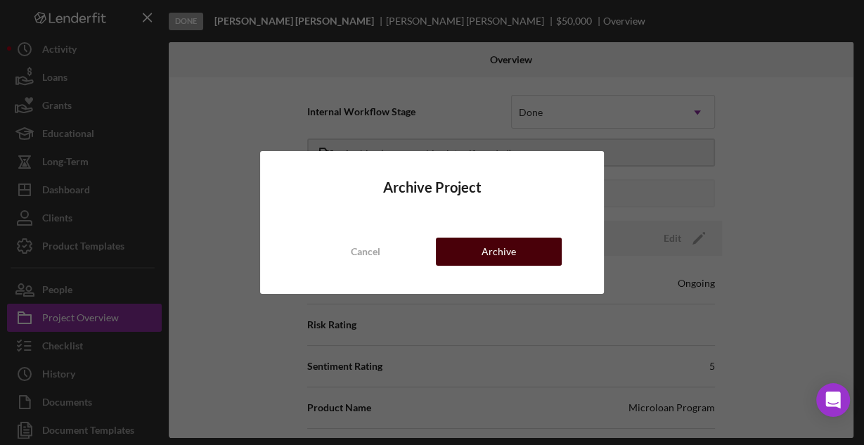
click at [488, 252] on div "Archive" at bounding box center [498, 251] width 34 height 28
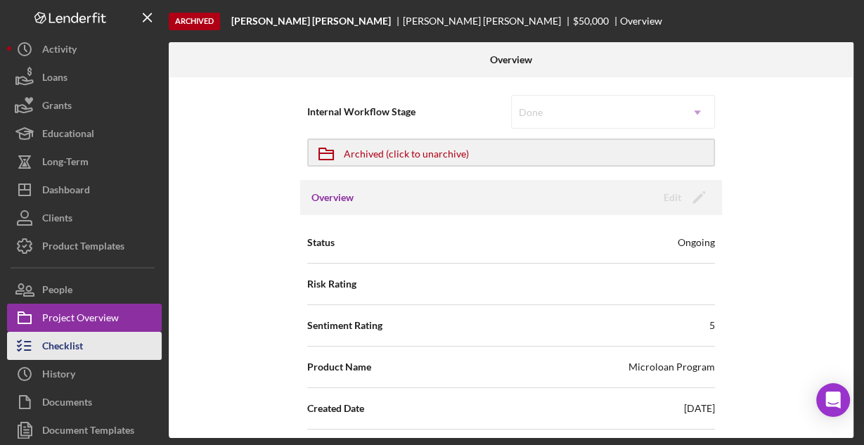
click at [72, 341] on div "Checklist" at bounding box center [62, 348] width 41 height 32
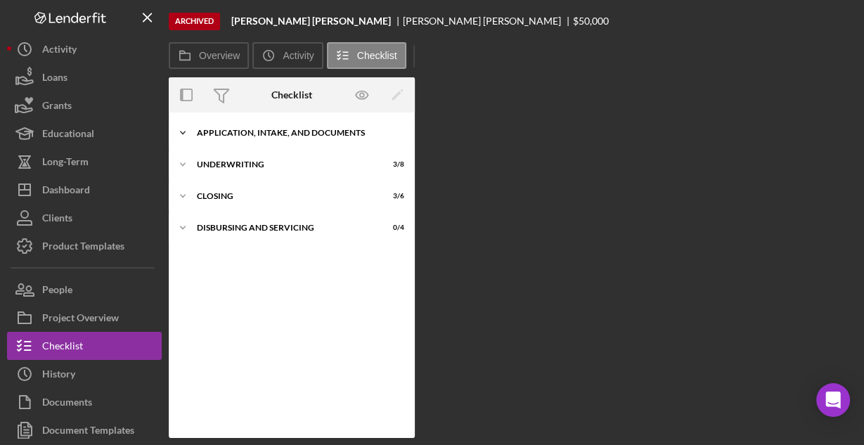
click at [235, 138] on div "Icon/Expander Application, Intake, and Documents 14 / 16" at bounding box center [292, 133] width 246 height 28
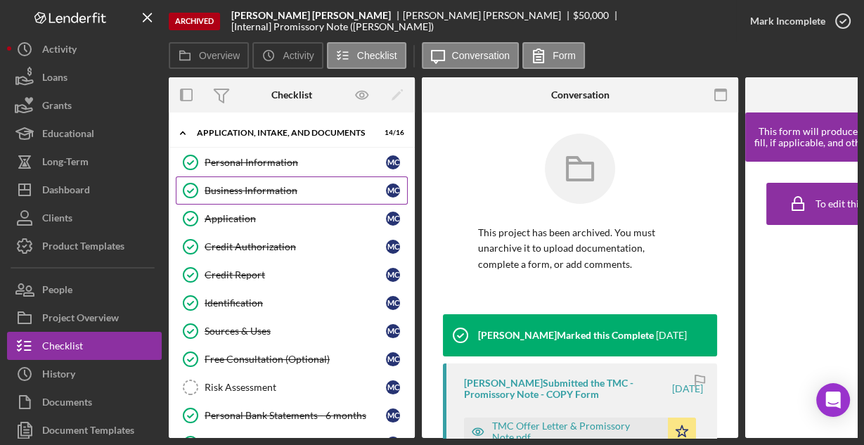
click at [240, 190] on div "Business Information" at bounding box center [294, 190] width 181 height 11
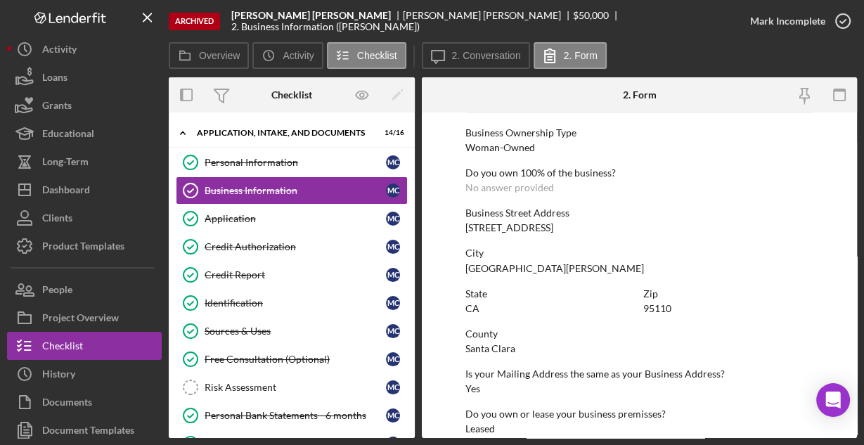
scroll to position [734, 0]
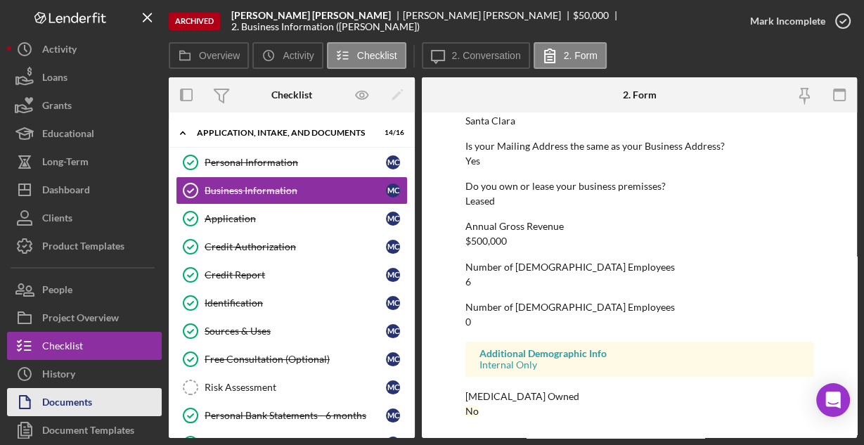
click at [97, 392] on button "Documents" at bounding box center [84, 402] width 155 height 28
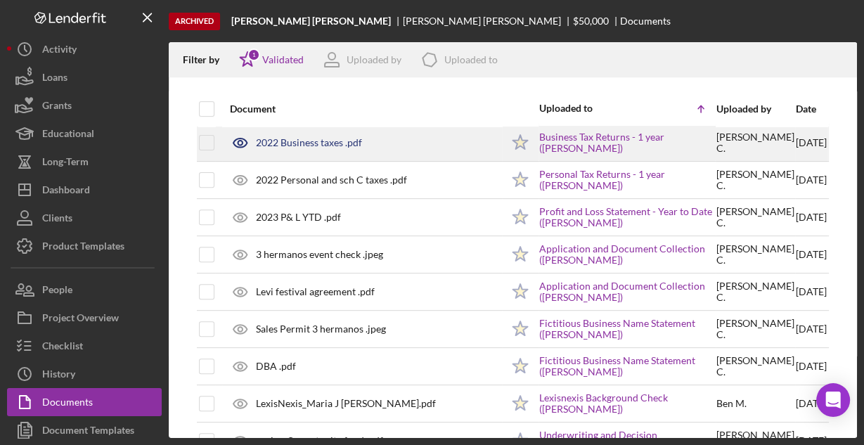
scroll to position [506, 0]
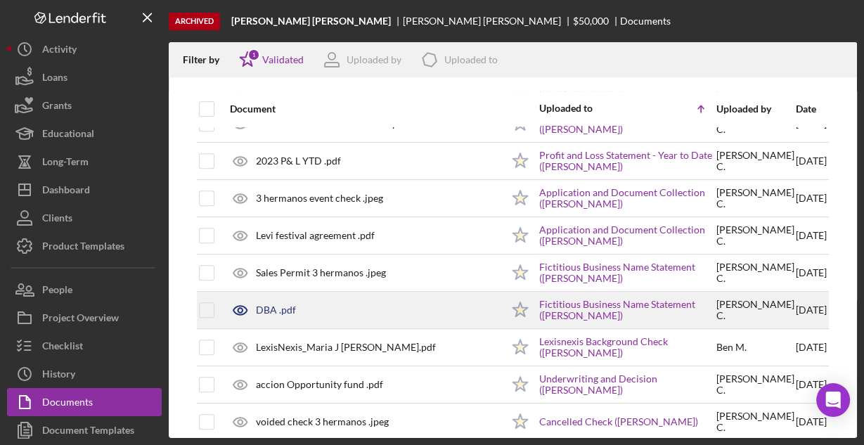
click at [271, 307] on div "DBA .pdf" at bounding box center [276, 309] width 40 height 11
